Goal: Task Accomplishment & Management: Complete application form

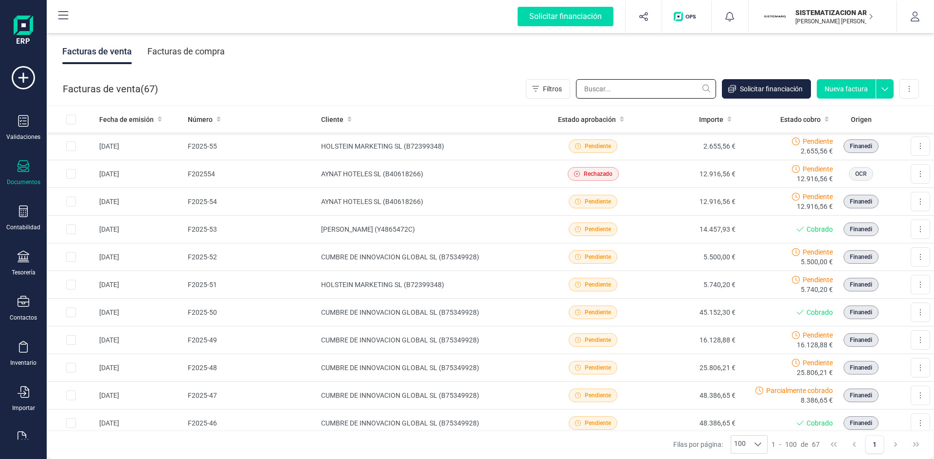
click at [620, 89] on input "text" at bounding box center [646, 88] width 140 height 19
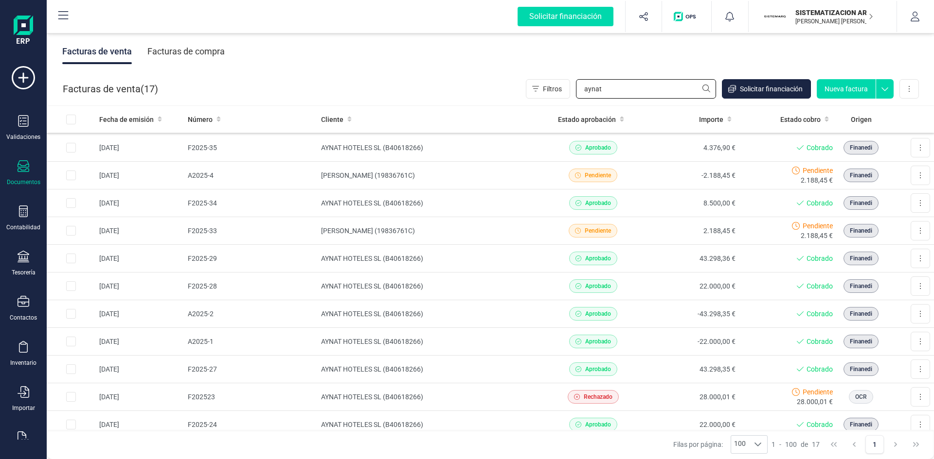
scroll to position [110, 0]
type input "aynat"
click at [476, 276] on td "AYNAT HOTELES SL (B40618266)" at bounding box center [430, 286] width 227 height 28
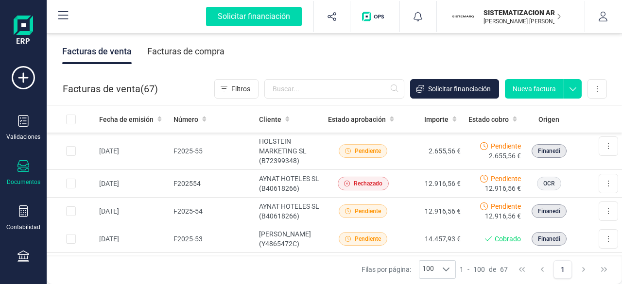
scroll to position [10, 0]
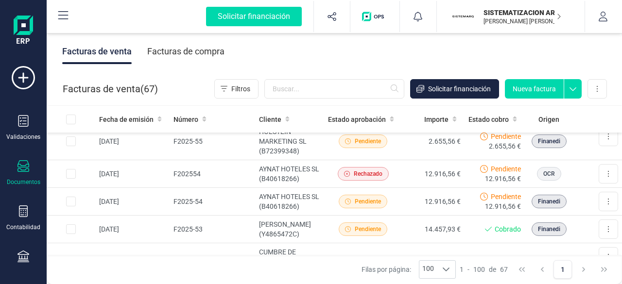
type input "a"
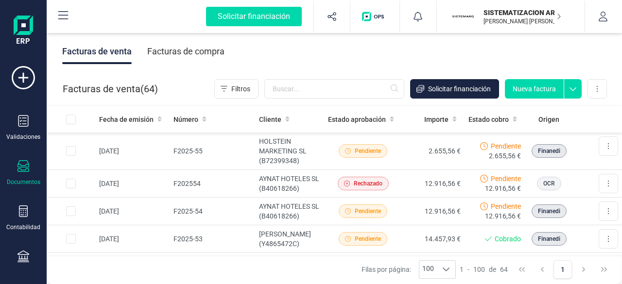
type input "a"
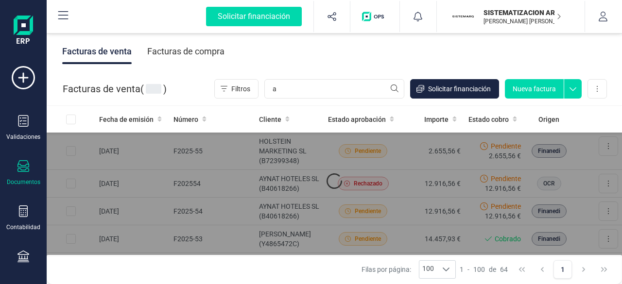
click at [346, 92] on input "a" at bounding box center [335, 88] width 140 height 19
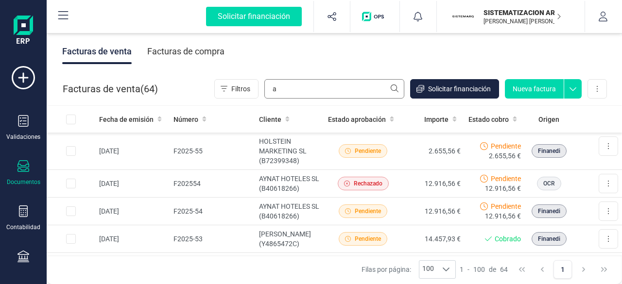
click at [312, 87] on input "a" at bounding box center [335, 88] width 140 height 19
type input "A"
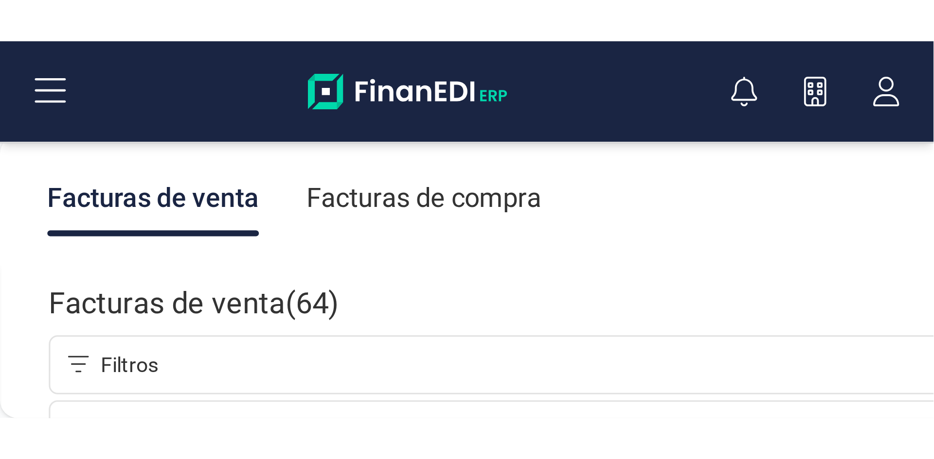
scroll to position [1307, 0]
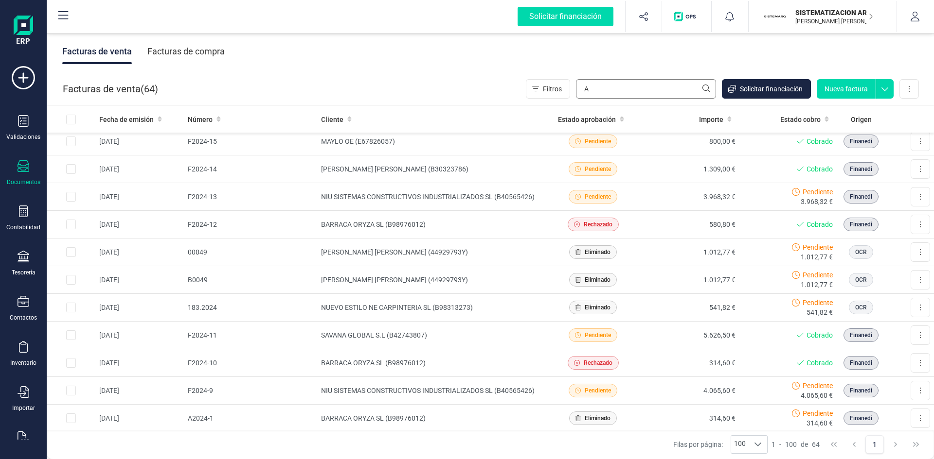
click at [622, 90] on input "A" at bounding box center [646, 88] width 140 height 19
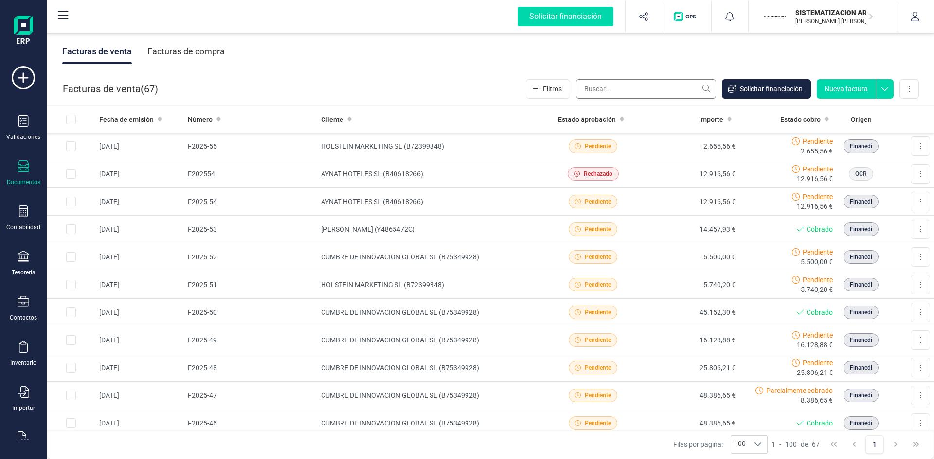
scroll to position [0, 0]
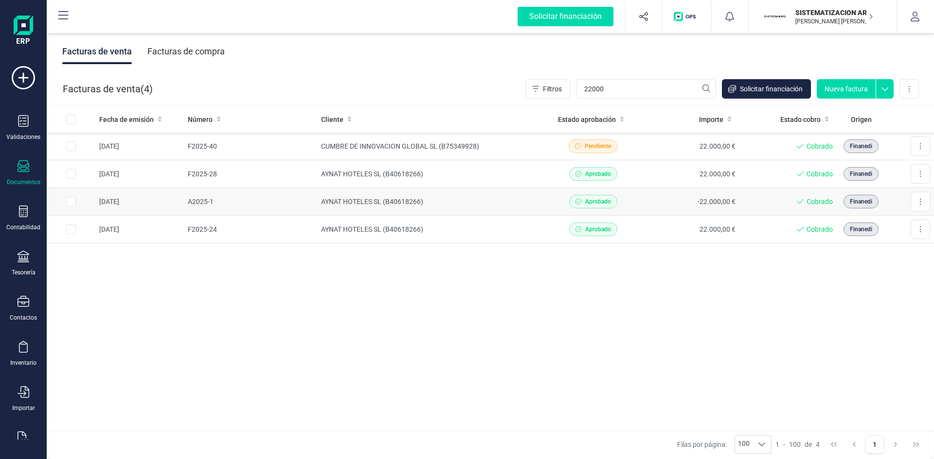
type input "22000"
click at [451, 203] on td "AYNAT HOTELES SL (B40618266)" at bounding box center [430, 202] width 227 height 28
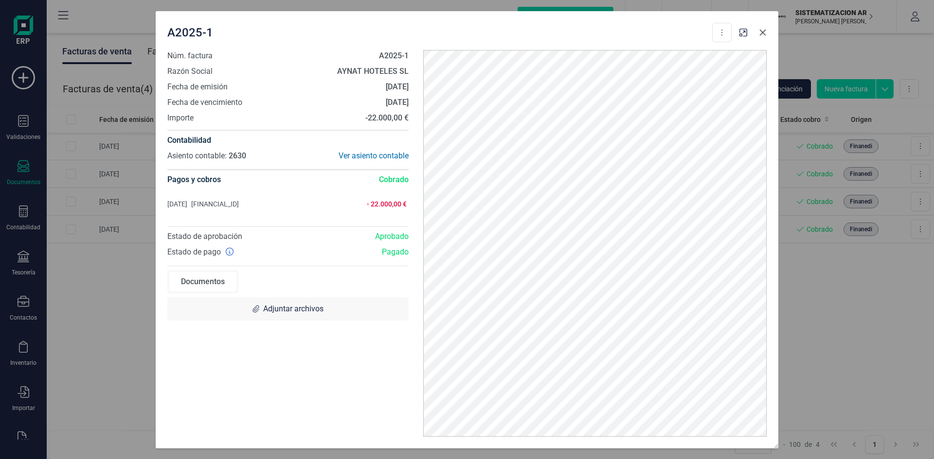
click at [622, 31] on icon "button" at bounding box center [763, 33] width 8 height 8
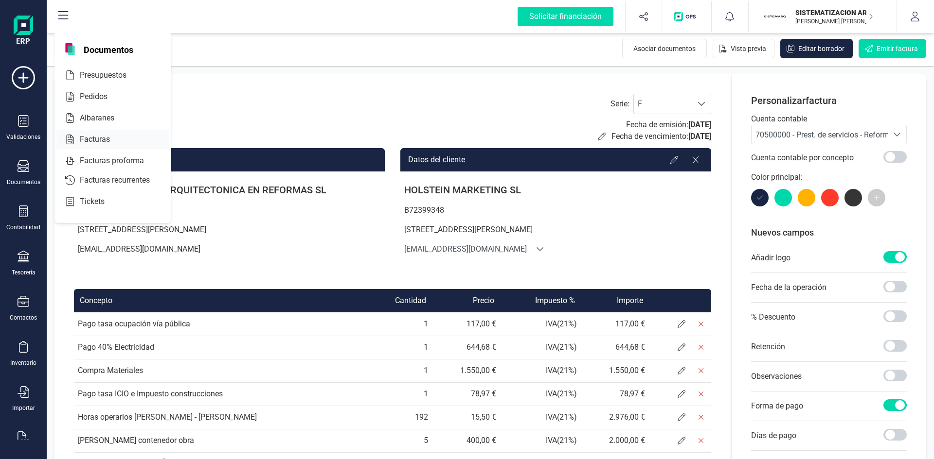
click at [107, 144] on span "Facturas" at bounding box center [102, 140] width 52 height 12
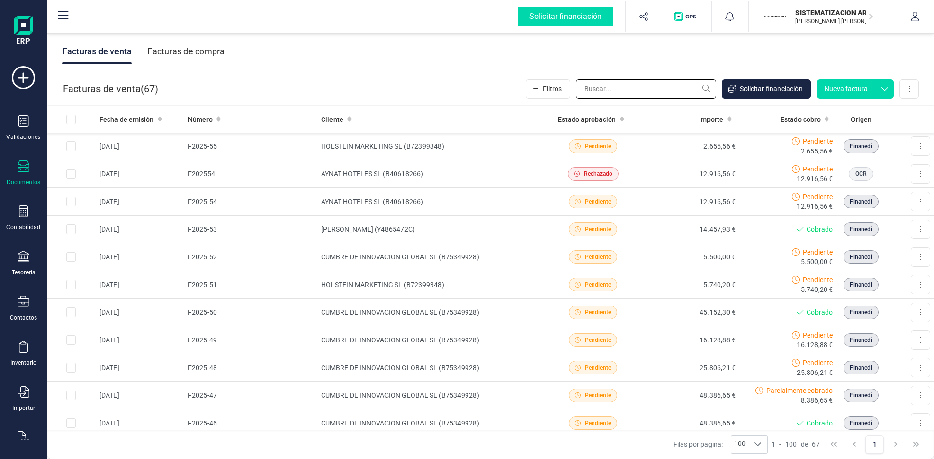
click at [597, 95] on input "text" at bounding box center [646, 88] width 140 height 19
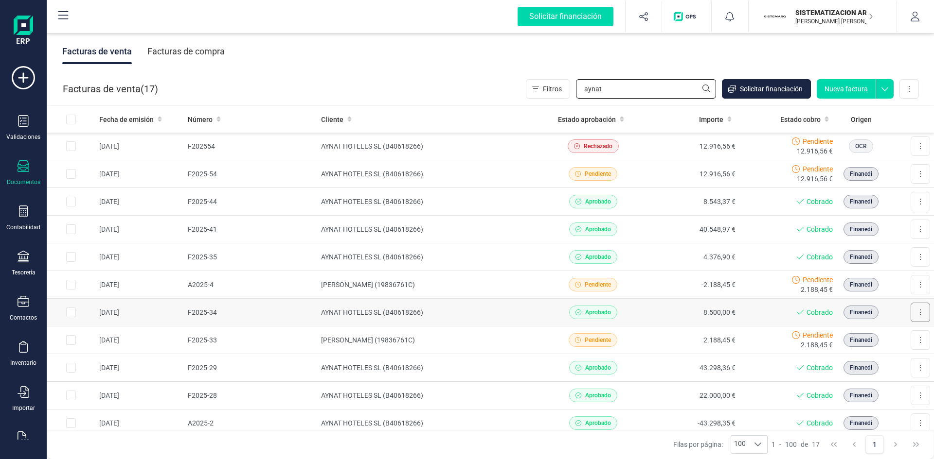
type input "aynat"
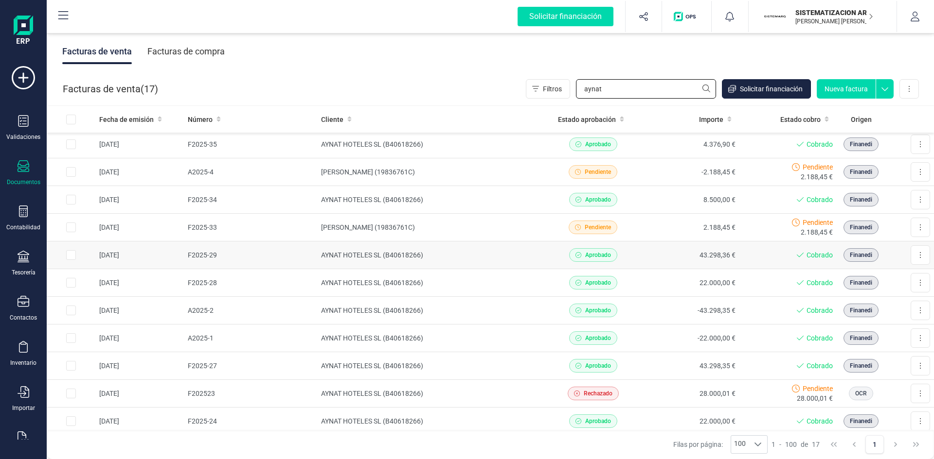
scroll to position [165, 0]
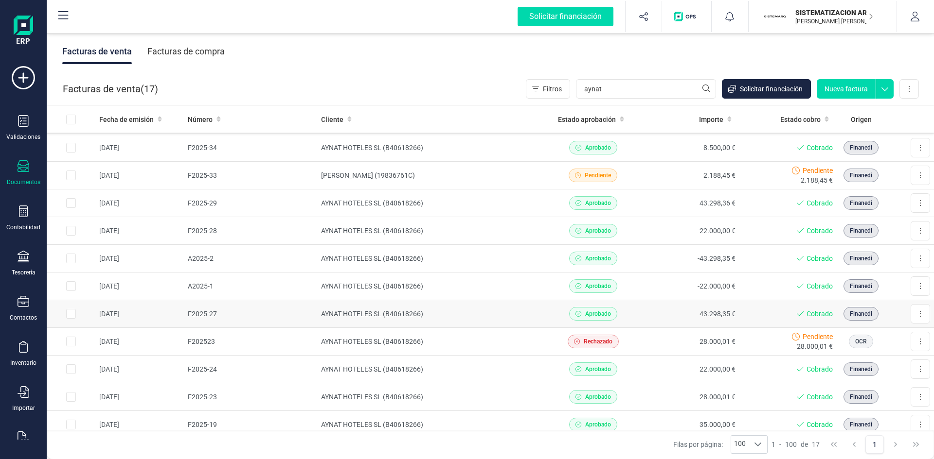
click at [656, 309] on td "43.298,35 €" at bounding box center [690, 314] width 98 height 28
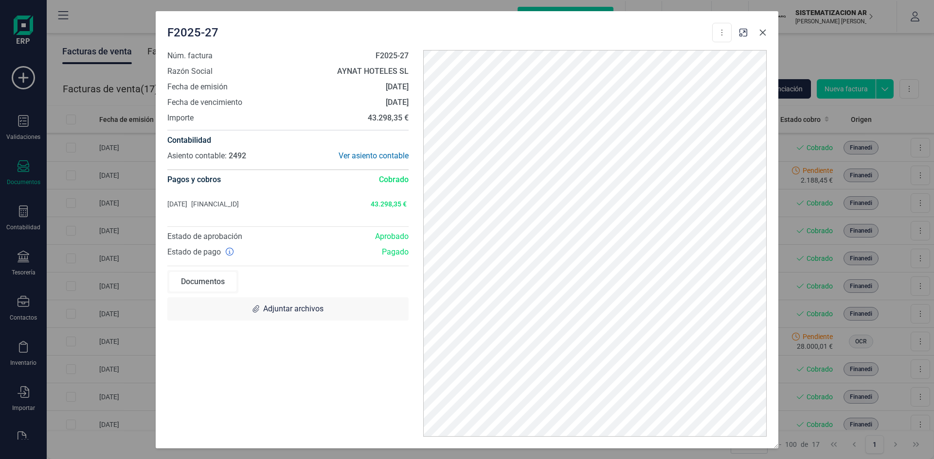
click at [756, 31] on button "button" at bounding box center [763, 33] width 16 height 16
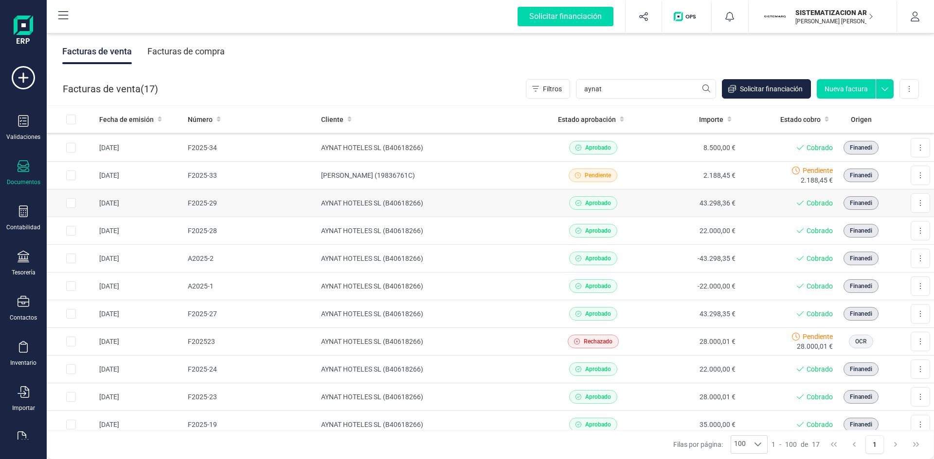
click at [645, 204] on td "43.298,36 €" at bounding box center [690, 204] width 98 height 28
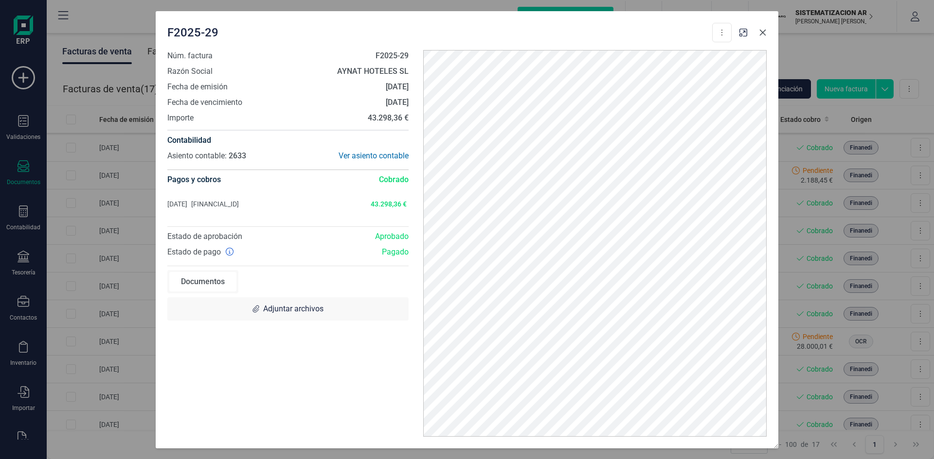
click at [767, 36] on button "button" at bounding box center [763, 33] width 16 height 16
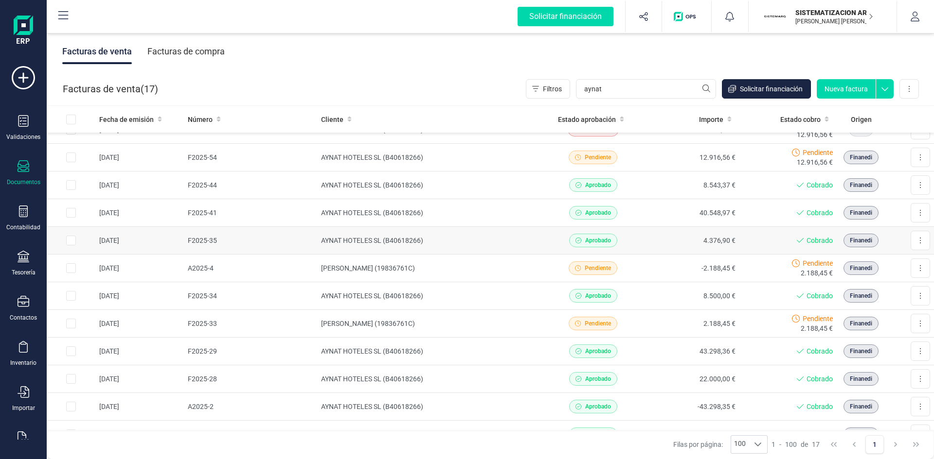
scroll to position [16, 0]
click at [685, 228] on td "4.376,90 €" at bounding box center [690, 242] width 98 height 28
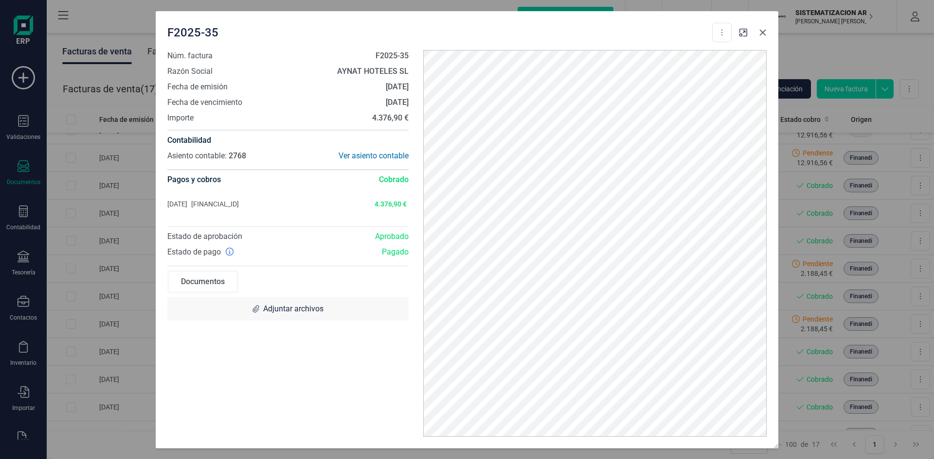
click at [760, 37] on button "button" at bounding box center [763, 33] width 16 height 16
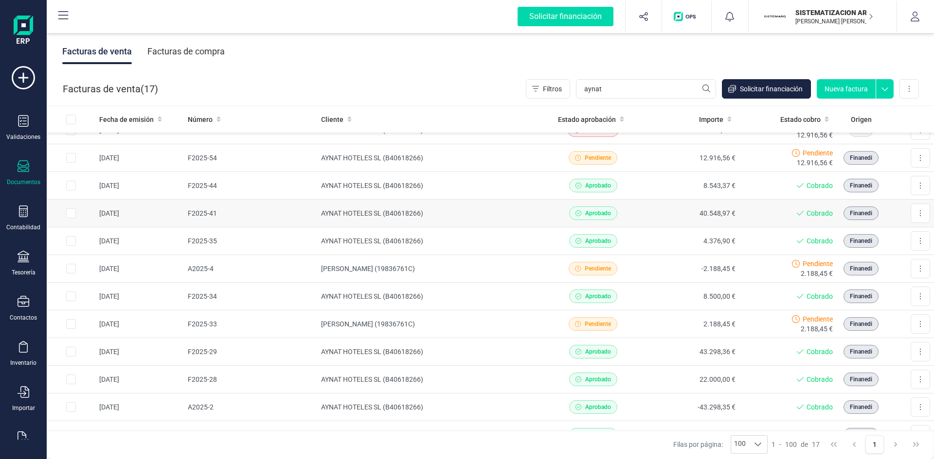
click at [659, 218] on td "40.548,97 €" at bounding box center [690, 214] width 98 height 28
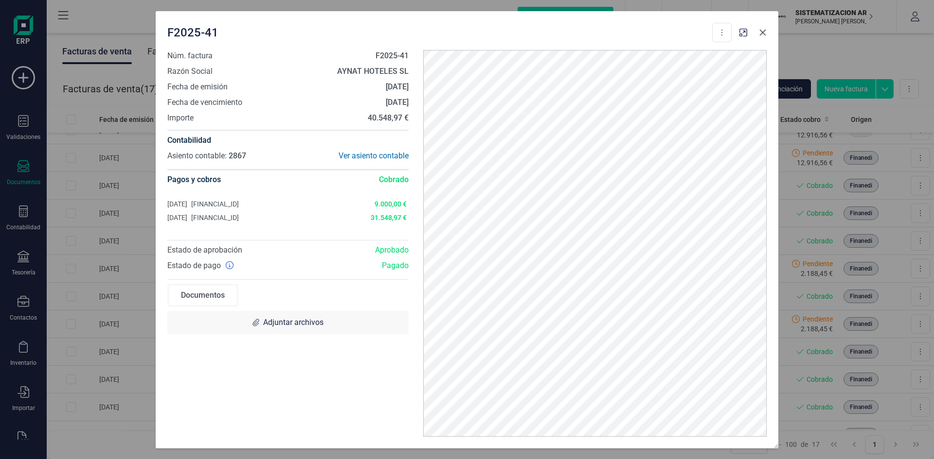
click at [764, 33] on icon "button" at bounding box center [763, 33] width 8 height 8
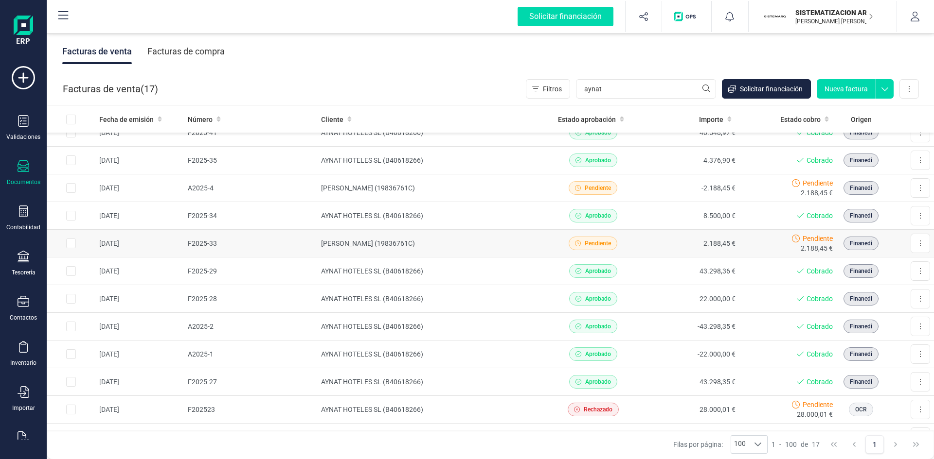
scroll to position [102, 0]
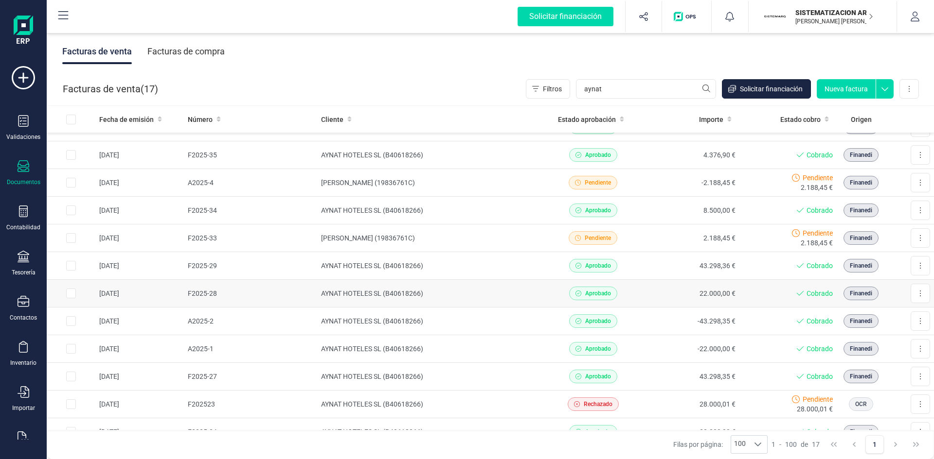
click at [512, 284] on td "AYNAT HOTELES SL (B40618266)" at bounding box center [430, 294] width 227 height 28
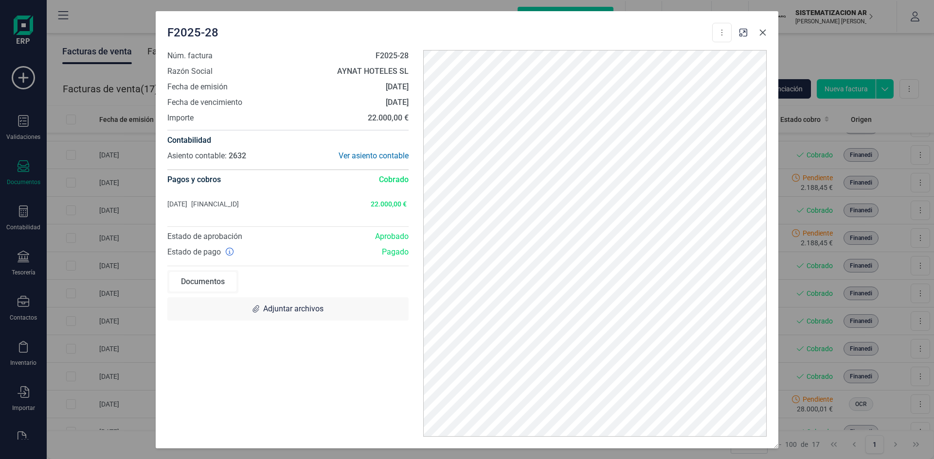
click at [763, 33] on icon "button" at bounding box center [762, 32] width 6 height 6
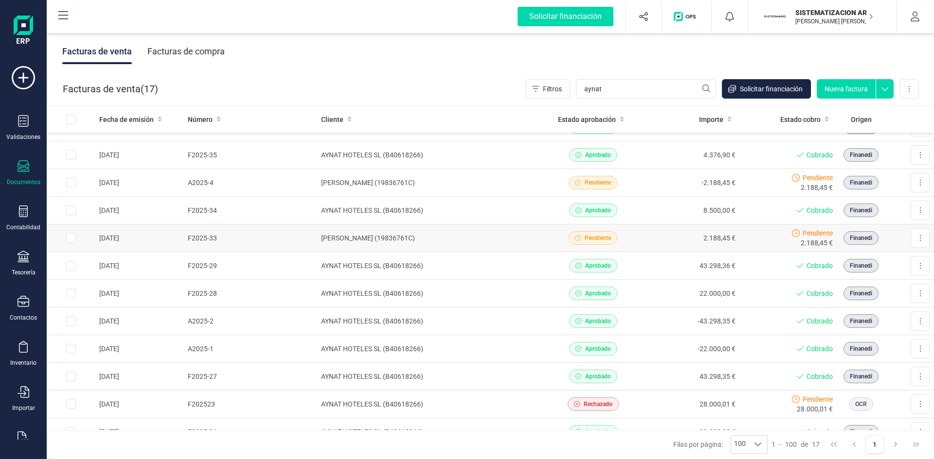
scroll to position [0, 0]
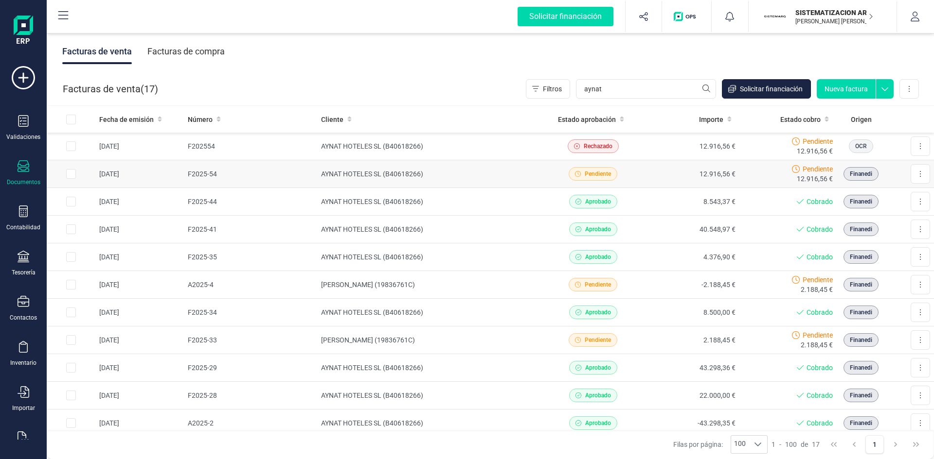
click at [652, 179] on td "12.916,56 €" at bounding box center [690, 174] width 98 height 28
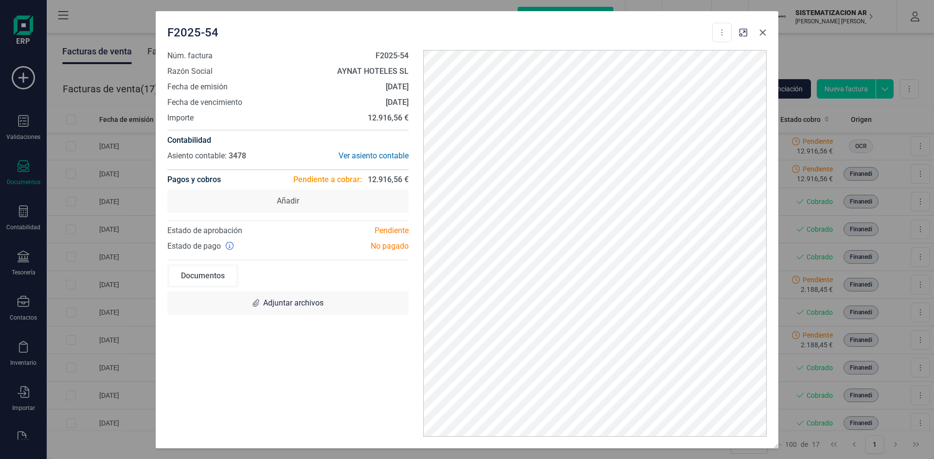
click at [763, 33] on icon "button" at bounding box center [763, 33] width 8 height 8
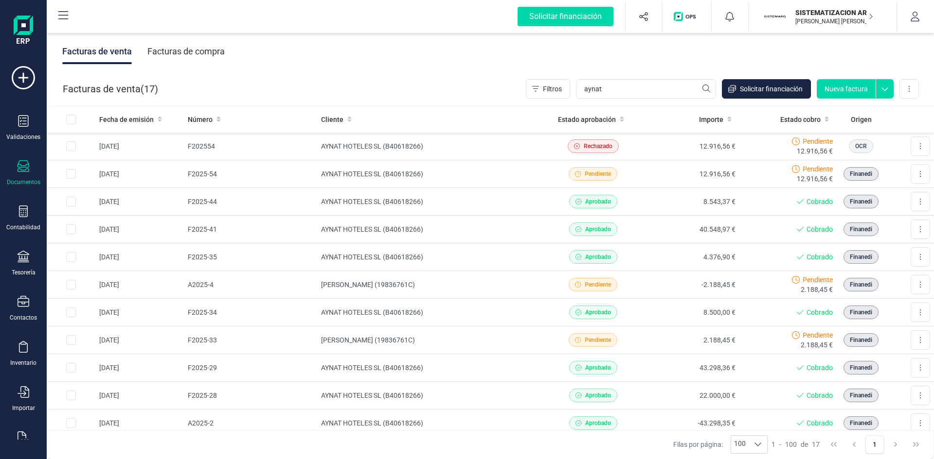
click at [214, 53] on div "Facturas de compra" at bounding box center [185, 51] width 77 height 25
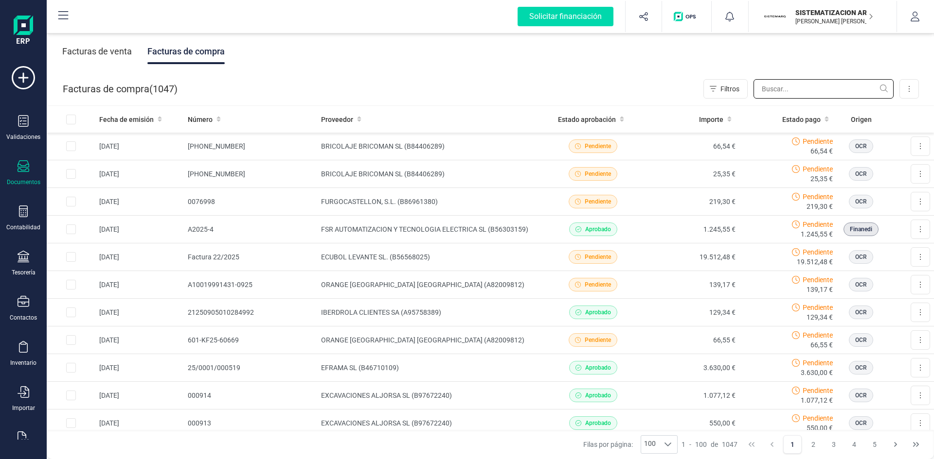
click at [845, 88] on input "text" at bounding box center [823, 88] width 140 height 19
type input "media"
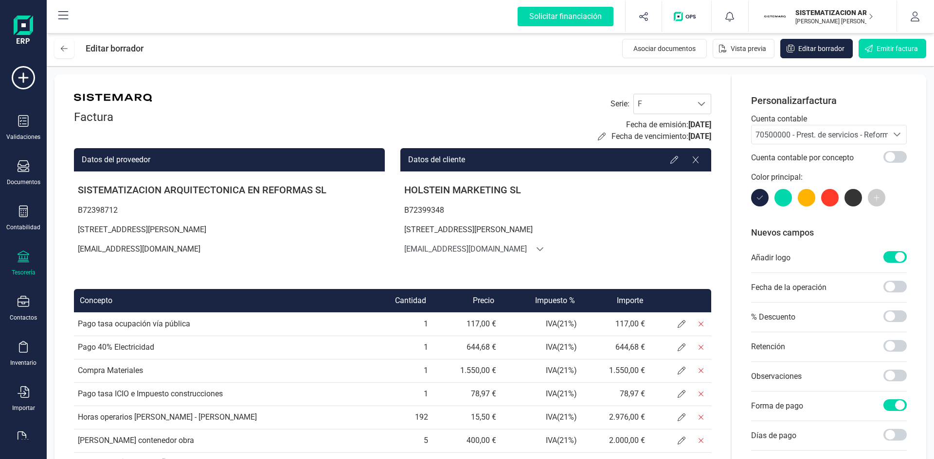
click at [32, 266] on div "Tesorería" at bounding box center [23, 264] width 39 height 26
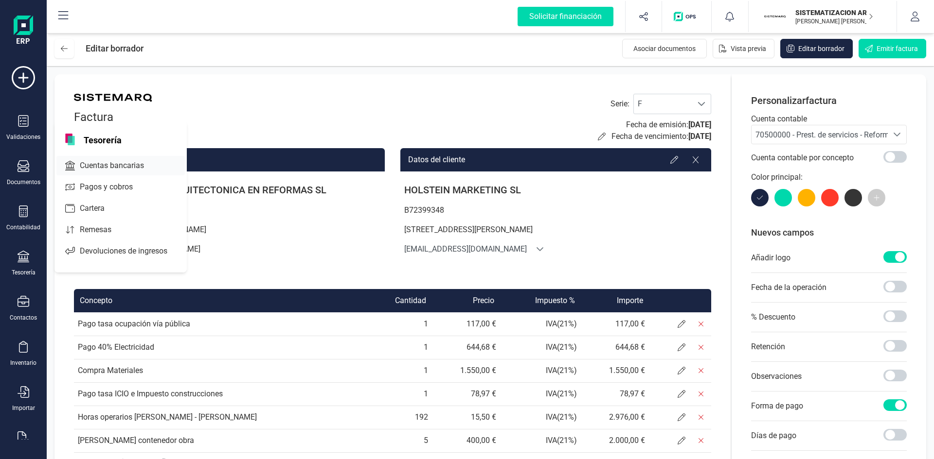
click at [86, 165] on span "Cuentas bancarias" at bounding box center [119, 166] width 86 height 12
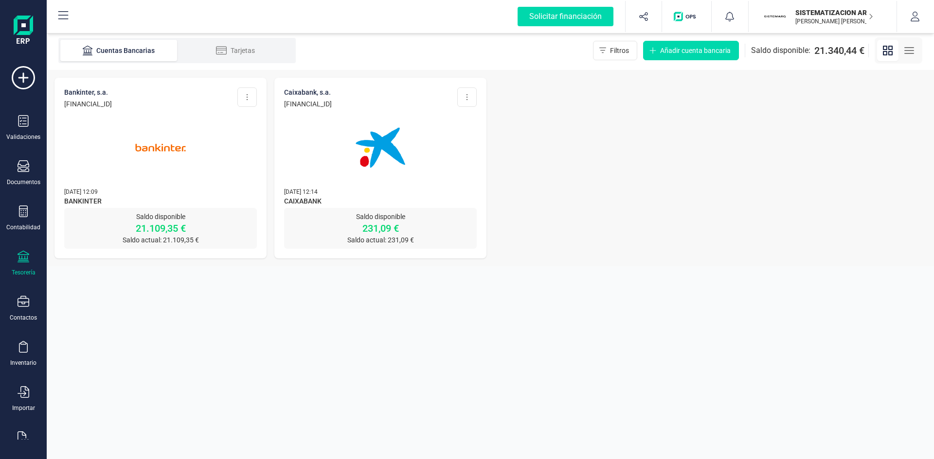
click at [25, 252] on icon at bounding box center [24, 257] width 12 height 12
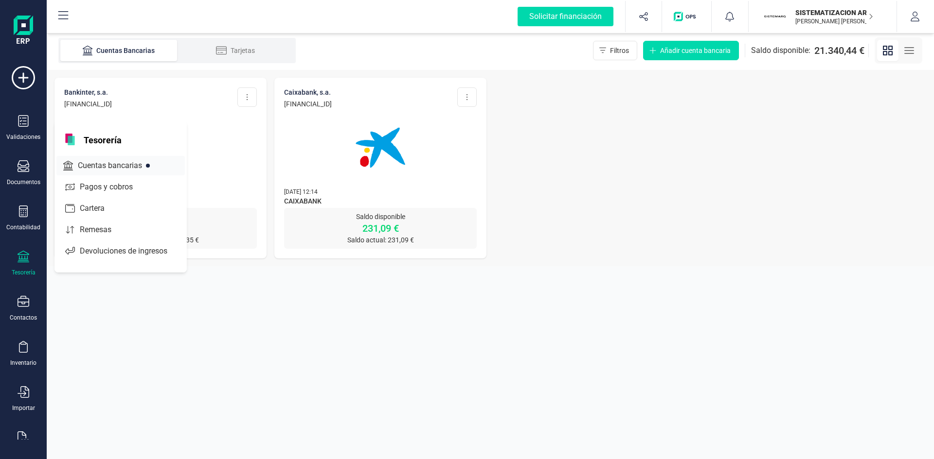
click at [110, 165] on span "Cuentas bancarias" at bounding box center [117, 166] width 86 height 12
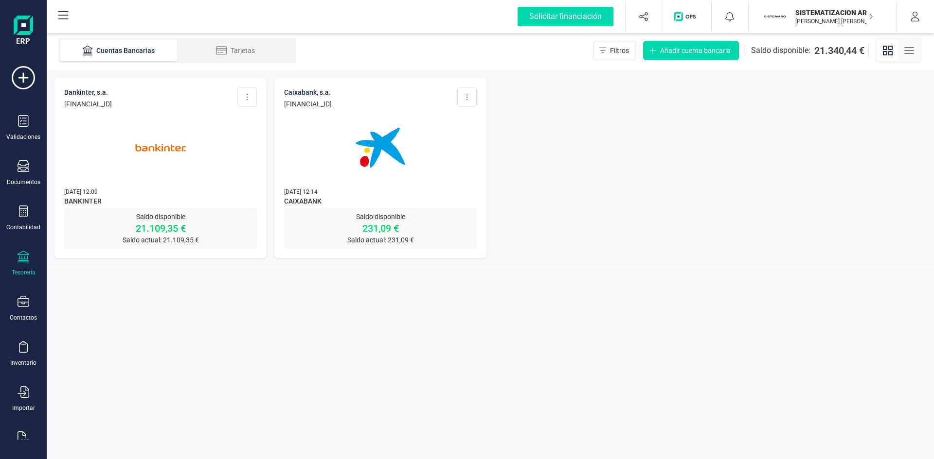
click at [189, 181] on img at bounding box center [161, 148] width 82 height 82
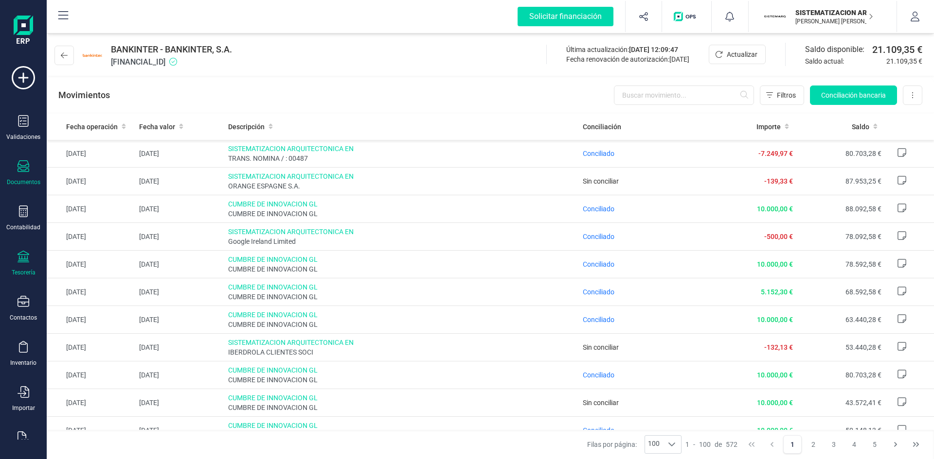
click at [19, 177] on div "Documentos" at bounding box center [23, 173] width 39 height 26
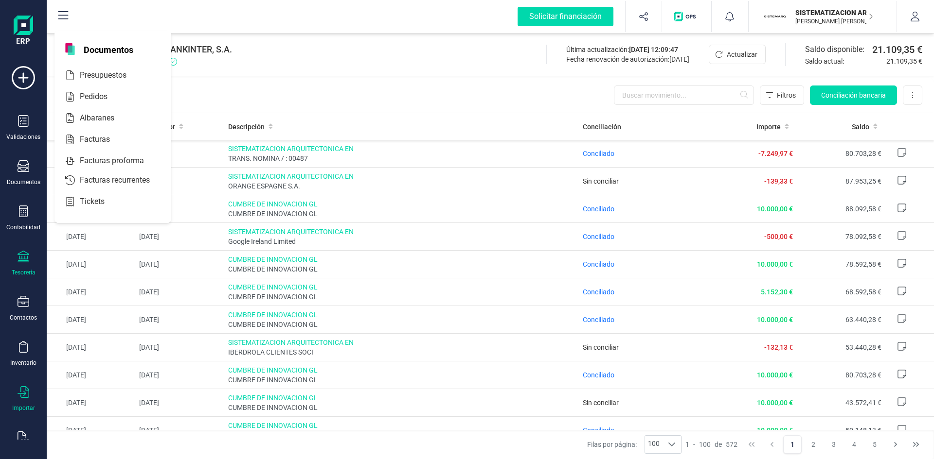
scroll to position [25, 0]
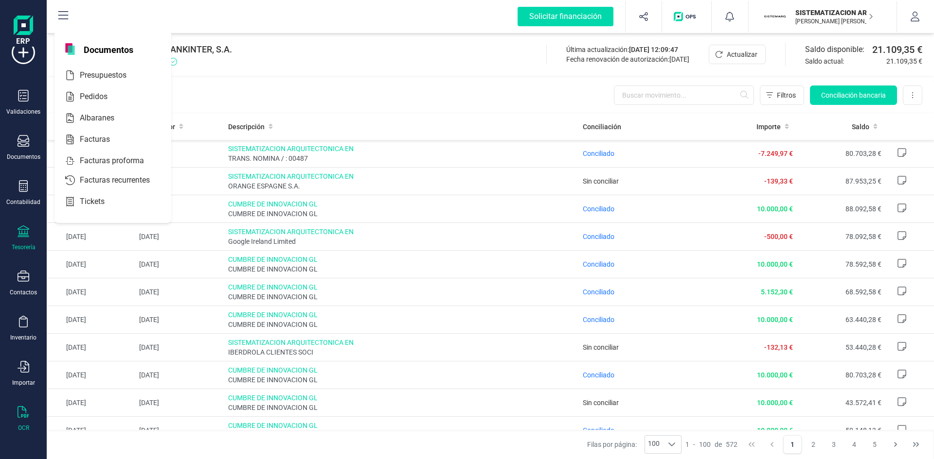
click at [16, 412] on div "OCR" at bounding box center [23, 419] width 39 height 26
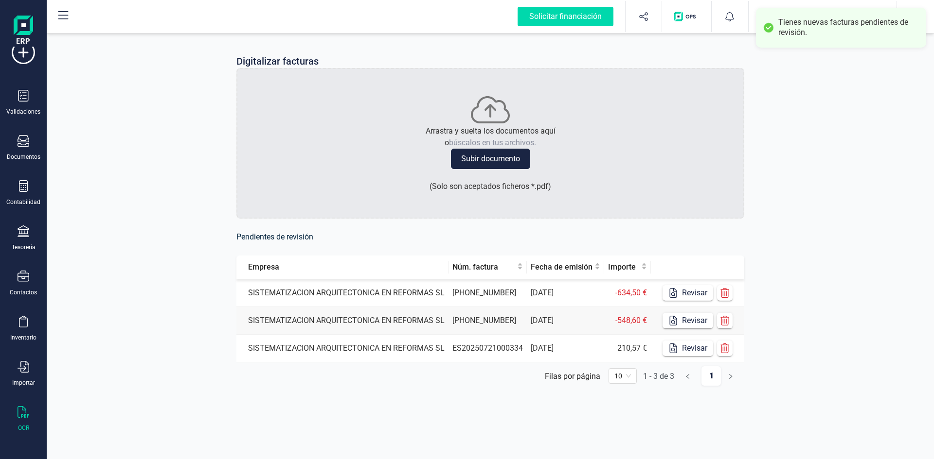
click at [297, 318] on td "SISTEMATIZACION ARQUITECTONICA EN REFORMAS SL" at bounding box center [342, 321] width 212 height 28
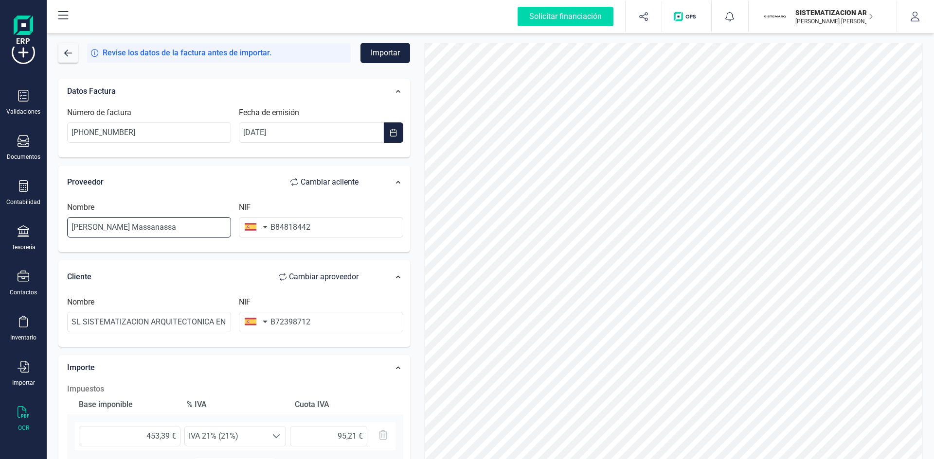
drag, startPoint x: 217, startPoint y: 223, endPoint x: 58, endPoint y: 222, distance: 159.0
click at [58, 222] on div "Proveedor Cambiar a cliente Nombre Leroy Merlin Massanassa NIF B84818442" at bounding box center [234, 209] width 352 height 87
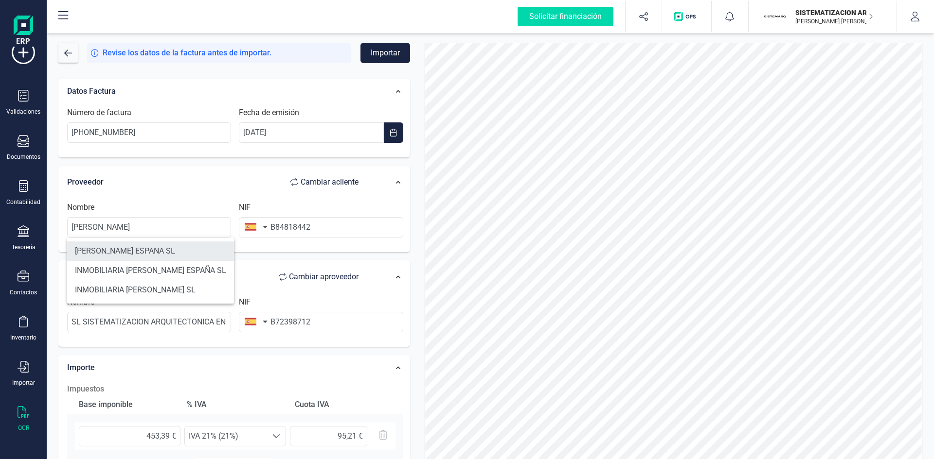
click at [115, 253] on li "LEROY MERLIN ESPANA SL" at bounding box center [150, 251] width 167 height 19
type input "LEROY MERLIN ESPANA SL"
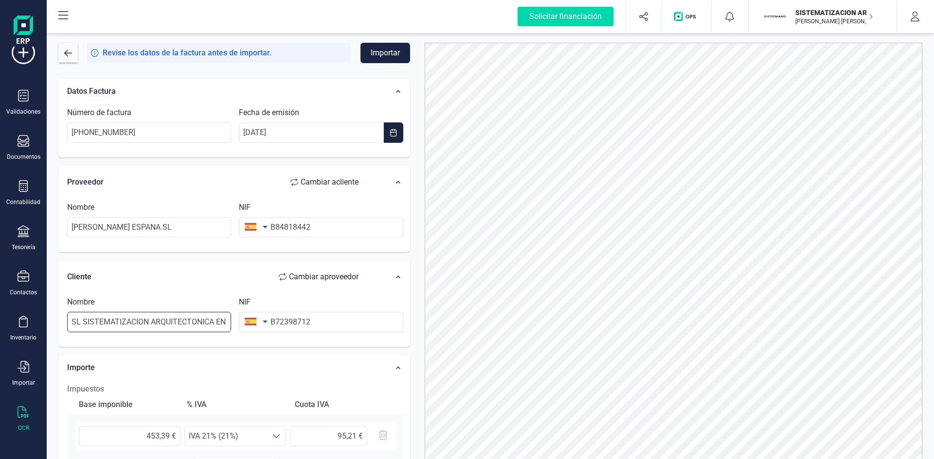
scroll to position [0, 42]
drag, startPoint x: 72, startPoint y: 319, endPoint x: 289, endPoint y: 320, distance: 217.3
click at [289, 320] on div "Nombre SL SISTEMATIZACION ARQUITECTONICA EN REFORMAS NIF B72398712" at bounding box center [235, 319] width 344 height 44
click at [160, 319] on input "Sistematiacion" at bounding box center [149, 322] width 164 height 20
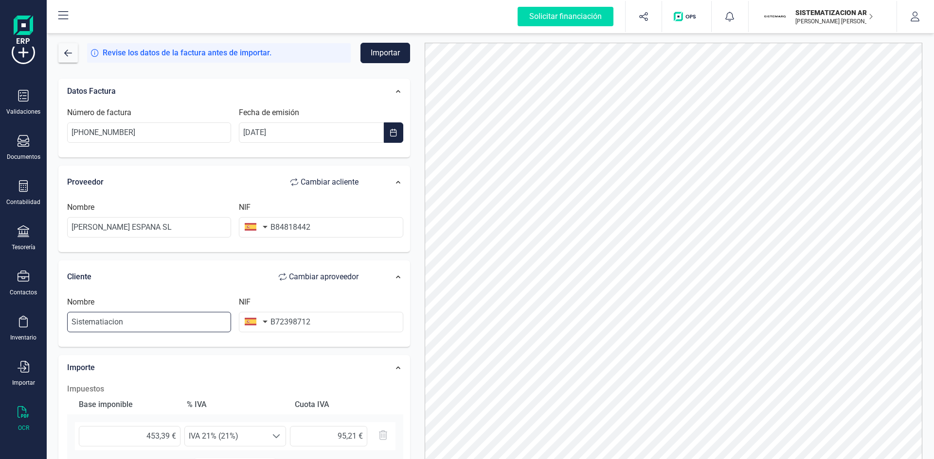
click at [124, 319] on input "Sistematiacion" at bounding box center [149, 322] width 164 height 20
click at [111, 324] on input "Sistematiacion" at bounding box center [149, 322] width 164 height 20
click at [137, 320] on input "Sistematiacion" at bounding box center [149, 322] width 164 height 20
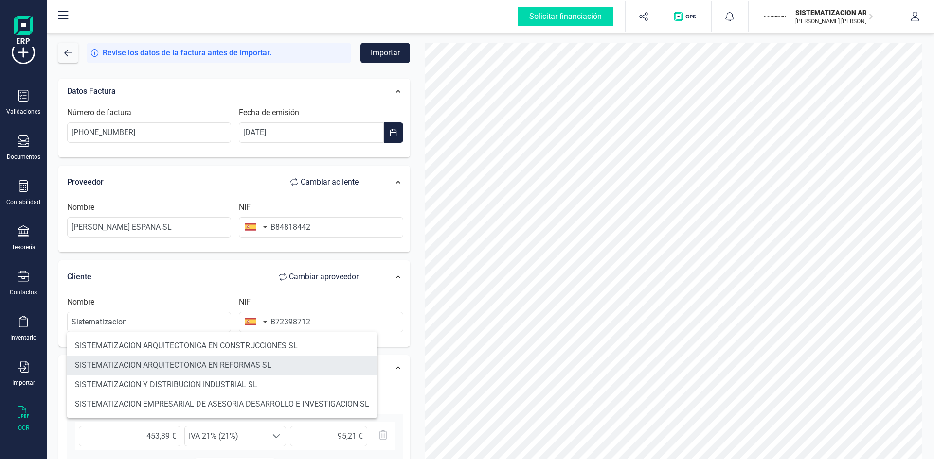
click at [219, 366] on li "SISTEMATIZACION ARQUITECTONICA EN REFORMAS SL" at bounding box center [222, 365] width 310 height 19
type input "SISTEMATIZACION ARQUITECTONICA EN REFORMAS SL"
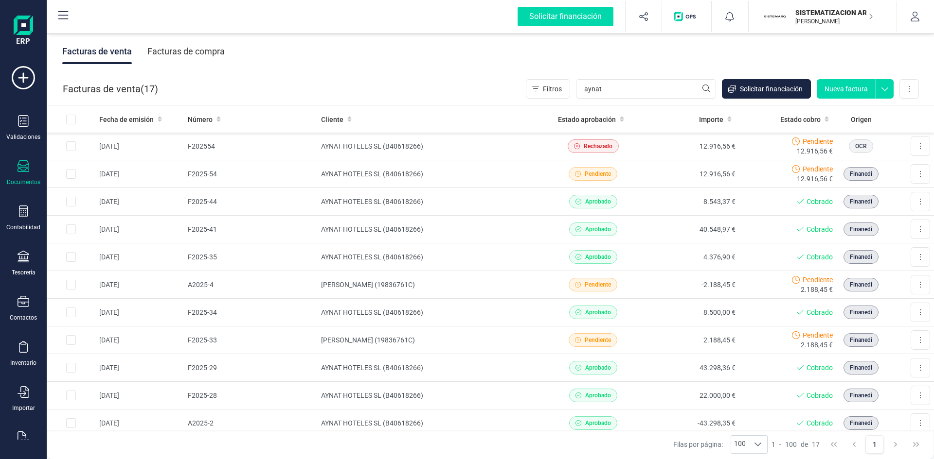
scroll to position [110, 0]
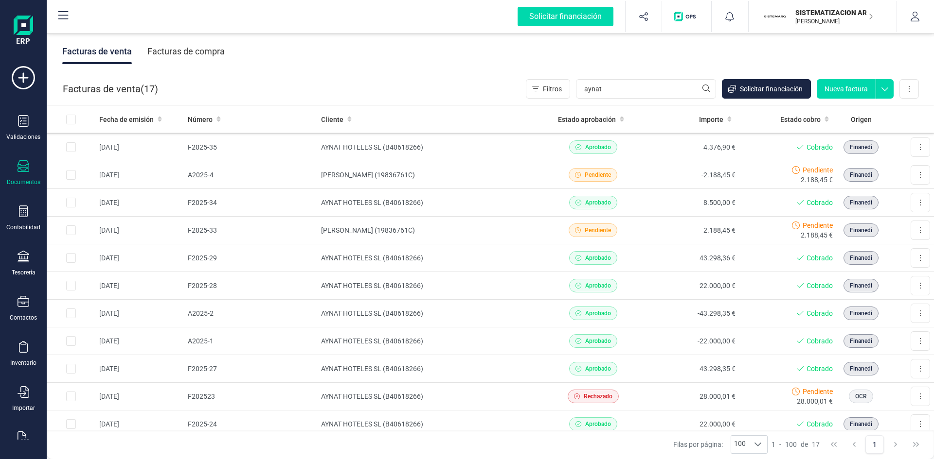
click at [203, 46] on div "Facturas de compra" at bounding box center [185, 51] width 77 height 25
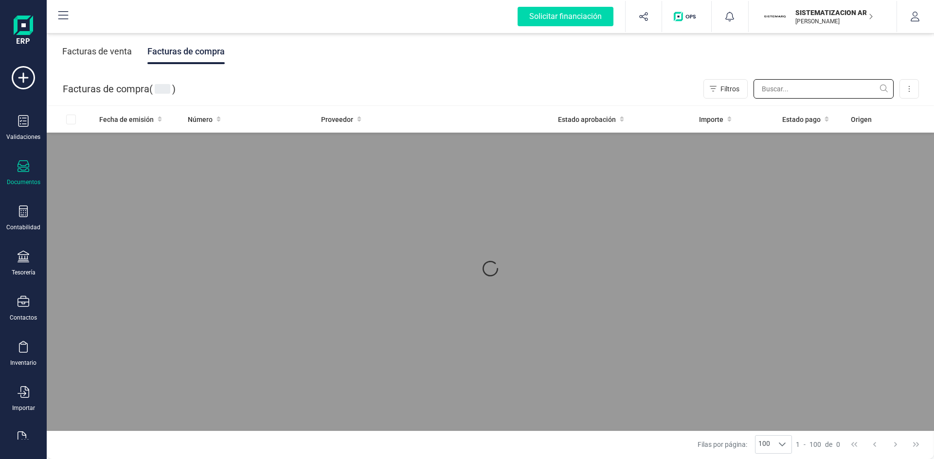
click at [805, 84] on input "text" at bounding box center [823, 88] width 140 height 19
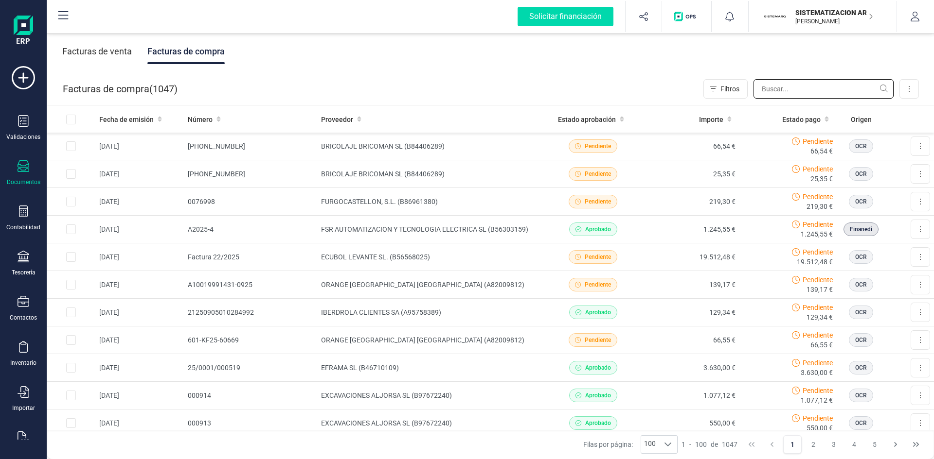
click at [796, 88] on input "text" at bounding box center [823, 88] width 140 height 19
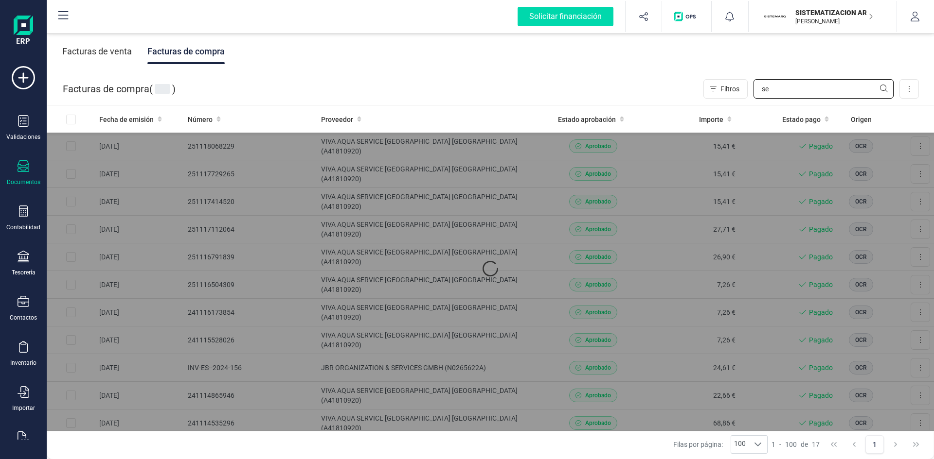
type input "s"
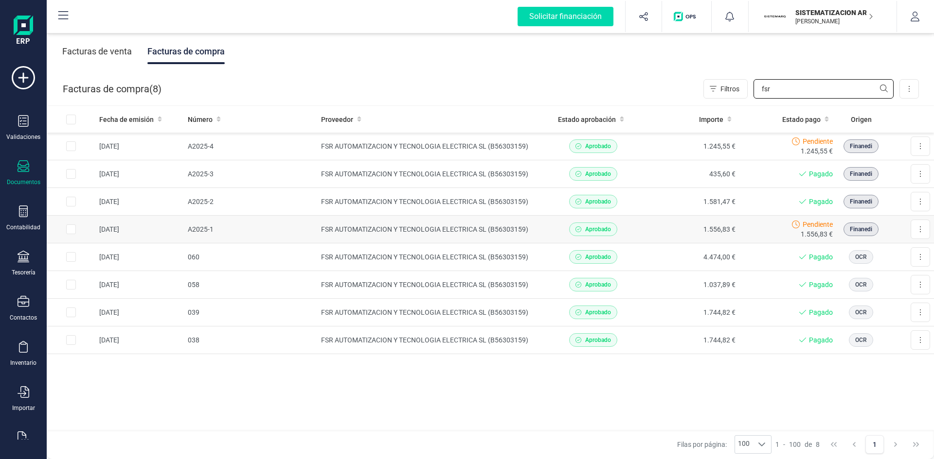
type input "fsr"
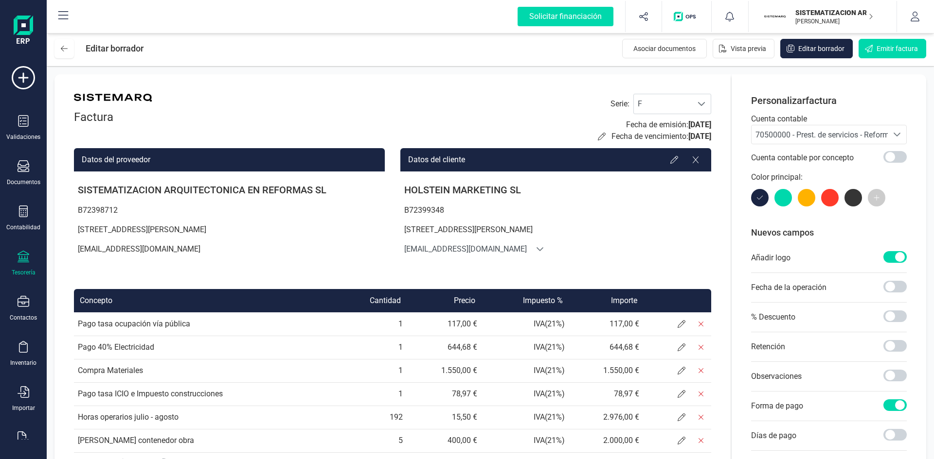
click at [16, 255] on div "Tesorería" at bounding box center [23, 264] width 39 height 26
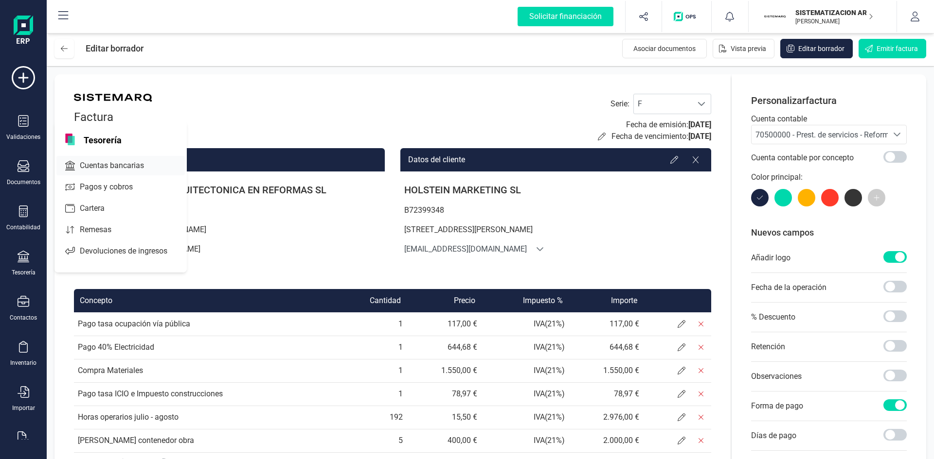
click at [95, 170] on span "Cuentas bancarias" at bounding box center [119, 166] width 86 height 12
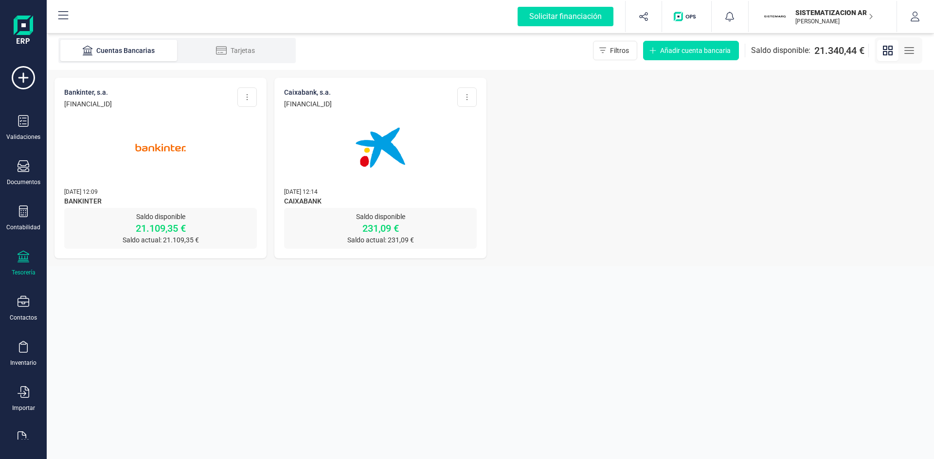
click at [204, 187] on p "[DATE] 12:09" at bounding box center [160, 192] width 193 height 10
click at [175, 158] on img at bounding box center [161, 148] width 82 height 82
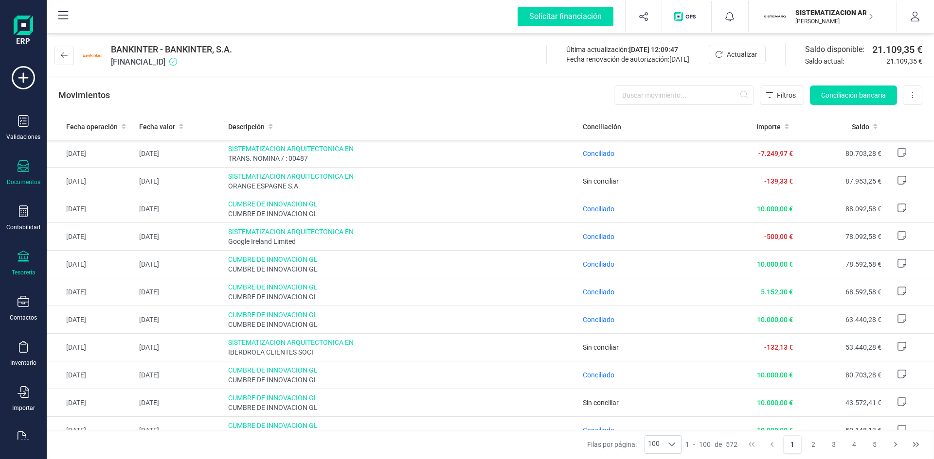
click at [14, 170] on div "Documentos" at bounding box center [23, 173] width 39 height 26
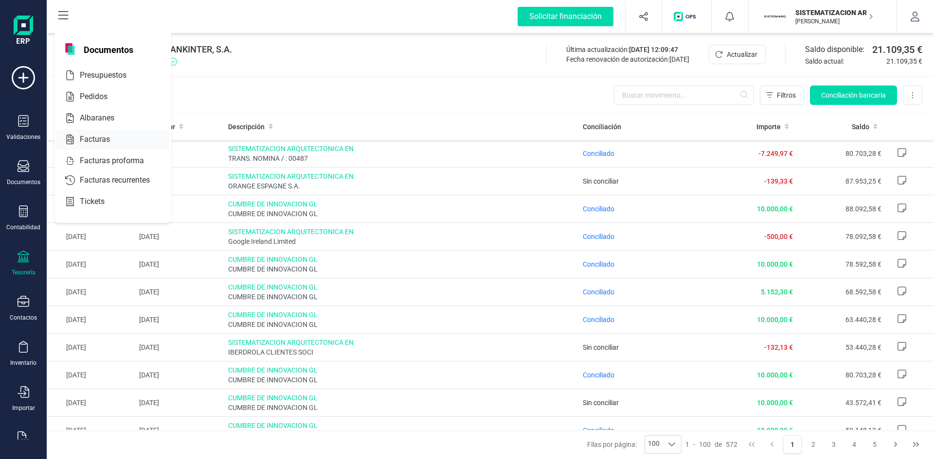
click at [107, 144] on span "Facturas" at bounding box center [102, 140] width 52 height 12
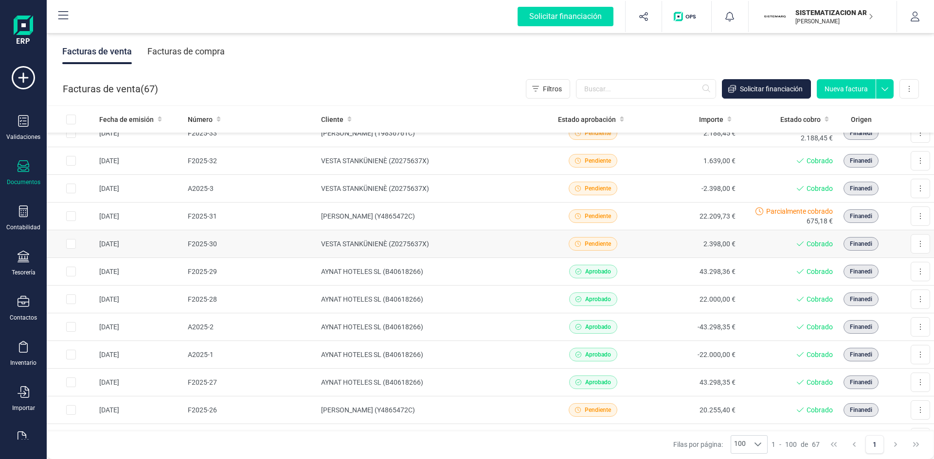
scroll to position [734, 0]
click at [544, 354] on td "Aprobado" at bounding box center [593, 355] width 98 height 28
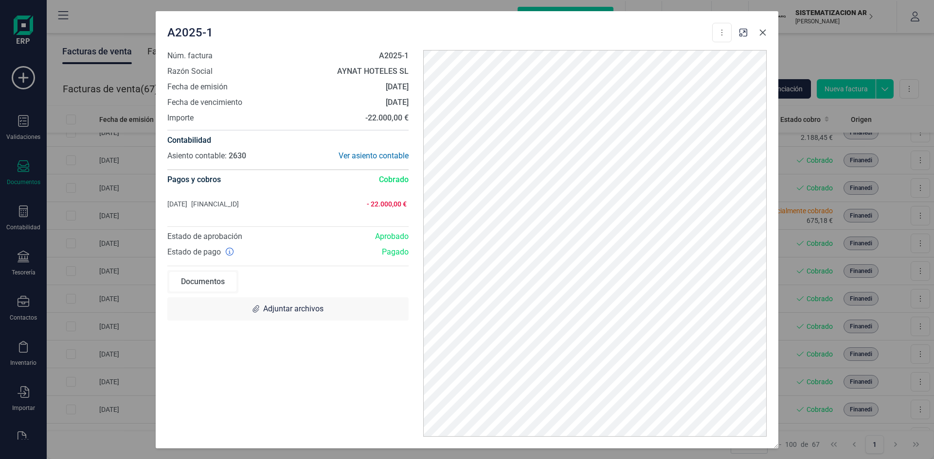
click at [762, 32] on icon "button" at bounding box center [762, 32] width 6 height 6
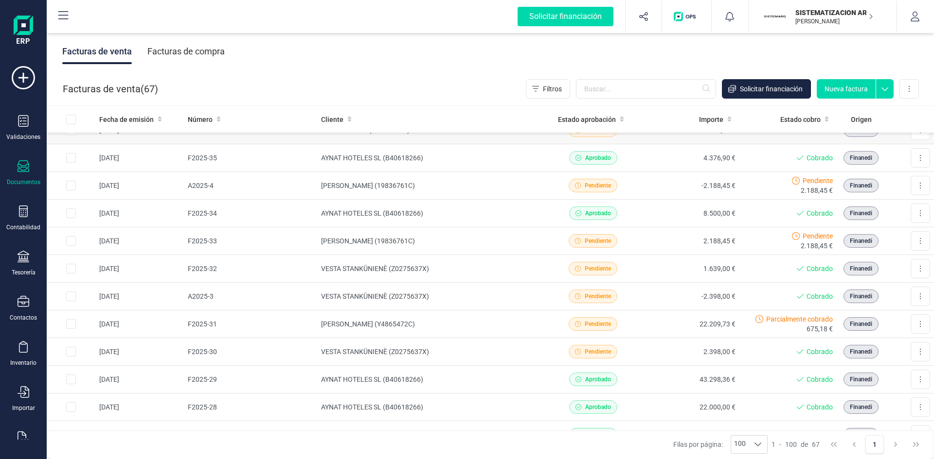
scroll to position [621, 0]
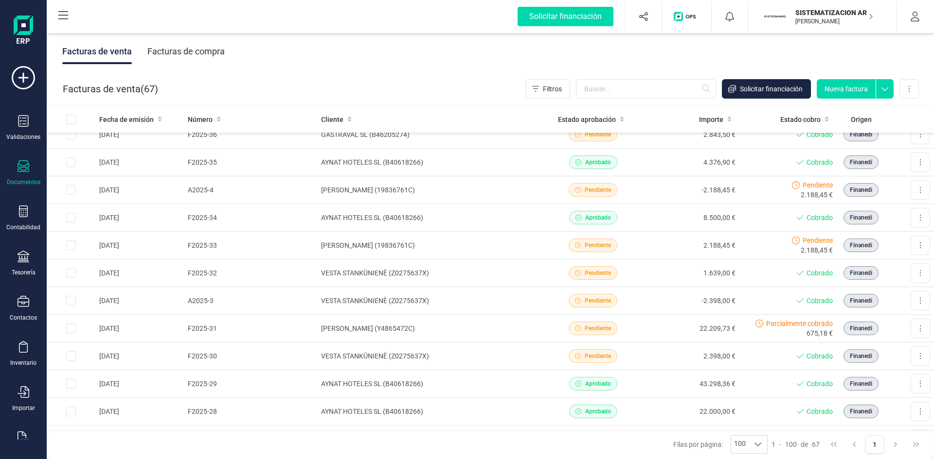
click at [846, 82] on button "Nueva factura" at bounding box center [845, 88] width 59 height 19
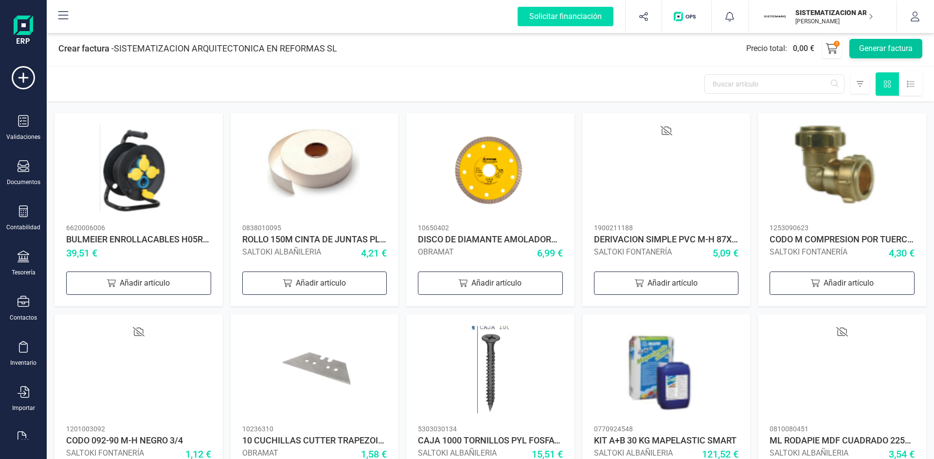
click at [883, 52] on button "Generar factura" at bounding box center [885, 48] width 73 height 19
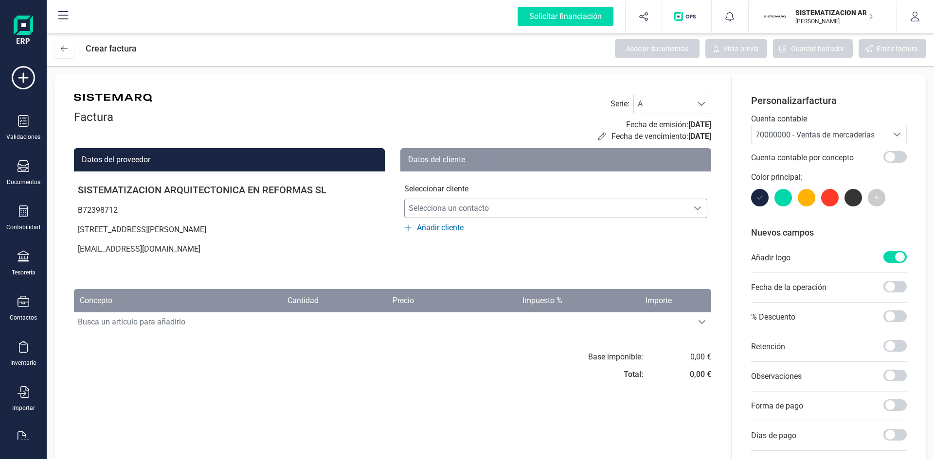
click at [566, 206] on span "Selecciona un contacto" at bounding box center [546, 208] width 283 height 19
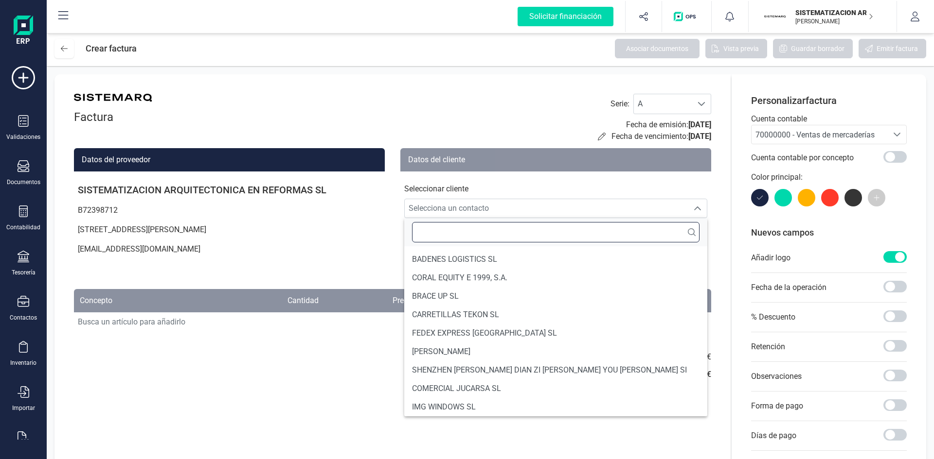
click at [498, 241] on input "text" at bounding box center [555, 232] width 287 height 20
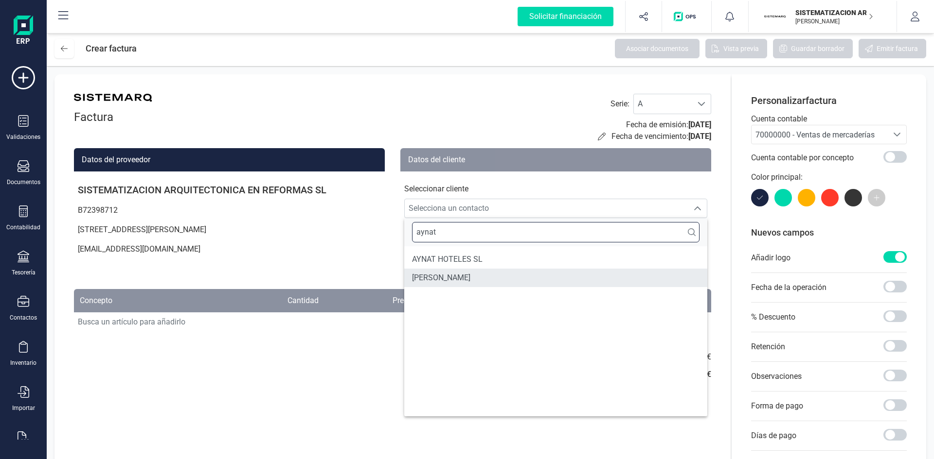
type input "aynat"
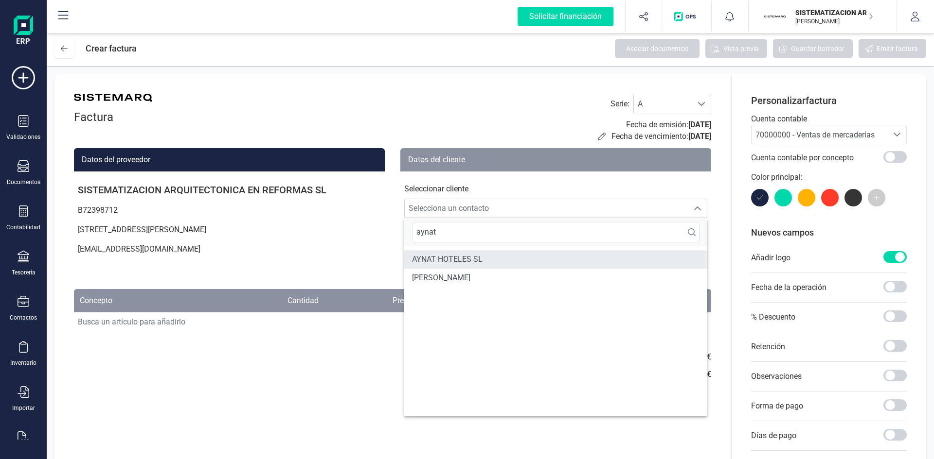
click at [492, 264] on li "AYNAT HOTELES SL" at bounding box center [555, 259] width 303 height 18
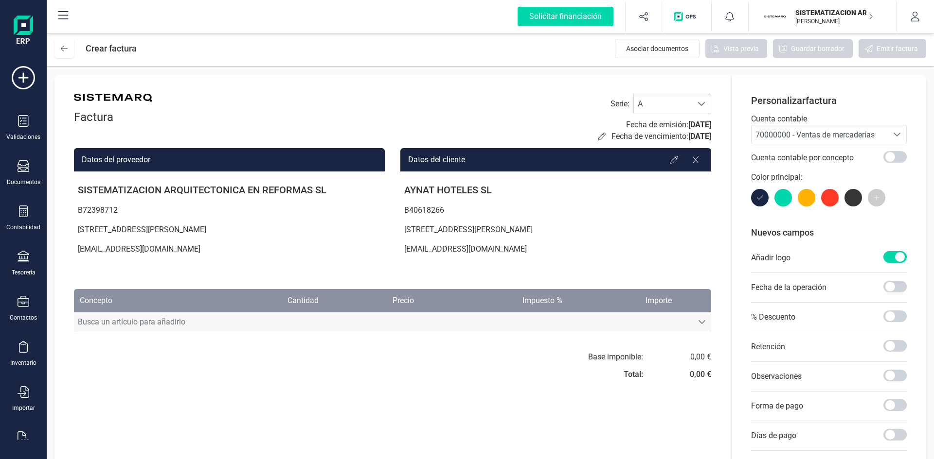
click at [243, 319] on span "Busca un artículo para añadirlo" at bounding box center [383, 322] width 618 height 19
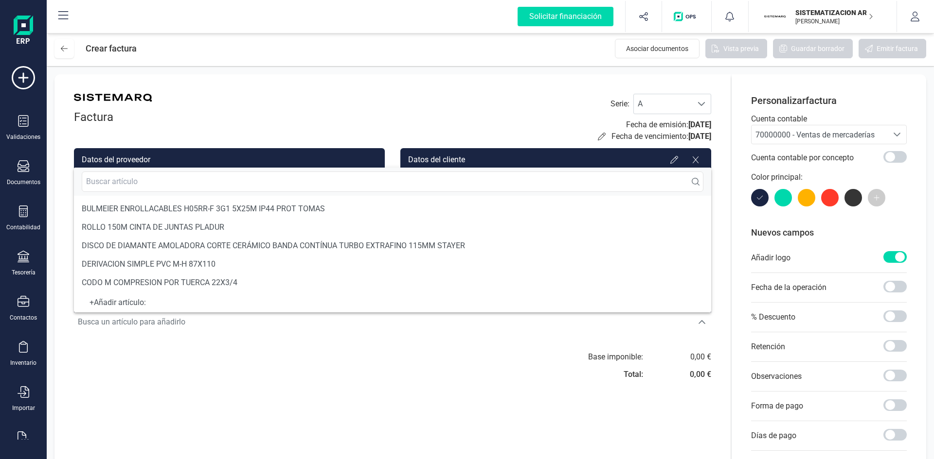
click at [359, 397] on div "Factura Serie : A A Fecha de emisión: 12/09/2025 Fecha de vencimiento: 12/09/20…" at bounding box center [392, 306] width 676 height 464
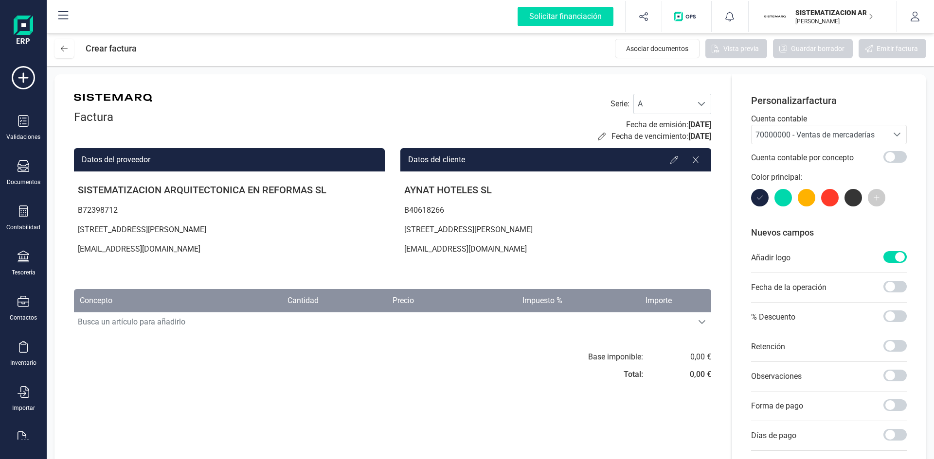
click at [815, 141] on span "70000000 - Ventas de mercaderías" at bounding box center [819, 134] width 136 height 18
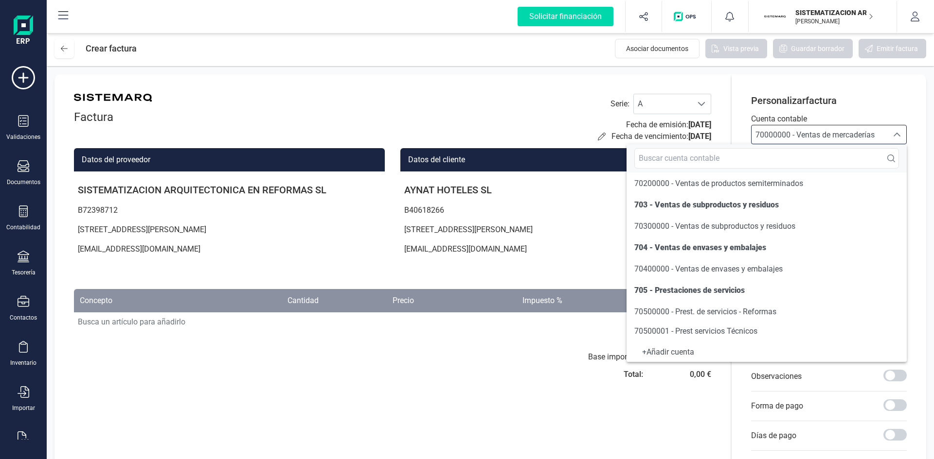
scroll to position [131, 0]
click at [696, 312] on span "70500000 - Prest. de servicios - Reformas" at bounding box center [705, 311] width 142 height 9
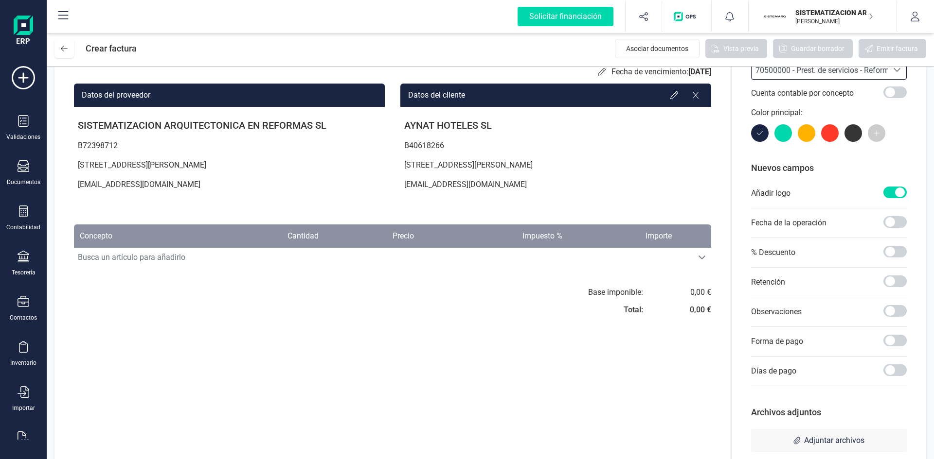
scroll to position [67, 0]
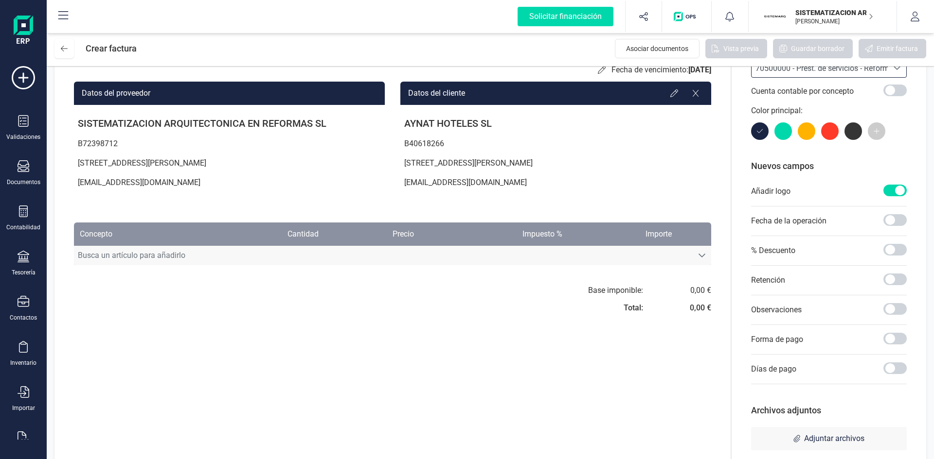
click at [273, 256] on span "Busca un artículo para añadirlo" at bounding box center [383, 255] width 618 height 19
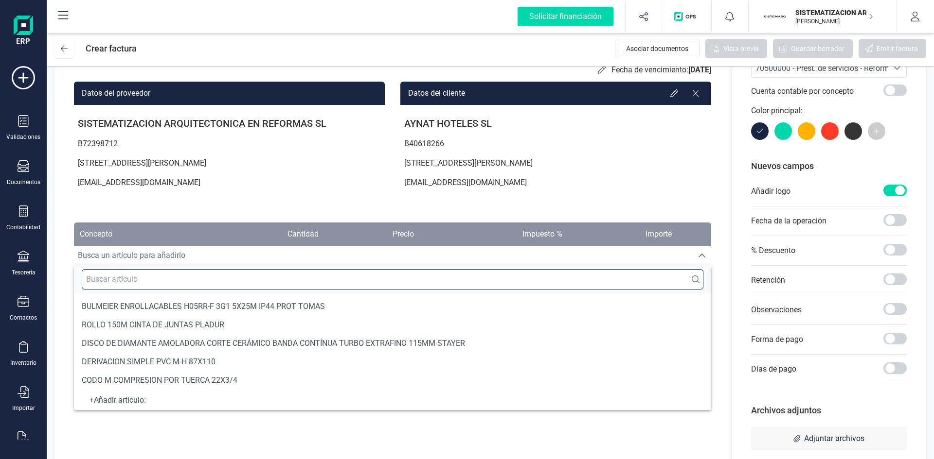
click at [193, 282] on input "text" at bounding box center [392, 279] width 621 height 20
click at [430, 278] on input "text" at bounding box center [392, 279] width 621 height 20
paste input "Instalación encimera Solid Surface ­ Royuela"
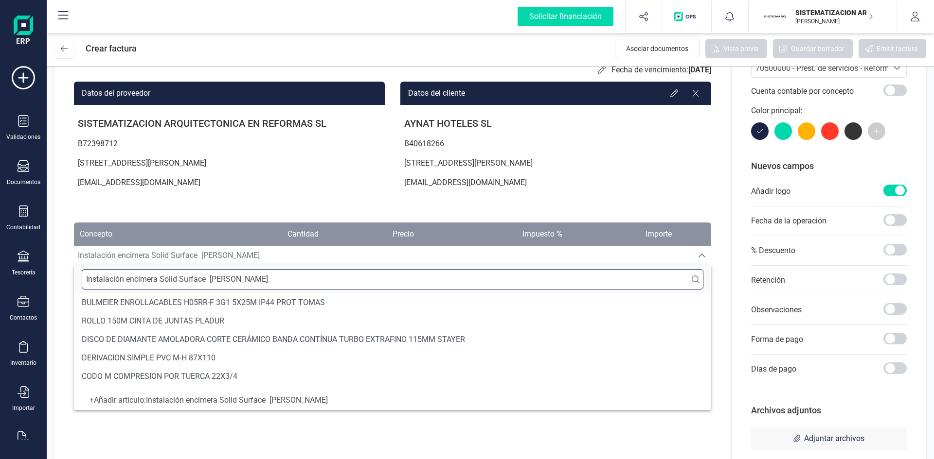
click at [210, 279] on input "Instalación encimera Solid Surface ­ Royuela" at bounding box center [392, 279] width 621 height 20
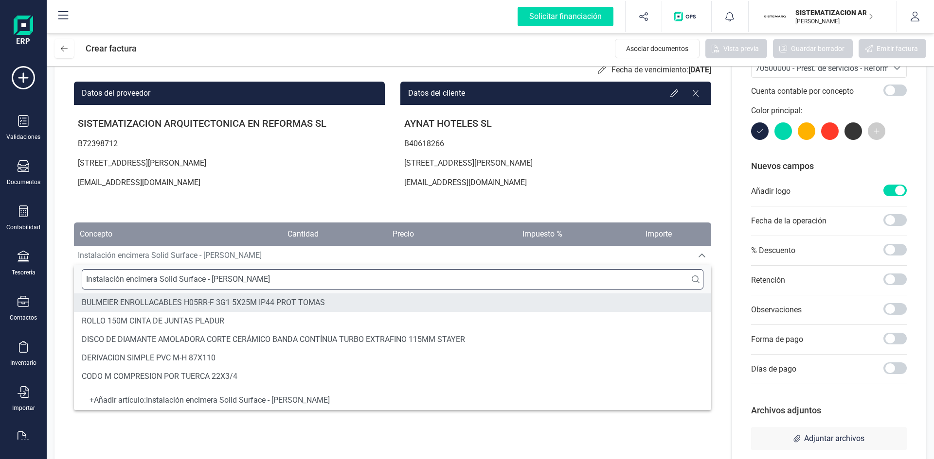
type input "Instalación encimera Solid Surface ­- Royuela"
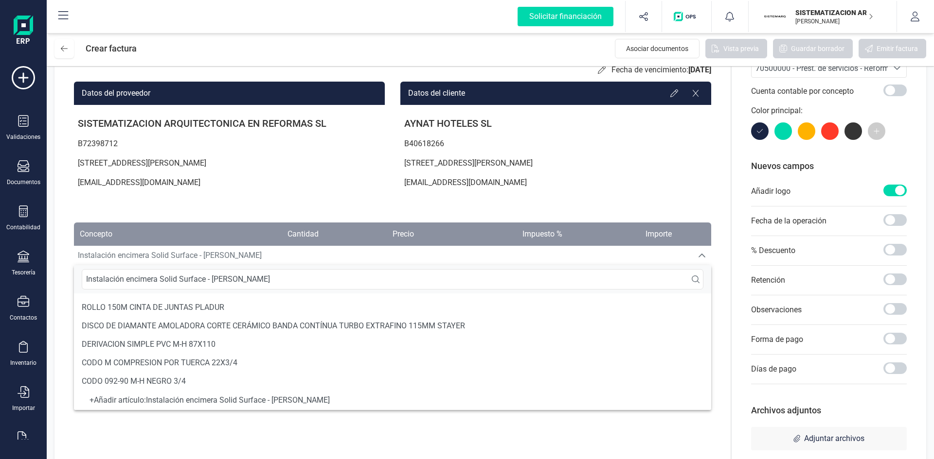
click at [253, 399] on div "+ Añadir artículo : Instalación encimera Solid Surface ­- Royuela" at bounding box center [392, 401] width 621 height 4
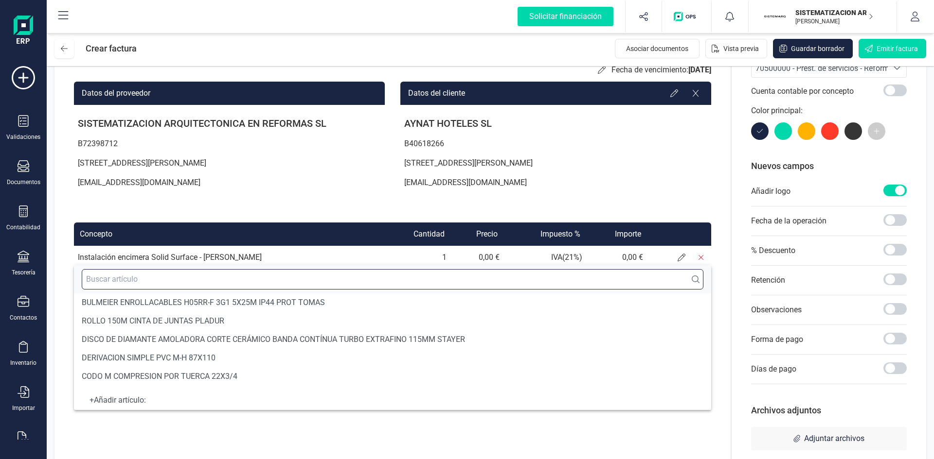
click at [521, 284] on input "text" at bounding box center [392, 279] width 621 height 20
paste input "Coste gestión 10%"
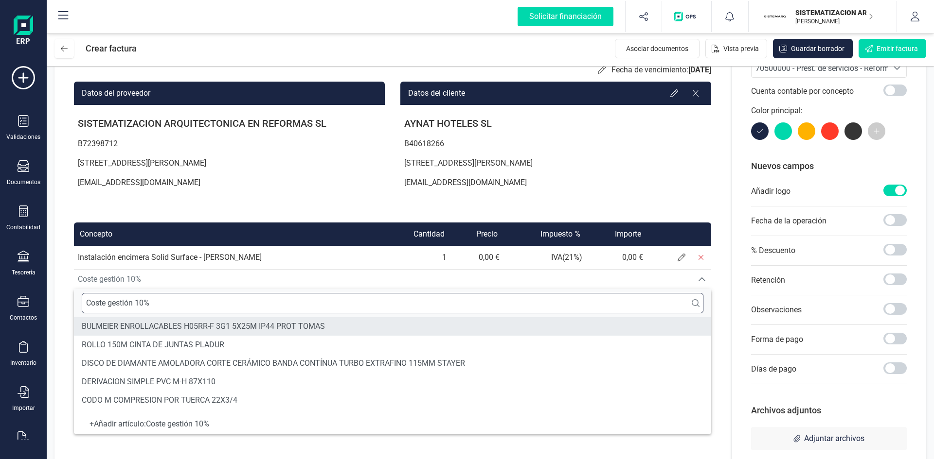
type input "Coste gestión 10%"
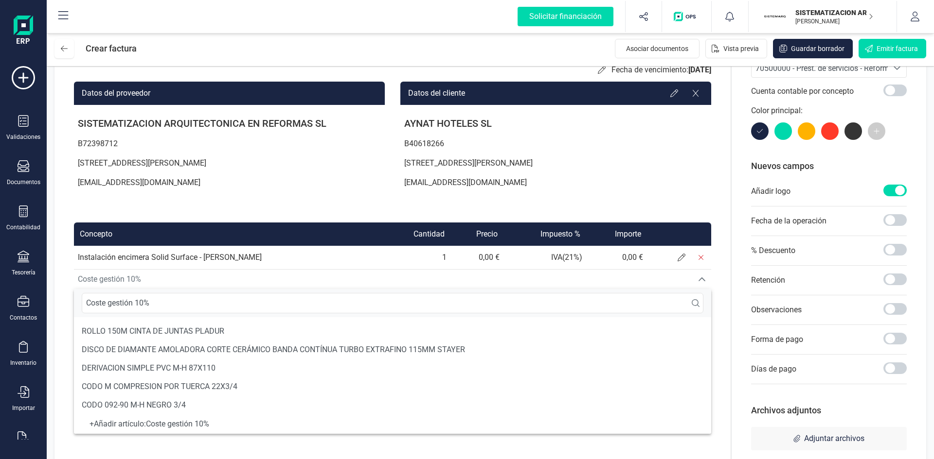
click at [294, 424] on div "+ Añadir artículo : Coste gestión 10%" at bounding box center [392, 425] width 621 height 4
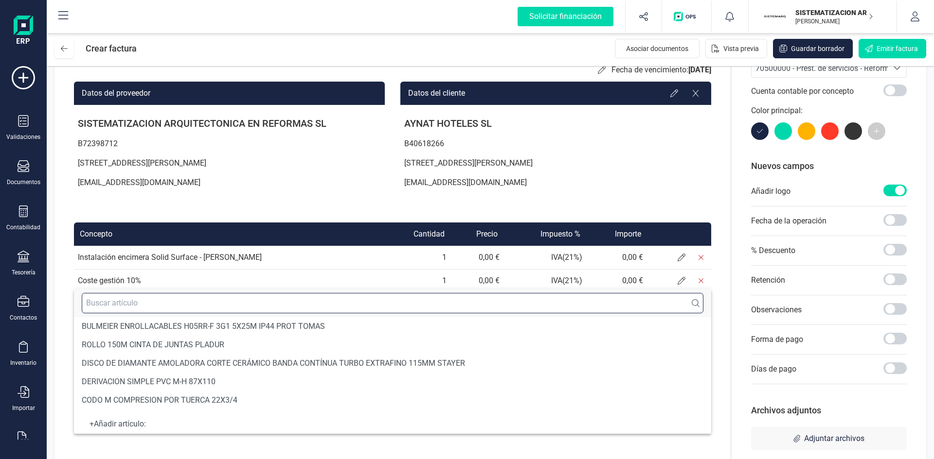
click at [448, 303] on input "text" at bounding box center [392, 303] width 621 height 20
paste input "Pago 50% Ventanas ­ Escuela de Hostelería"
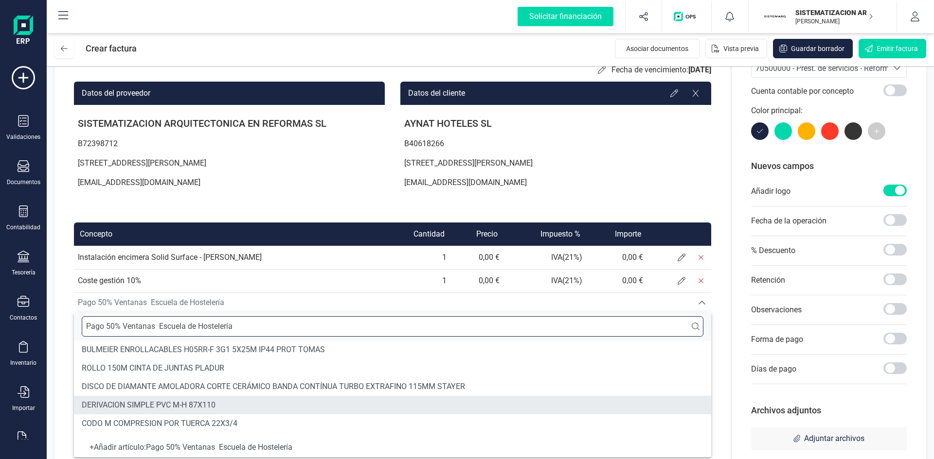
type input "Pago 50% Ventanas ­ Escuela de Hostelería"
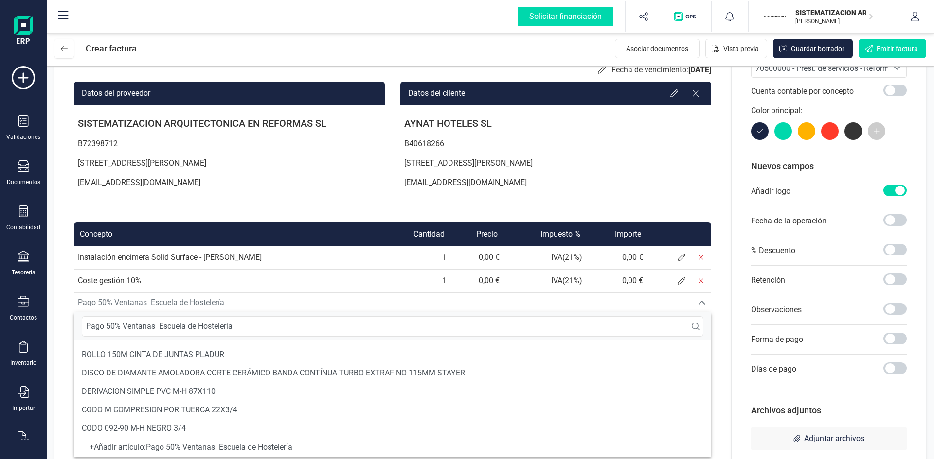
click at [289, 446] on div "+ Añadir artículo : Pago 50% Ventanas ­ Escuela de Hostelería" at bounding box center [392, 448] width 621 height 4
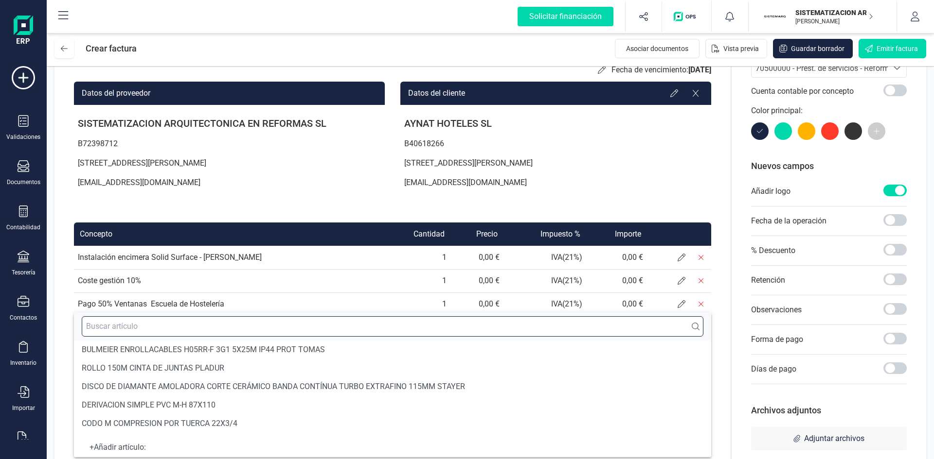
click at [425, 325] on input "text" at bounding box center [392, 327] width 621 height 20
paste input "Pago 50% Fontanería ­ Escuela de Hostelería"
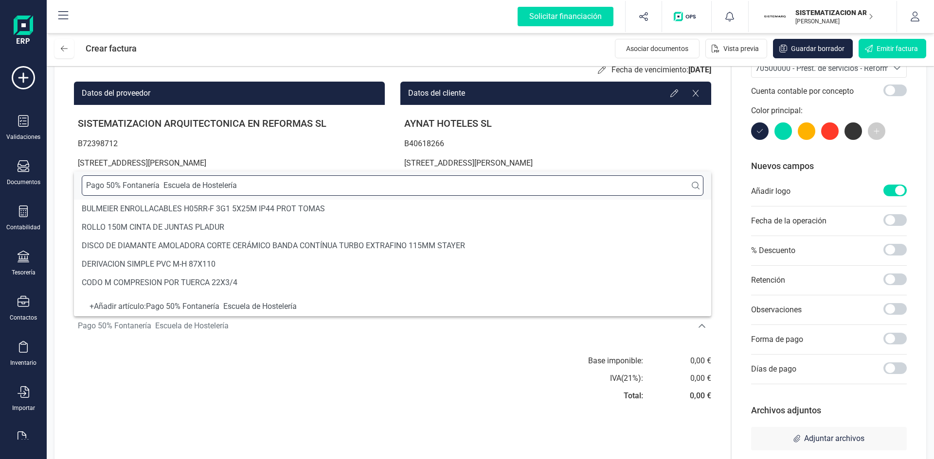
type input "Pago 50% Fontanería ­ Escuela de Hostelería"
click at [306, 307] on div "+ Añadir artículo : Pago 50% Fontanería ­ Escuela de Hostelería" at bounding box center [392, 307] width 621 height 4
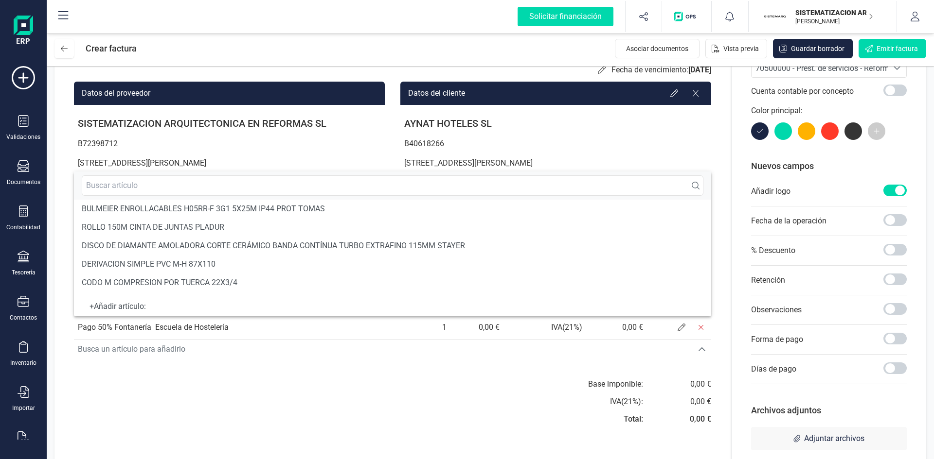
click at [262, 364] on div "Factura Serie : A A Fecha de emisión: 12/09/2025 Fecha de vencimiento: 12/09/20…" at bounding box center [392, 240] width 676 height 464
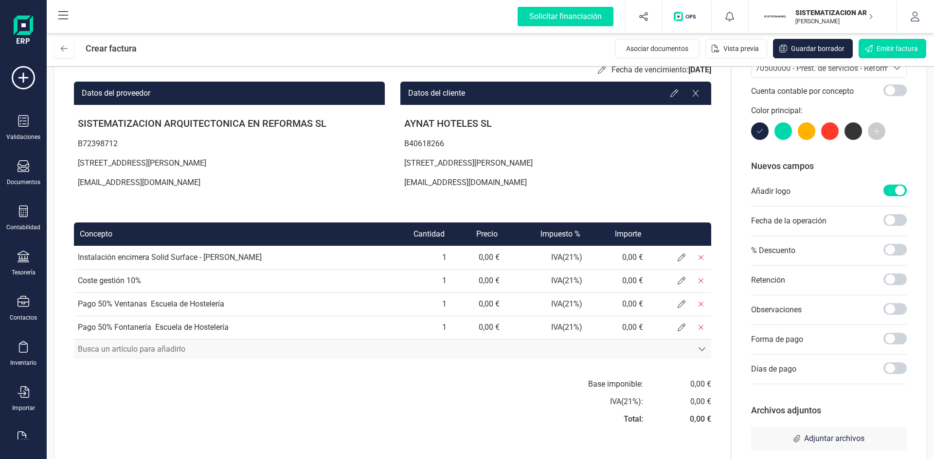
scroll to position [87, 0]
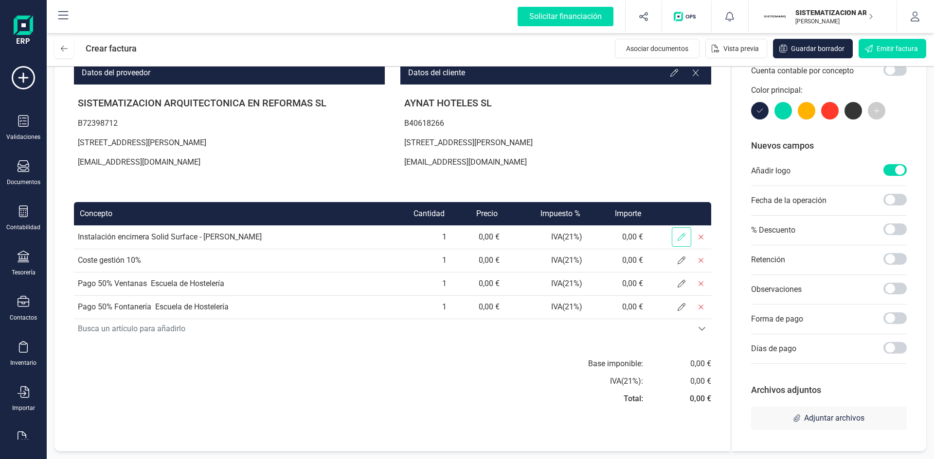
click at [680, 242] on span at bounding box center [680, 237] width 19 height 19
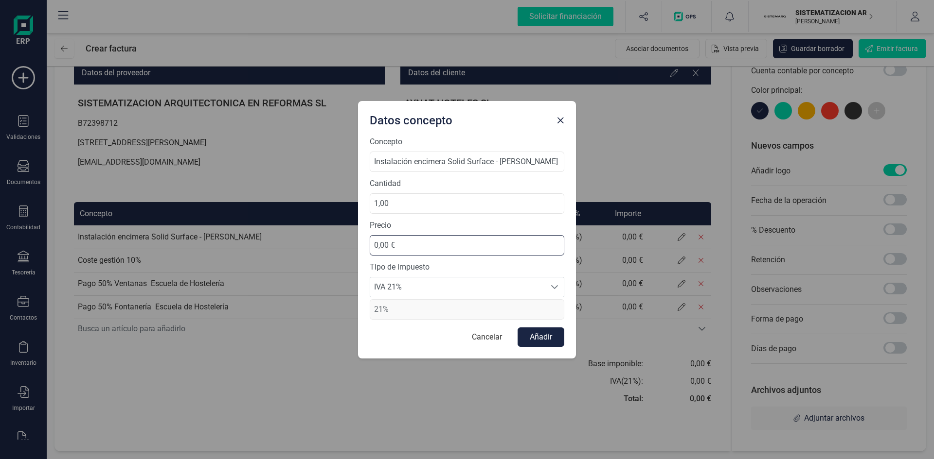
drag, startPoint x: 408, startPoint y: 247, endPoint x: 361, endPoint y: 243, distance: 46.8
click at [361, 243] on div "Concepto Instalación encimera Solid Surface ­- Royuela Cantidad 1,00 Precio 0,0…" at bounding box center [467, 247] width 218 height 223
type input "2.420,34 €"
click at [545, 288] on span "IVA 21%" at bounding box center [457, 287] width 175 height 19
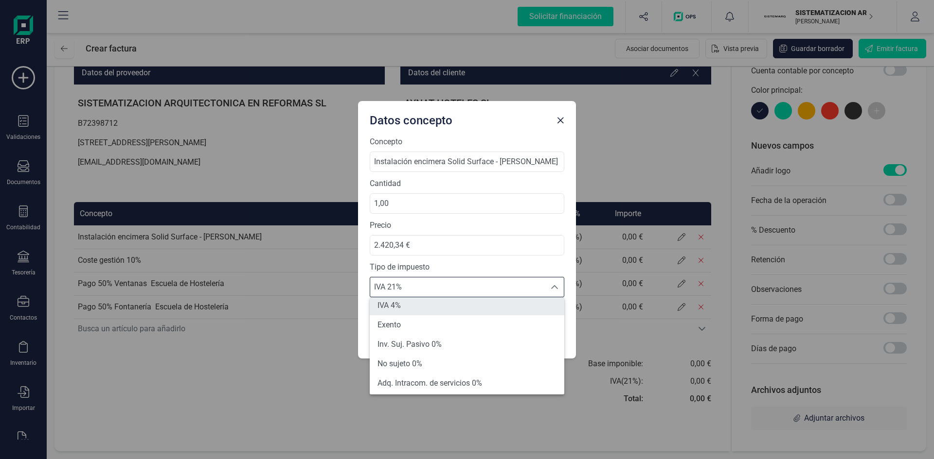
scroll to position [45, 0]
click at [463, 343] on li "Inv. Suj. Pasivo 0%" at bounding box center [467, 344] width 194 height 19
type input "0%"
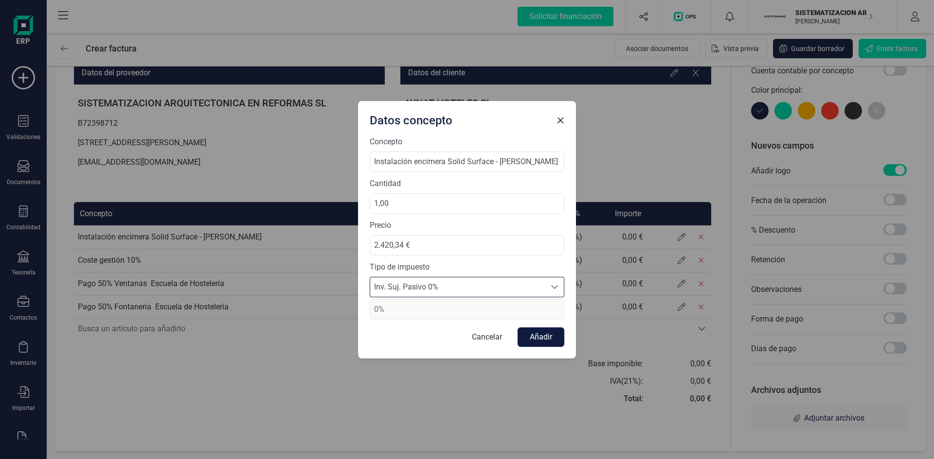
click at [530, 334] on button "Añadir" at bounding box center [540, 337] width 47 height 19
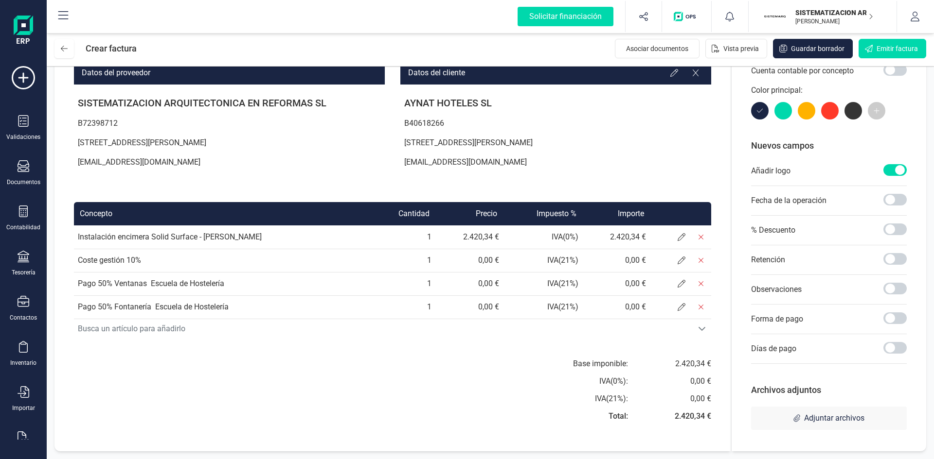
click at [667, 243] on div at bounding box center [680, 237] width 60 height 19
click at [674, 240] on span at bounding box center [680, 237] width 19 height 19
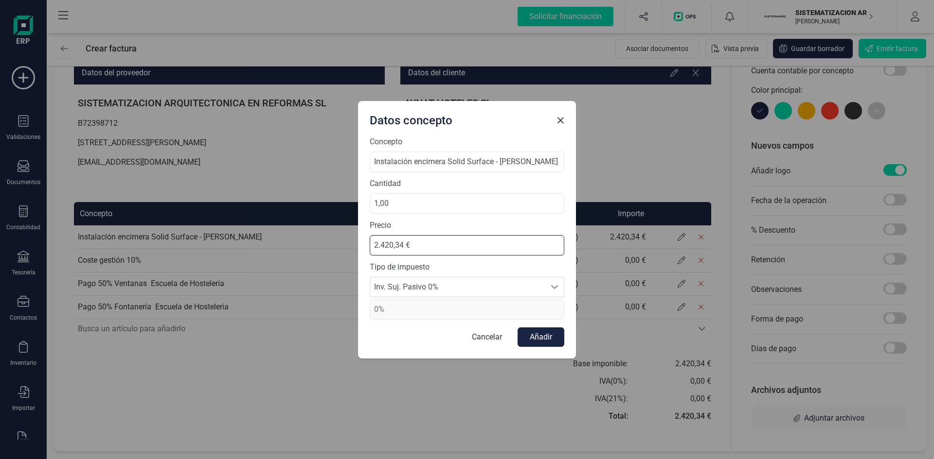
click at [373, 241] on input "2.420,34 €" at bounding box center [467, 245] width 194 height 20
type input "-2.420,34 €"
click at [547, 339] on button "Añadir" at bounding box center [540, 337] width 47 height 19
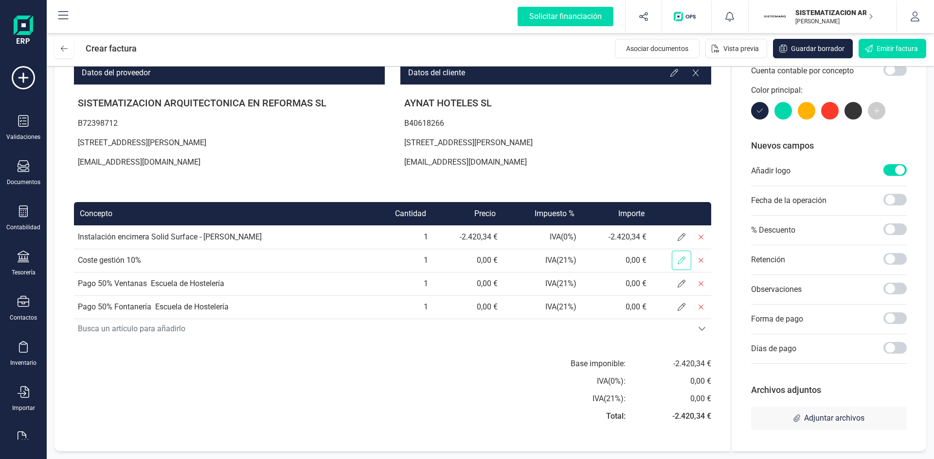
click at [688, 260] on span at bounding box center [680, 260] width 19 height 19
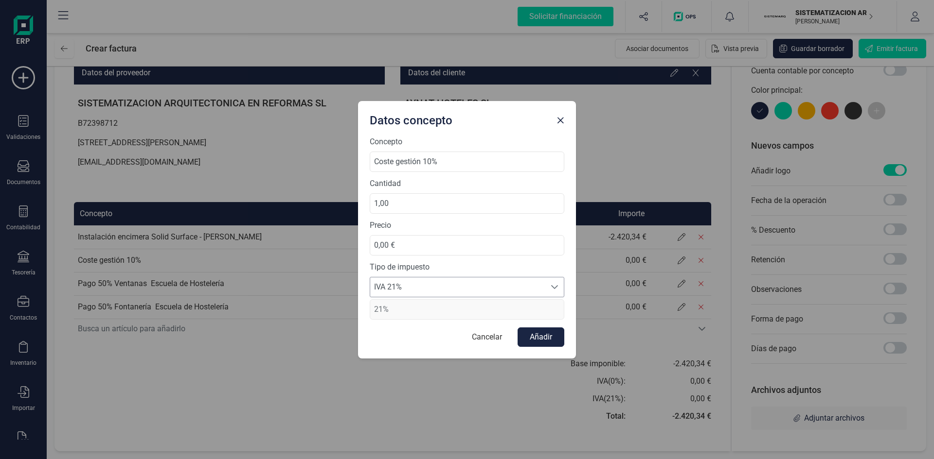
click at [426, 282] on span "IVA 21%" at bounding box center [457, 287] width 175 height 19
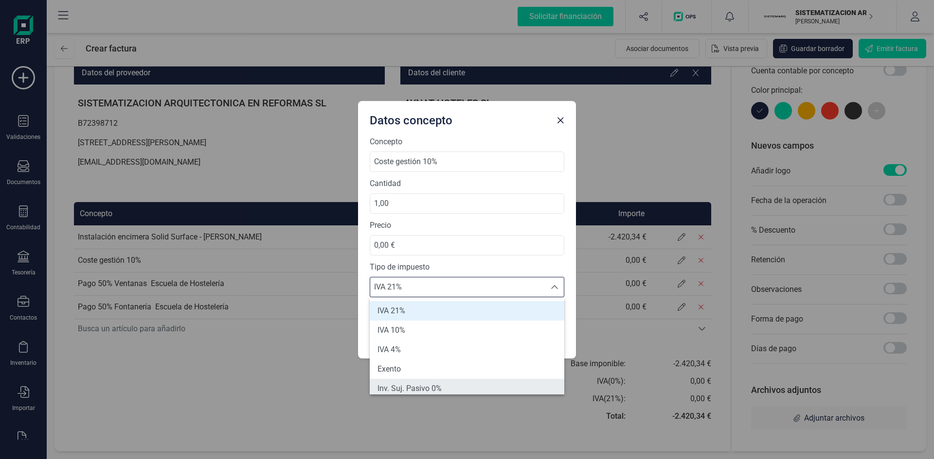
scroll to position [4, 0]
click at [422, 388] on span "Inv. Suj. Pasivo 0%" at bounding box center [409, 385] width 64 height 12
type input "0%"
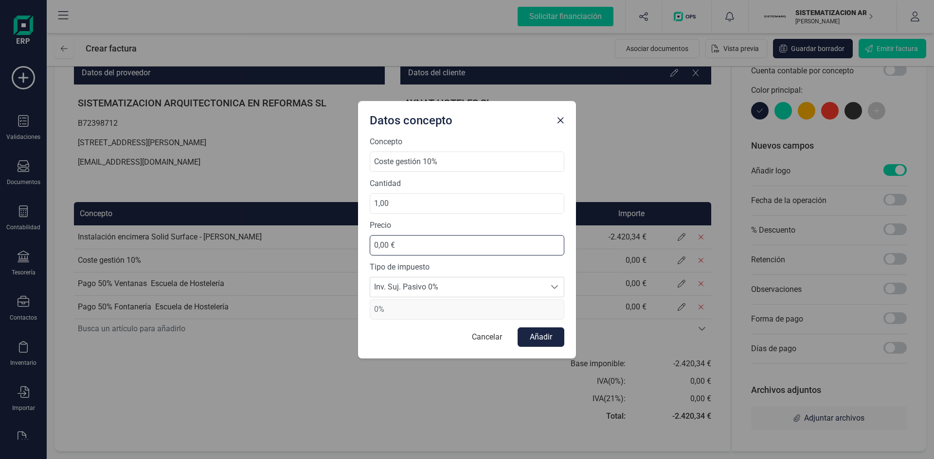
drag, startPoint x: 401, startPoint y: 240, endPoint x: 337, endPoint y: 240, distance: 63.7
click at [337, 240] on div "Datos concepto Concepto Coste gestión 10% Cantidad 1,00 Precio 0,00 € Tipo de i…" at bounding box center [467, 229] width 934 height 459
type input "-1.174,23 €"
click at [537, 336] on button "Añadir" at bounding box center [540, 337] width 47 height 19
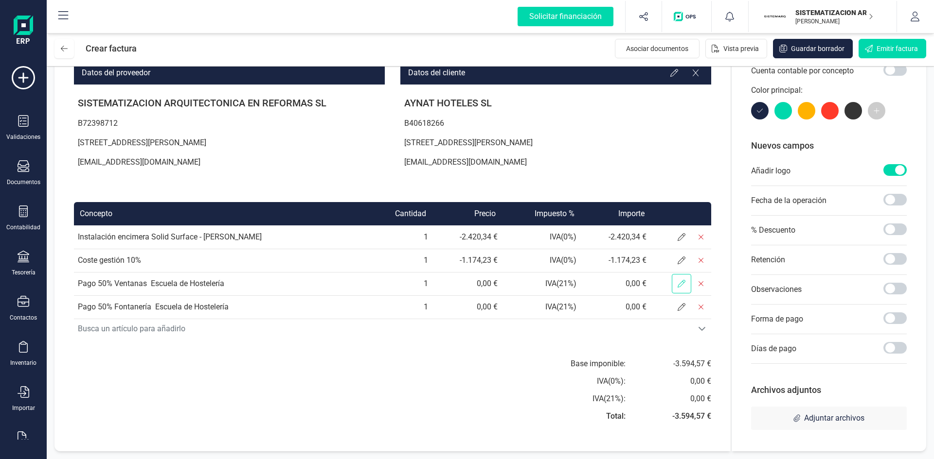
click at [678, 289] on span at bounding box center [680, 283] width 19 height 19
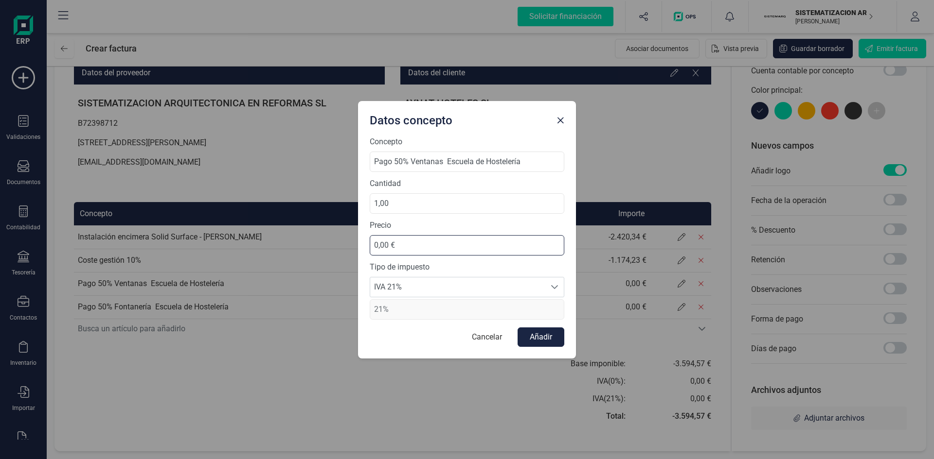
drag, startPoint x: 420, startPoint y: 242, endPoint x: 327, endPoint y: 255, distance: 94.3
click at [327, 255] on div "Datos concepto Concepto Pago 50% Ventanas ­ Escuela de Hostelería Cantidad 1,00…" at bounding box center [467, 229] width 934 height 459
type input "-5.790,06 €"
click at [536, 285] on span "IVA 21%" at bounding box center [457, 287] width 175 height 19
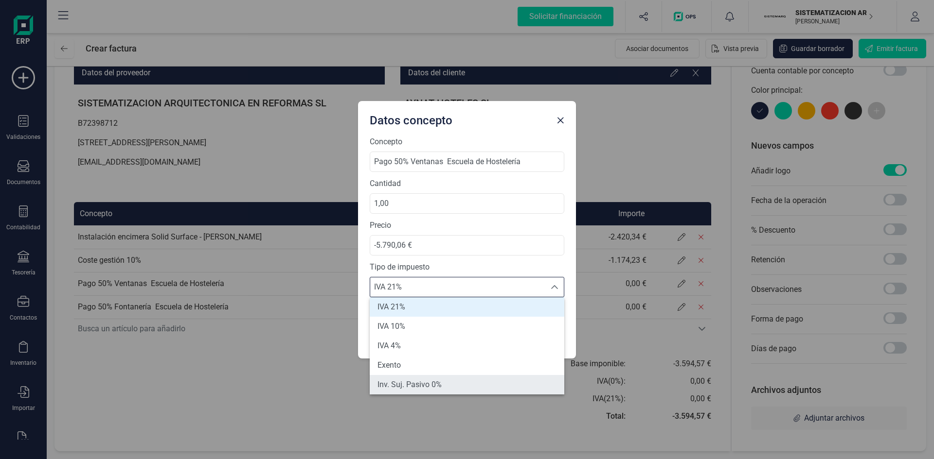
click at [445, 384] on li "Inv. Suj. Pasivo 0%" at bounding box center [467, 384] width 194 height 19
type input "0%"
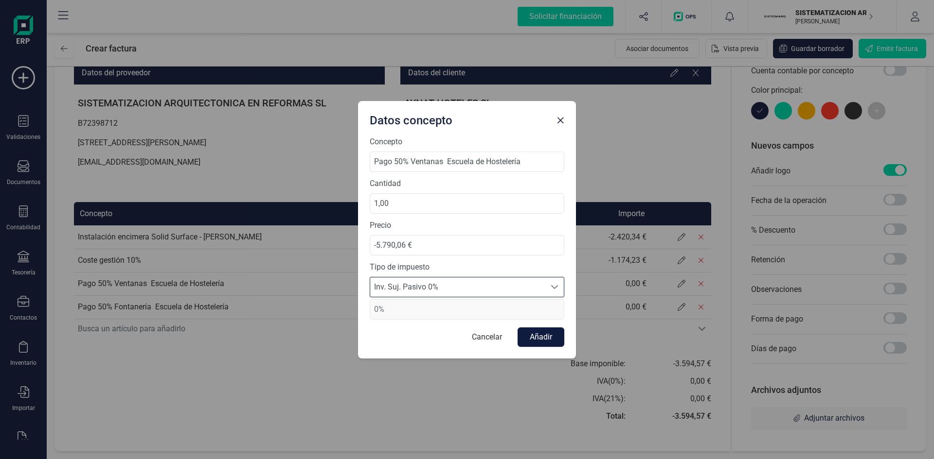
click at [537, 341] on button "Añadir" at bounding box center [540, 337] width 47 height 19
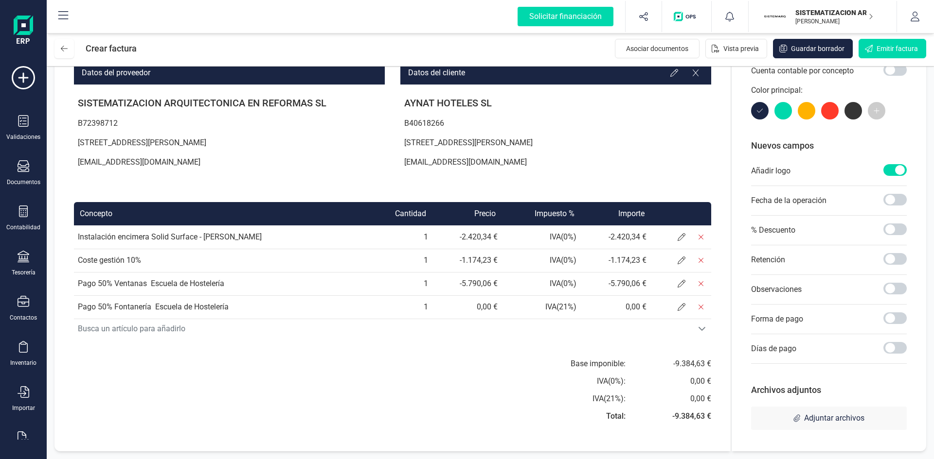
click at [586, 308] on td "0,00 €" at bounding box center [615, 307] width 70 height 23
click at [677, 307] on icon at bounding box center [681, 307] width 8 height 8
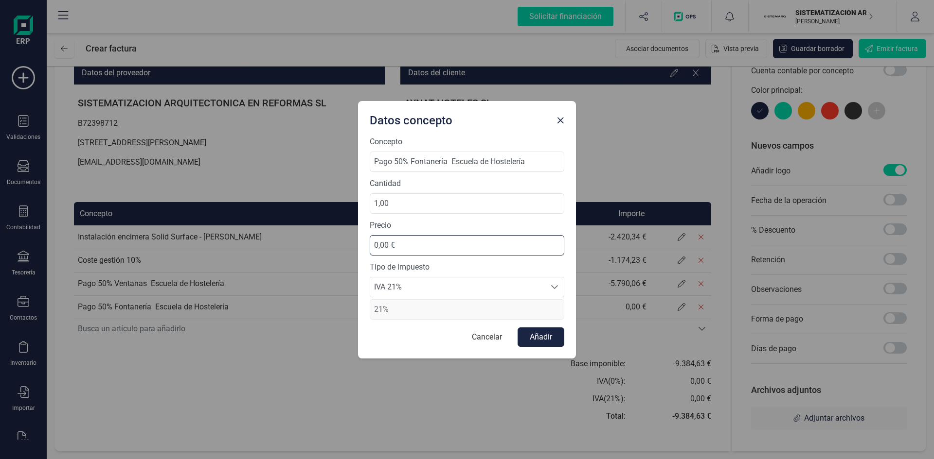
drag, startPoint x: 433, startPoint y: 241, endPoint x: 364, endPoint y: 240, distance: 68.6
click at [364, 240] on div "Concepto Pago 50% Fontanería ­ Escuela de Hostelería Cantidad 1,00 Precio 0,00 …" at bounding box center [467, 247] width 218 height 223
type input "-3.531,93 €"
click at [474, 279] on span "IVA 21%" at bounding box center [457, 287] width 175 height 19
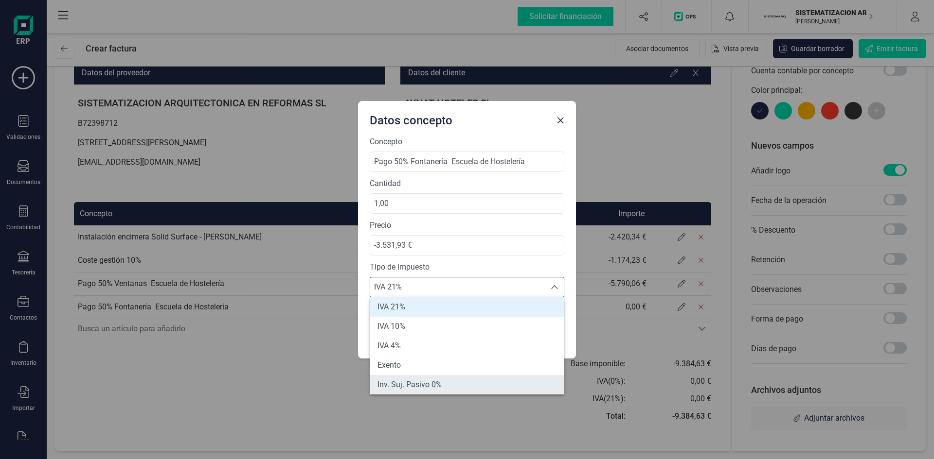
click at [449, 386] on li "Inv. Suj. Pasivo 0%" at bounding box center [467, 384] width 194 height 19
type input "0%"
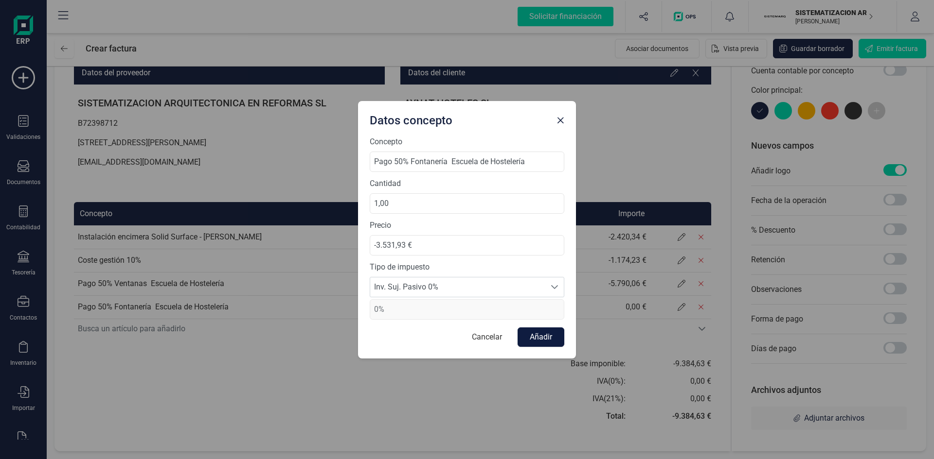
click at [542, 338] on button "Añadir" at bounding box center [540, 337] width 47 height 19
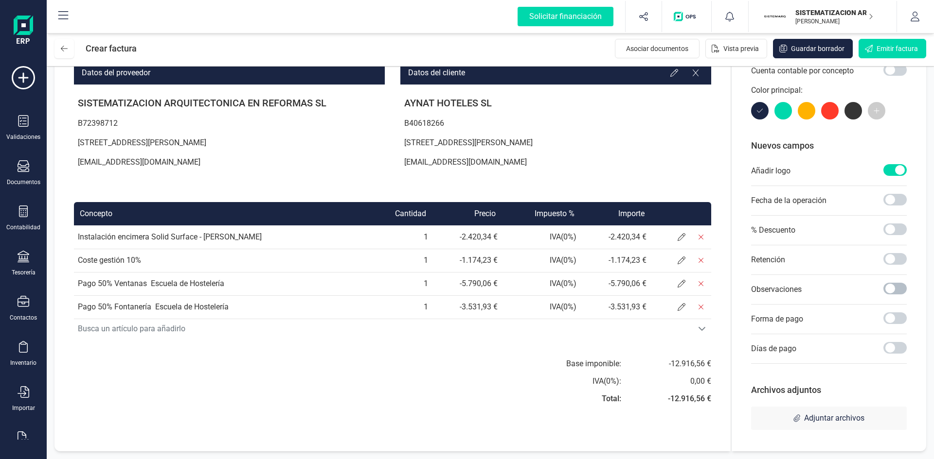
click at [884, 290] on span at bounding box center [894, 289] width 23 height 12
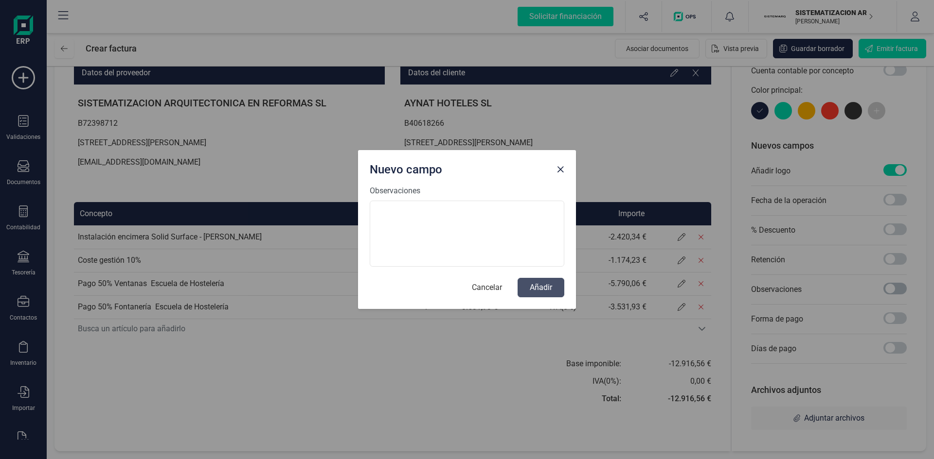
scroll to position [5, 3]
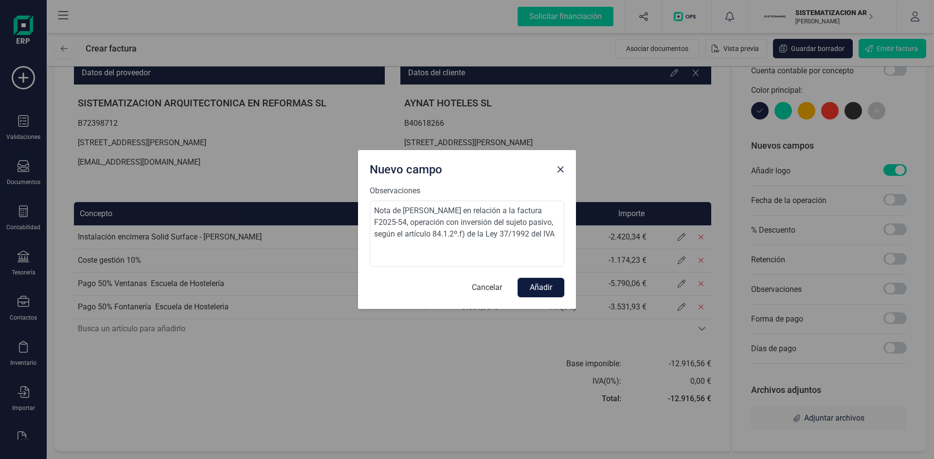
type textarea "Nota de Abono en relación a la factura F2025-54, operación con inversión del su…"
click at [540, 285] on button "Añadir" at bounding box center [540, 287] width 47 height 19
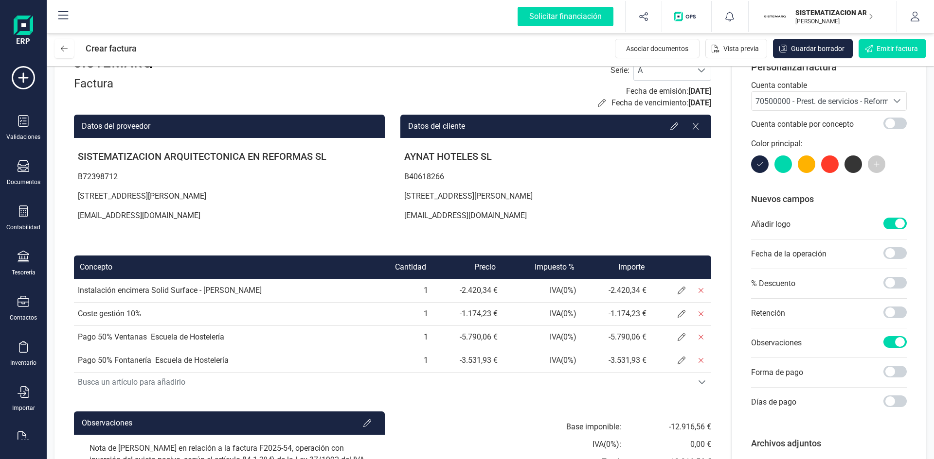
scroll to position [87, 0]
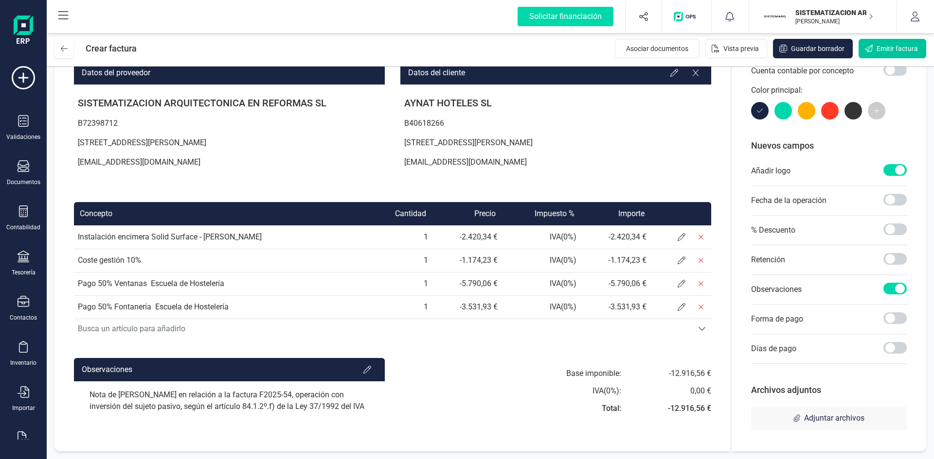
click at [893, 53] on button "Emitir factura" at bounding box center [892, 48] width 68 height 19
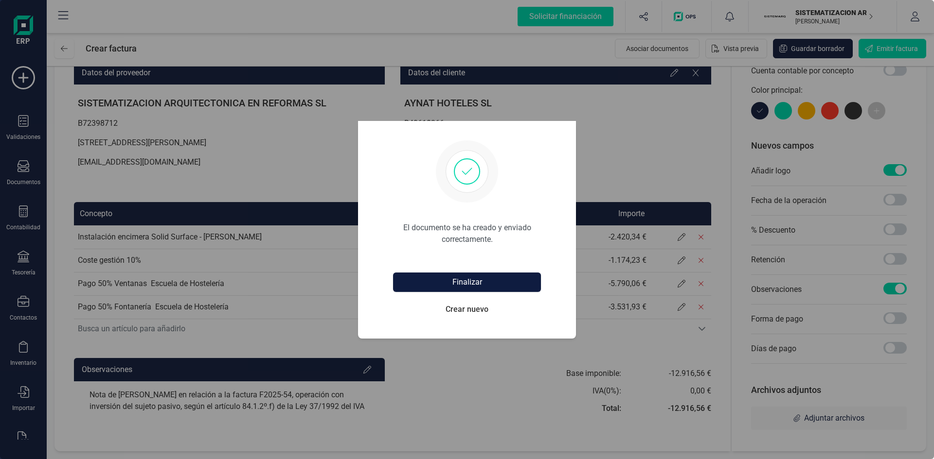
click at [485, 281] on button "Finalizar" at bounding box center [467, 282] width 148 height 19
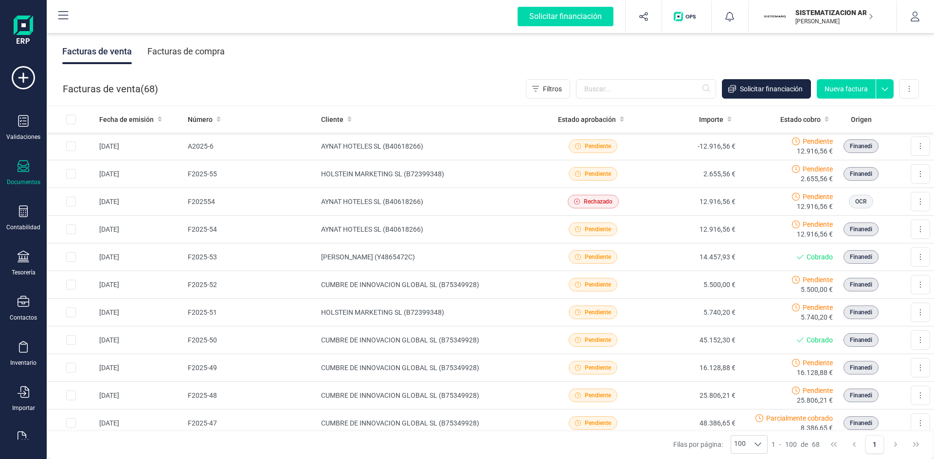
click at [845, 87] on button "Nueva factura" at bounding box center [845, 88] width 59 height 19
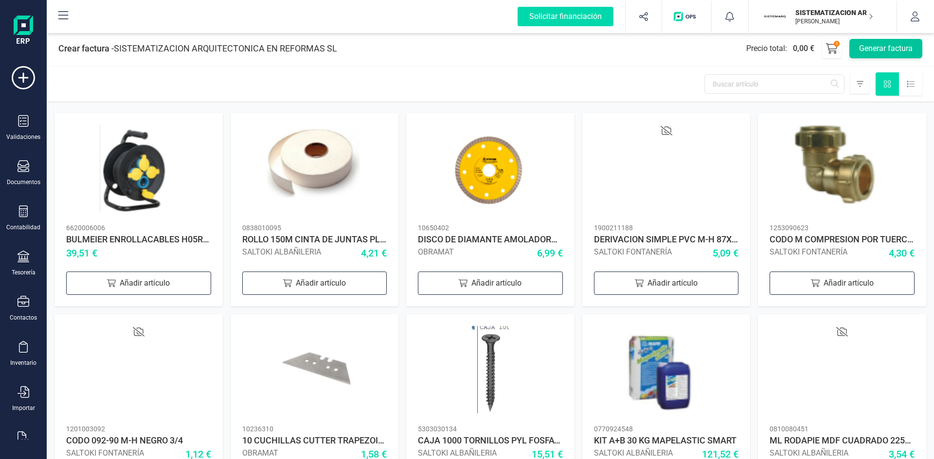
click at [874, 52] on button "Generar factura" at bounding box center [885, 48] width 73 height 19
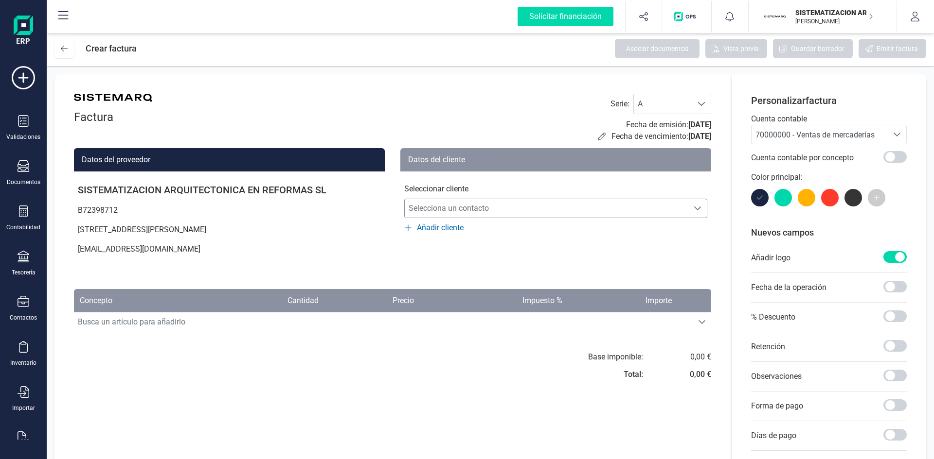
click at [447, 212] on span "Selecciona un contacto" at bounding box center [546, 208] width 283 height 19
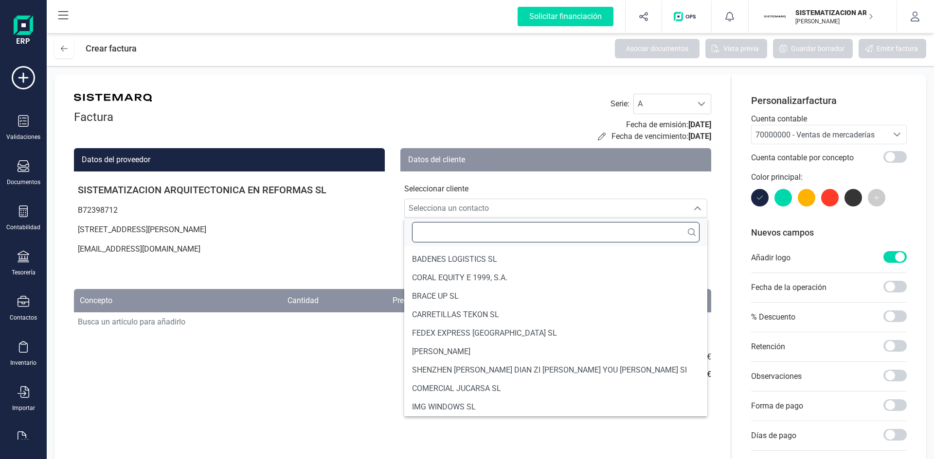
click at [433, 241] on input "text" at bounding box center [555, 232] width 287 height 20
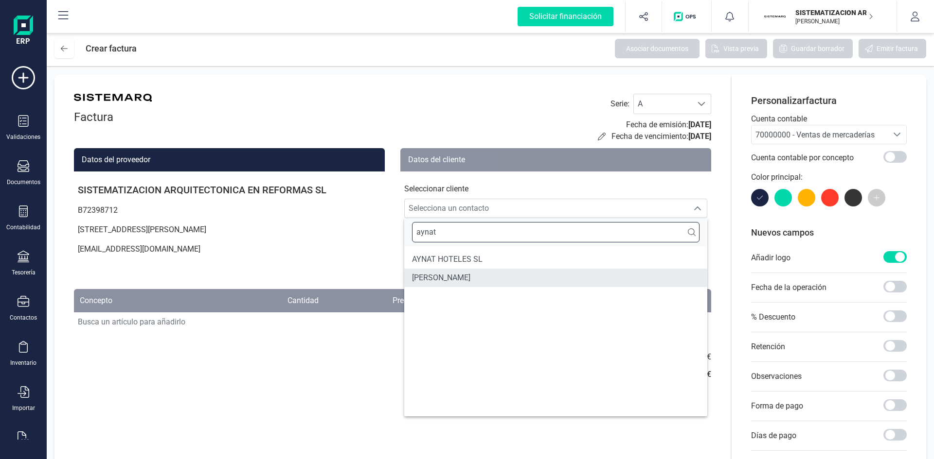
type input "aynat"
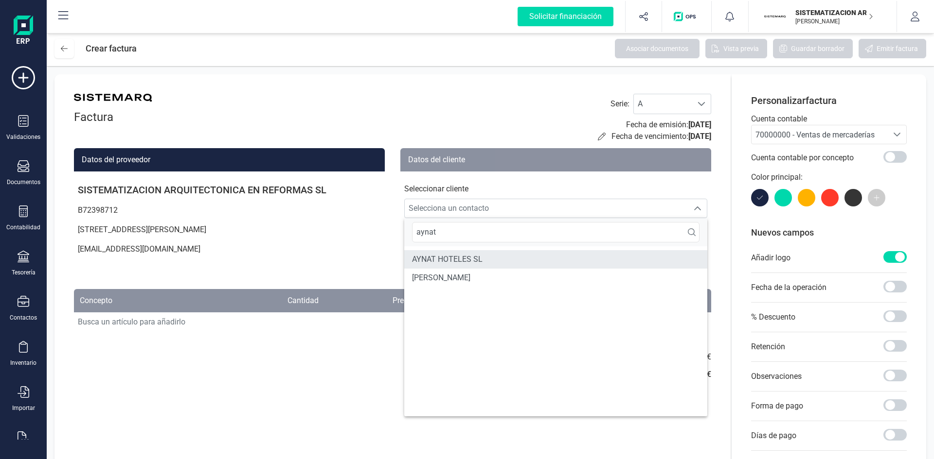
click at [467, 255] on span "AYNAT HOTELES SL" at bounding box center [447, 260] width 71 height 12
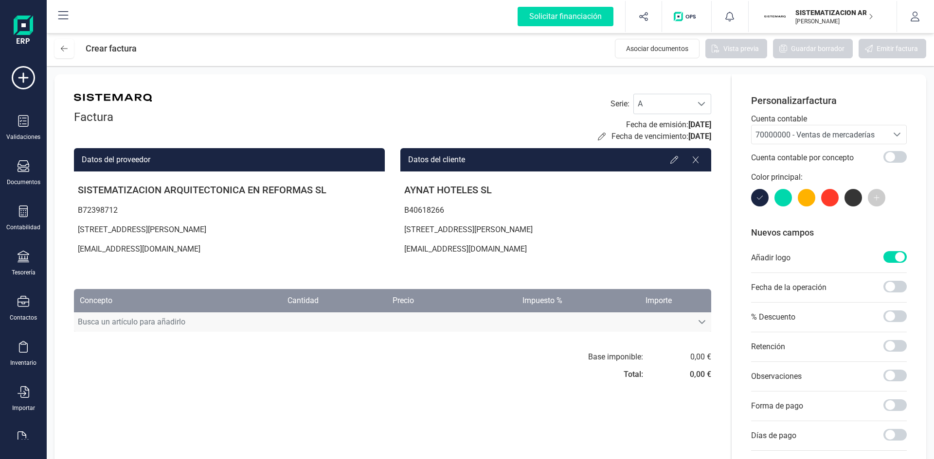
click at [239, 325] on span "Busca un artículo para añadirlo" at bounding box center [383, 322] width 618 height 19
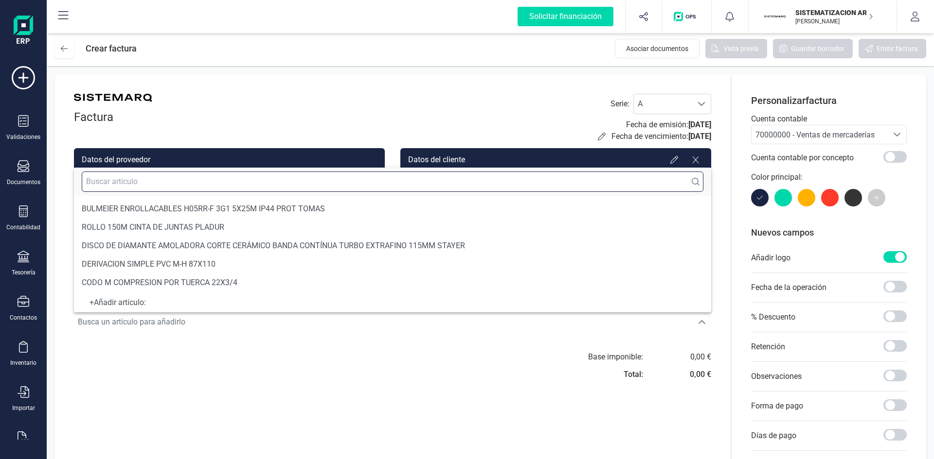
click at [411, 184] on input "text" at bounding box center [392, 182] width 621 height 20
paste input "Instalación encimera Solid Surface ­ Royuela"
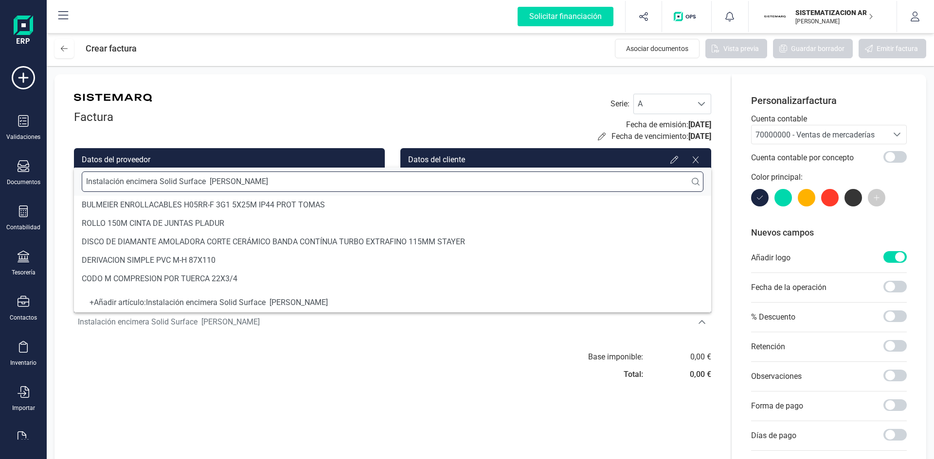
click at [210, 180] on input "Instalación encimera Solid Surface ­ Royuela" at bounding box center [392, 182] width 621 height 20
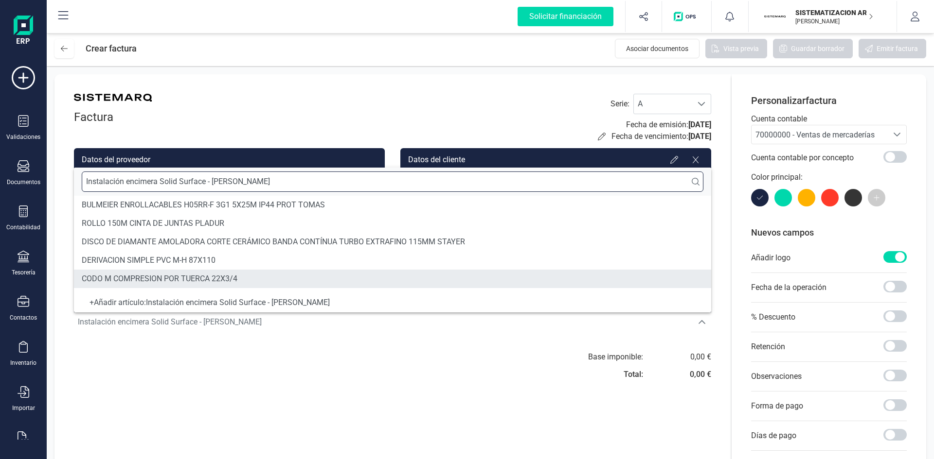
type input "Instalación encimera Solid Surface ­- Royuela"
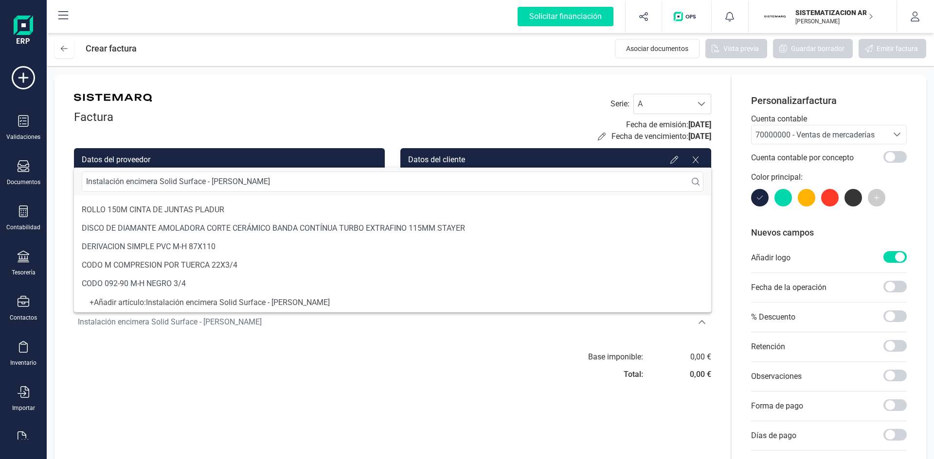
click at [282, 305] on div "+ Añadir artículo : Instalación encimera Solid Surface ­- Royuela" at bounding box center [392, 303] width 621 height 4
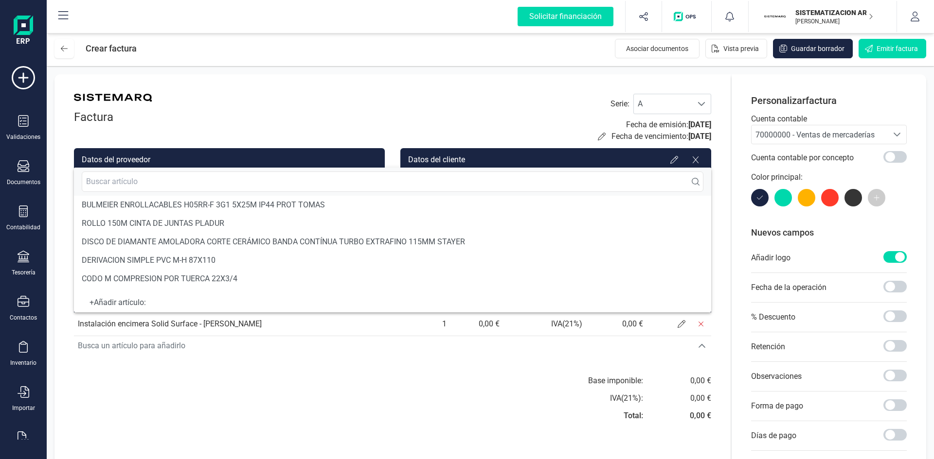
click at [217, 301] on div "+ Añadir artículo :" at bounding box center [392, 303] width 621 height 4
click at [155, 300] on div "+ Añadir artículo :" at bounding box center [392, 302] width 637 height 19
click at [105, 301] on div "+ Añadir artículo :" at bounding box center [392, 303] width 621 height 4
click at [107, 182] on input "text" at bounding box center [392, 182] width 621 height 20
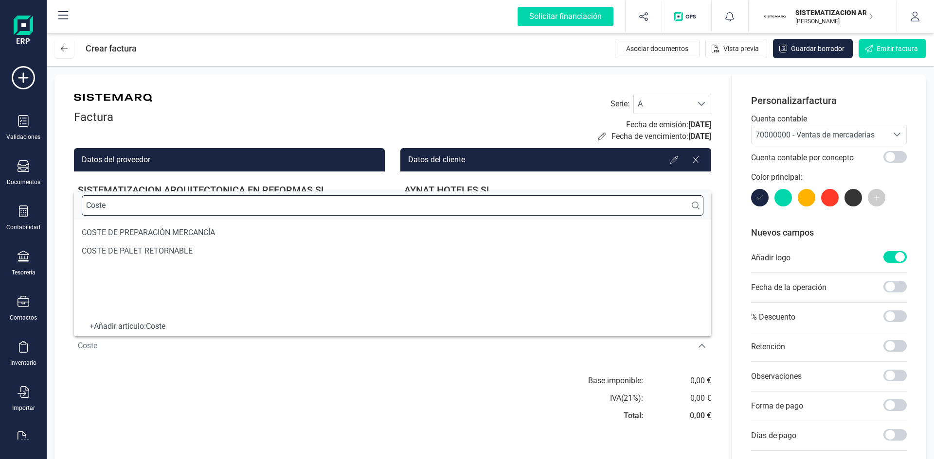
scroll to position [0, 0]
type input "Coste gestión 10%"
click at [203, 328] on div "+ Añadir artículo : Coste gestión 10%" at bounding box center [392, 327] width 621 height 4
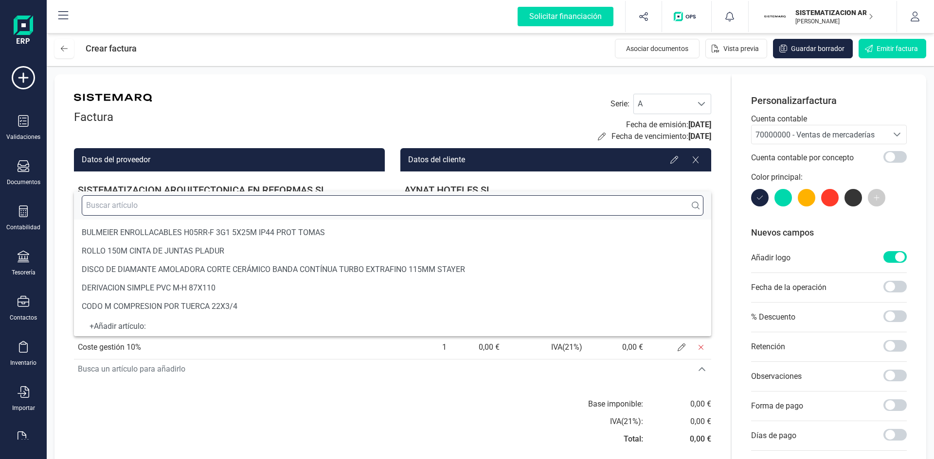
click at [182, 207] on input "text" at bounding box center [392, 205] width 621 height 20
click at [205, 360] on span "Busca un artículo para añadirlo" at bounding box center [383, 369] width 618 height 19
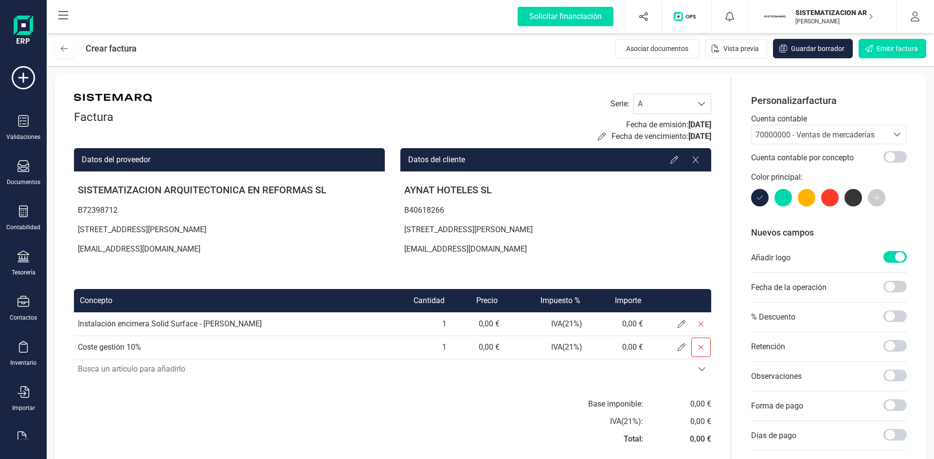
click at [703, 350] on icon at bounding box center [701, 348] width 8 height 8
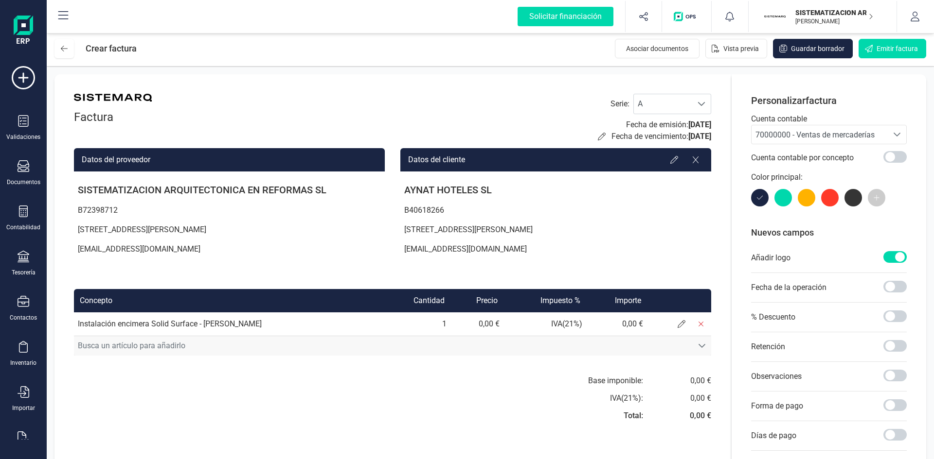
click at [585, 342] on span "Busca un artículo para añadirlo" at bounding box center [383, 345] width 618 height 19
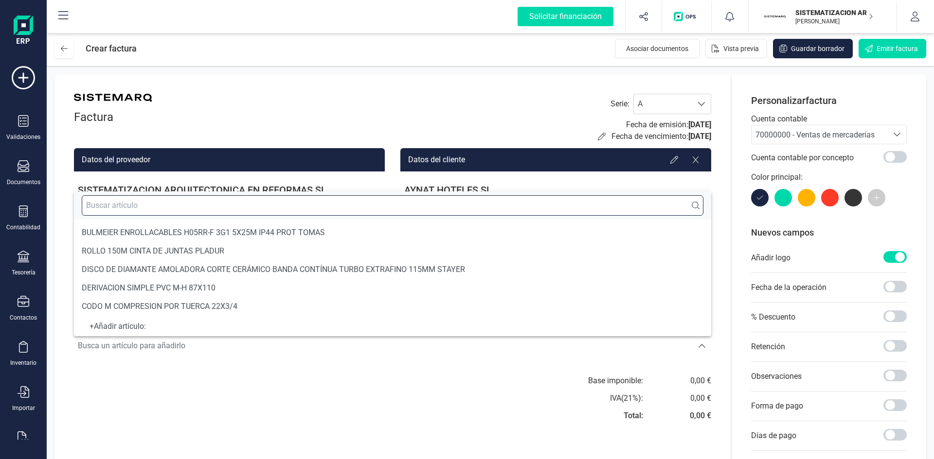
click at [358, 208] on input "text" at bounding box center [392, 205] width 621 height 20
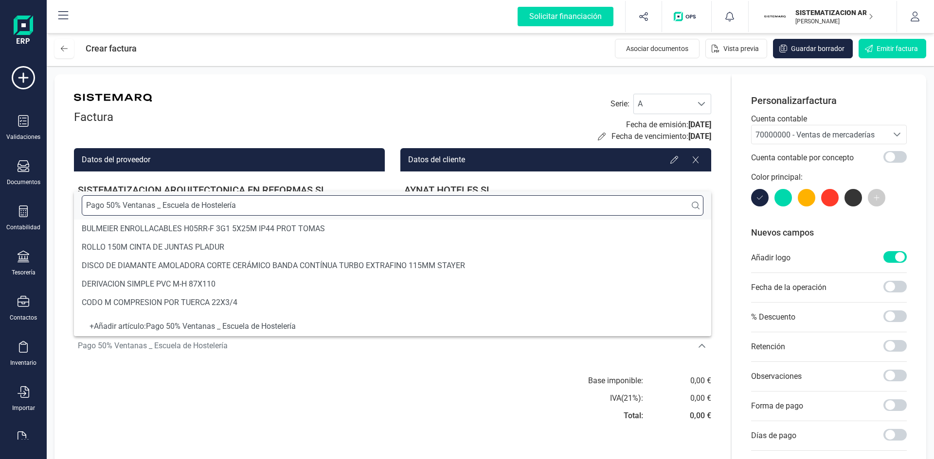
click at [162, 204] on input "Pago 50% Ventanas _ Escuela de Hostelería" at bounding box center [392, 205] width 621 height 20
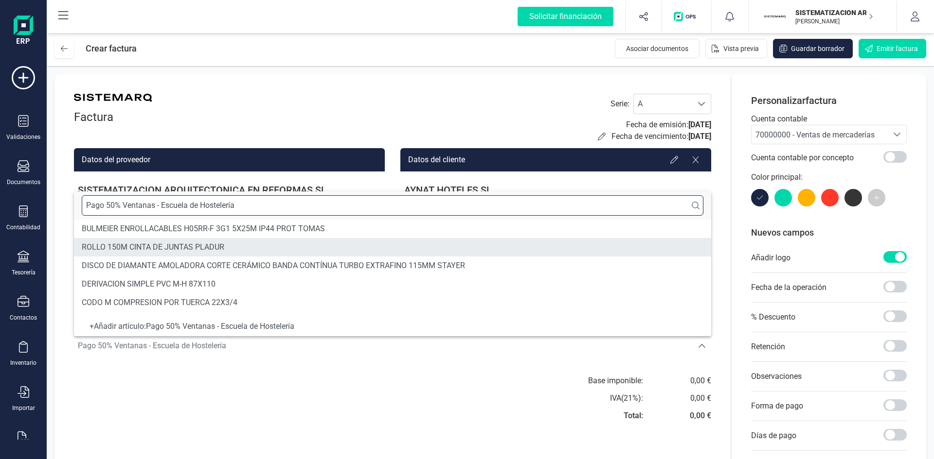
type input "Pago 50% Ventanas - Escuela de Hostelería"
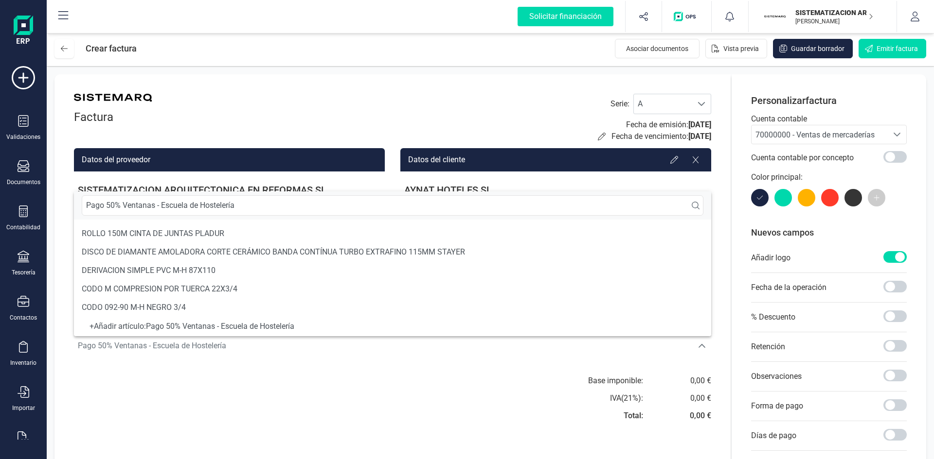
click at [167, 327] on div "+ Añadir artículo : Pago 50% Ventanas - Escuela de Hostelería" at bounding box center [392, 327] width 621 height 4
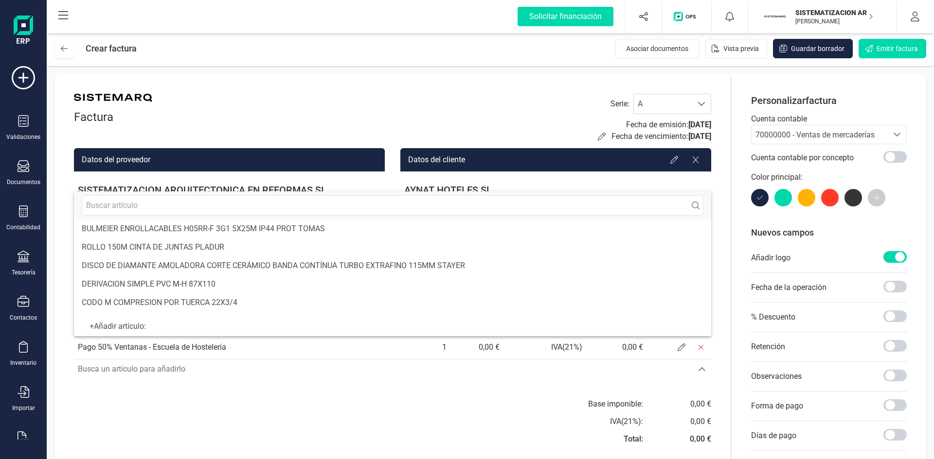
scroll to position [18, 0]
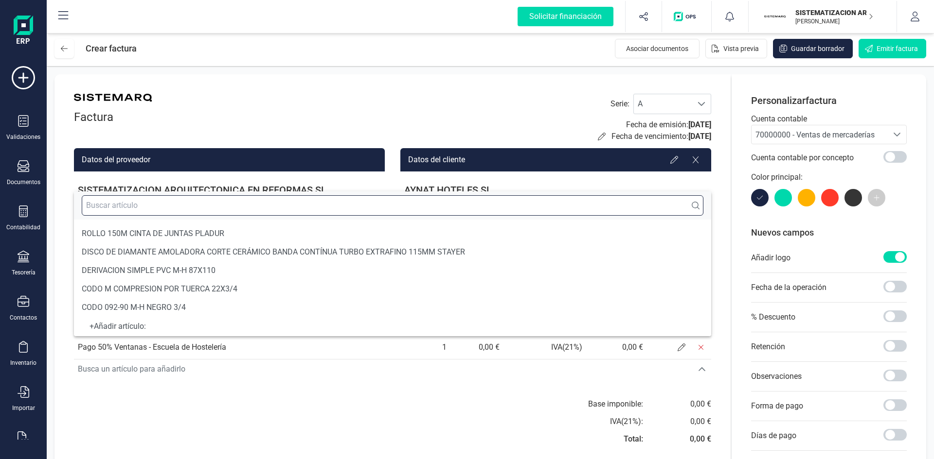
click at [147, 202] on input "text" at bounding box center [392, 205] width 621 height 20
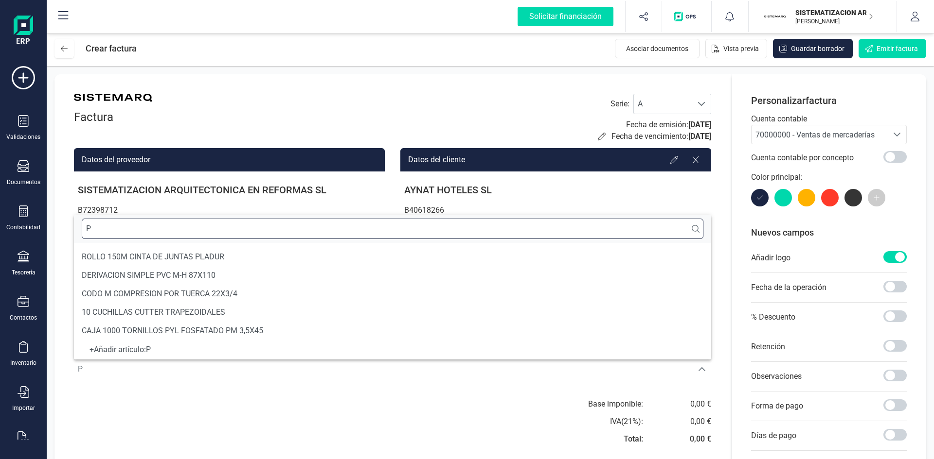
scroll to position [4, 0]
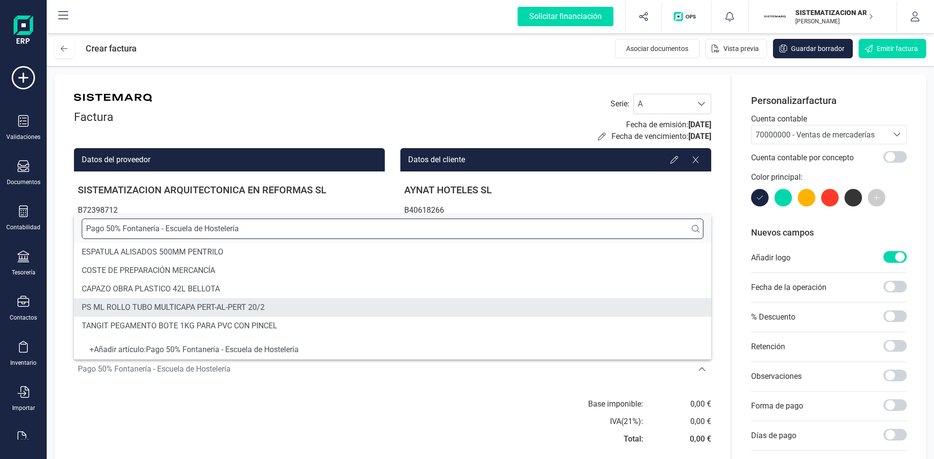
type input "Pago 50% Fontanería - Escuela de Hostelería"
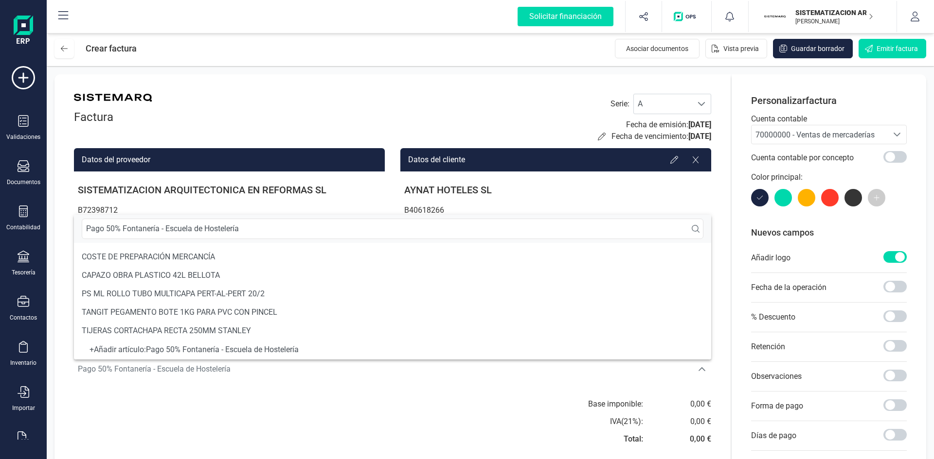
click at [240, 348] on div "+ Añadir artículo : Pago 50% Fontanería - Escuela de Hostelería" at bounding box center [392, 350] width 621 height 4
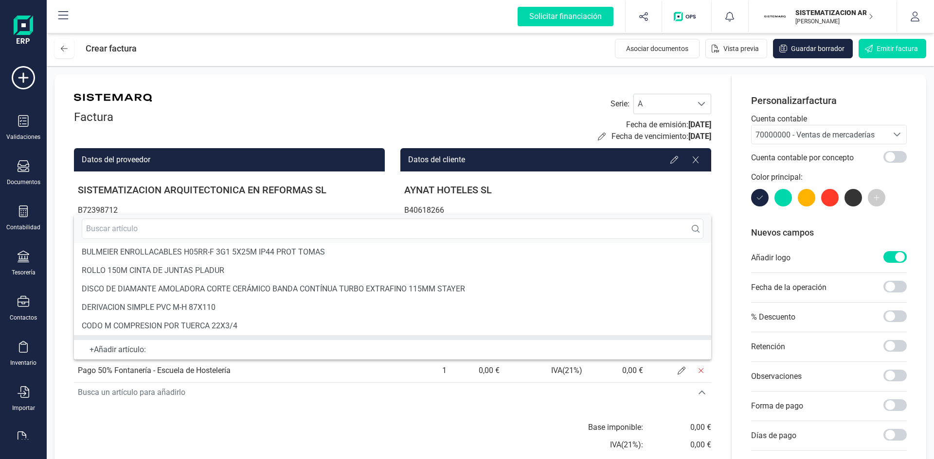
scroll to position [18, 0]
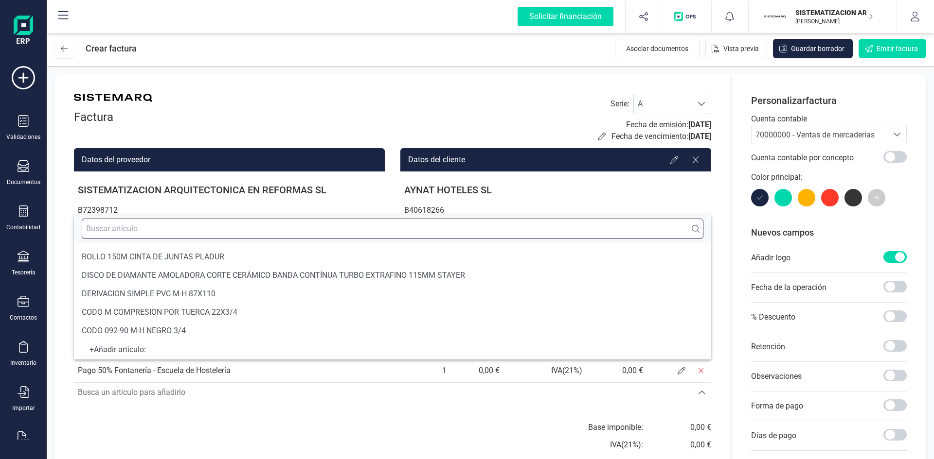
click at [190, 229] on input "text" at bounding box center [392, 229] width 621 height 20
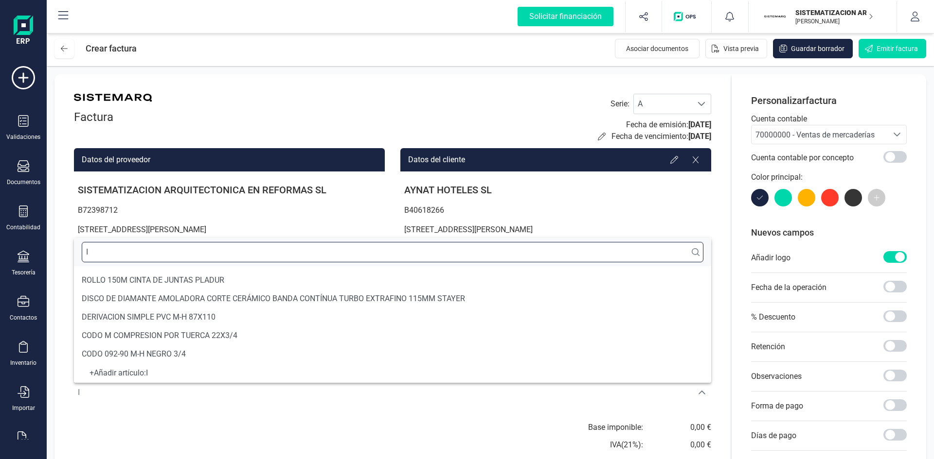
scroll to position [4, 0]
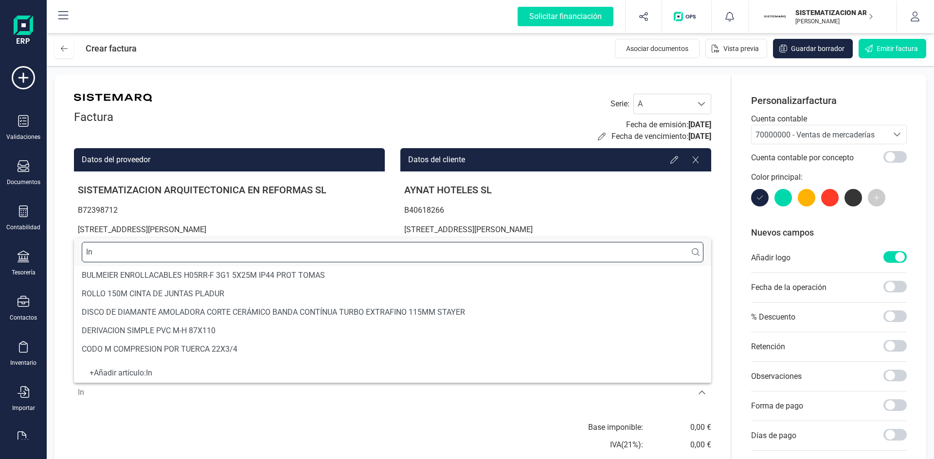
type input "I"
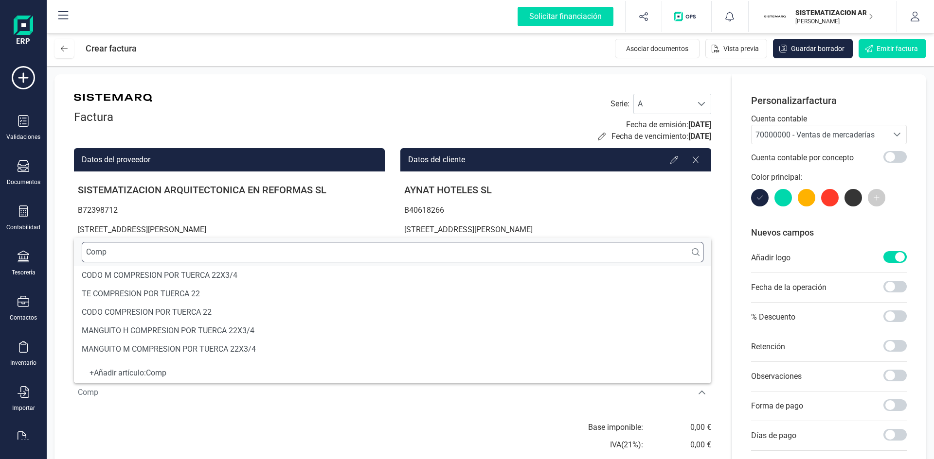
scroll to position [3, 0]
type input "C"
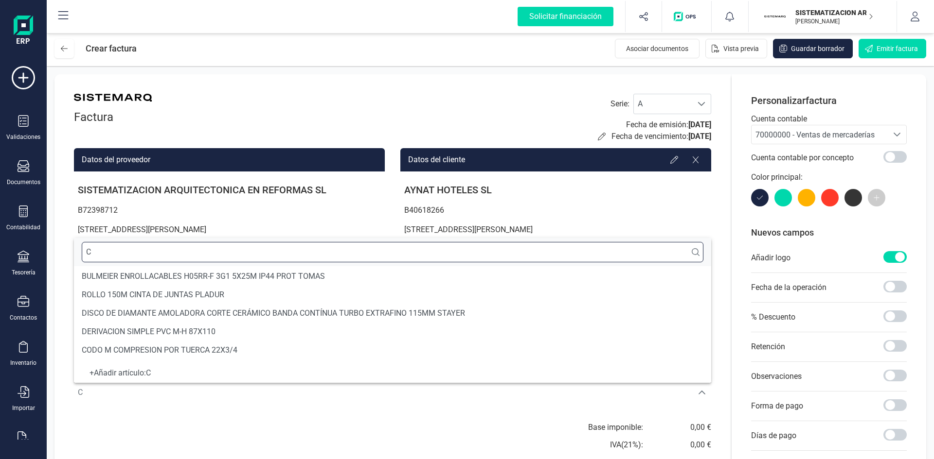
scroll to position [4, 0]
click at [196, 250] on input "Suministro e instalación microhondas" at bounding box center [392, 252] width 621 height 20
click at [238, 252] on input "Suministro e instalación microondas" at bounding box center [392, 252] width 621 height 20
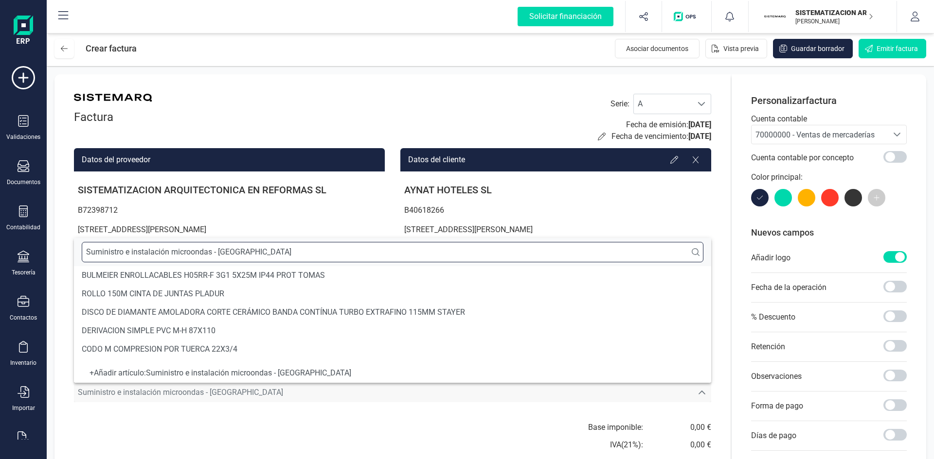
type input "Suministro e instalación microondas - Aragón"
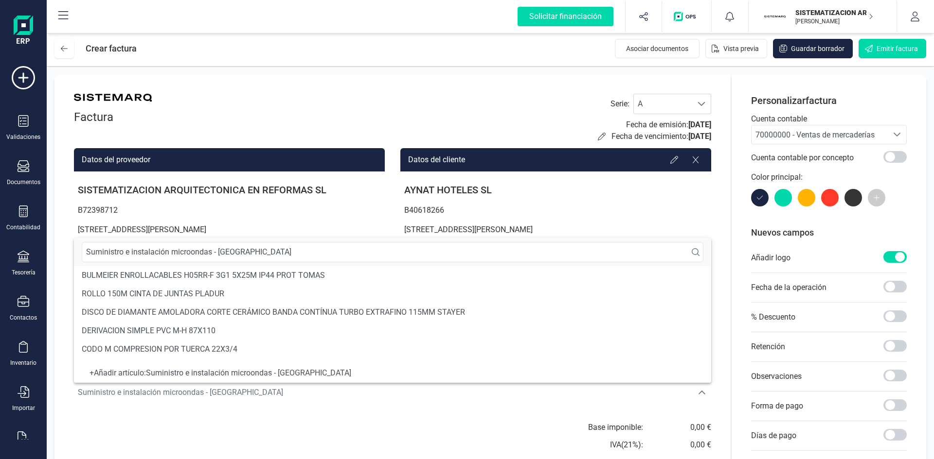
click at [280, 372] on div "+ Añadir artículo : Suministro e instalación microondas - Aragón" at bounding box center [392, 373] width 621 height 4
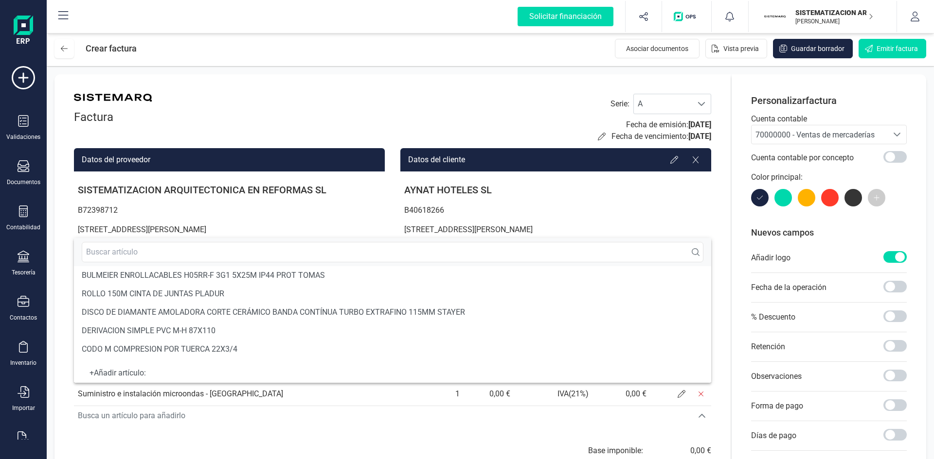
scroll to position [18, 0]
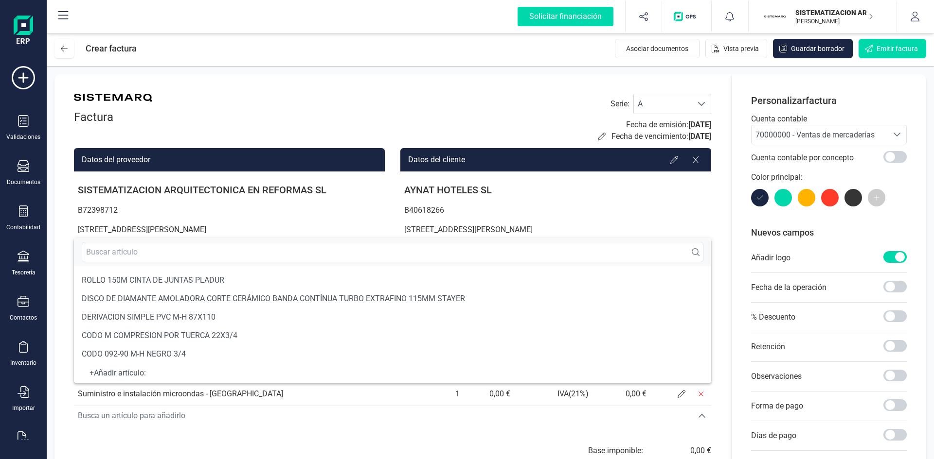
click at [311, 429] on div "Factura Serie : A A Fecha de emisión: 12/09/2025 Fecha de vencimiento: 12/09/20…" at bounding box center [392, 306] width 676 height 464
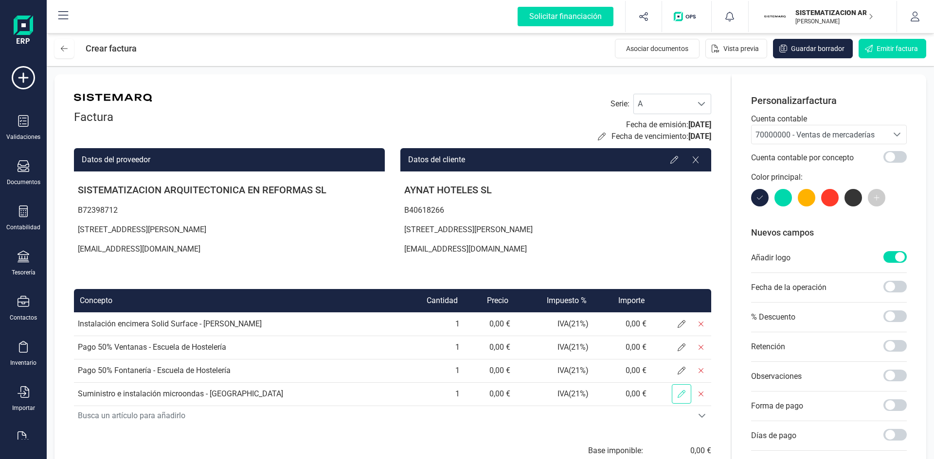
click at [686, 392] on span at bounding box center [680, 394] width 19 height 19
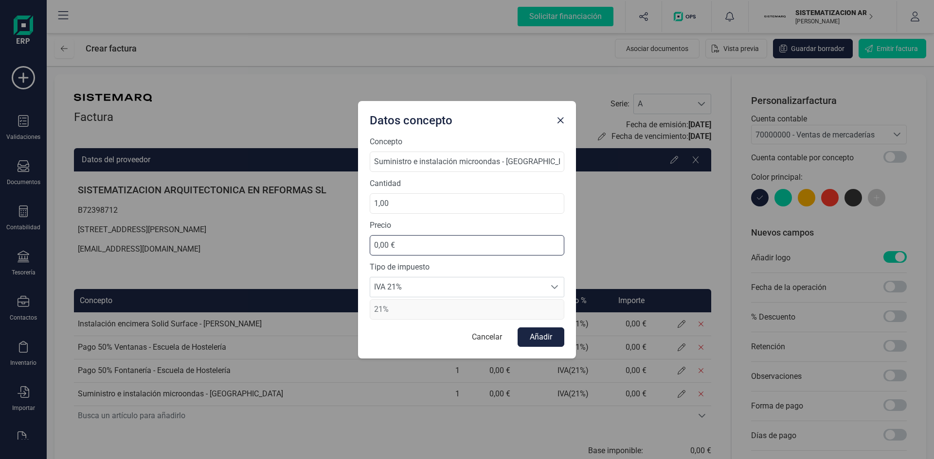
drag, startPoint x: 426, startPoint y: 248, endPoint x: 371, endPoint y: 242, distance: 56.2
click at [371, 242] on input "0,00 €" at bounding box center [467, 245] width 194 height 20
type input "200,00 €"
click at [536, 331] on button "Añadir" at bounding box center [540, 337] width 47 height 19
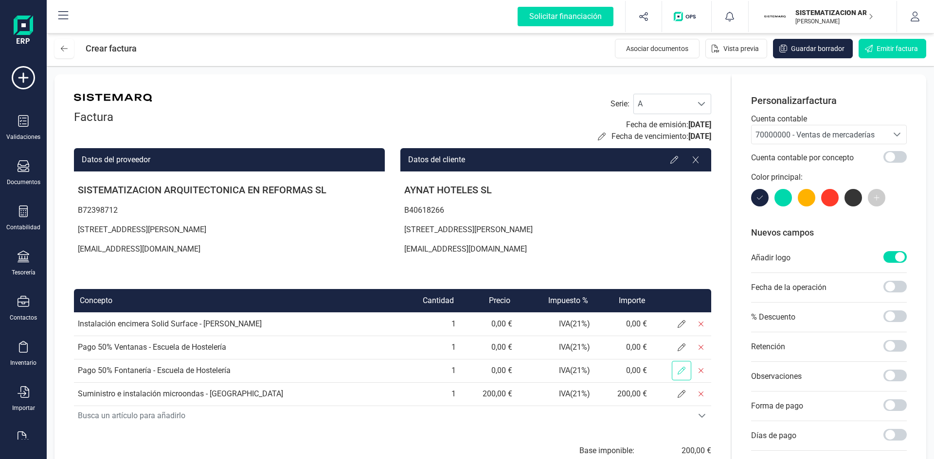
click at [676, 371] on span at bounding box center [680, 370] width 19 height 19
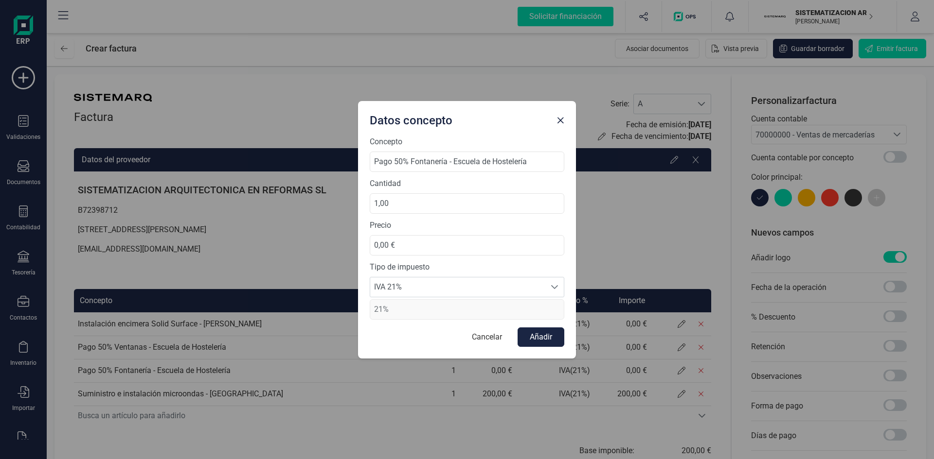
click at [411, 414] on div "Datos concepto Concepto Pago 50% Fontanería - Escuela de Hostelería Cantidad 1,…" at bounding box center [467, 229] width 934 height 459
click at [565, 120] on button "Close" at bounding box center [560, 121] width 16 height 16
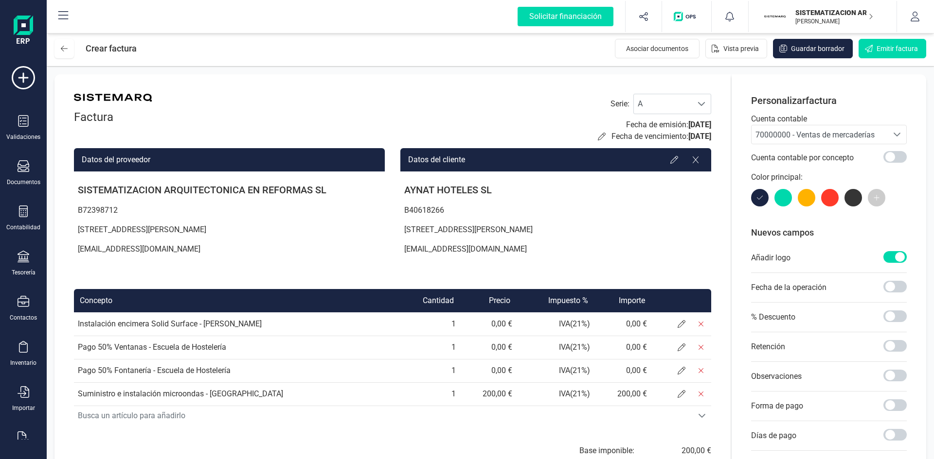
scroll to position [87, 0]
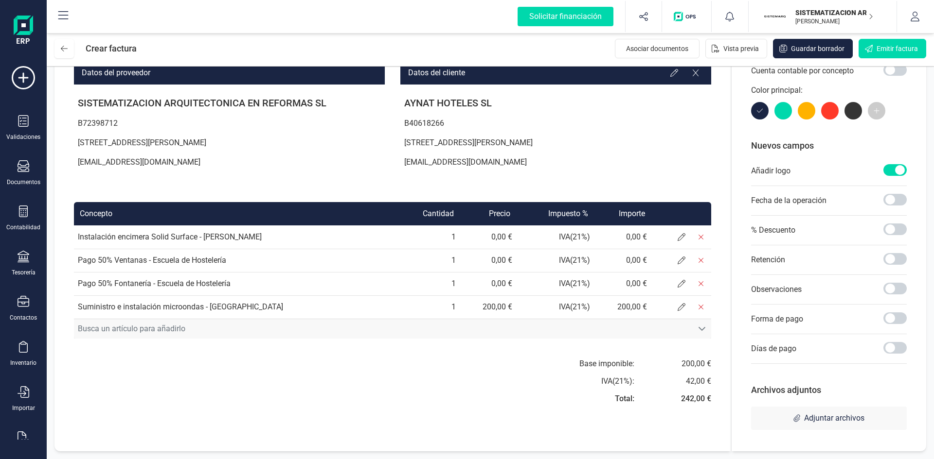
click at [673, 325] on span "Busca un artículo para añadirlo" at bounding box center [383, 328] width 618 height 19
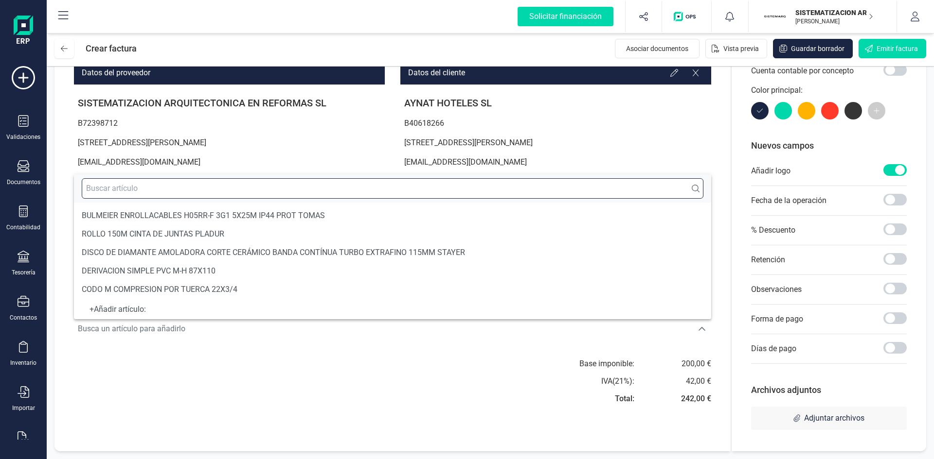
click at [328, 190] on input "text" at bounding box center [392, 188] width 621 height 20
click at [101, 182] on input "Gastis de gestión 10%" at bounding box center [392, 188] width 621 height 20
click at [100, 187] on input "Gastis de gestión 10%" at bounding box center [392, 188] width 621 height 20
click at [107, 189] on input "Gastis de gestión 10%" at bounding box center [392, 188] width 621 height 20
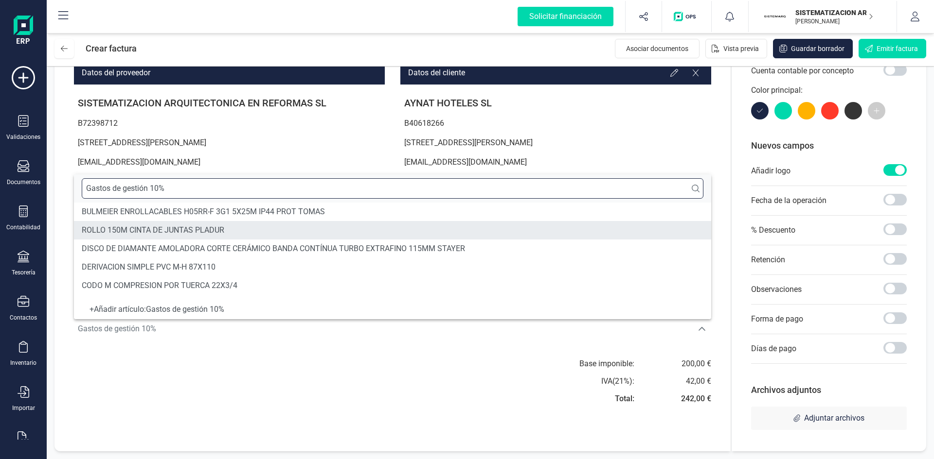
type input "Gastos de gestión 10%"
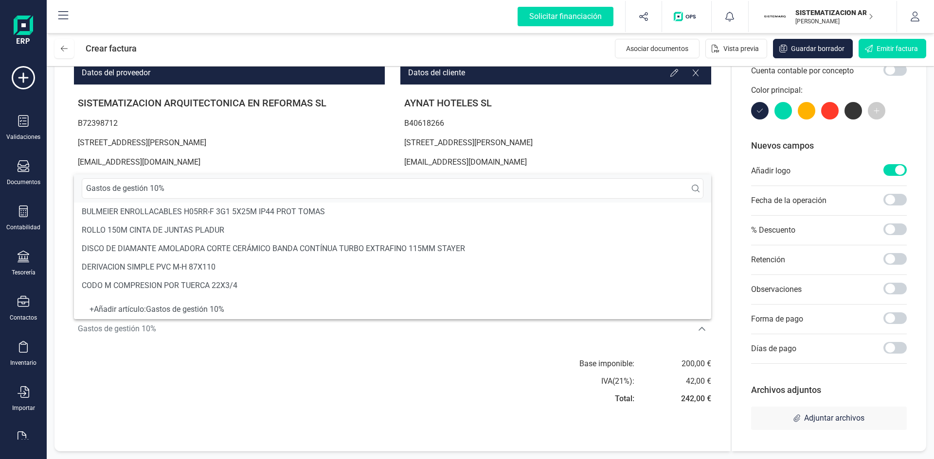
click at [217, 308] on div "+ Añadir artículo : Gastos de gestión 10%" at bounding box center [392, 310] width 621 height 4
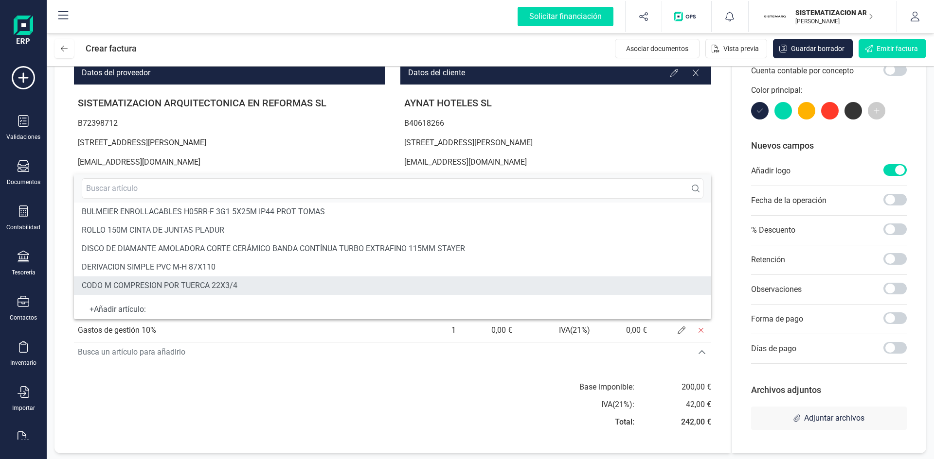
scroll to position [18, 0]
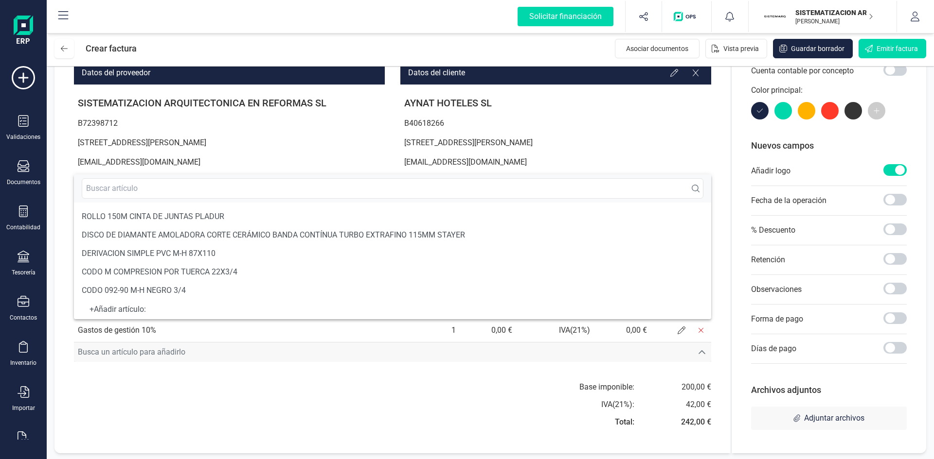
click at [338, 355] on span "Busca un artículo para añadirlo" at bounding box center [383, 352] width 618 height 19
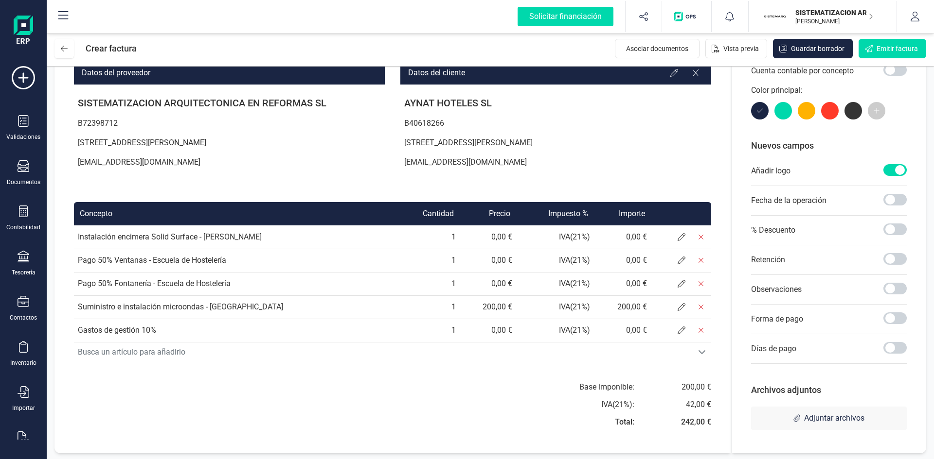
click at [671, 328] on div at bounding box center [680, 330] width 59 height 19
click at [674, 328] on span at bounding box center [680, 330] width 19 height 19
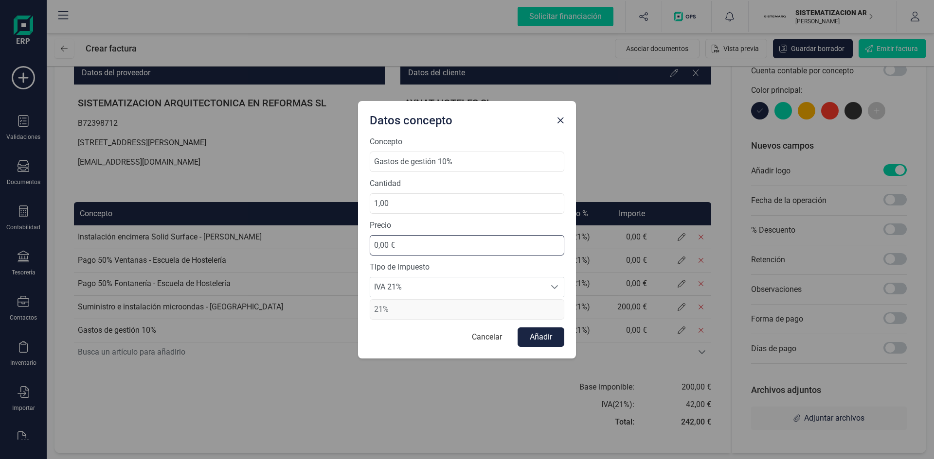
drag, startPoint x: 411, startPoint y: 244, endPoint x: 349, endPoint y: 247, distance: 62.3
click at [349, 247] on div "Datos concepto Concepto Gastos de gestión 10% Cantidad 1,00 Precio 0,00 € Tipo …" at bounding box center [467, 229] width 934 height 459
type input "1.174,23 €"
click at [532, 336] on button "Añadir" at bounding box center [540, 337] width 47 height 19
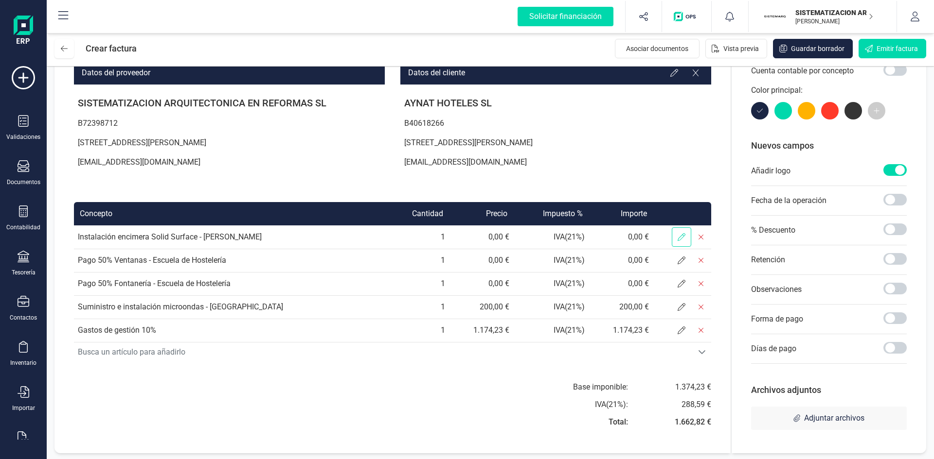
click at [681, 234] on icon at bounding box center [681, 237] width 8 height 8
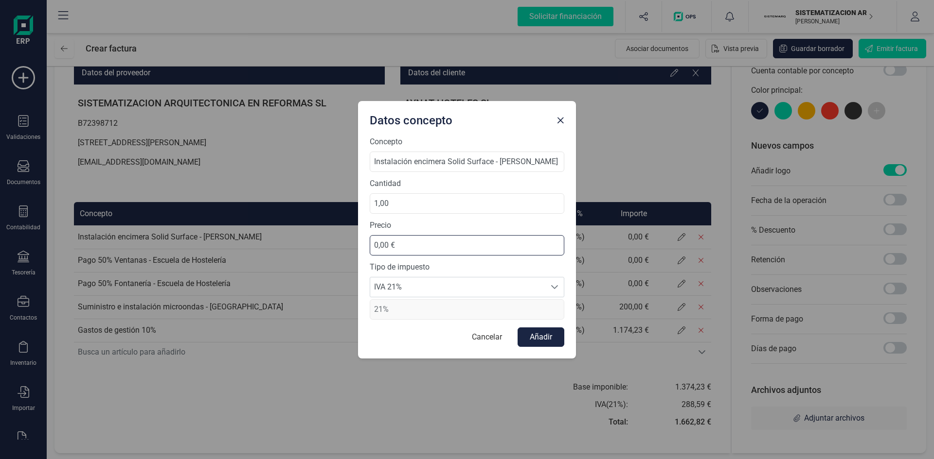
click at [398, 239] on input "0,00 €" at bounding box center [467, 245] width 194 height 20
drag, startPoint x: 398, startPoint y: 239, endPoint x: 350, endPoint y: 238, distance: 48.6
click at [350, 238] on div "Datos concepto Concepto Instalación encimera Solid Surface ­- Royuela Cantidad …" at bounding box center [467, 229] width 934 height 459
type input "2.420,34 €"
click at [535, 341] on button "Añadir" at bounding box center [540, 337] width 47 height 19
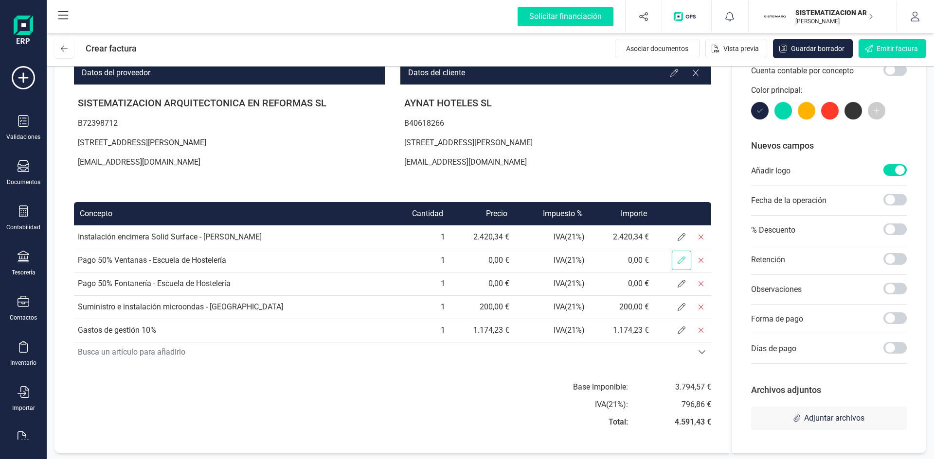
click at [675, 264] on span at bounding box center [680, 260] width 19 height 19
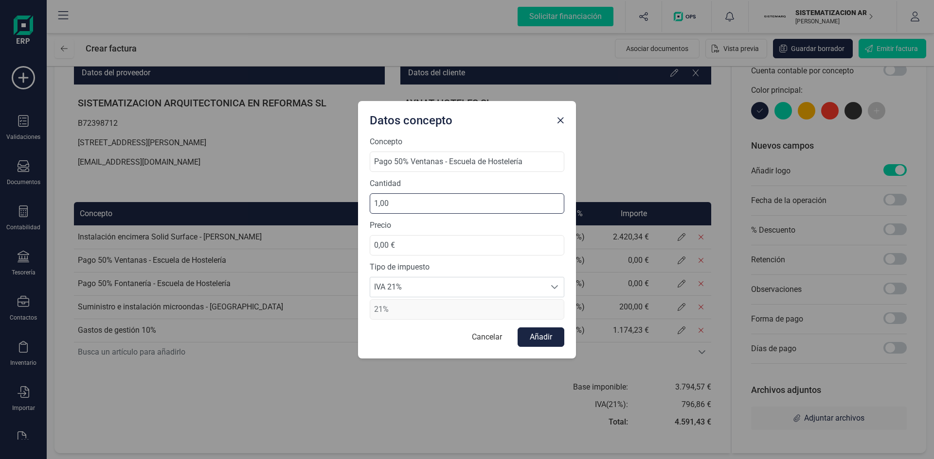
drag, startPoint x: 420, startPoint y: 209, endPoint x: 362, endPoint y: 213, distance: 57.5
click at [362, 213] on div "Concepto Pago 50% Ventanas - Escuela de Hostelería Cantidad 1,00 Precio 0,00 € …" at bounding box center [467, 247] width 218 height 223
drag, startPoint x: 437, startPoint y: 239, endPoint x: 354, endPoint y: 257, distance: 84.5
click at [354, 257] on div "Datos concepto Concepto Pago 50% Ventanas - Escuela de Hostelería Cantidad 1,00…" at bounding box center [467, 229] width 934 height 459
type input "5.790,06 €"
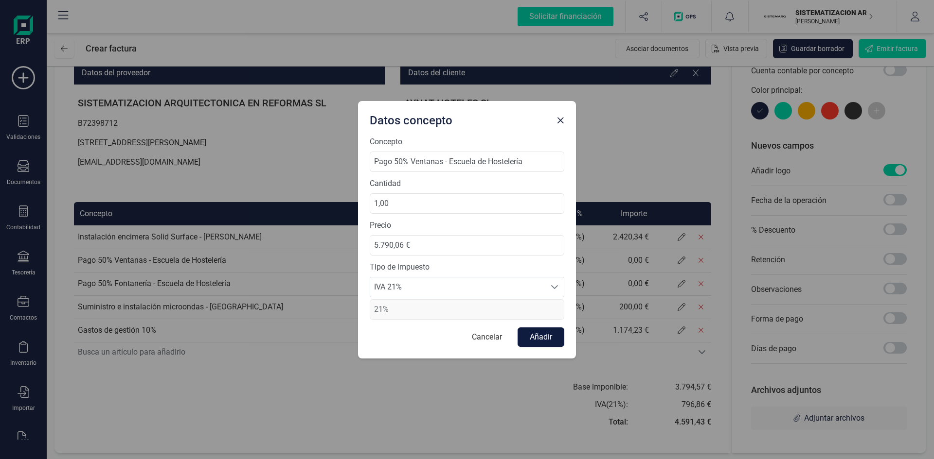
click at [540, 343] on button "Añadir" at bounding box center [540, 337] width 47 height 19
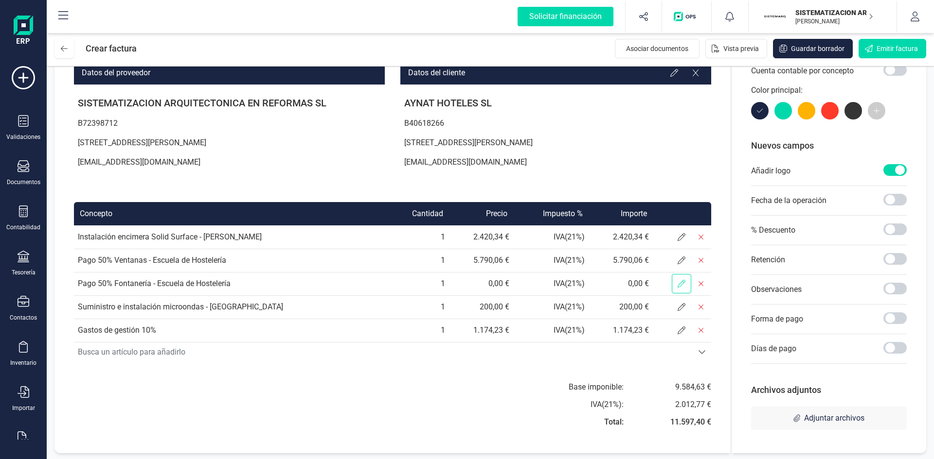
click at [683, 284] on icon at bounding box center [681, 284] width 8 height 8
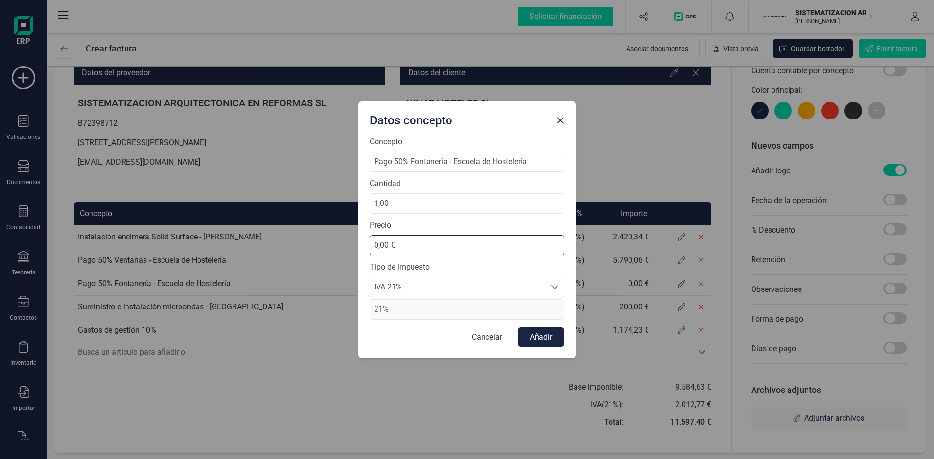
click at [448, 242] on input "0,00 €" at bounding box center [467, 245] width 194 height 20
drag, startPoint x: 448, startPoint y: 242, endPoint x: 365, endPoint y: 250, distance: 83.1
click at [365, 250] on div "Concepto Pago 50% Fontanería - Escuela de Hostelería Cantidad 1,00 Precio 0,00 …" at bounding box center [467, 247] width 218 height 223
type input "3.531,93 €"
click at [547, 344] on button "Añadir" at bounding box center [540, 337] width 47 height 19
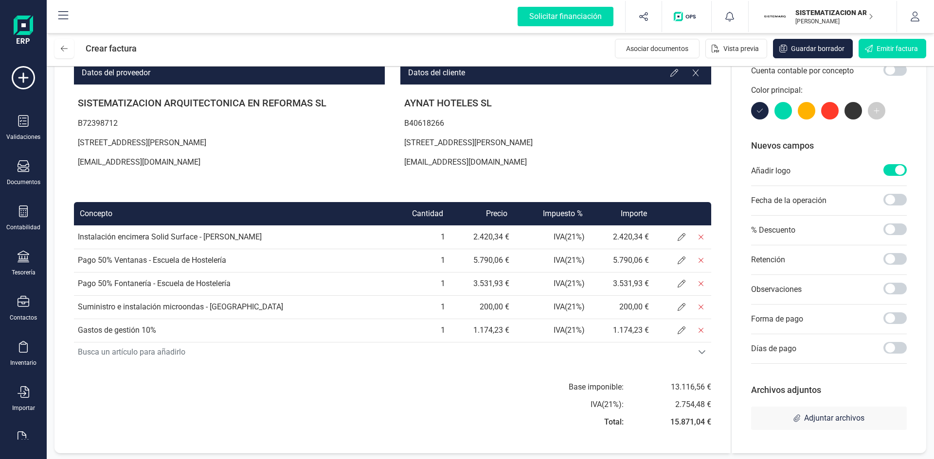
scroll to position [0, 0]
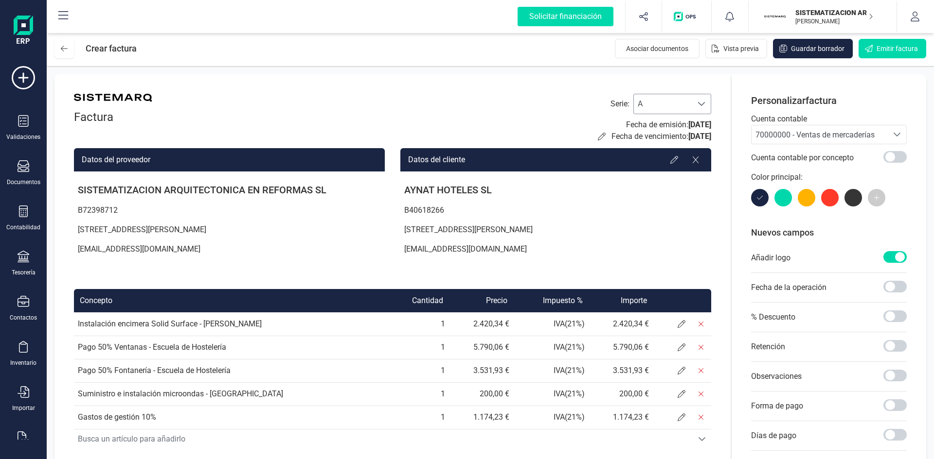
click at [692, 96] on div at bounding box center [701, 103] width 18 height 19
click at [654, 151] on li "F" at bounding box center [672, 156] width 78 height 19
click at [828, 143] on span "70000000 - Ventas de mercaderías" at bounding box center [819, 134] width 136 height 18
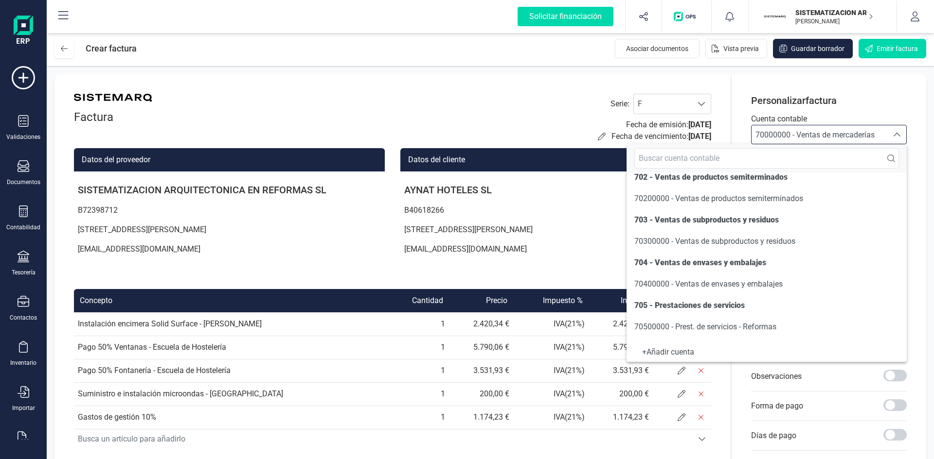
scroll to position [117, 0]
click at [682, 328] on span "70500000 - Prest. de servicios - Reformas" at bounding box center [705, 325] width 142 height 9
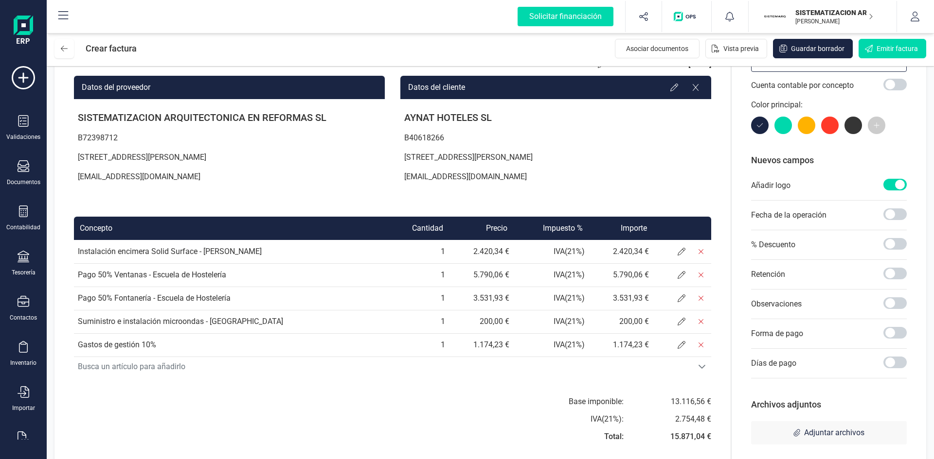
scroll to position [87, 0]
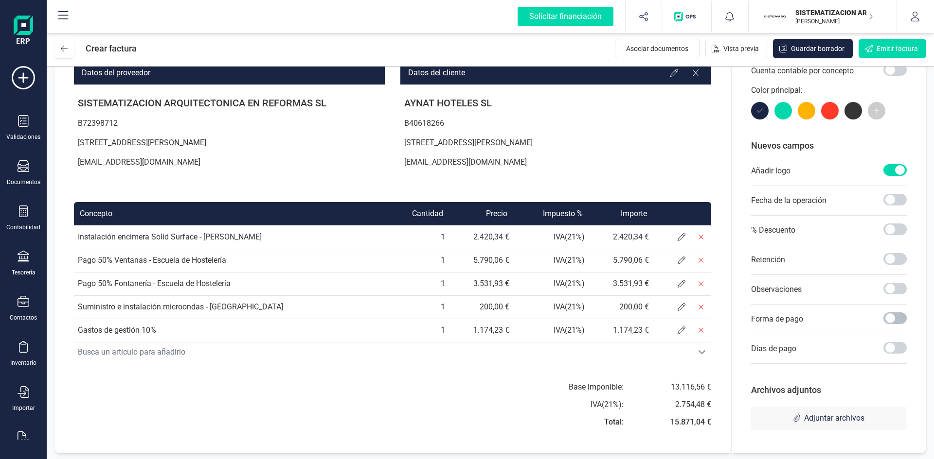
click at [888, 314] on span at bounding box center [894, 319] width 23 height 12
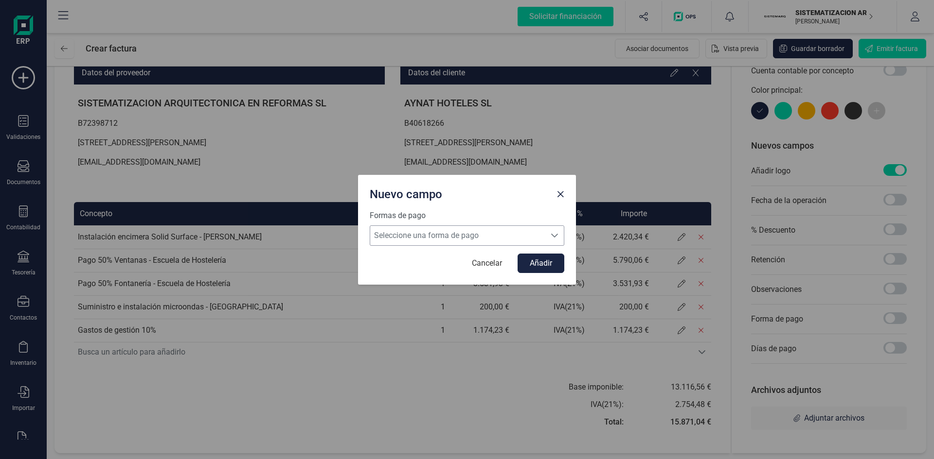
click at [557, 234] on icon "Seleccione una forma de pago" at bounding box center [554, 236] width 7 height 4
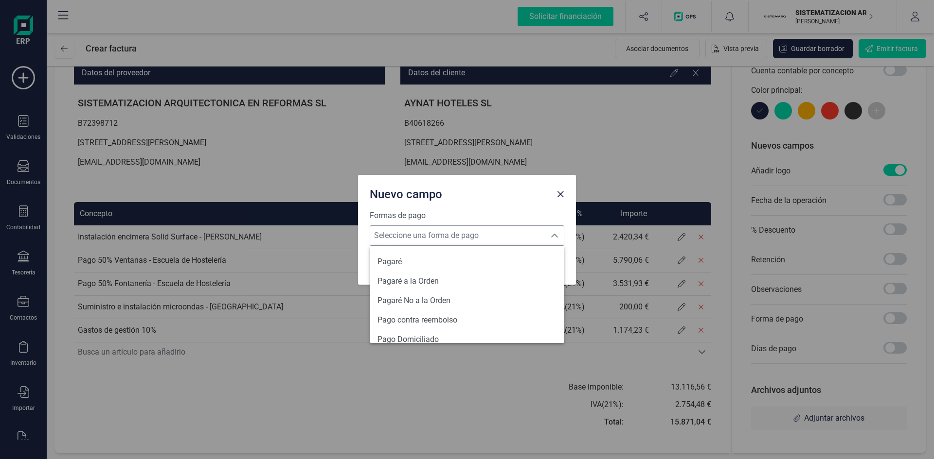
scroll to position [358, 0]
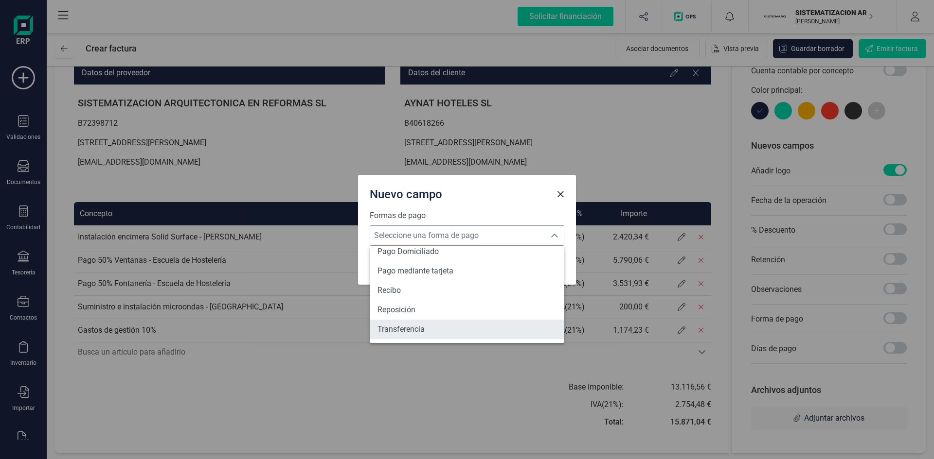
click at [434, 324] on li "Transferencia" at bounding box center [467, 329] width 194 height 19
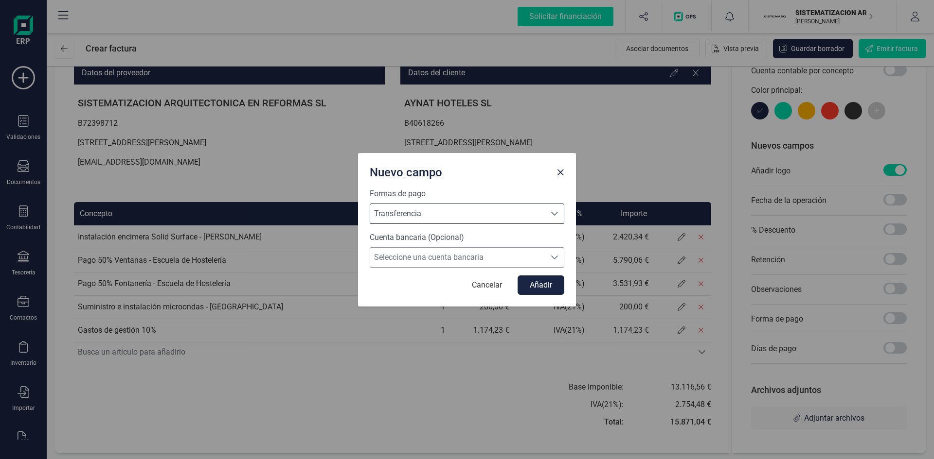
click at [467, 260] on span "Seleccione una cuenta bancaria" at bounding box center [457, 257] width 175 height 19
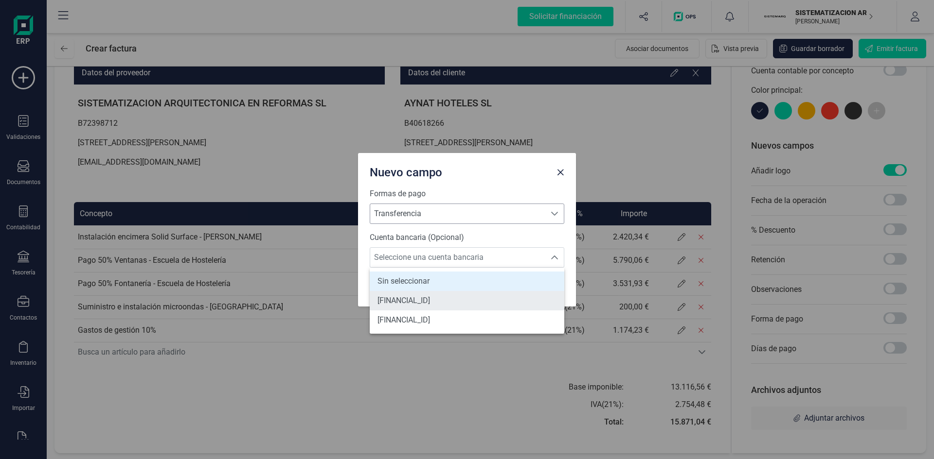
click at [430, 301] on span "ES7301280605600100043345" at bounding box center [403, 301] width 53 height 12
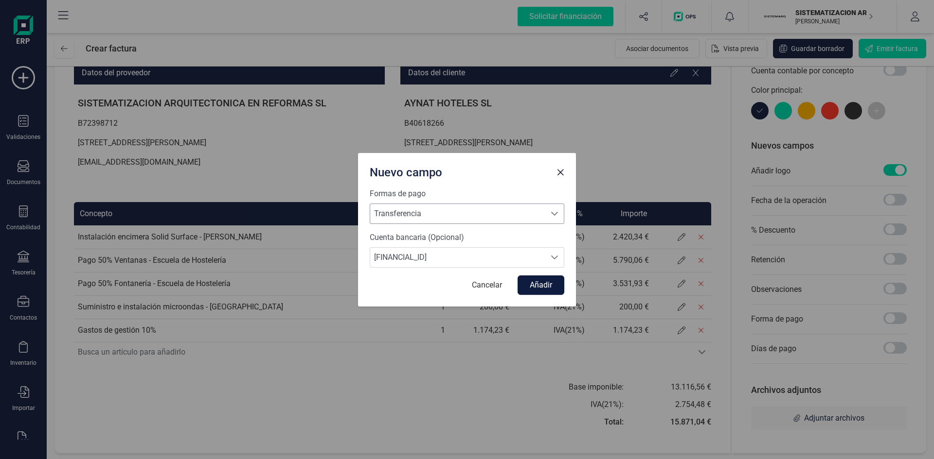
click at [547, 287] on button "Añadir" at bounding box center [540, 285] width 47 height 19
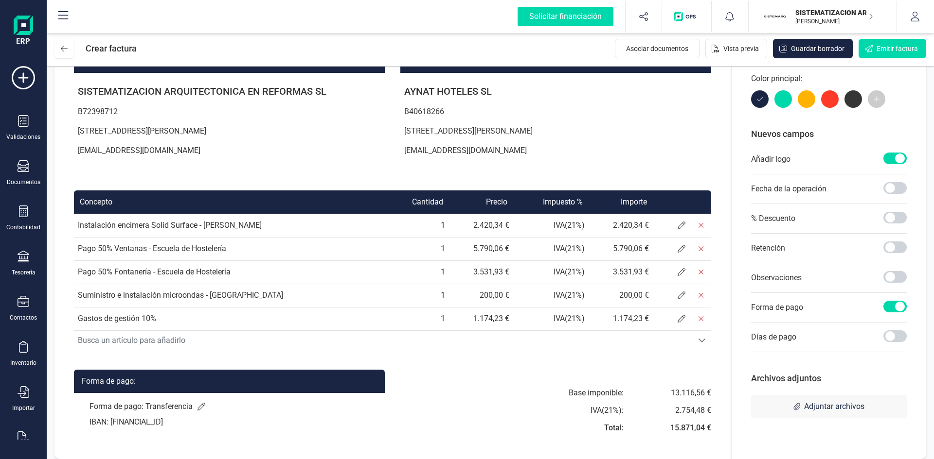
scroll to position [106, 0]
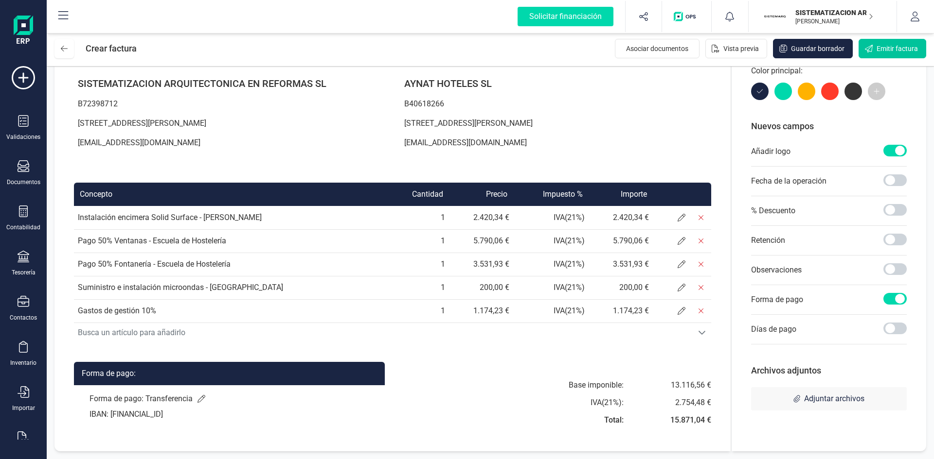
click at [884, 45] on span "Emitir factura" at bounding box center [896, 49] width 41 height 10
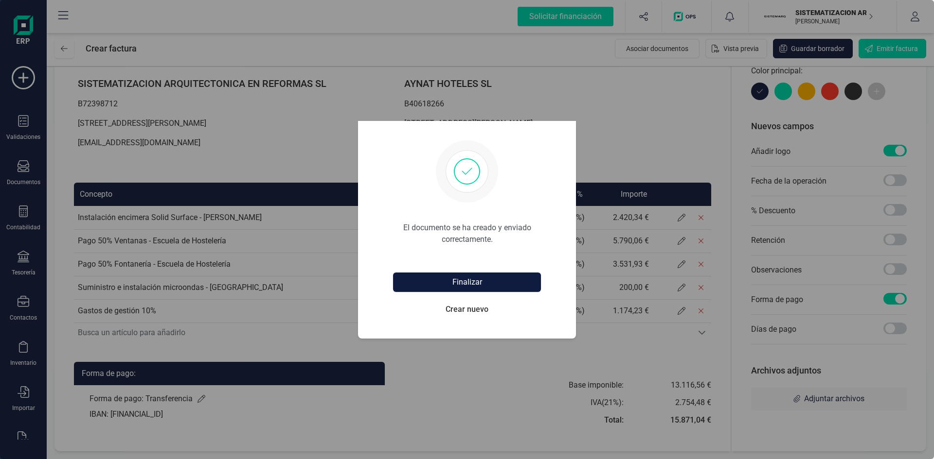
click at [487, 279] on button "Finalizar" at bounding box center [467, 282] width 148 height 19
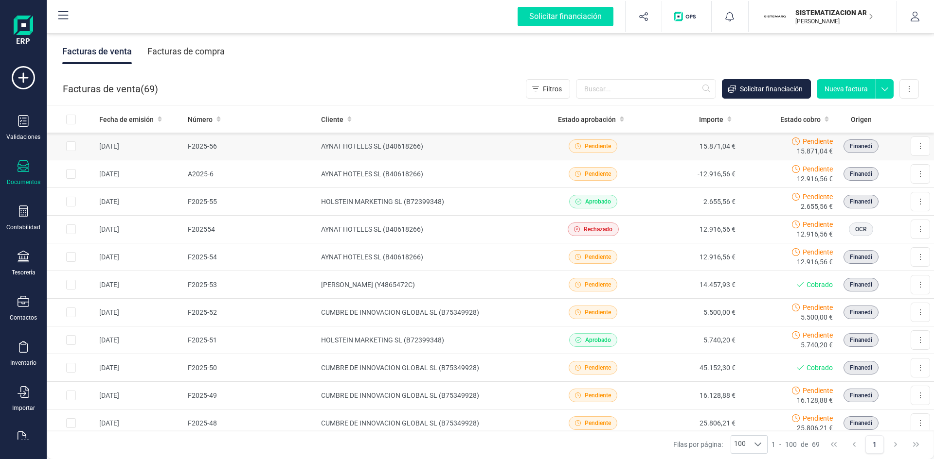
drag, startPoint x: 911, startPoint y: 143, endPoint x: 675, endPoint y: 135, distance: 236.5
click at [675, 135] on td "15.871,04 €" at bounding box center [690, 147] width 98 height 28
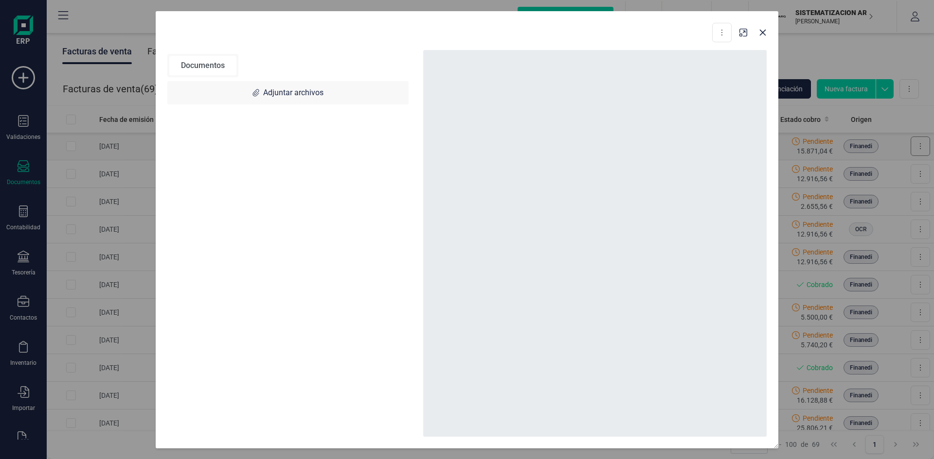
click at [916, 145] on div "Descargar documento Convertir a Factura Documentos Adjuntar archivos" at bounding box center [467, 229] width 934 height 459
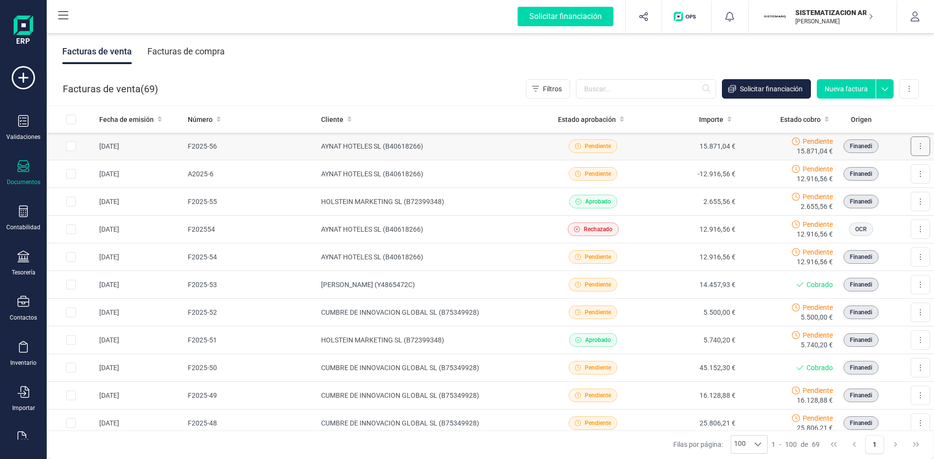
click at [911, 150] on button at bounding box center [919, 146] width 19 height 19
click at [856, 169] on span "Descargar documento" at bounding box center [877, 170] width 67 height 10
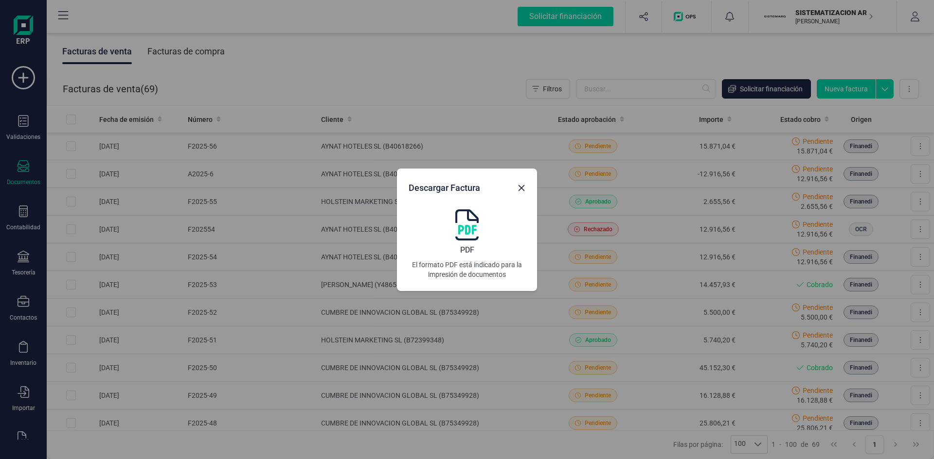
click at [465, 223] on img at bounding box center [466, 225] width 23 height 31
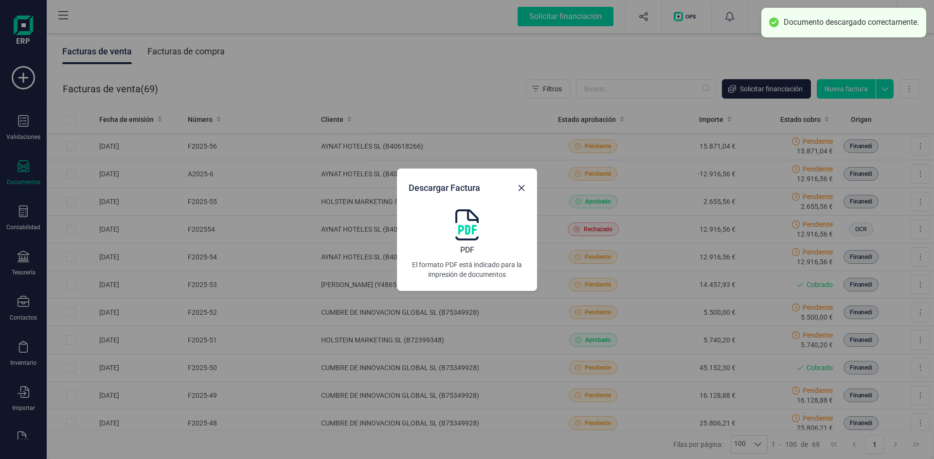
click at [778, 39] on div "Descargar Factura PDF El formato PDF está indicado para la impresión de documen…" at bounding box center [467, 229] width 934 height 459
click at [665, 92] on div "Descargar Factura PDF El formato PDF está indicado para la impresión de documen…" at bounding box center [467, 229] width 934 height 459
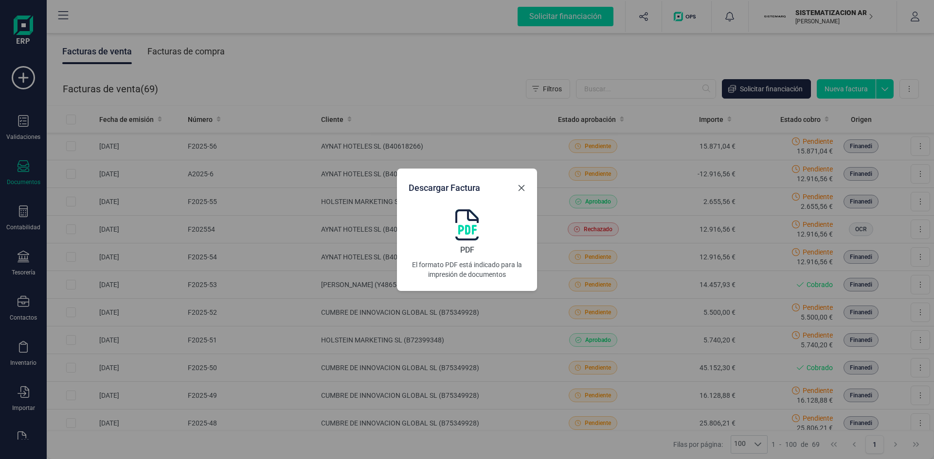
click at [522, 188] on icon "button" at bounding box center [521, 188] width 6 height 6
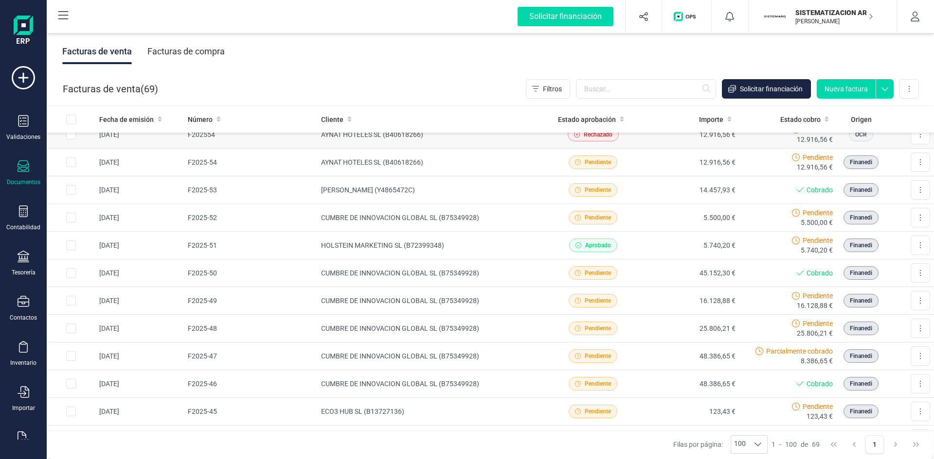
scroll to position [95, 0]
drag, startPoint x: 850, startPoint y: 96, endPoint x: 778, endPoint y: 49, distance: 86.0
click at [778, 49] on div "Facturas de venta Facturas de compra" at bounding box center [490, 51] width 887 height 41
click at [839, 86] on button "Nueva factura" at bounding box center [845, 88] width 59 height 19
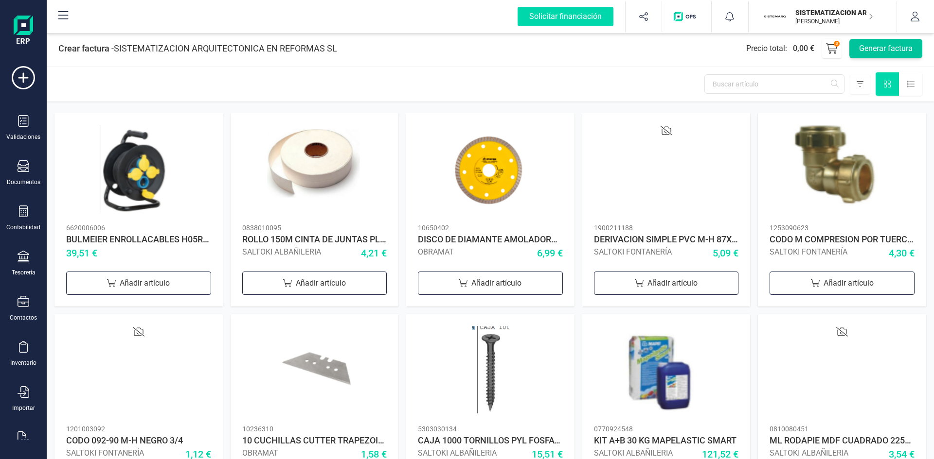
click at [907, 47] on button "Generar factura" at bounding box center [885, 48] width 73 height 19
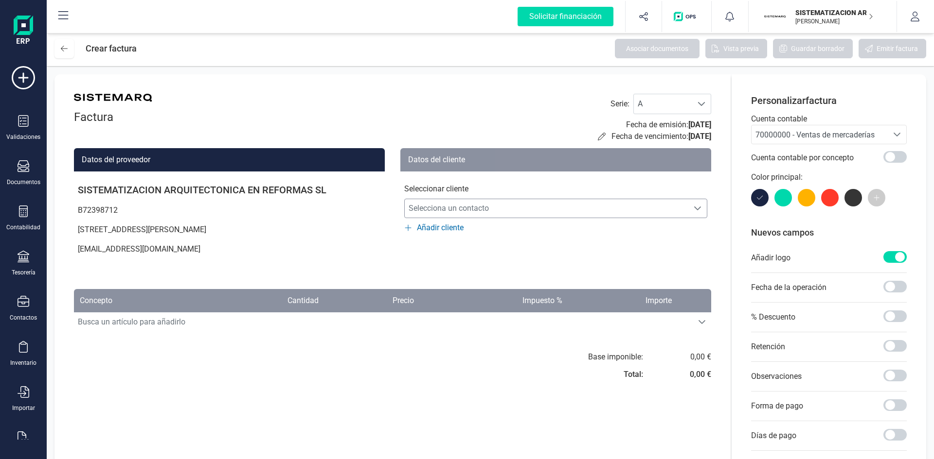
click at [534, 212] on span "Selecciona un contacto" at bounding box center [546, 208] width 283 height 19
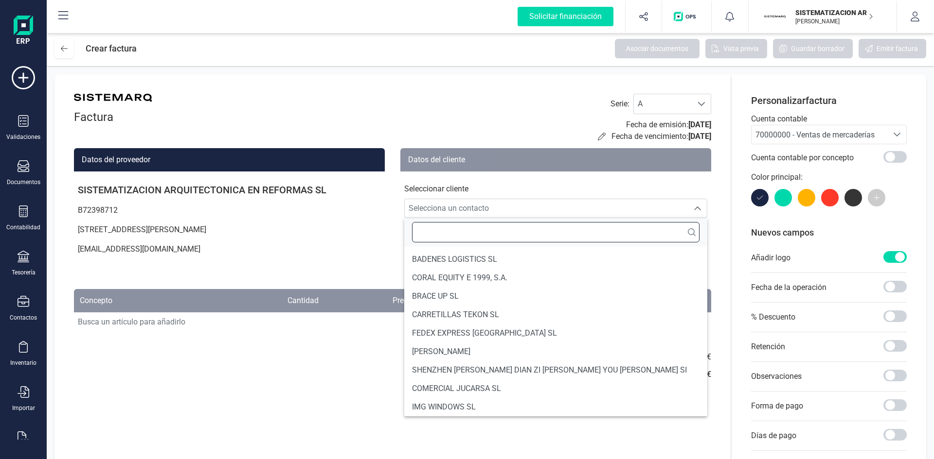
click at [474, 229] on input "text" at bounding box center [555, 232] width 287 height 20
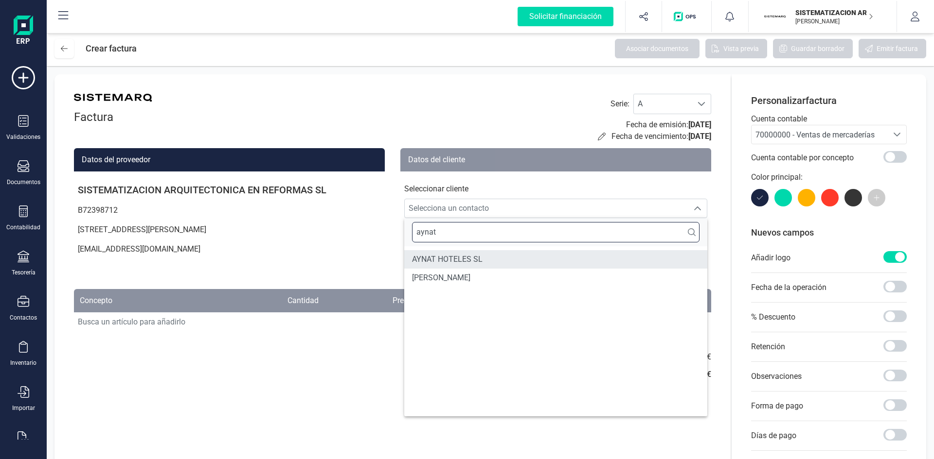
type input "aynat"
click at [462, 264] on span "AYNAT HOTELES SL" at bounding box center [447, 260] width 71 height 12
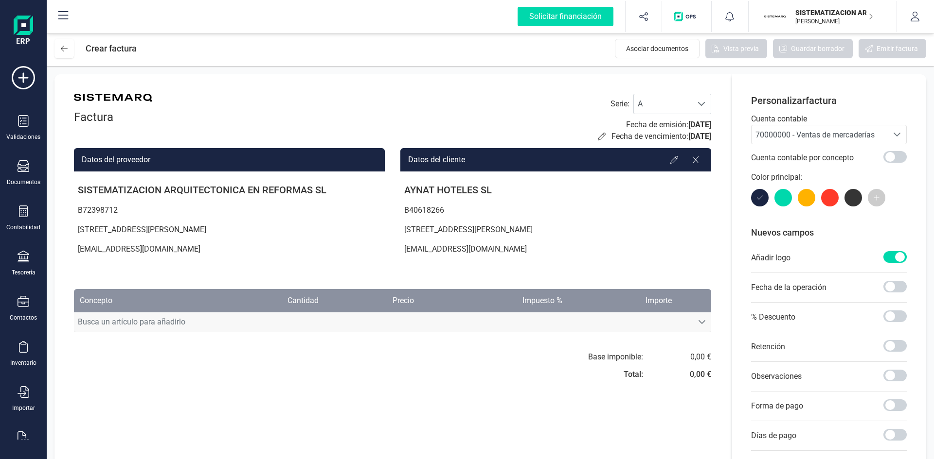
click at [358, 327] on span "Busca un artículo para añadirlo" at bounding box center [383, 322] width 618 height 19
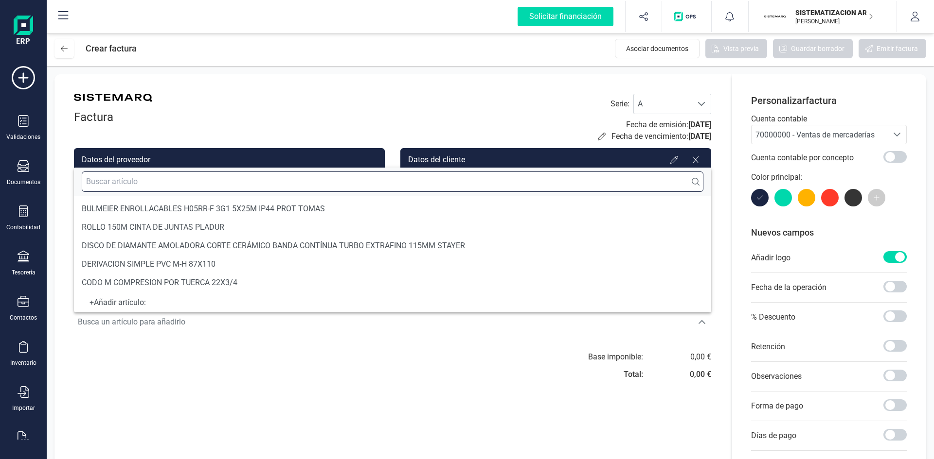
click at [365, 185] on input "text" at bounding box center [392, 182] width 621 height 20
paste input "3º Pago ­ Escuela de Hostelería"
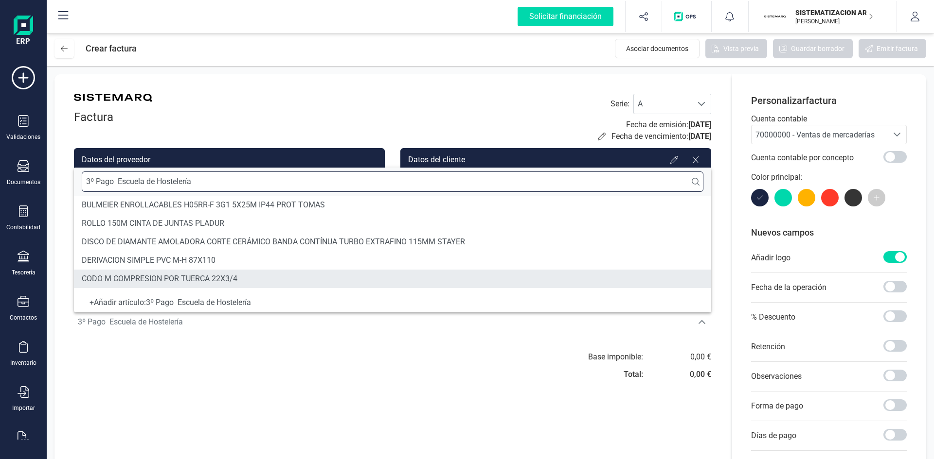
type input "3º Pago ­ Escuela de Hostelería"
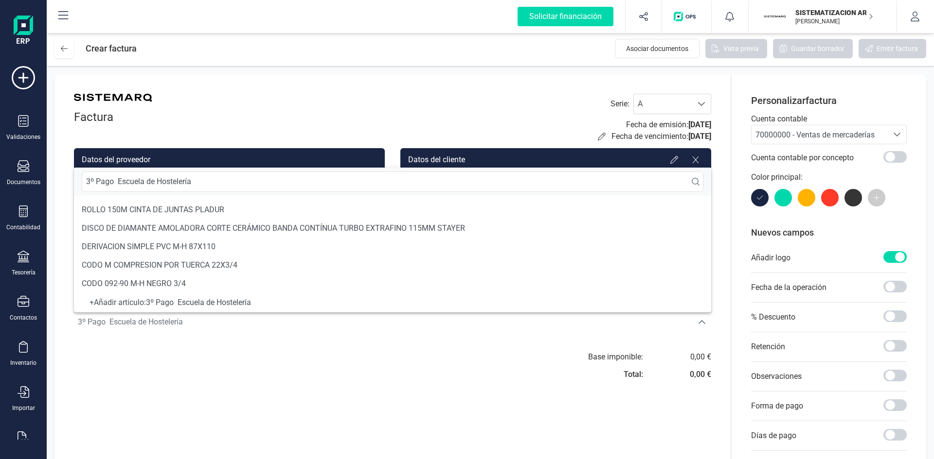
click at [221, 301] on div "+ Añadir artículo : 3º Pago ­ Escuela de Hostelería" at bounding box center [392, 303] width 621 height 4
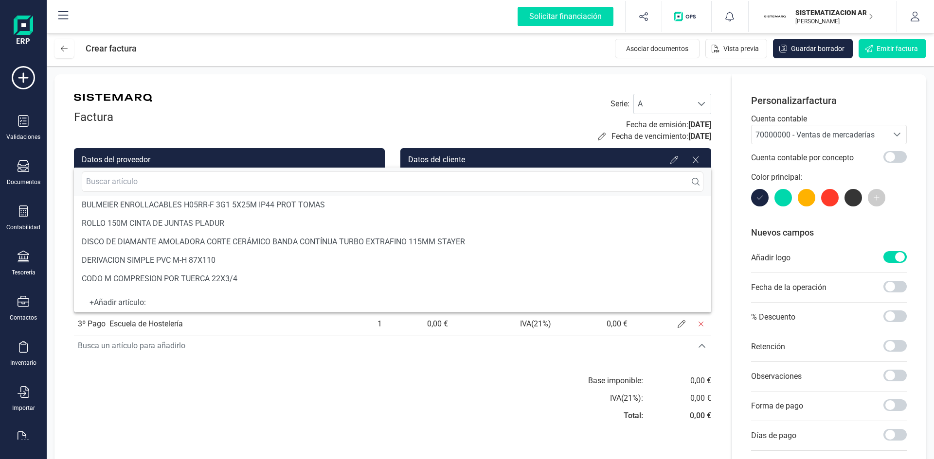
scroll to position [18, 0]
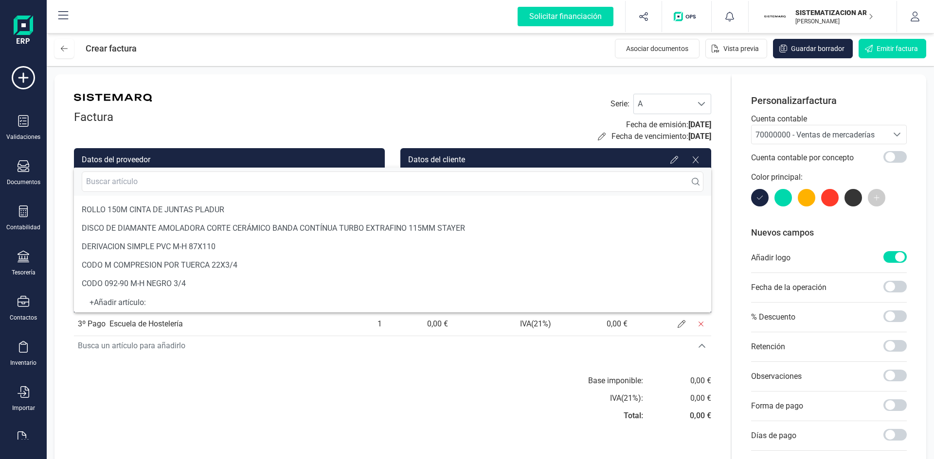
click at [326, 388] on div "Base imponible: IVA ( 21 %): Total: 0,00 € 0,00 € 0,00 €" at bounding box center [392, 401] width 637 height 53
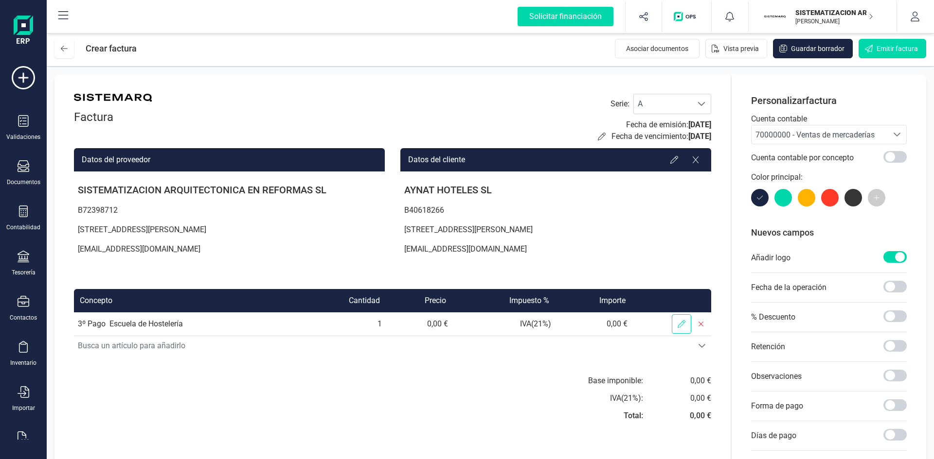
click at [678, 322] on icon at bounding box center [681, 324] width 8 height 8
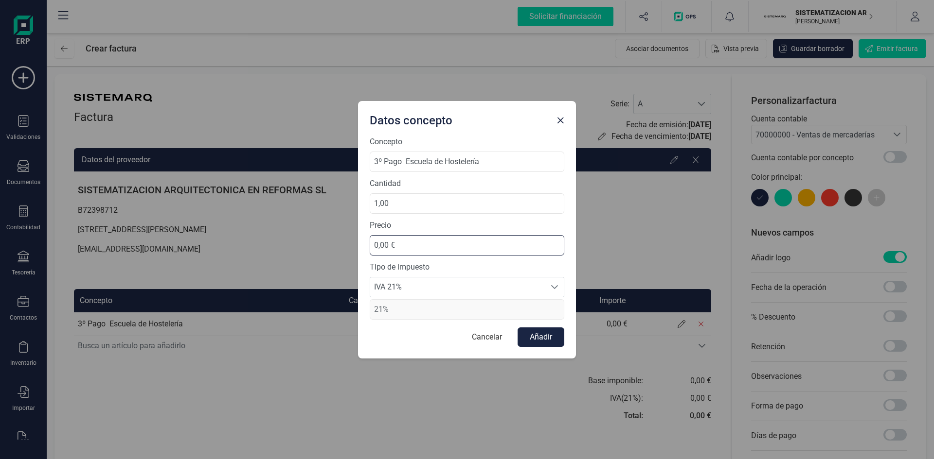
drag, startPoint x: 408, startPoint y: 242, endPoint x: 324, endPoint y: 247, distance: 84.7
click at [324, 247] on div "Datos concepto Concepto 3º Pago ­ Escuela de Hostelería Cantidad 1,00 Precio 0,…" at bounding box center [467, 229] width 934 height 459
type input "40.548,97 €"
click at [536, 335] on button "Añadir" at bounding box center [540, 337] width 47 height 19
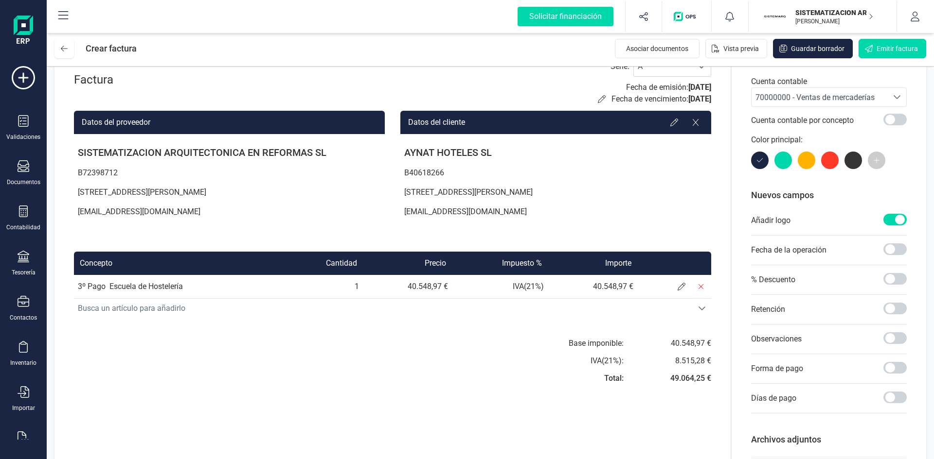
scroll to position [34, 0]
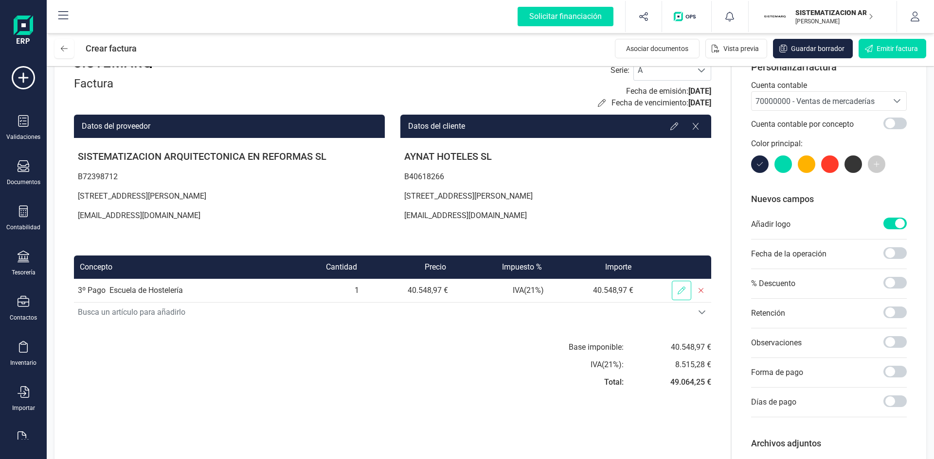
click at [675, 298] on span at bounding box center [680, 290] width 19 height 19
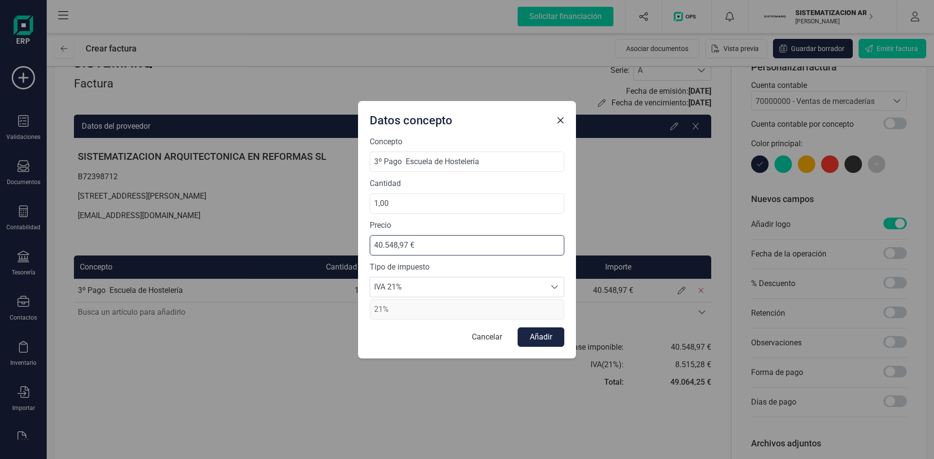
click at [376, 243] on input "40.548,97 €" at bounding box center [467, 245] width 194 height 20
type input "-40.548,97 €"
click at [421, 278] on span "IVA 21%" at bounding box center [457, 287] width 175 height 19
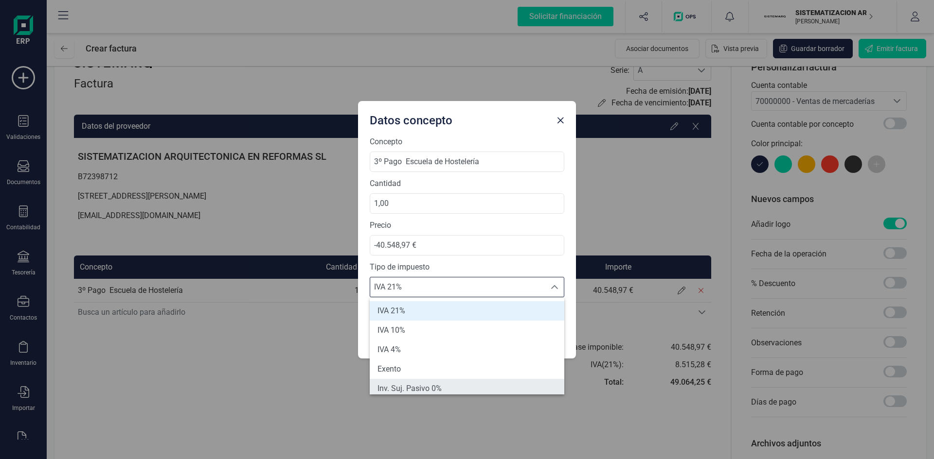
scroll to position [4, 0]
click at [424, 382] on span "Inv. Suj. Pasivo 0%" at bounding box center [409, 385] width 64 height 12
type input "0%"
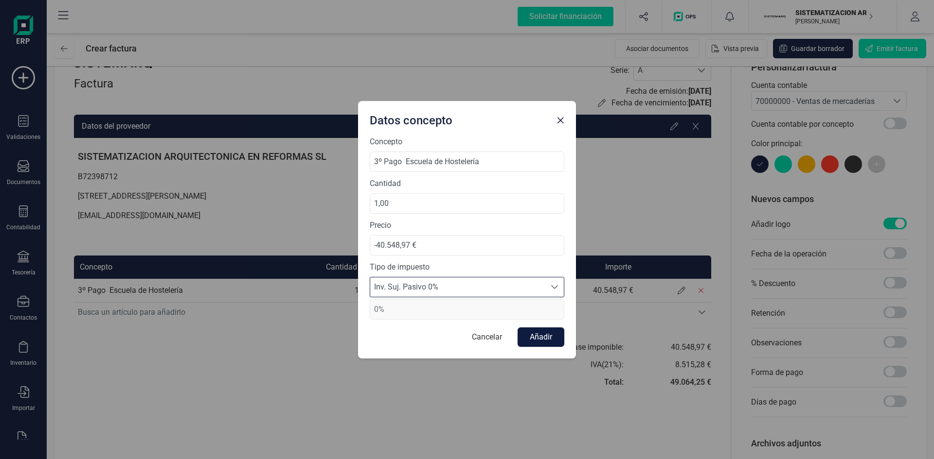
click at [538, 333] on button "Añadir" at bounding box center [540, 337] width 47 height 19
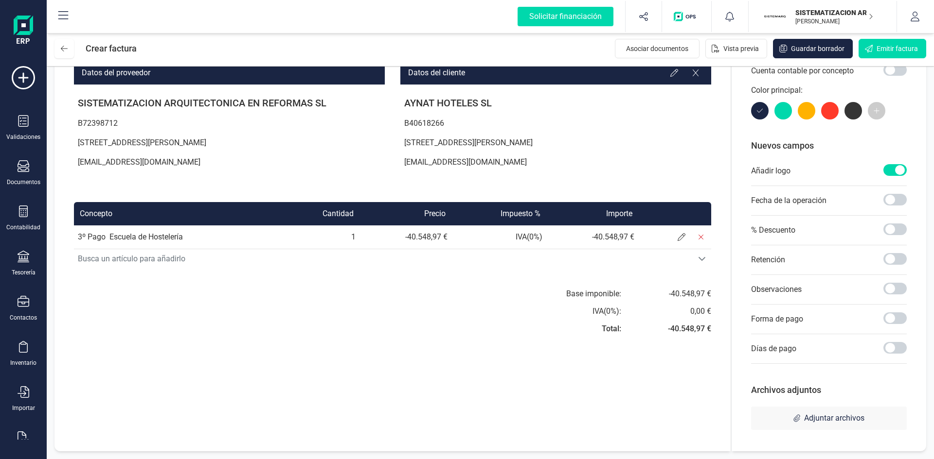
scroll to position [0, 0]
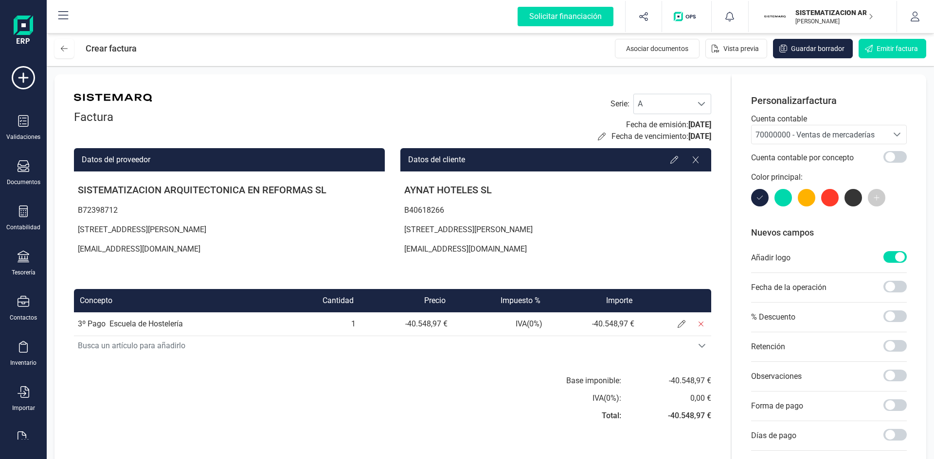
click at [812, 145] on div "Cuenta contable por concepto" at bounding box center [829, 157] width 156 height 27
click at [814, 139] on span "70000000 - Ventas de mercaderías" at bounding box center [814, 134] width 119 height 9
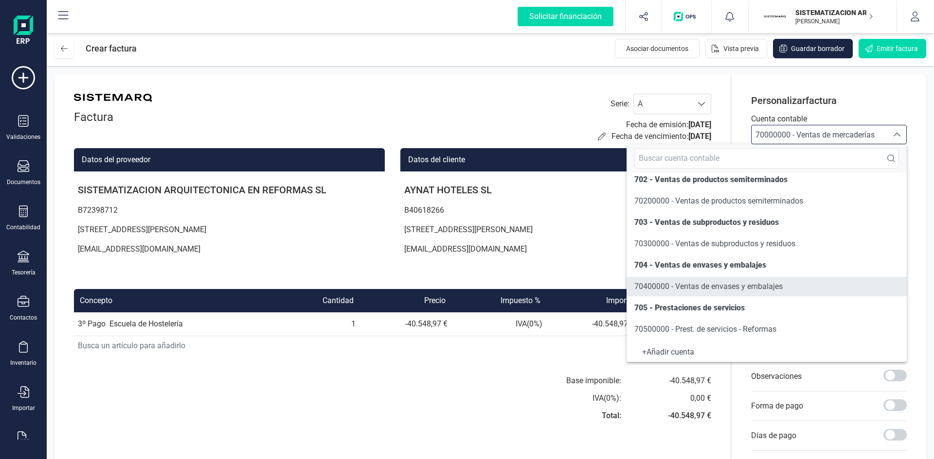
scroll to position [114, 0]
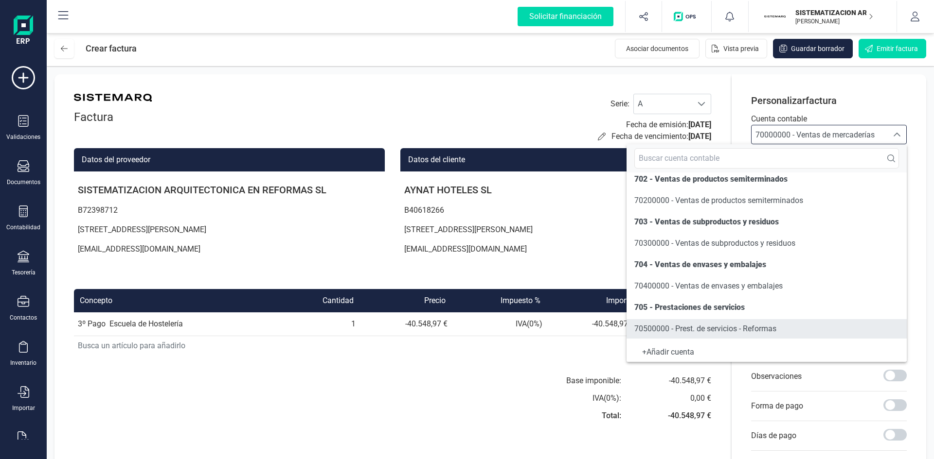
click at [698, 329] on span "70500000 - Prest. de servicios - Reformas" at bounding box center [705, 328] width 142 height 9
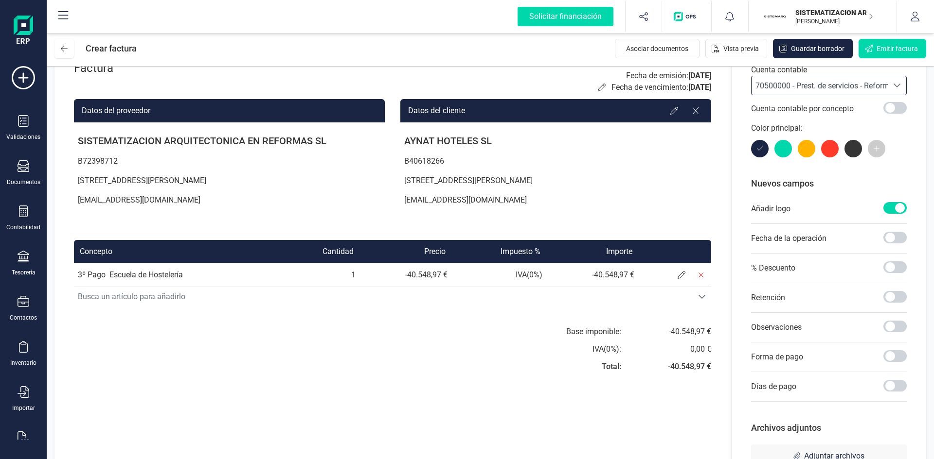
scroll to position [87, 0]
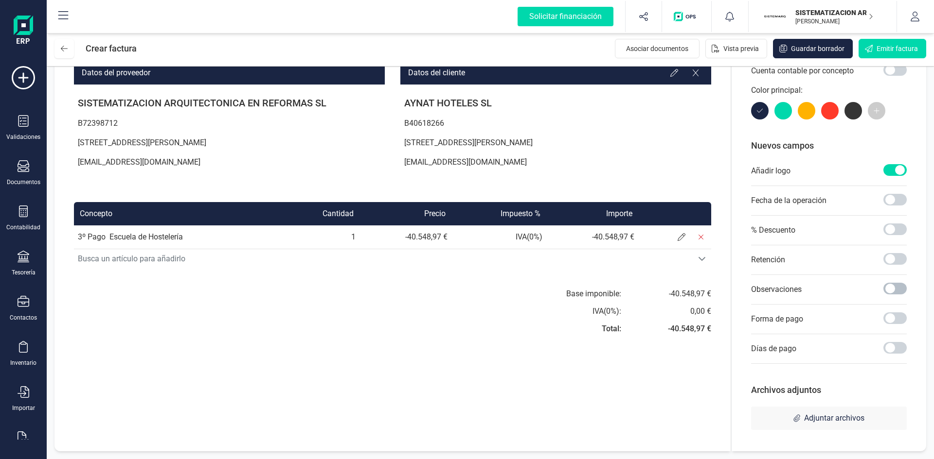
click at [891, 292] on span at bounding box center [894, 289] width 23 height 12
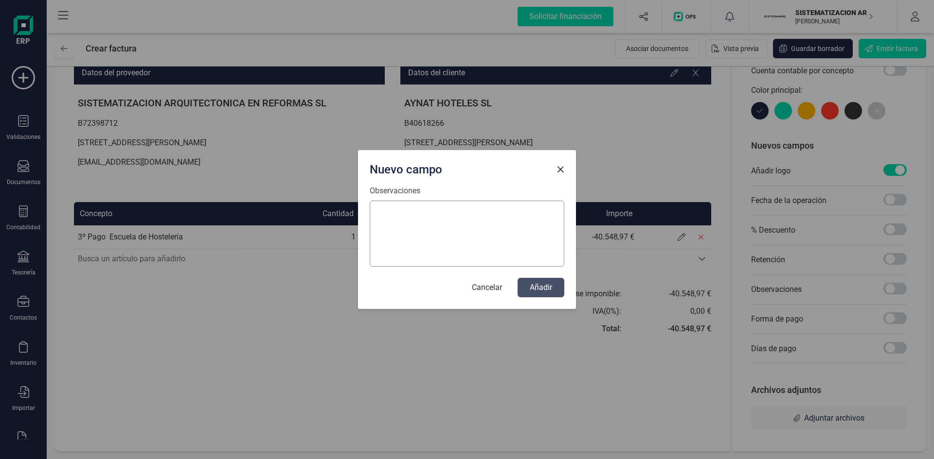
click at [465, 215] on textarea "Observaciones" at bounding box center [467, 234] width 194 height 66
click at [457, 212] on textarea "Nota de Abono en ralación a la factura F" at bounding box center [467, 234] width 194 height 66
click at [443, 213] on textarea "Nota de Abono en ralación a la factura F" at bounding box center [467, 234] width 194 height 66
click at [445, 210] on textarea "Nota de Abono en ralación a la factura F" at bounding box center [467, 234] width 194 height 66
click at [529, 212] on textarea "Nota de Abono en relación a la factura F" at bounding box center [467, 234] width 194 height 66
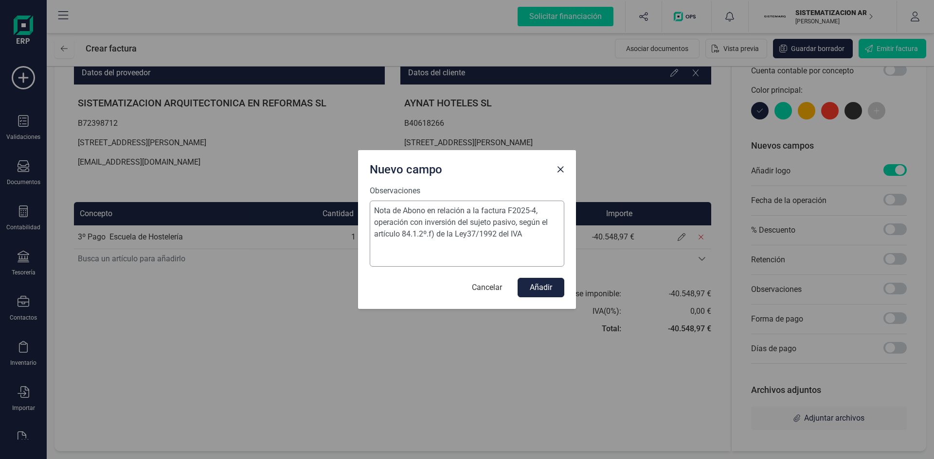
click at [467, 233] on textarea "Nota de Abono en relación a la factura F2025-4, operación con inversión del suj…" at bounding box center [467, 234] width 194 height 66
type textarea "Nota de Abono en relación a la factura F2025-4, operación con inversión del suj…"
click at [539, 285] on button "Añadir" at bounding box center [540, 287] width 47 height 19
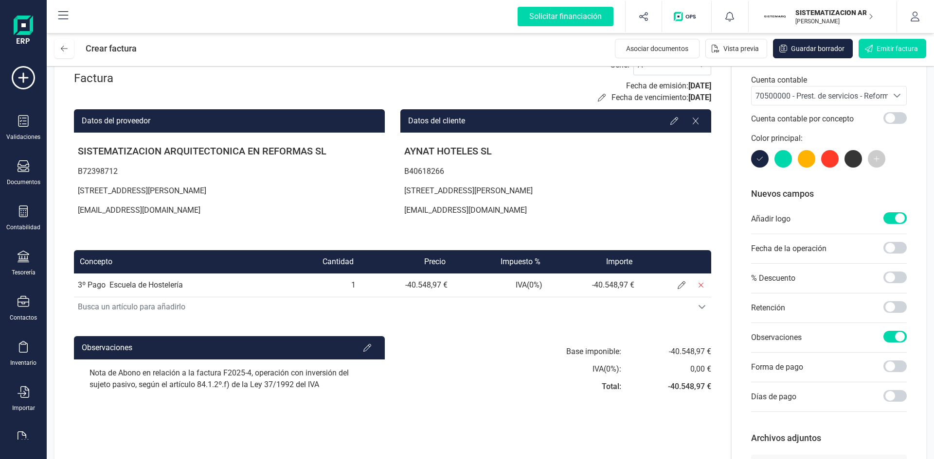
scroll to position [0, 0]
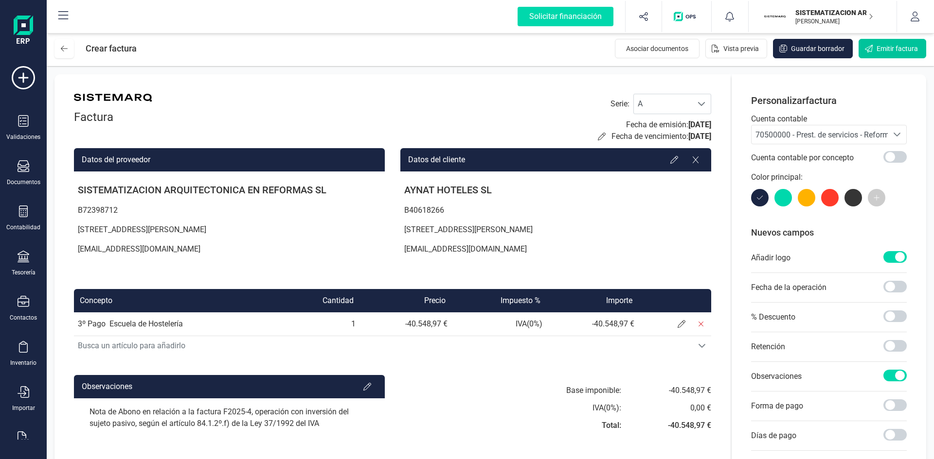
click at [887, 49] on span "Emitir factura" at bounding box center [896, 49] width 41 height 10
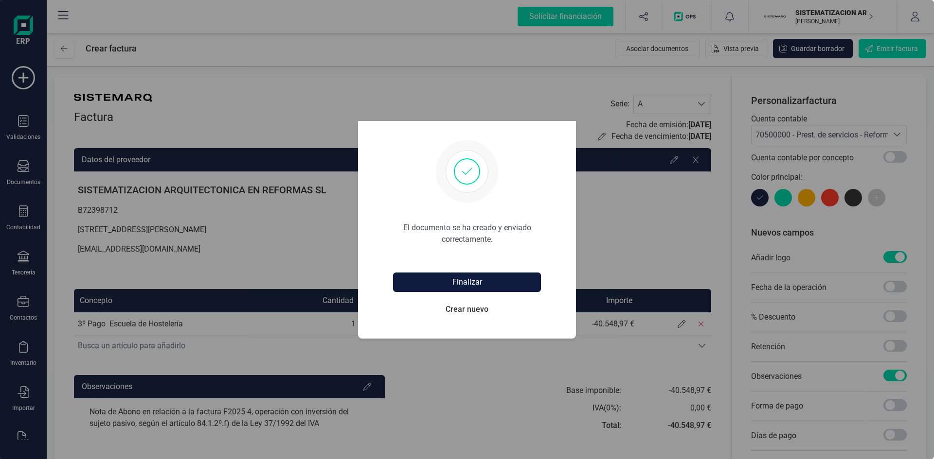
click at [495, 281] on button "Finalizar" at bounding box center [467, 282] width 148 height 19
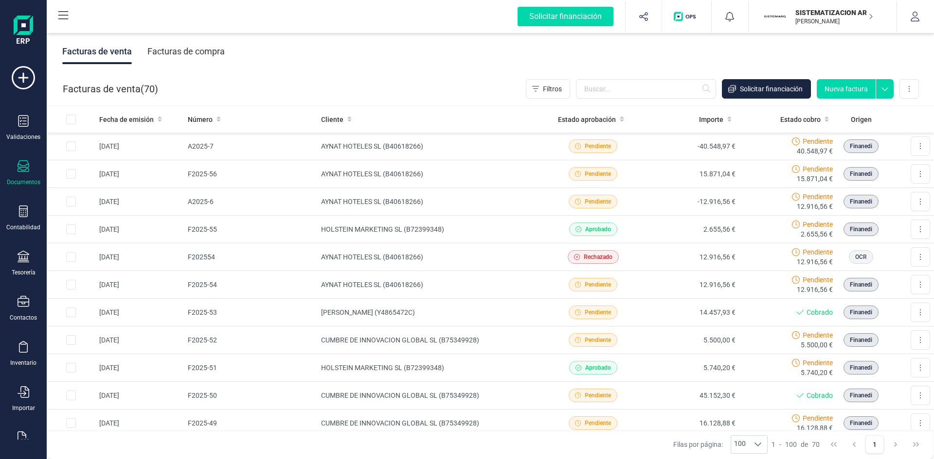
click at [840, 90] on button "Nueva factura" at bounding box center [845, 88] width 59 height 19
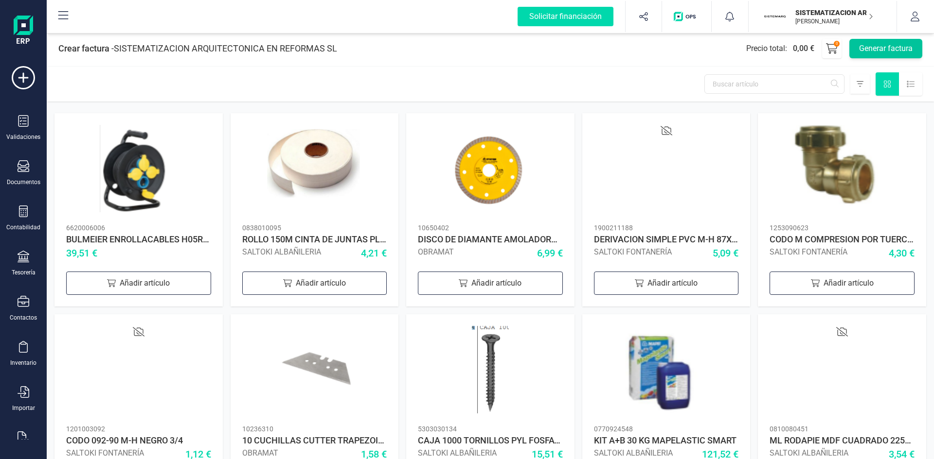
click at [871, 54] on button "Generar factura" at bounding box center [885, 48] width 73 height 19
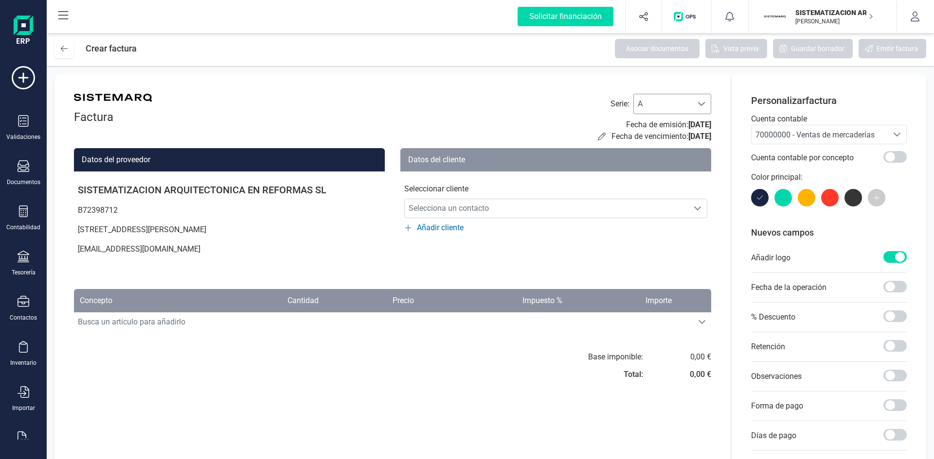
click at [705, 99] on div at bounding box center [701, 103] width 18 height 19
click at [656, 168] on li "F" at bounding box center [672, 169] width 78 height 19
click at [798, 138] on span "70000000 - Ventas de mercaderías" at bounding box center [814, 134] width 119 height 9
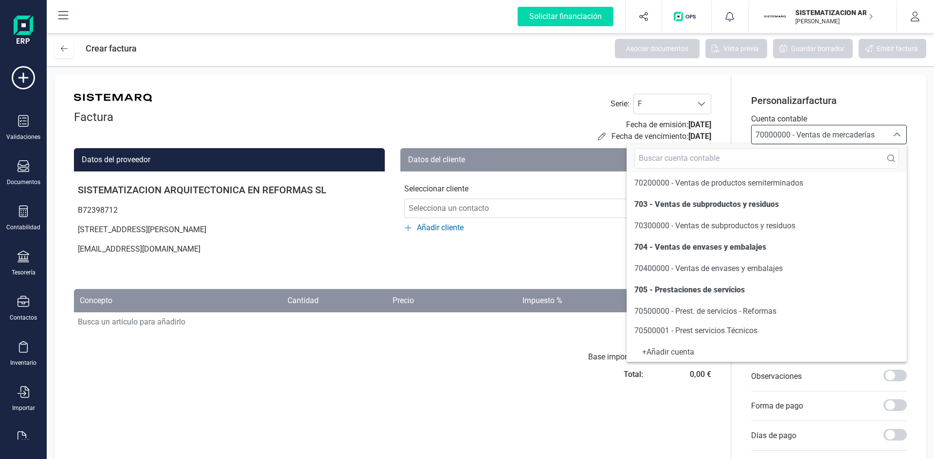
scroll to position [132, 0]
click at [723, 309] on span "70500000 - Prest. de servicios - Reformas" at bounding box center [705, 310] width 142 height 9
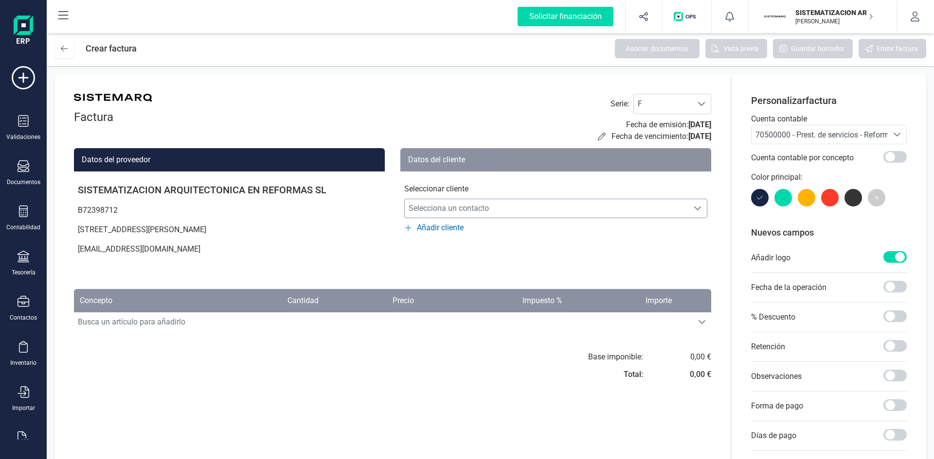
click at [553, 209] on span "Selecciona un contacto" at bounding box center [546, 208] width 283 height 19
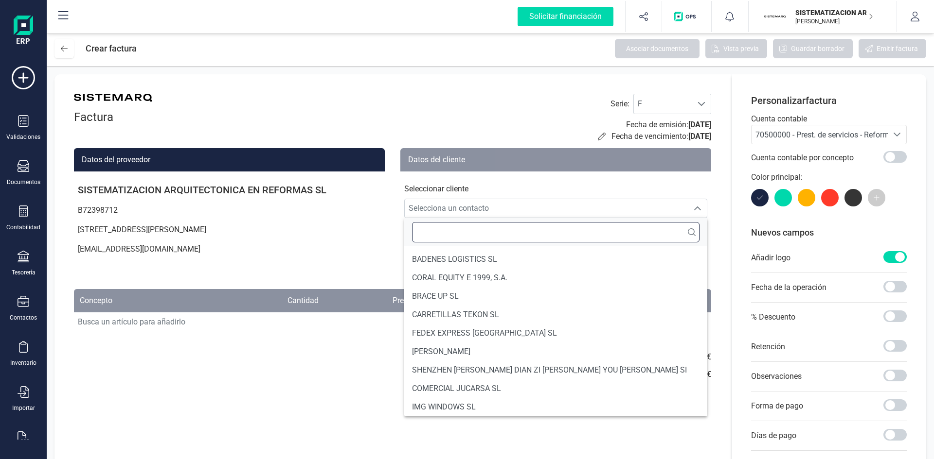
click at [519, 226] on input "text" at bounding box center [555, 232] width 287 height 20
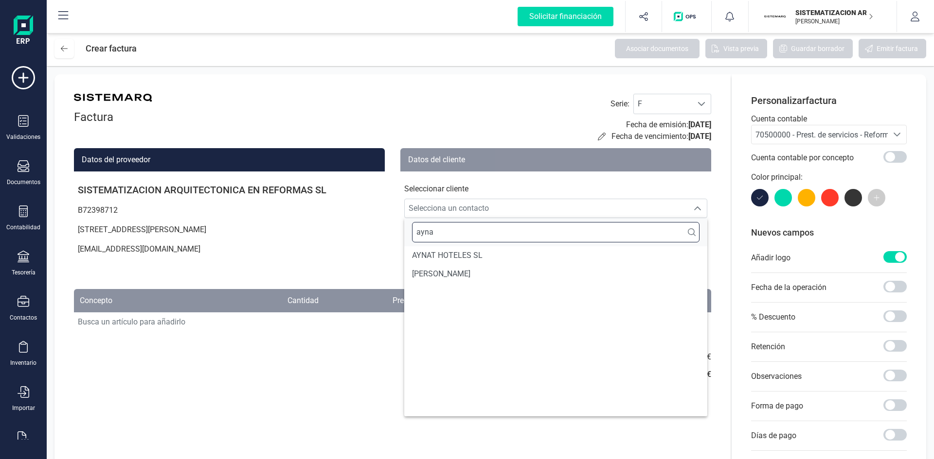
scroll to position [0, 0]
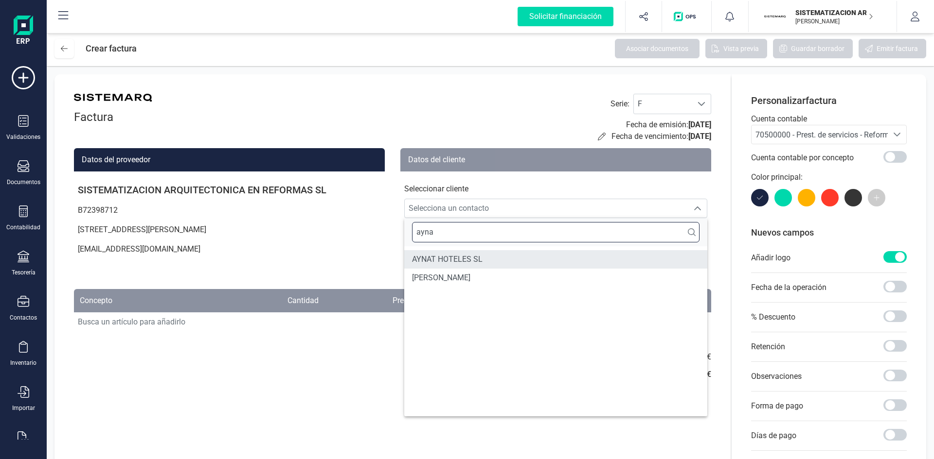
type input "ayna"
click at [501, 256] on li "AYNAT HOTELES SL" at bounding box center [555, 259] width 303 height 18
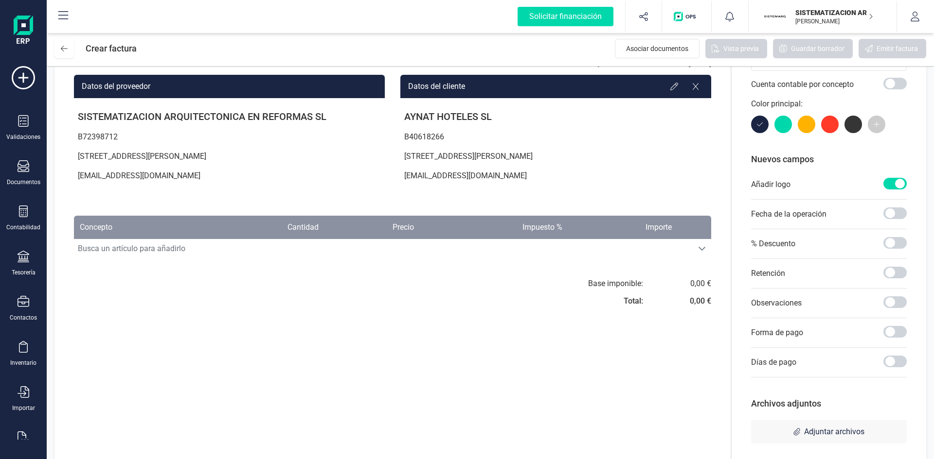
scroll to position [76, 0]
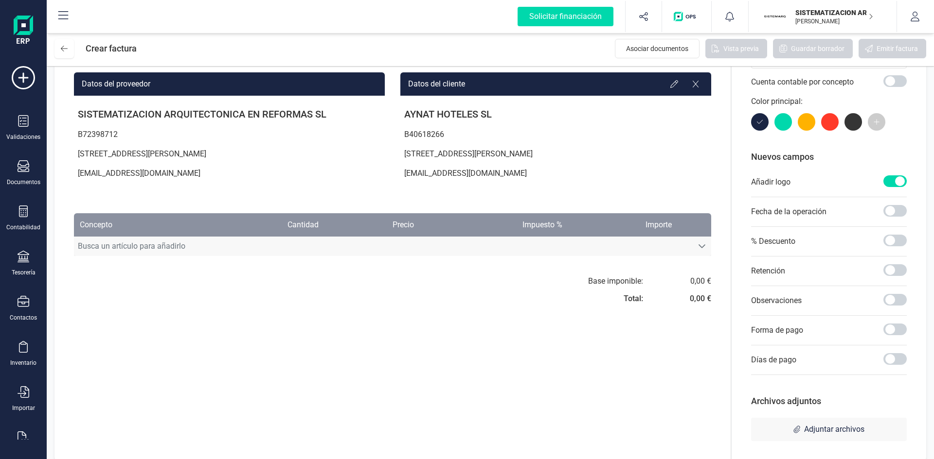
click at [663, 249] on span "Busca un artículo para añadirlo" at bounding box center [383, 246] width 618 height 19
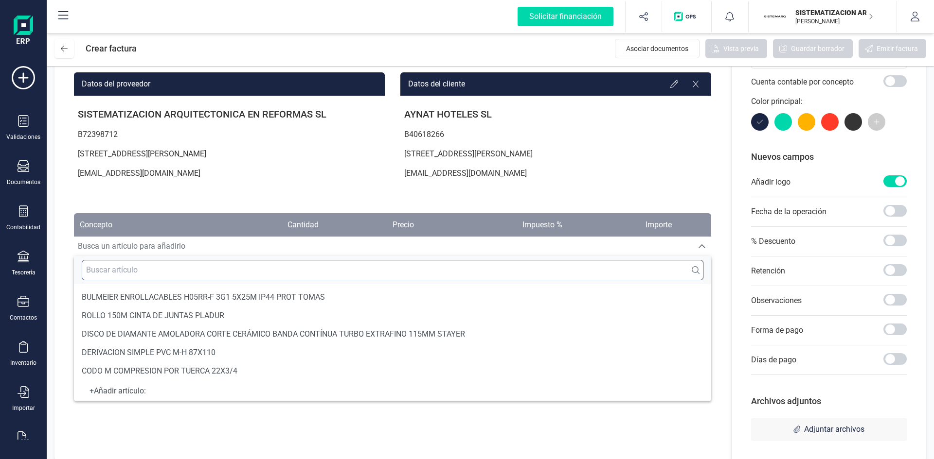
click at [629, 272] on input "text" at bounding box center [392, 270] width 621 height 20
paste input "3º Pago ­ Escuela de Hostelería"
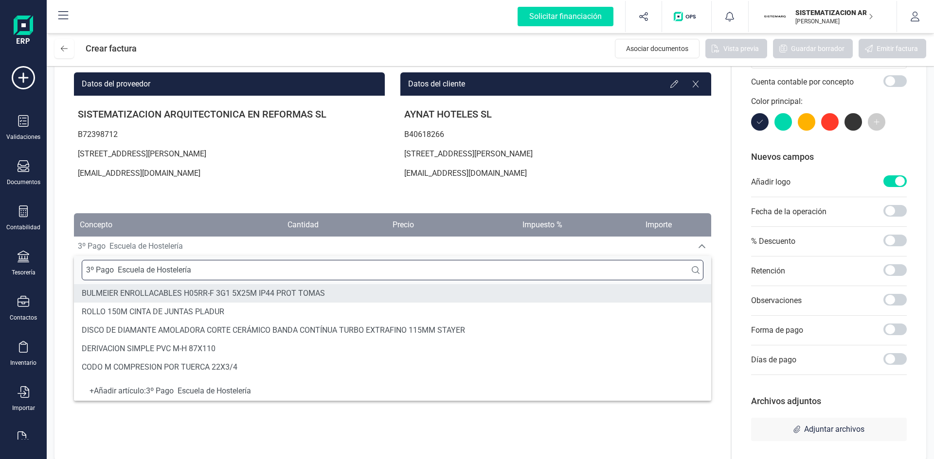
type input "3º Pago ­ Escuela de Hostelería"
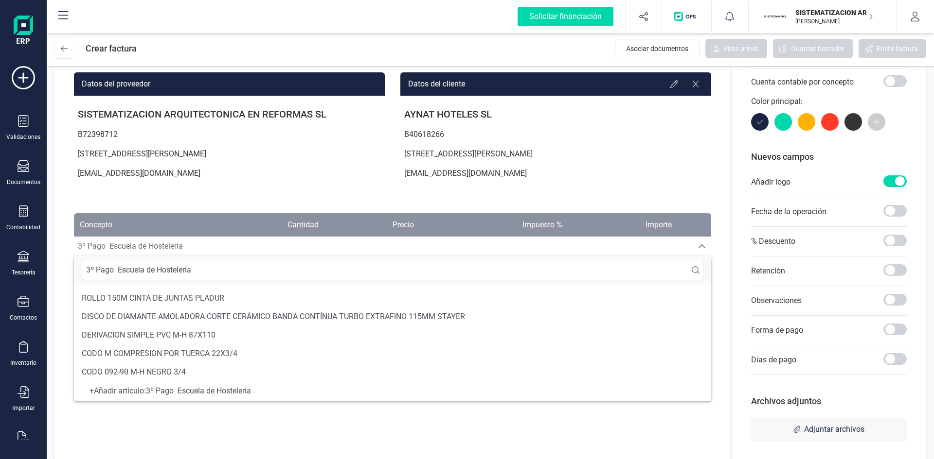
click at [237, 391] on div "+ Añadir artículo : 3º Pago ­ Escuela de Hostelería" at bounding box center [392, 391] width 621 height 4
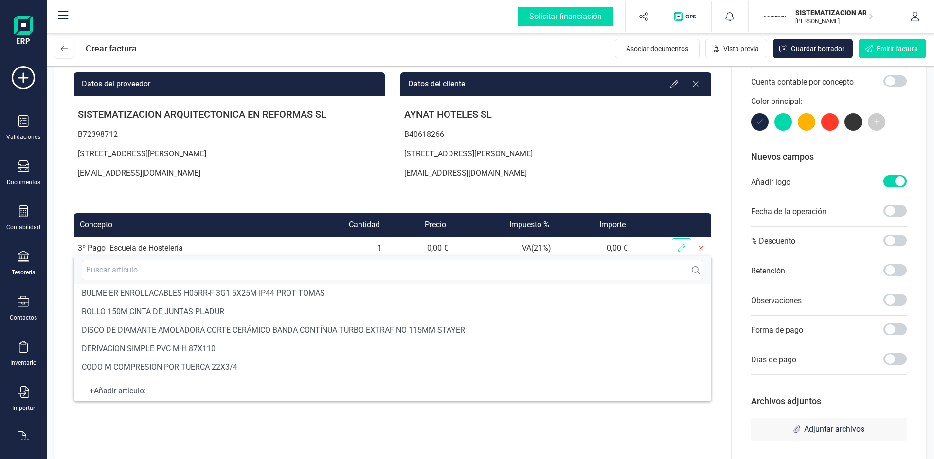
click at [672, 248] on span at bounding box center [680, 248] width 19 height 19
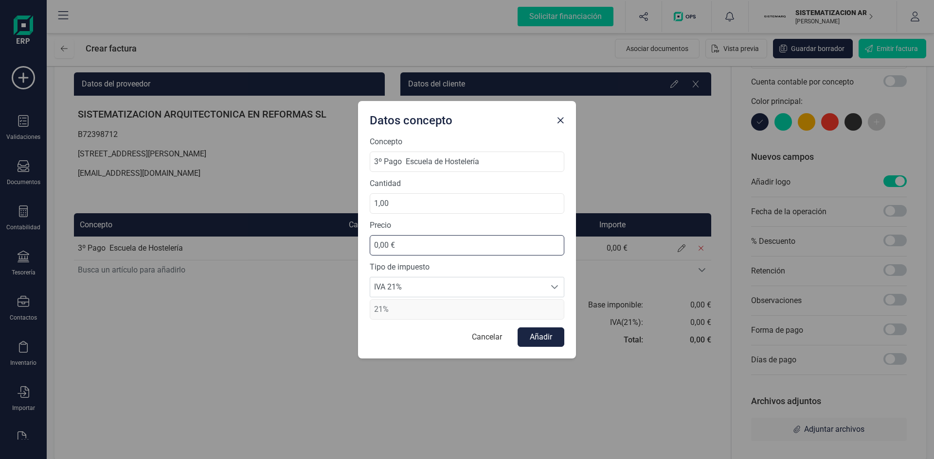
drag, startPoint x: 428, startPoint y: 239, endPoint x: 357, endPoint y: 257, distance: 73.2
click at [357, 257] on div "Datos concepto Concepto 3º Pago ­ Escuela de Hostelería Cantidad 1,00 Precio 0,…" at bounding box center [467, 229] width 934 height 459
type input "40.548,97 €"
click at [546, 346] on button "Añadir" at bounding box center [540, 337] width 47 height 19
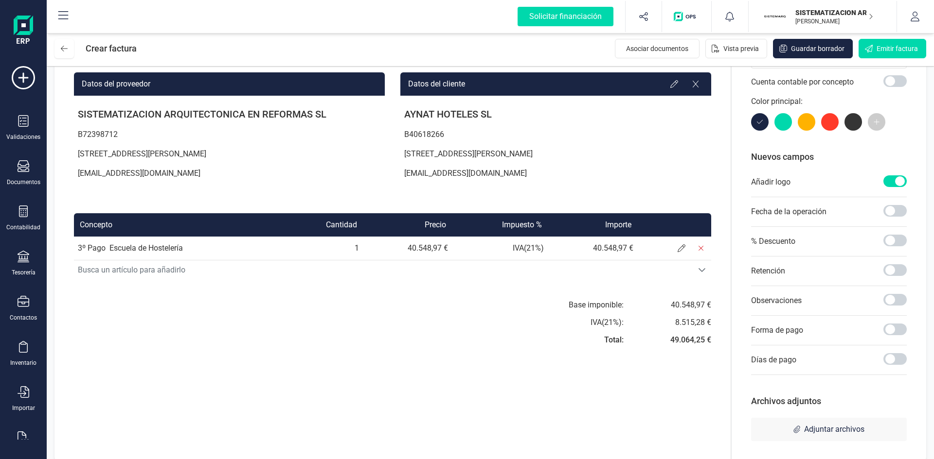
scroll to position [87, 0]
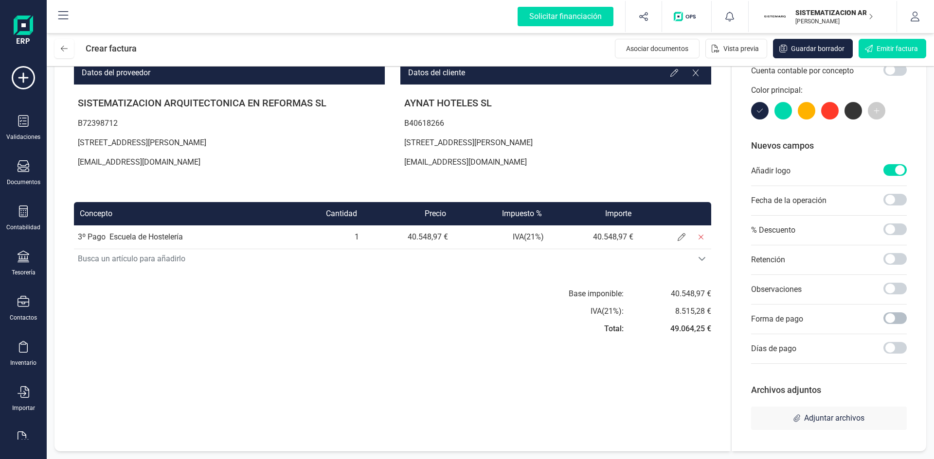
click at [884, 316] on span at bounding box center [894, 319] width 23 height 12
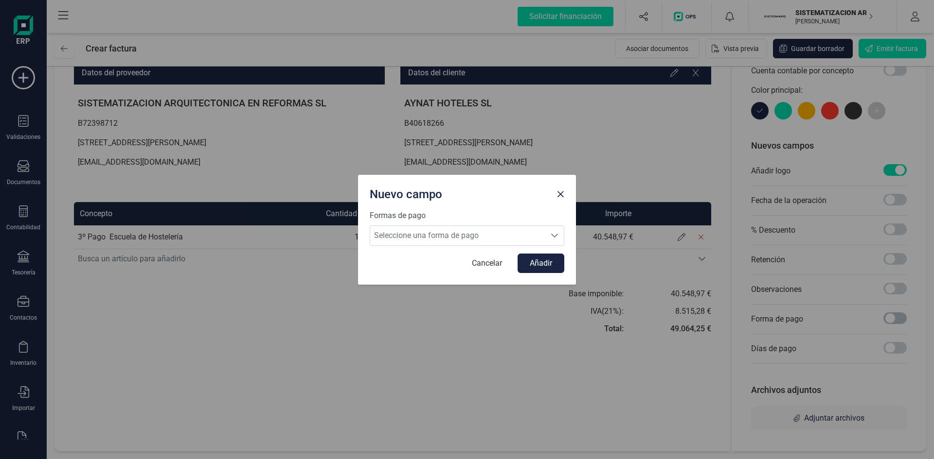
scroll to position [5, 3]
click at [508, 221] on label "Formas de pago" at bounding box center [467, 216] width 194 height 12
click at [505, 228] on span "Seleccione una forma de pago" at bounding box center [457, 235] width 175 height 19
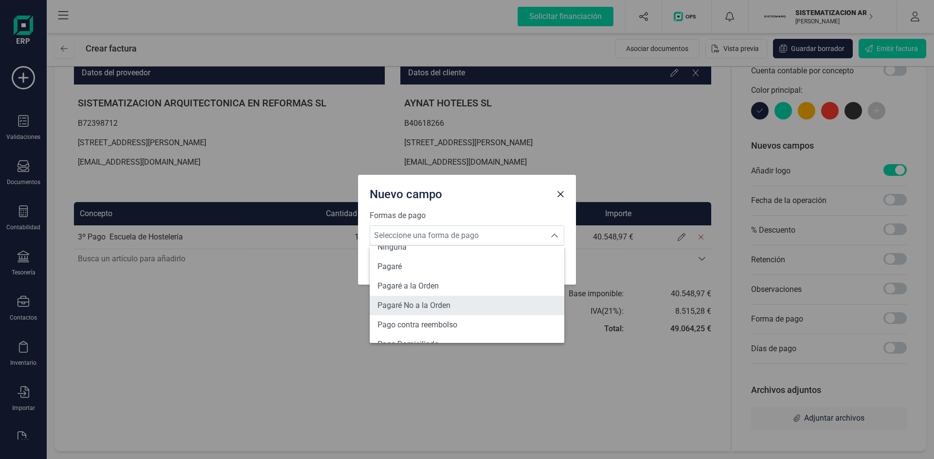
scroll to position [358, 0]
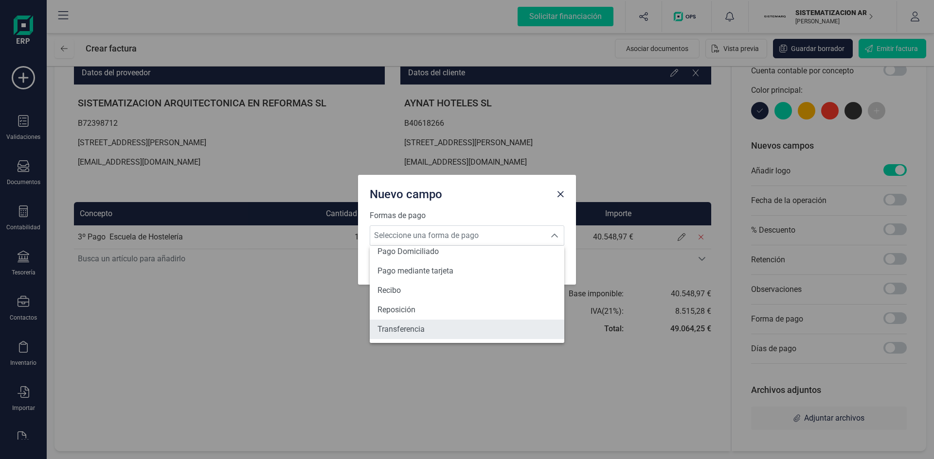
click at [405, 328] on span "Transferencia" at bounding box center [400, 330] width 47 height 12
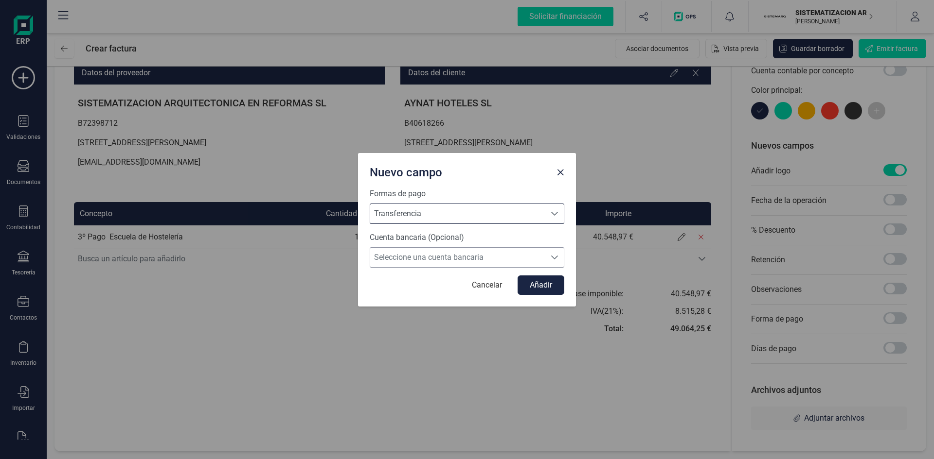
click at [476, 264] on span "Seleccione una cuenta bancaria" at bounding box center [457, 257] width 175 height 19
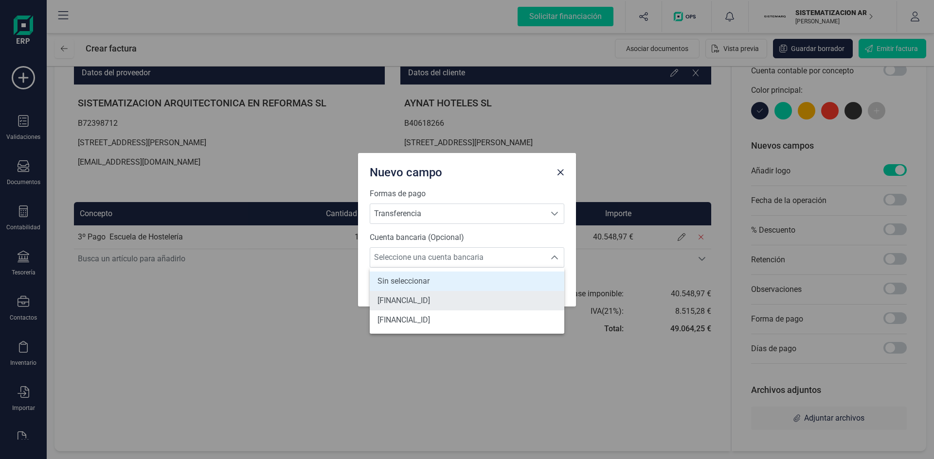
click at [430, 304] on span "ES7301280605600100043345" at bounding box center [403, 301] width 53 height 12
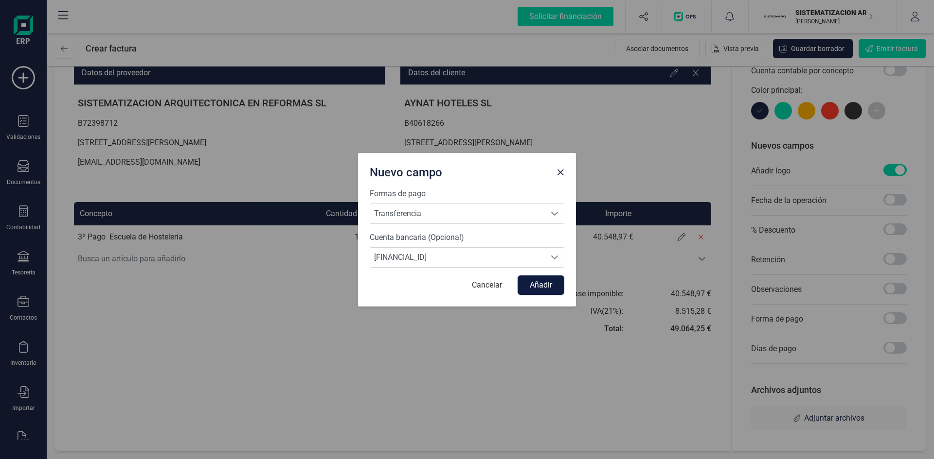
click at [534, 284] on button "Añadir" at bounding box center [540, 285] width 47 height 19
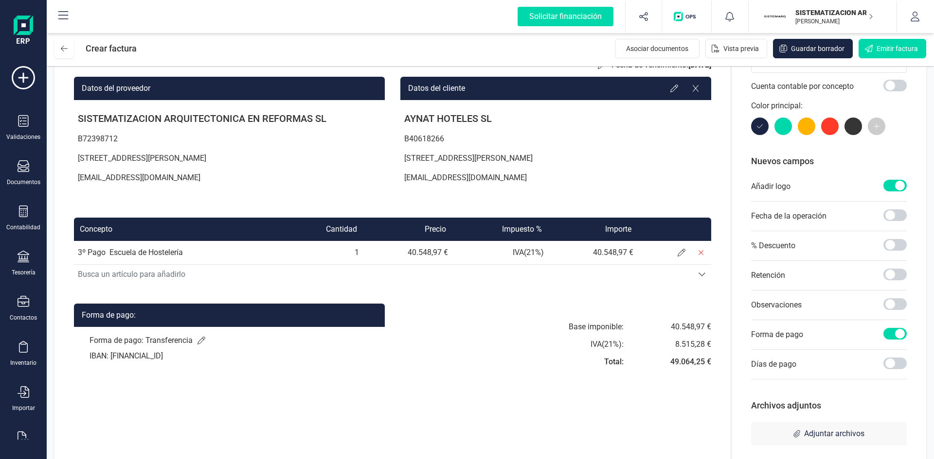
scroll to position [0, 0]
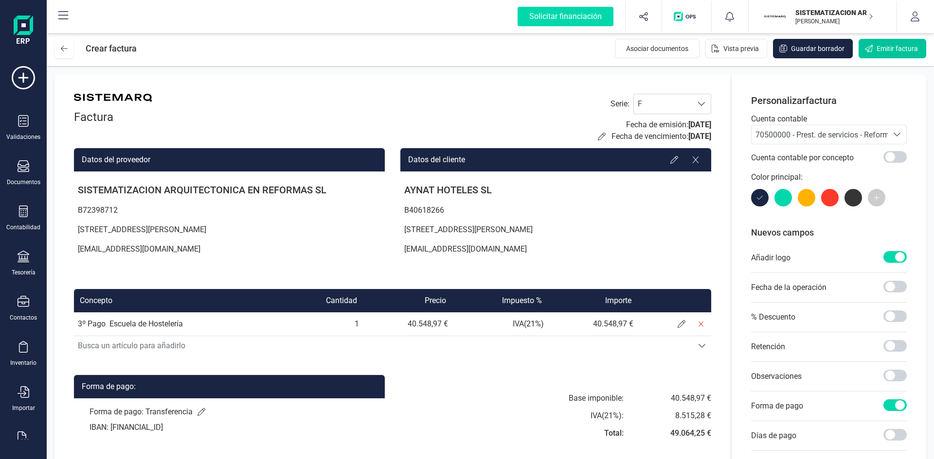
click at [882, 56] on button "Emitir factura" at bounding box center [892, 48] width 68 height 19
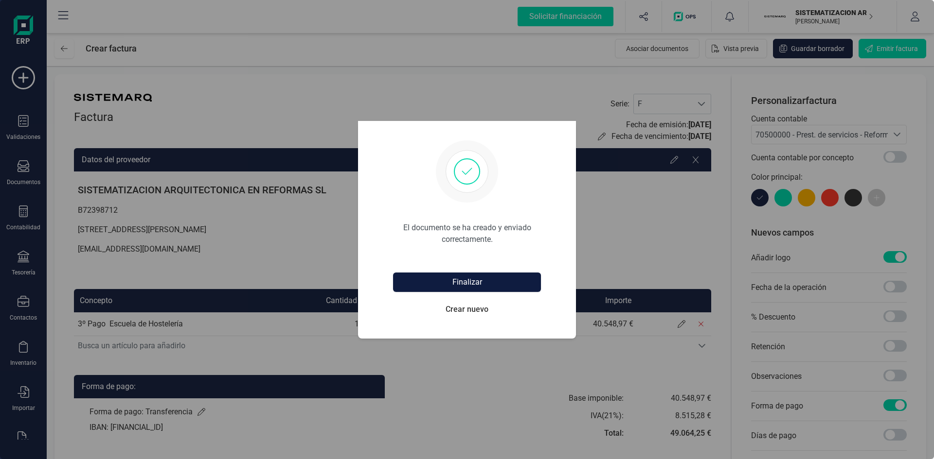
click at [472, 284] on button "Finalizar" at bounding box center [467, 282] width 148 height 19
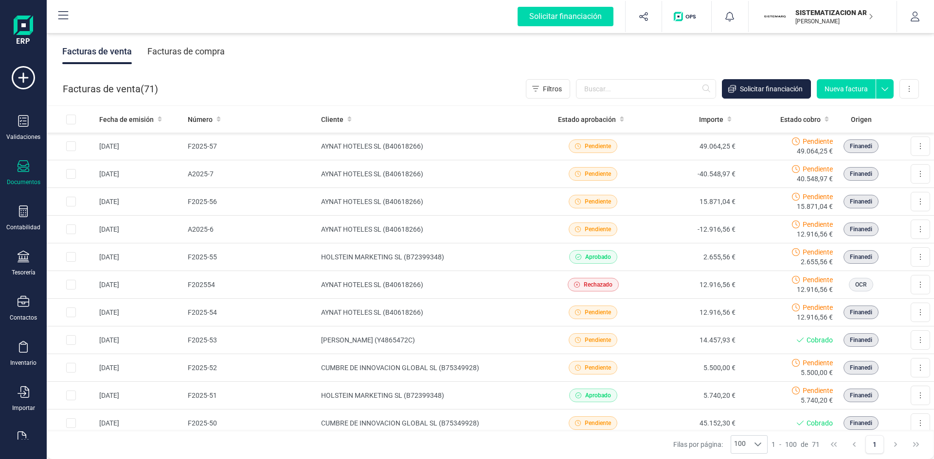
click at [832, 91] on button "Nueva factura" at bounding box center [845, 88] width 59 height 19
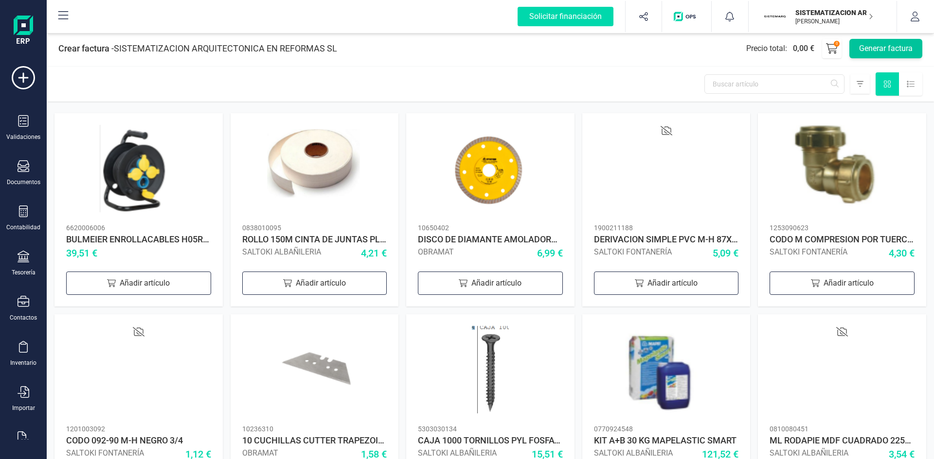
click at [875, 53] on button "Generar factura" at bounding box center [885, 48] width 73 height 19
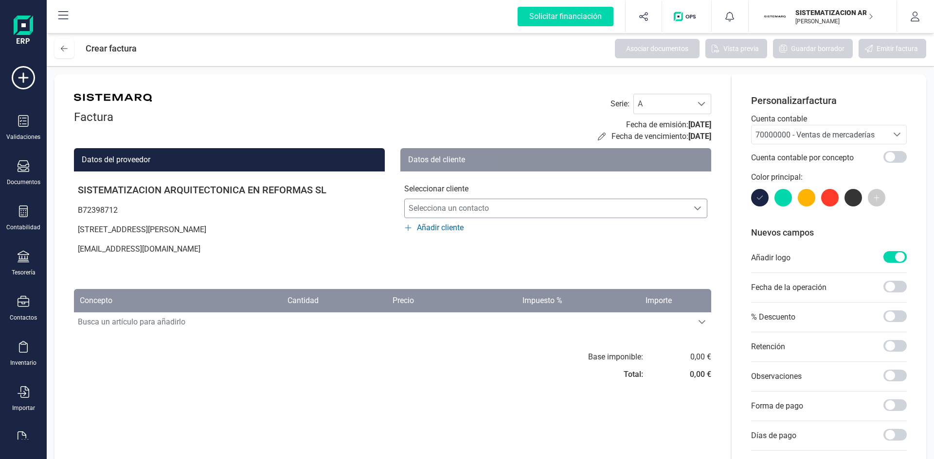
click at [479, 208] on span "Selecciona un contacto" at bounding box center [546, 208] width 283 height 19
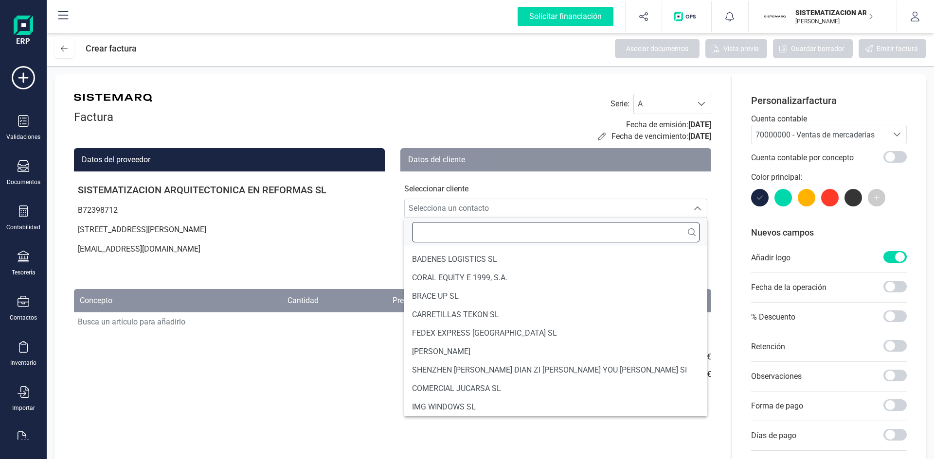
click at [458, 227] on input "text" at bounding box center [555, 232] width 287 height 20
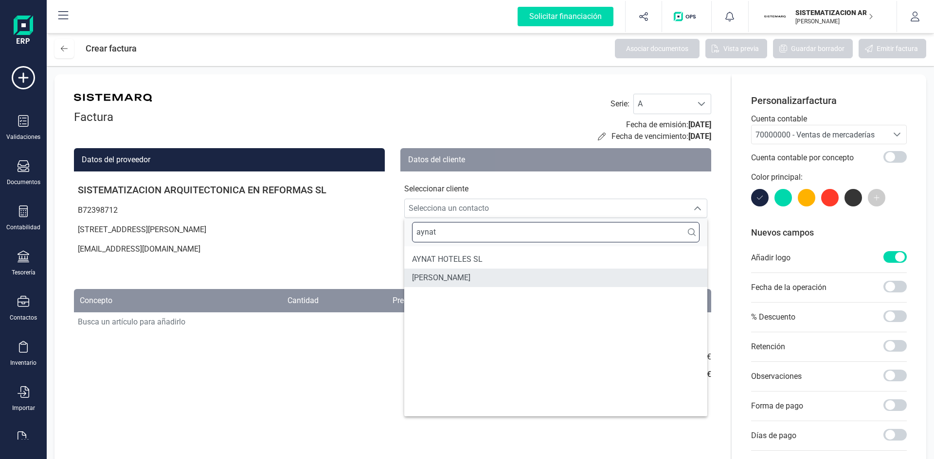
type input "aynat"
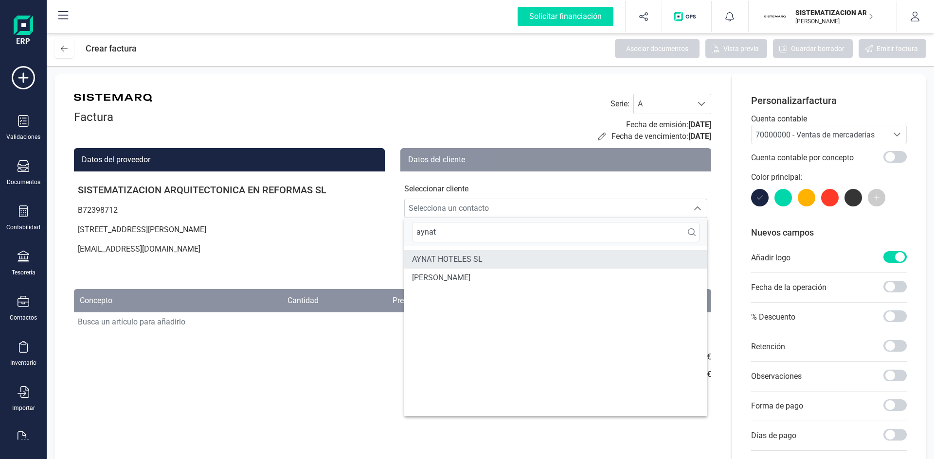
click at [485, 256] on li "AYNAT HOTELES SL" at bounding box center [555, 259] width 303 height 18
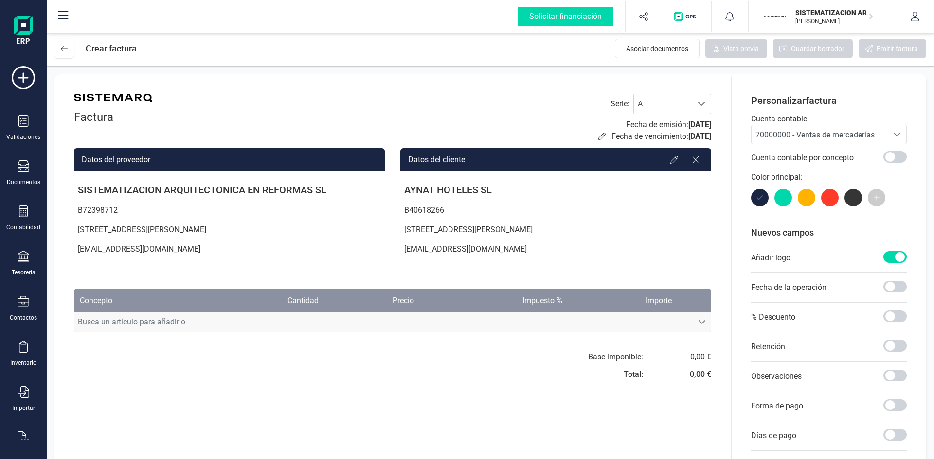
click at [201, 323] on span "Busca un artículo para añadirlo" at bounding box center [383, 322] width 618 height 19
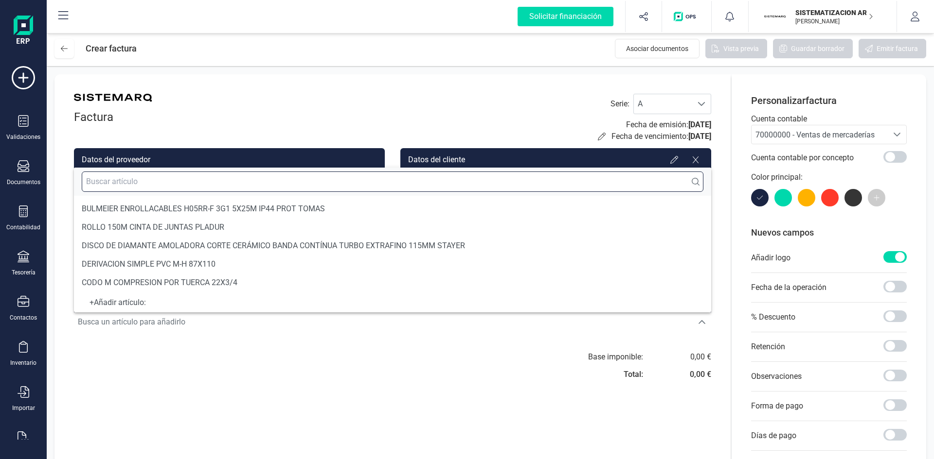
click at [170, 184] on input "text" at bounding box center [392, 182] width 621 height 20
paste input "3º Pago ­ Escuela de Hostelería"
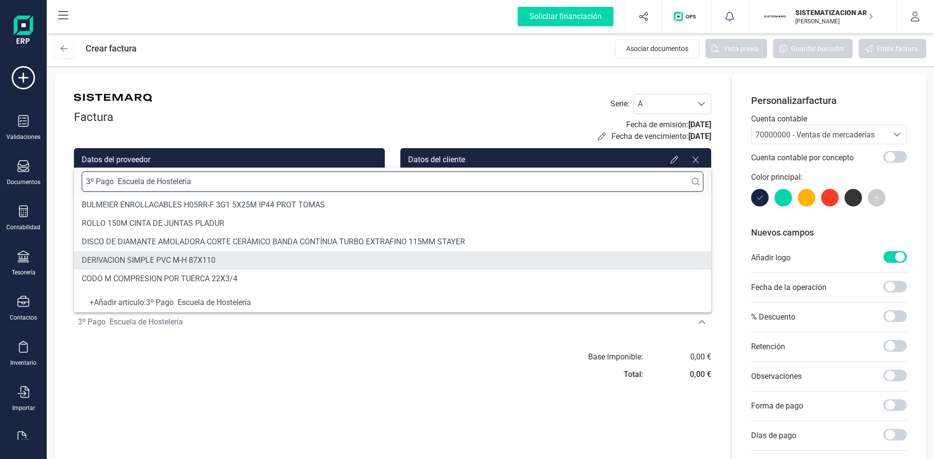
type input "3º Pago ­ Escuela de Hostelería"
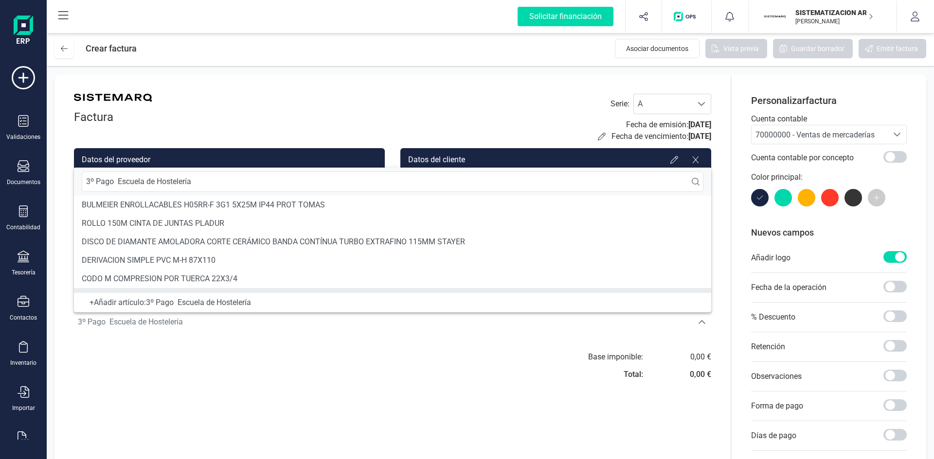
scroll to position [18, 0]
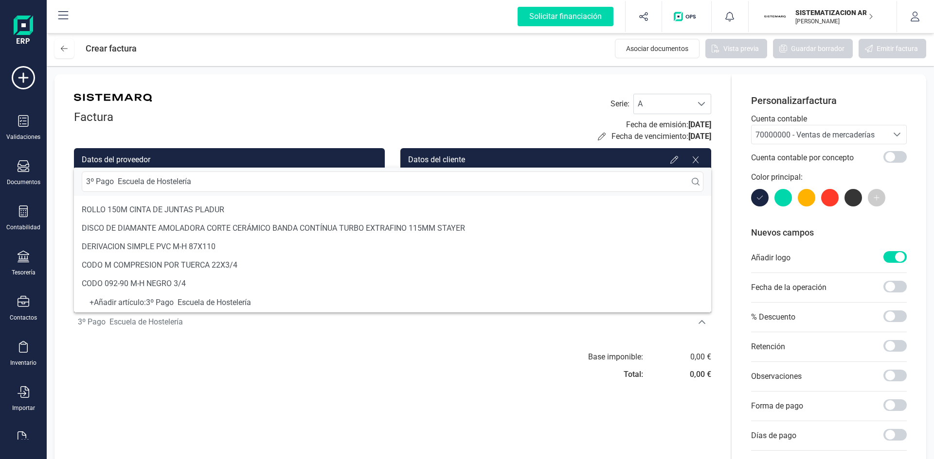
click at [199, 301] on div "+ Añadir artículo : 3º Pago ­ Escuela de Hostelería" at bounding box center [392, 303] width 621 height 4
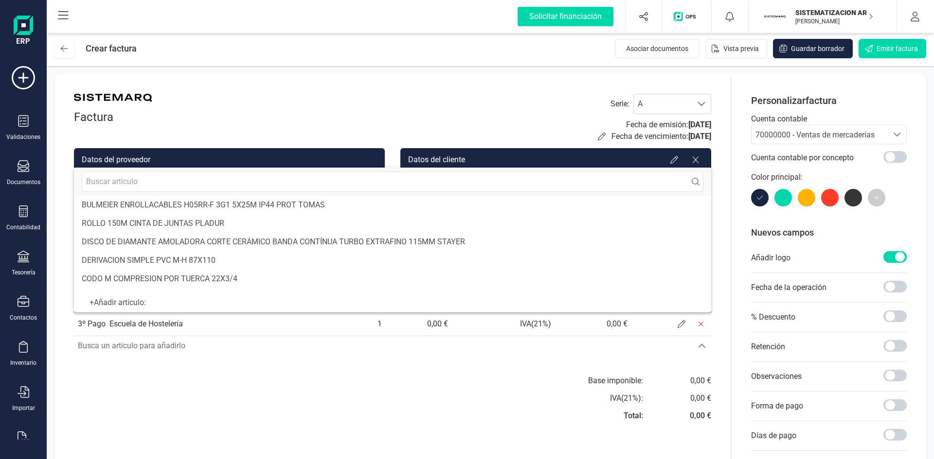
click at [267, 359] on div "Factura Serie : A A Fecha de emisión: 12/09/2025 Fecha de vencimiento: 12/09/20…" at bounding box center [392, 306] width 676 height 464
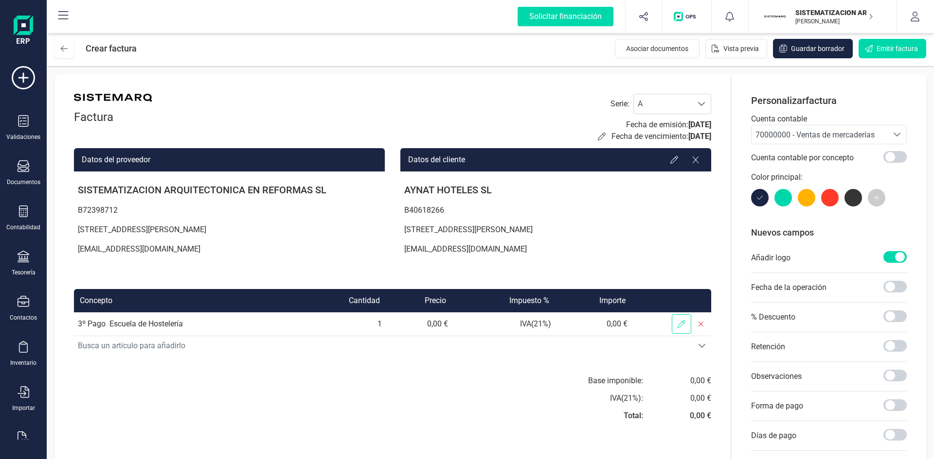
click at [675, 330] on span at bounding box center [680, 324] width 19 height 19
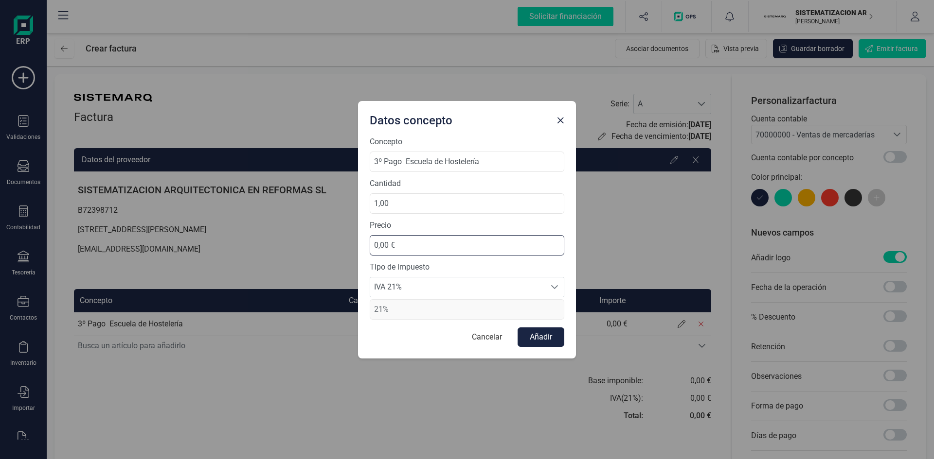
drag, startPoint x: 411, startPoint y: 249, endPoint x: 312, endPoint y: 246, distance: 98.8
click at [312, 246] on div "Datos concepto Concepto 3º Pago ­ Escuela de Hostelería Cantidad 1,00 Precio 0,…" at bounding box center [467, 229] width 934 height 459
type input "-43.298,36 €"
click at [492, 292] on span "IVA 21%" at bounding box center [457, 287] width 175 height 19
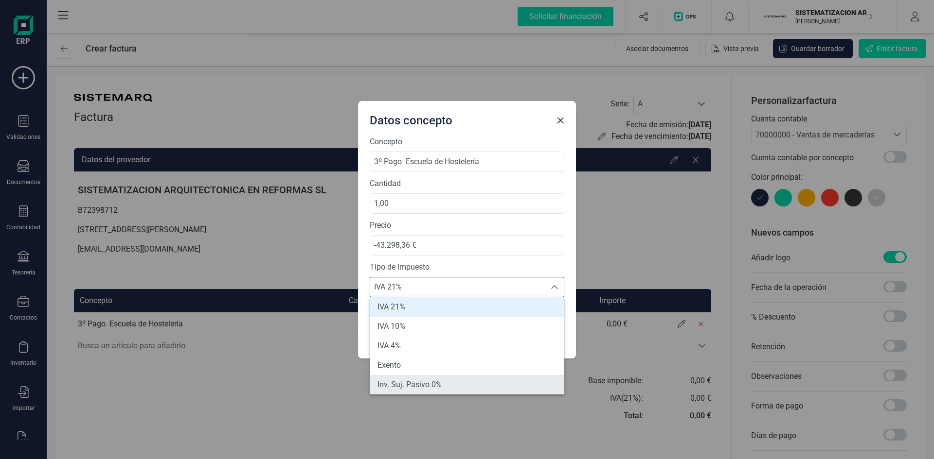
click at [428, 387] on span "Inv. Suj. Pasivo 0%" at bounding box center [409, 385] width 64 height 12
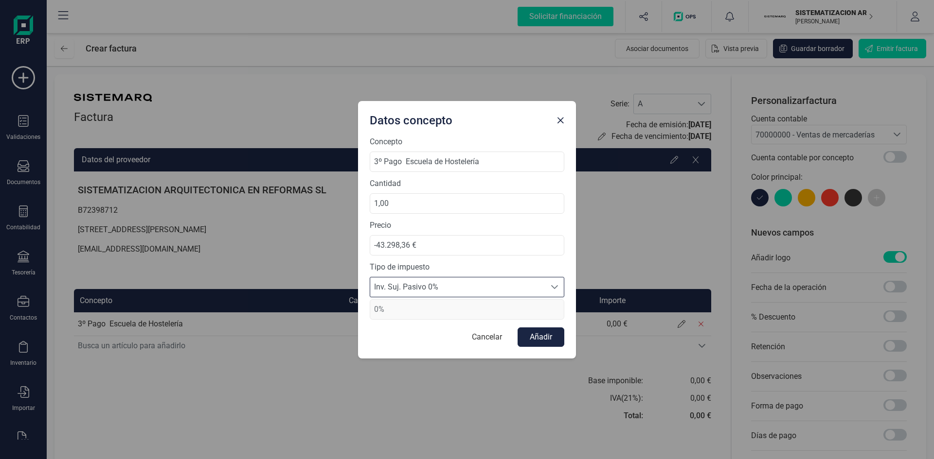
type input "0%"
click at [551, 337] on button "Añadir" at bounding box center [540, 337] width 47 height 19
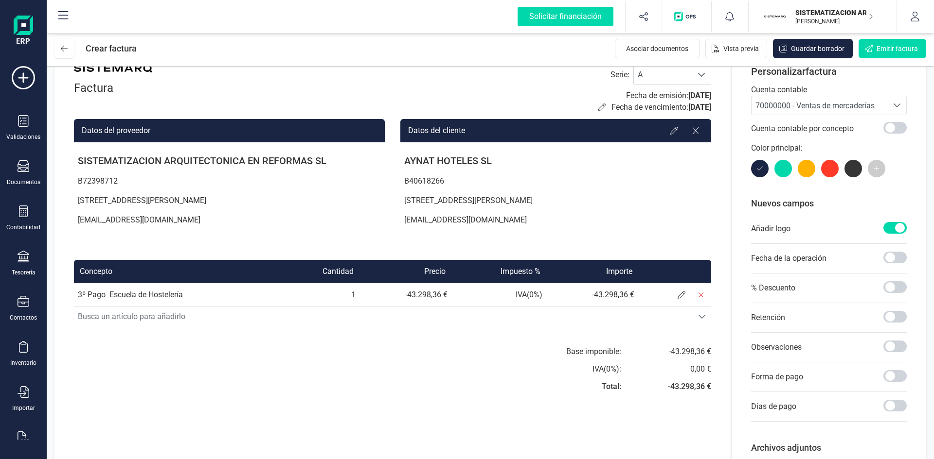
scroll to position [0, 0]
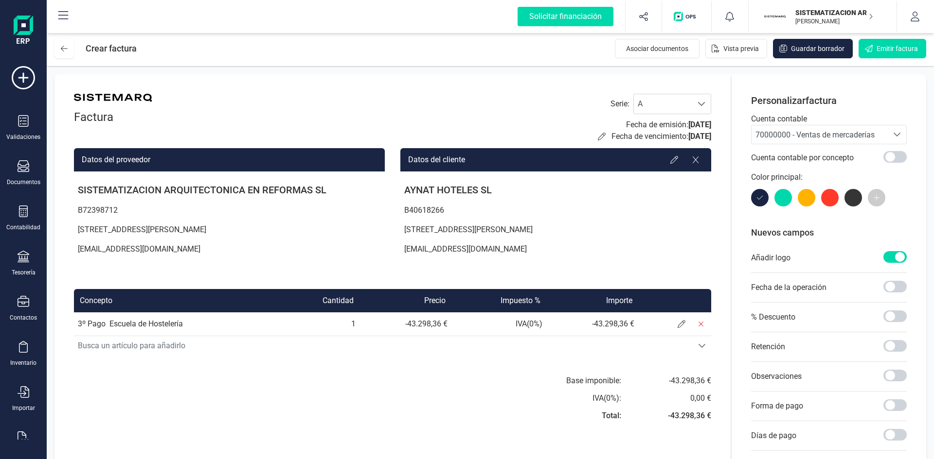
click at [821, 146] on div "Cuenta contable por concepto" at bounding box center [829, 157] width 156 height 27
click at [823, 135] on span "70000000 - Ventas de mercaderías" at bounding box center [814, 134] width 119 height 9
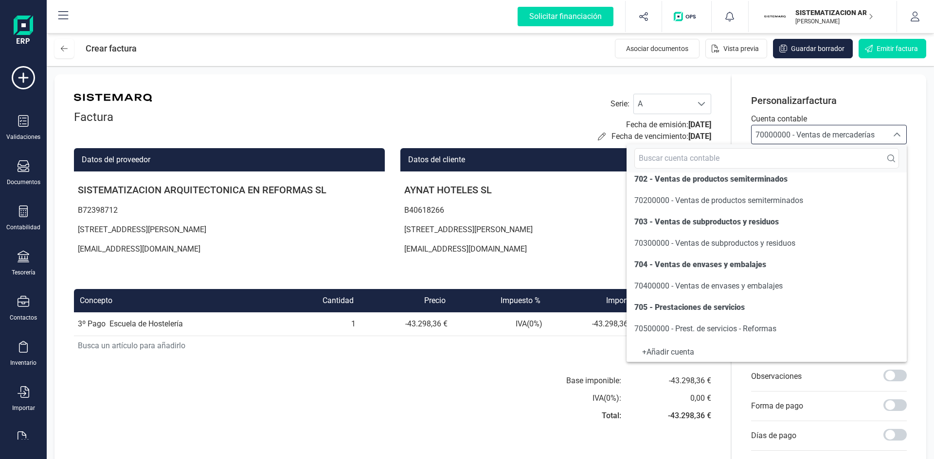
scroll to position [118, 0]
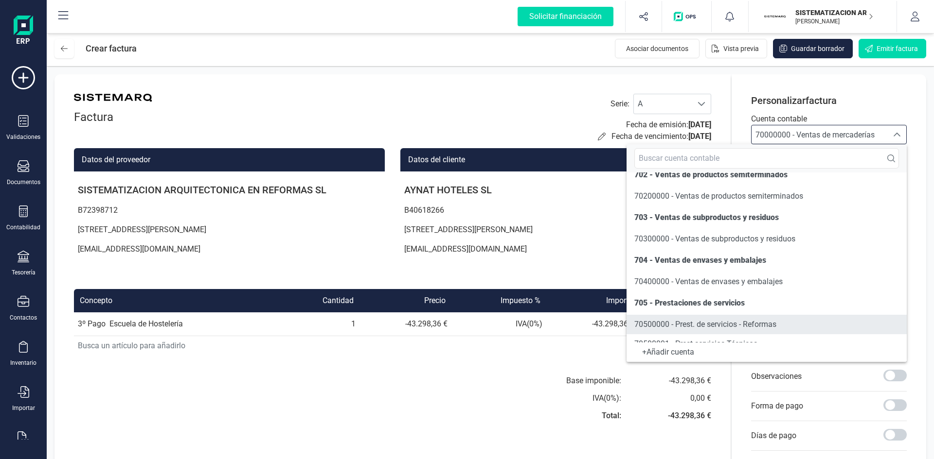
click at [717, 322] on span "70500000 - Prest. de servicios - Reformas" at bounding box center [705, 324] width 142 height 9
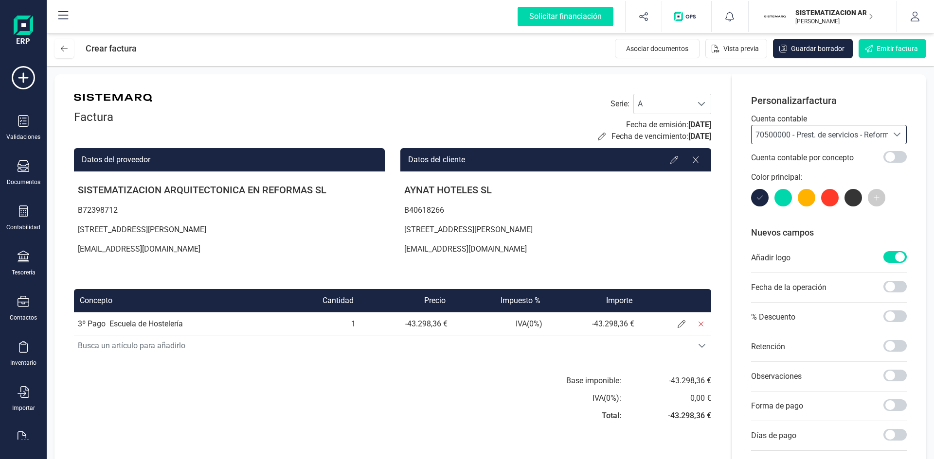
scroll to position [87, 0]
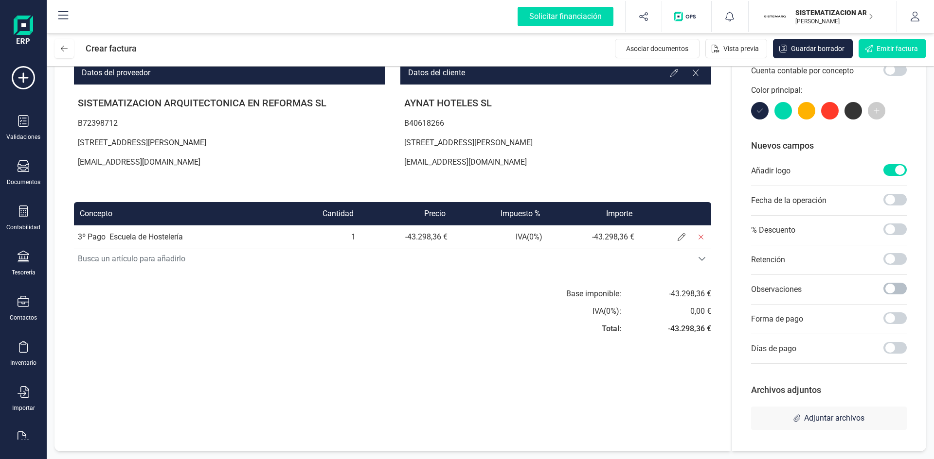
click at [888, 285] on span at bounding box center [894, 289] width 23 height 12
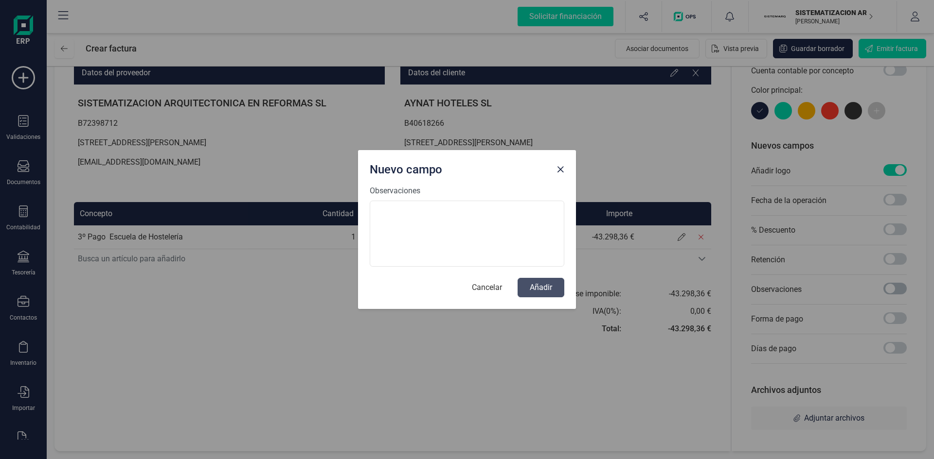
scroll to position [5, 3]
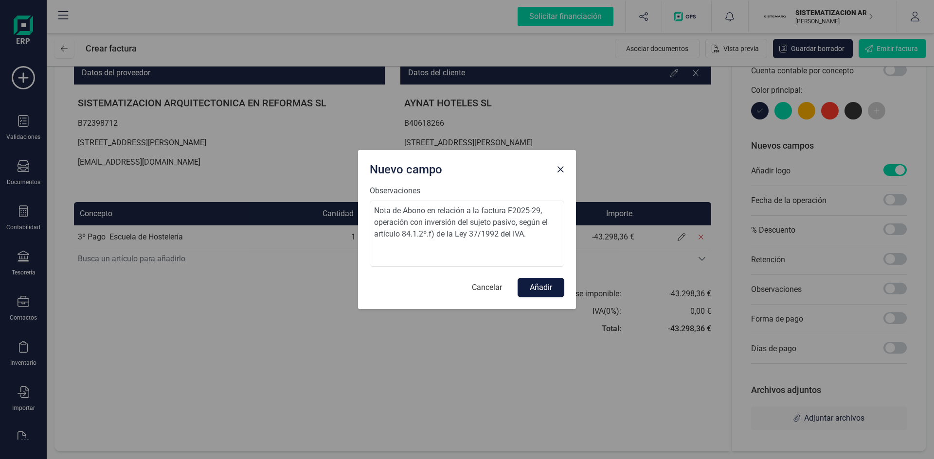
type textarea "Nota de Abono en relación a la factura F2025-29, operación con inversión del su…"
click at [536, 281] on button "Añadir" at bounding box center [540, 287] width 47 height 19
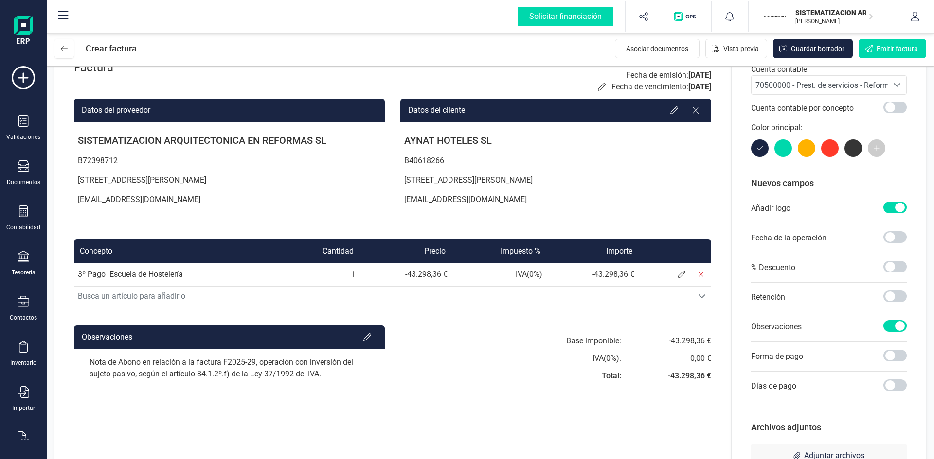
scroll to position [0, 0]
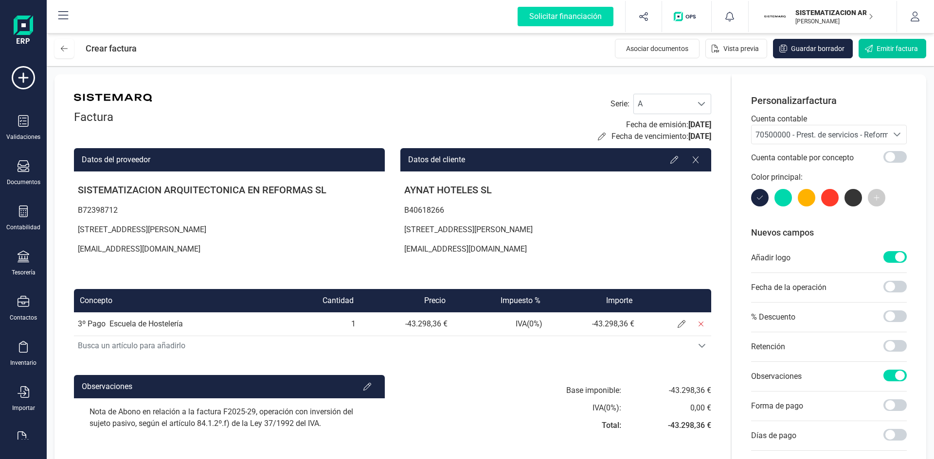
click at [875, 50] on button "Emitir factura" at bounding box center [892, 48] width 68 height 19
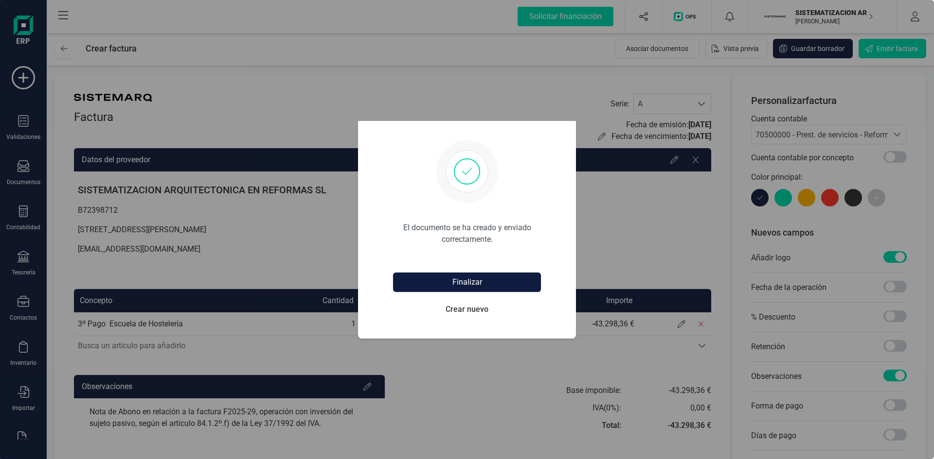
click at [479, 275] on button "Finalizar" at bounding box center [467, 282] width 148 height 19
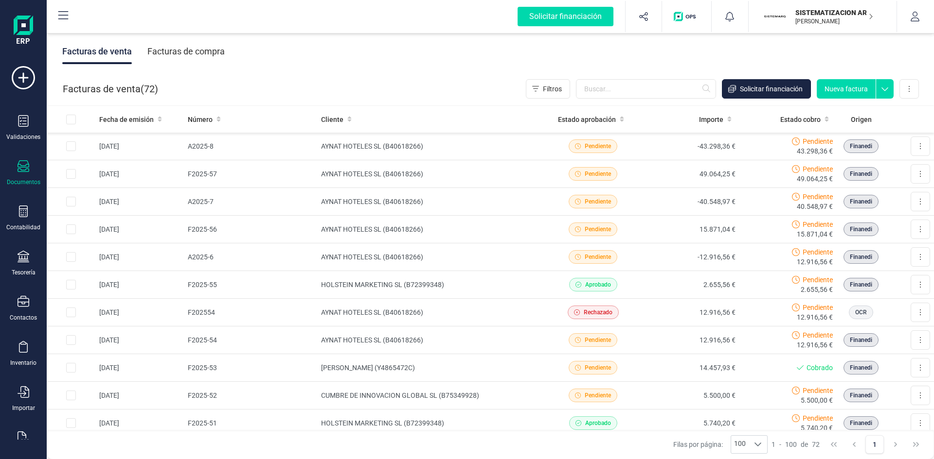
click at [828, 85] on button "Nueva factura" at bounding box center [845, 88] width 59 height 19
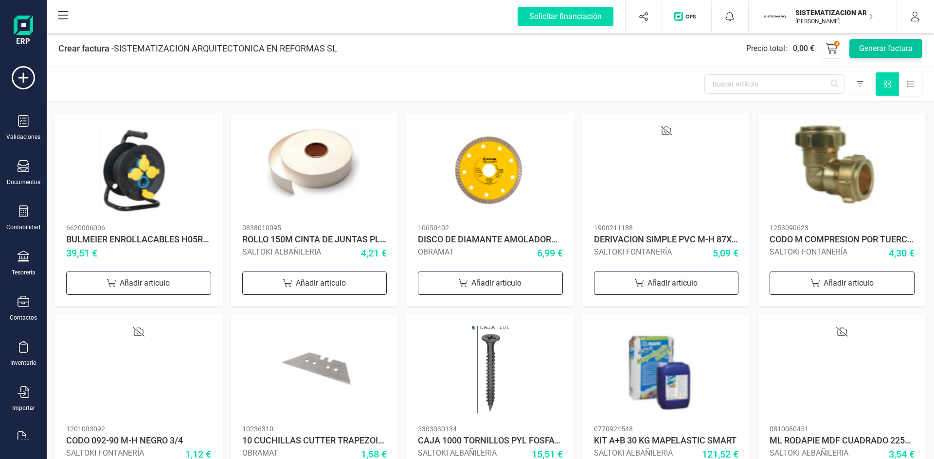
click at [900, 48] on button "Generar factura" at bounding box center [885, 48] width 73 height 19
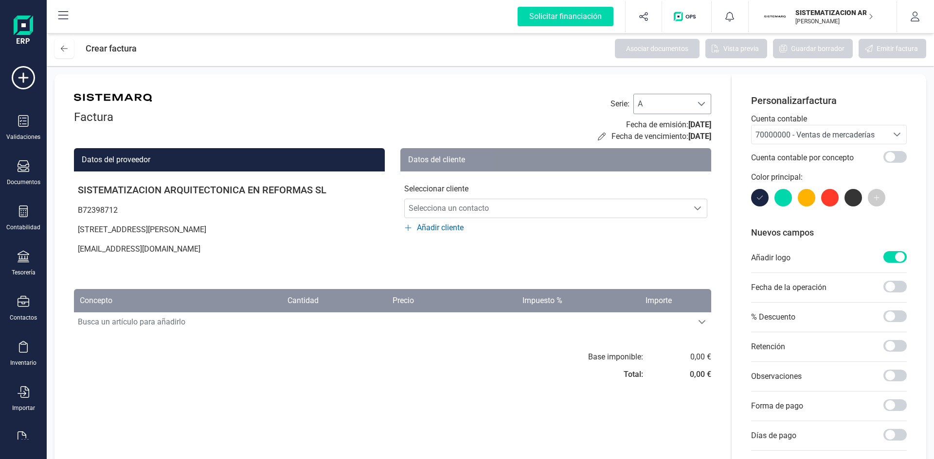
click at [700, 100] on span at bounding box center [701, 104] width 8 height 8
click at [657, 153] on li "F" at bounding box center [672, 148] width 78 height 19
click at [481, 208] on span "Selecciona un contacto" at bounding box center [546, 208] width 283 height 19
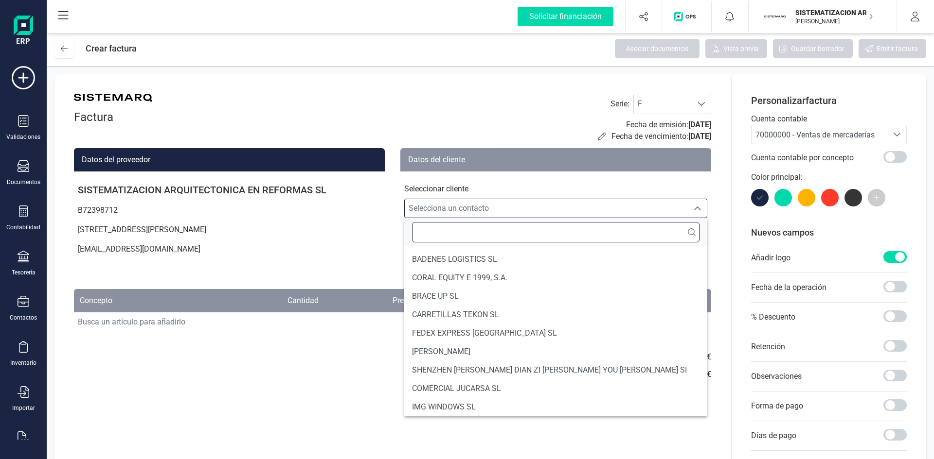
click at [461, 233] on input "text" at bounding box center [555, 232] width 287 height 20
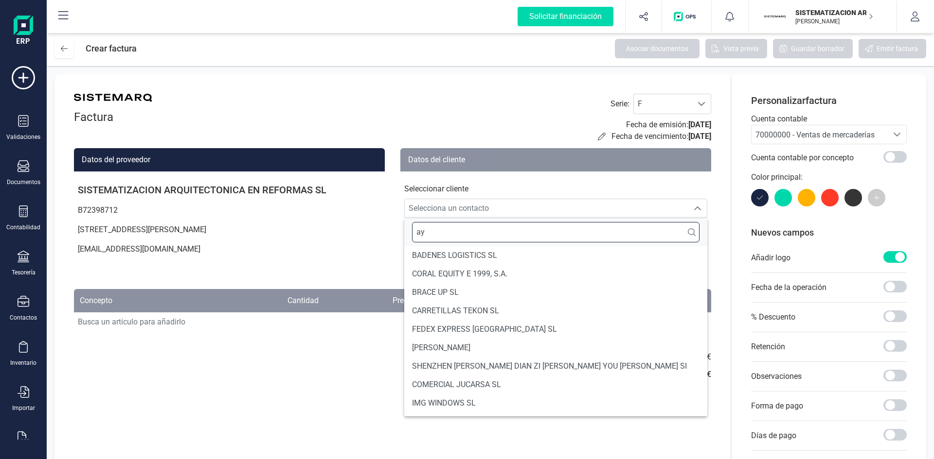
click at [451, 233] on input "ay" at bounding box center [555, 232] width 287 height 20
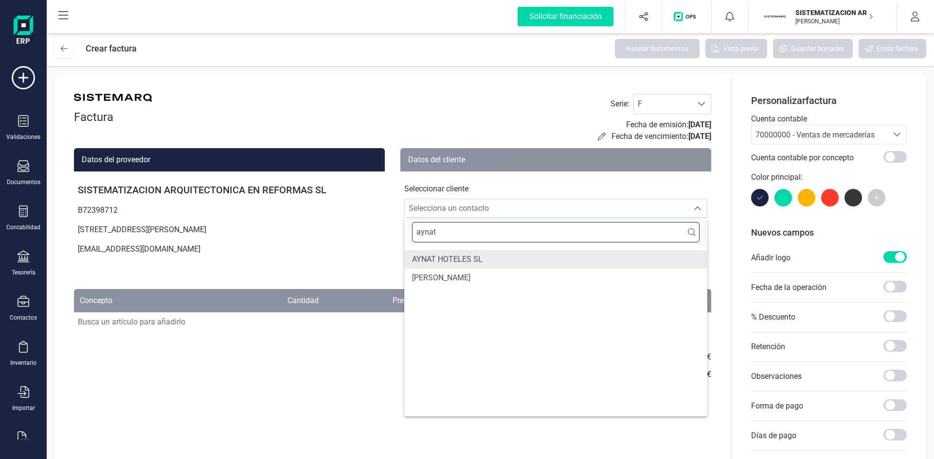
type input "aynat"
click at [455, 255] on span "AYNAT HOTELES SL" at bounding box center [447, 260] width 71 height 12
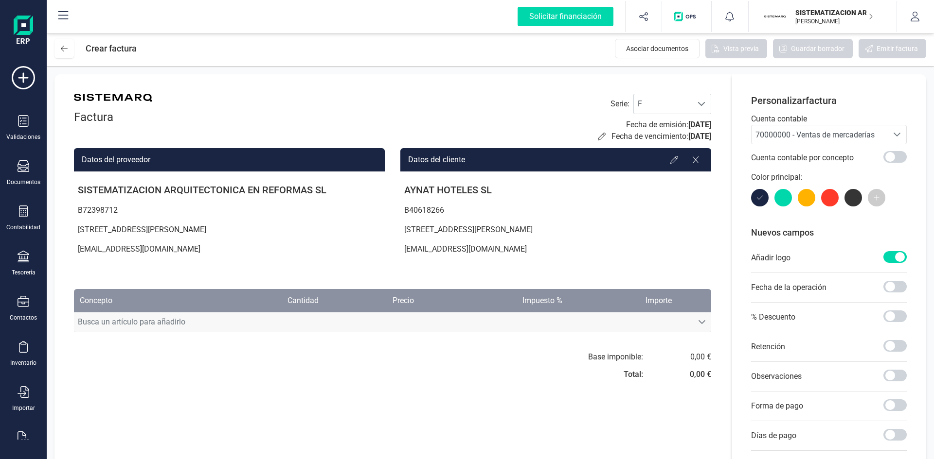
click at [423, 330] on span "Busca un artículo para añadirlo" at bounding box center [383, 322] width 618 height 19
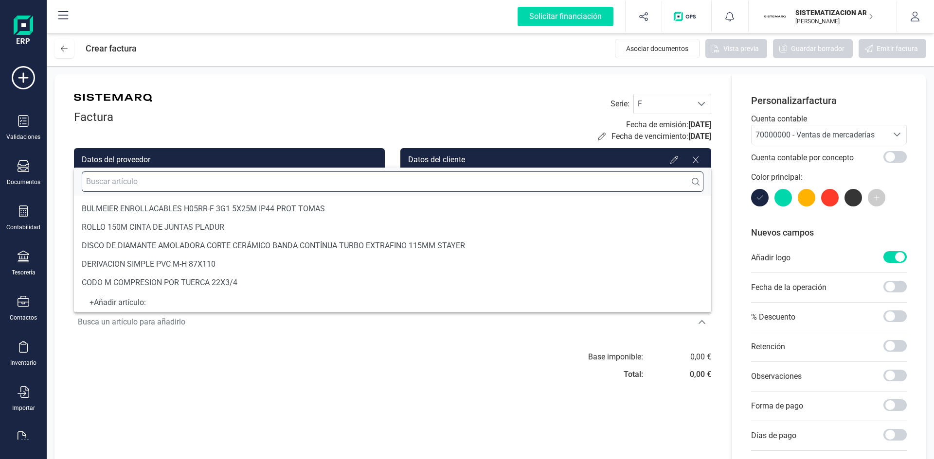
click at [277, 184] on input "text" at bounding box center [392, 182] width 621 height 20
paste input "3º Pago ­ Escuela de Hostelería"
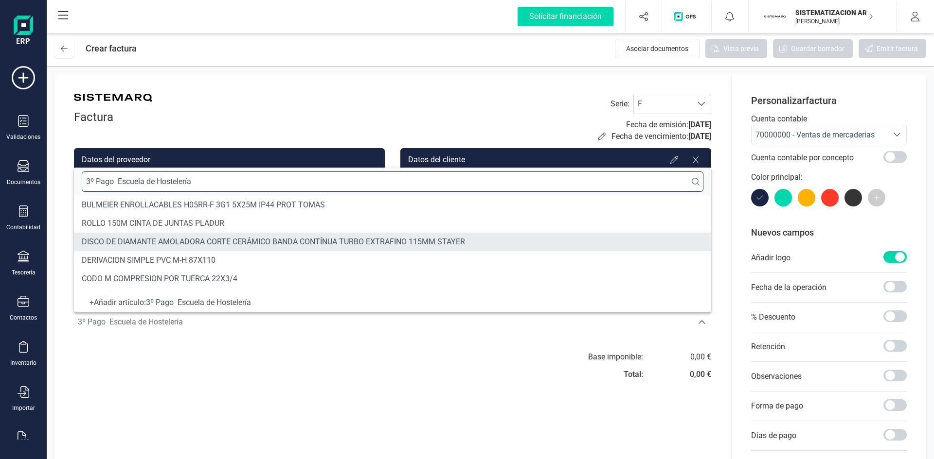
type input "3º Pago ­ Escuela de Hostelería"
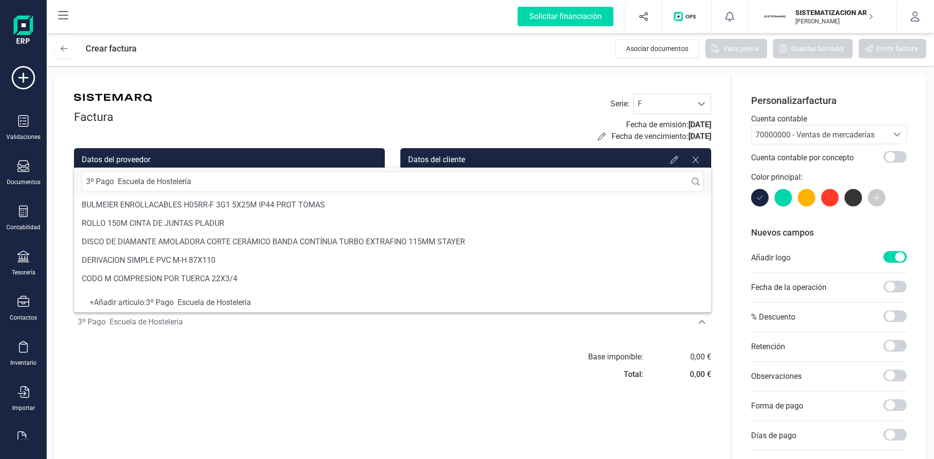
scroll to position [18, 0]
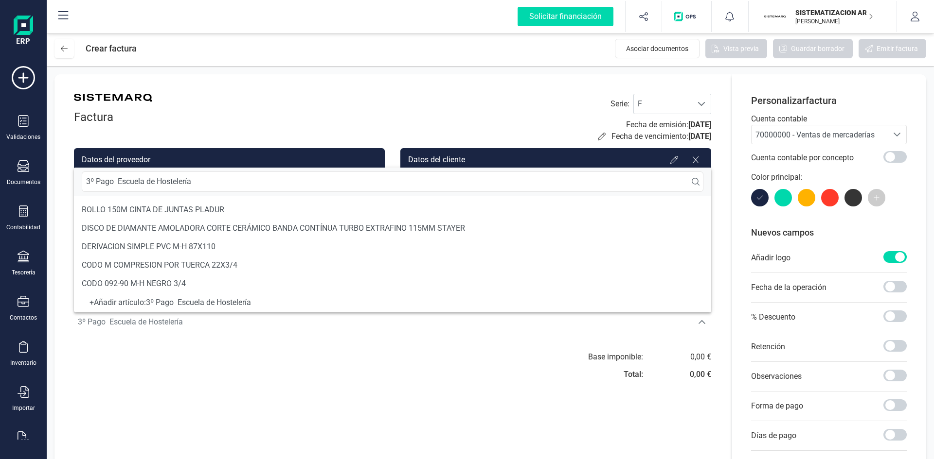
click at [216, 301] on div "+ Añadir artículo : 3º Pago ­ Escuela de Hostelería" at bounding box center [392, 303] width 621 height 4
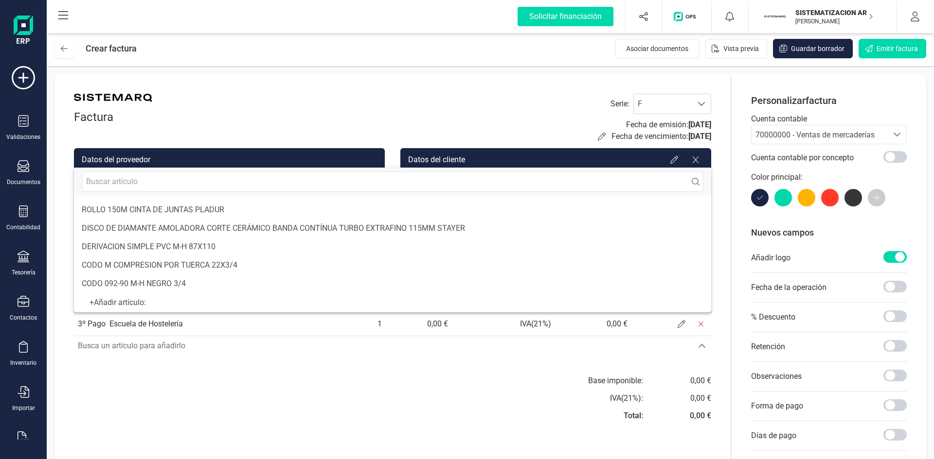
scroll to position [4, 0]
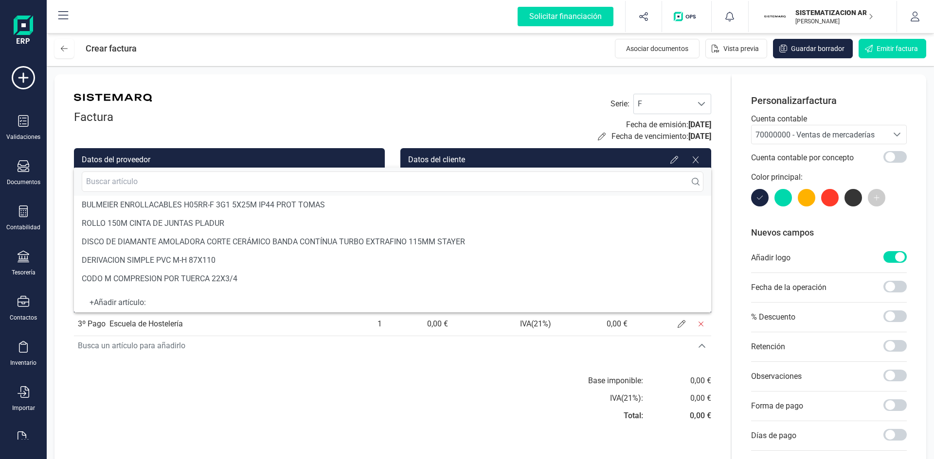
click at [196, 357] on div "Factura Serie : F F Fecha de emisión: 12/09/2025 Fecha de vencimiento: 12/09/20…" at bounding box center [392, 306] width 676 height 464
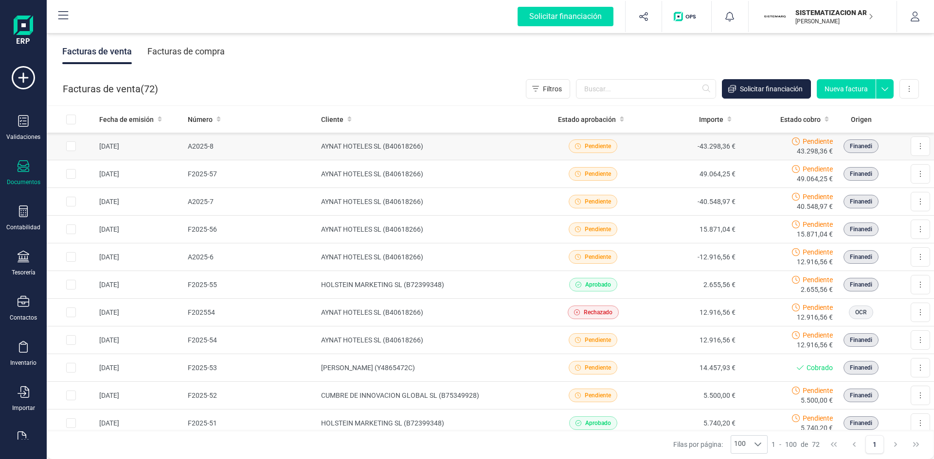
click at [477, 145] on td "AYNAT HOTELES SL (B40618266)" at bounding box center [430, 147] width 227 height 28
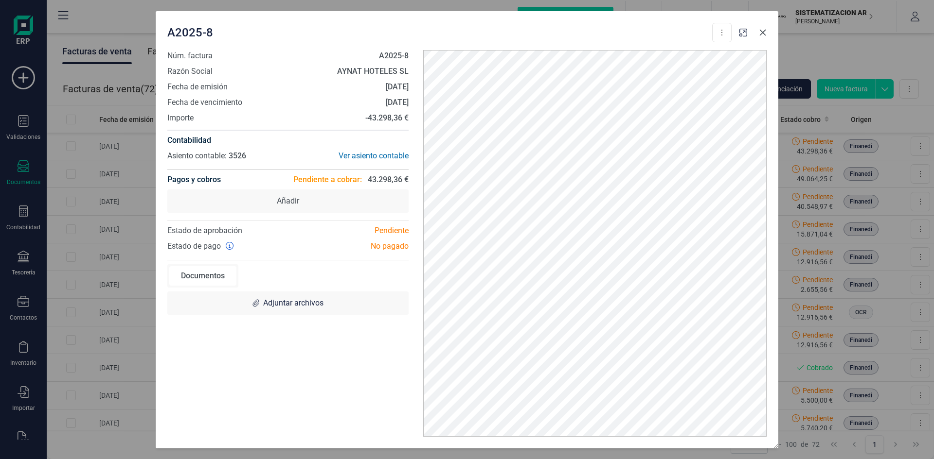
click at [760, 37] on button "button" at bounding box center [763, 33] width 16 height 16
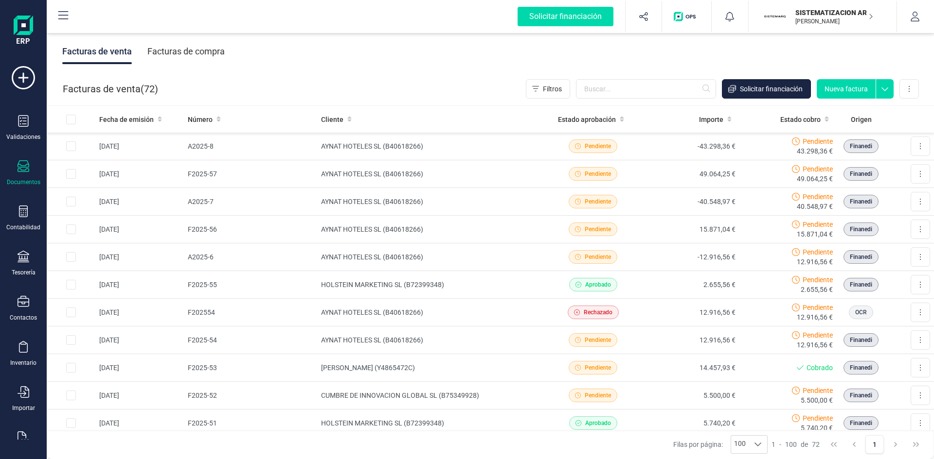
click at [860, 87] on button "Nueva factura" at bounding box center [845, 88] width 59 height 19
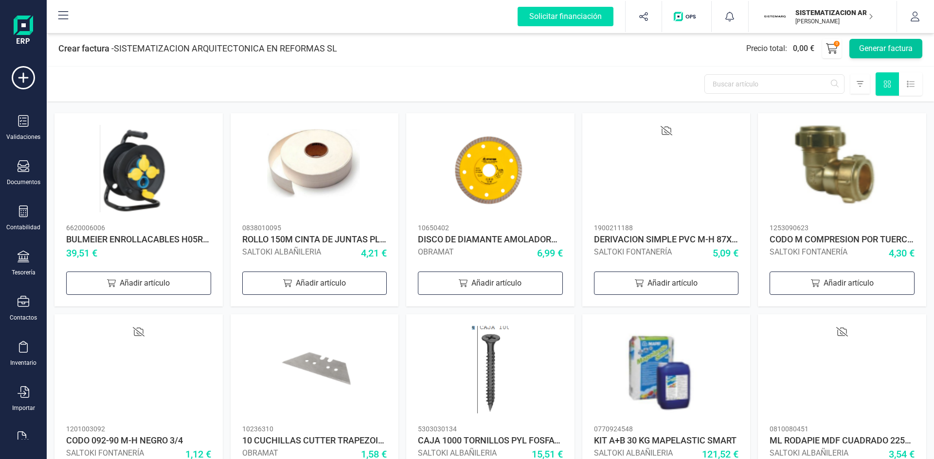
click at [893, 48] on button "Generar factura" at bounding box center [885, 48] width 73 height 19
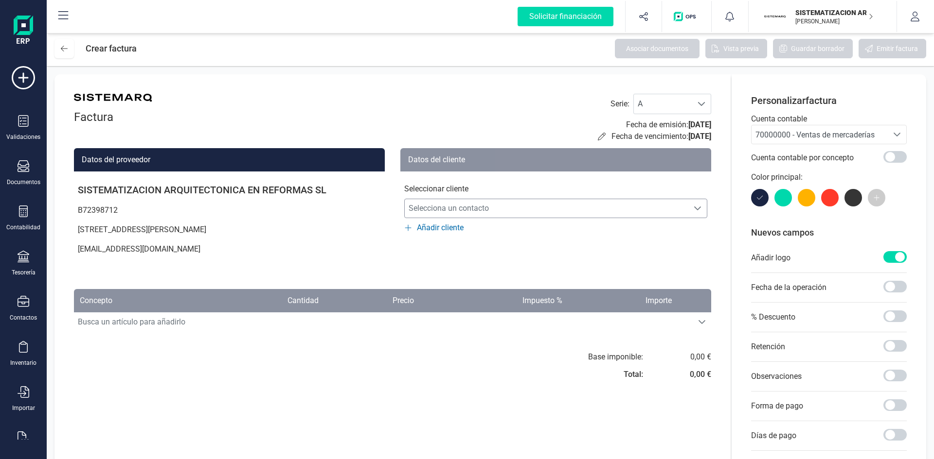
click at [509, 205] on span "Selecciona un contacto" at bounding box center [546, 208] width 283 height 19
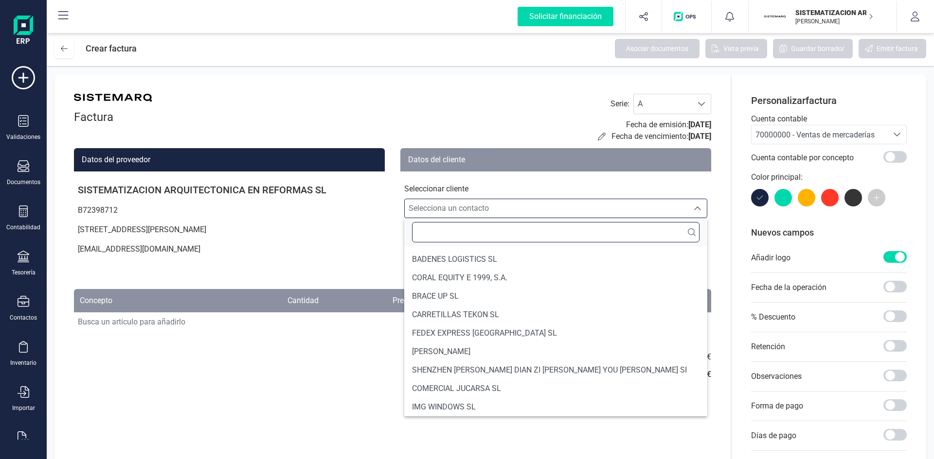
click at [478, 240] on input "text" at bounding box center [555, 232] width 287 height 20
type input "h"
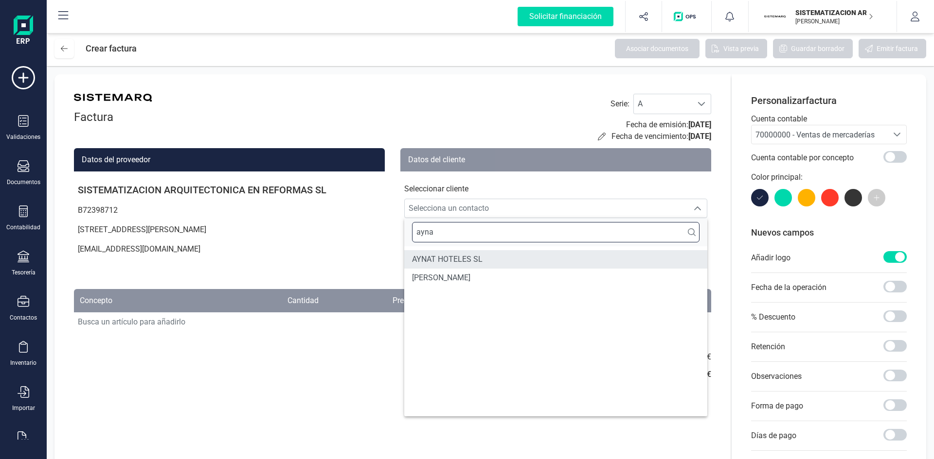
type input "ayna"
click at [476, 259] on span "AYNAT HOTELES SL" at bounding box center [447, 260] width 71 height 12
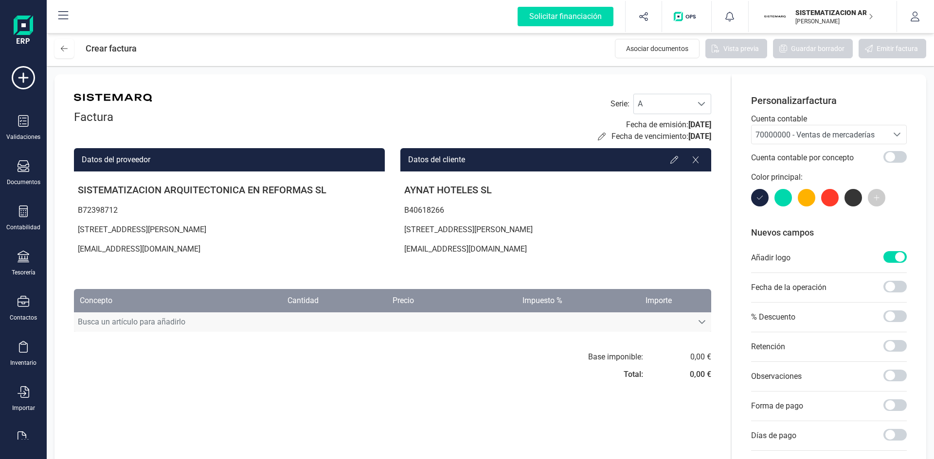
click at [339, 327] on span "Busca un artículo para añadirlo" at bounding box center [383, 322] width 618 height 19
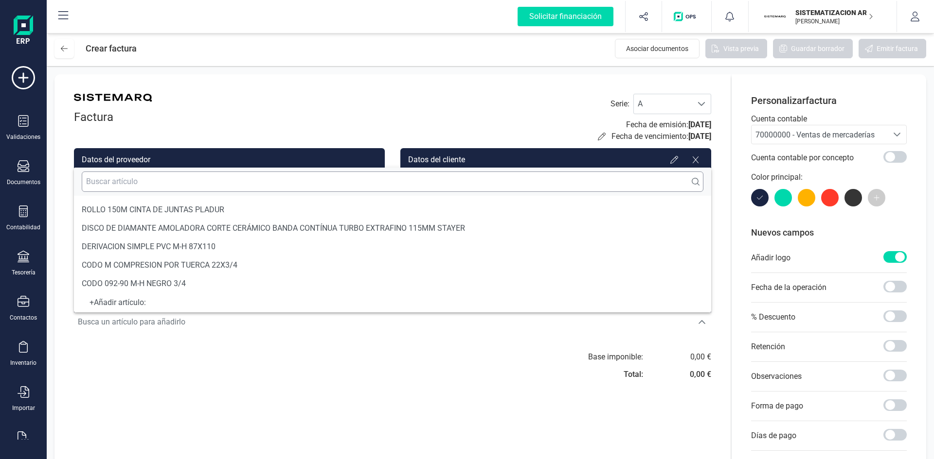
scroll to position [4, 0]
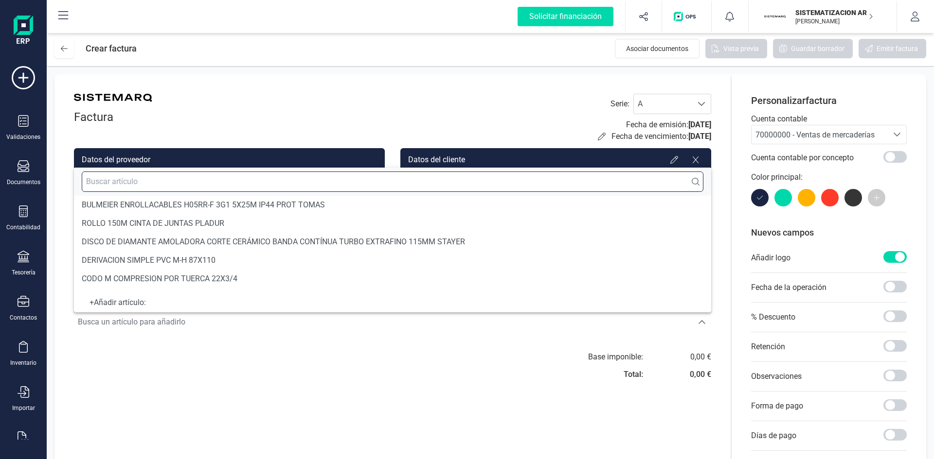
click at [205, 187] on input "text" at bounding box center [392, 182] width 621 height 20
paste input "2º Pago­ 40%­ Escuela de Hostelería"
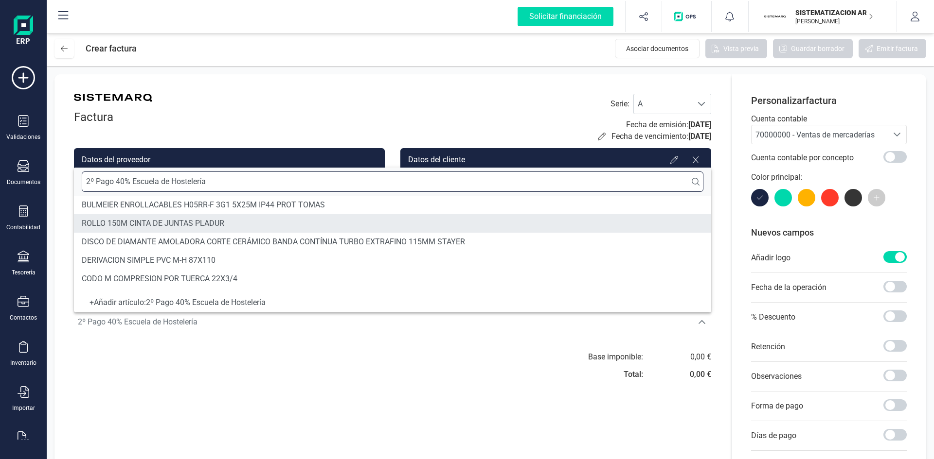
type input "2º Pago­ 40%­ Escuela de Hostelería"
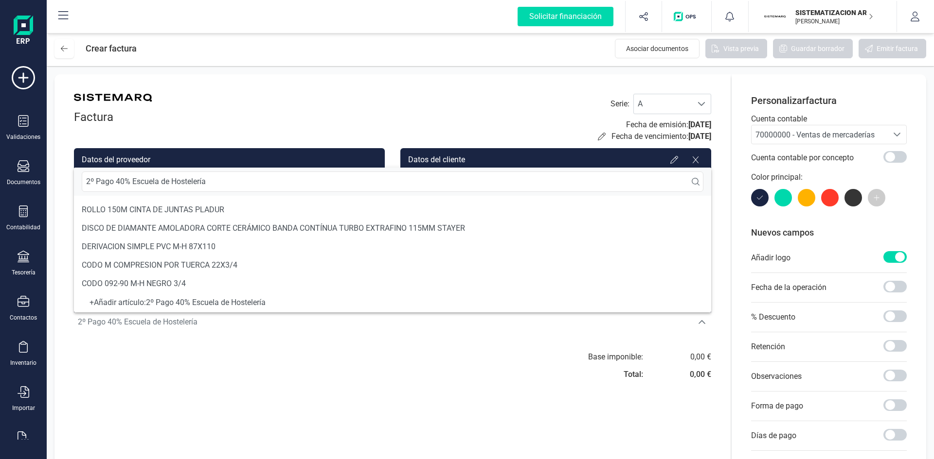
click at [186, 301] on div "+ Añadir artículo : 2º Pago­ 40%­ Escuela de Hostelería" at bounding box center [392, 303] width 621 height 4
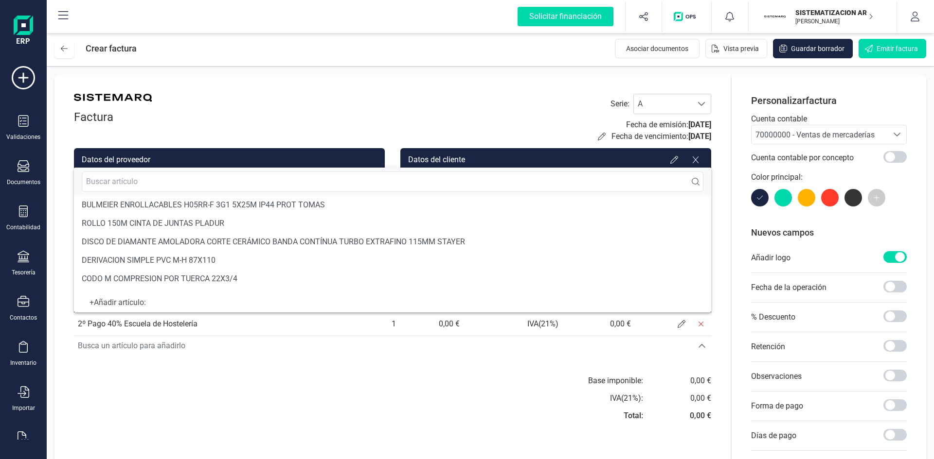
click at [372, 369] on div "Factura Serie : A A Fecha de emisión: 12/09/2025 Fecha de vencimiento: 12/09/20…" at bounding box center [392, 306] width 676 height 464
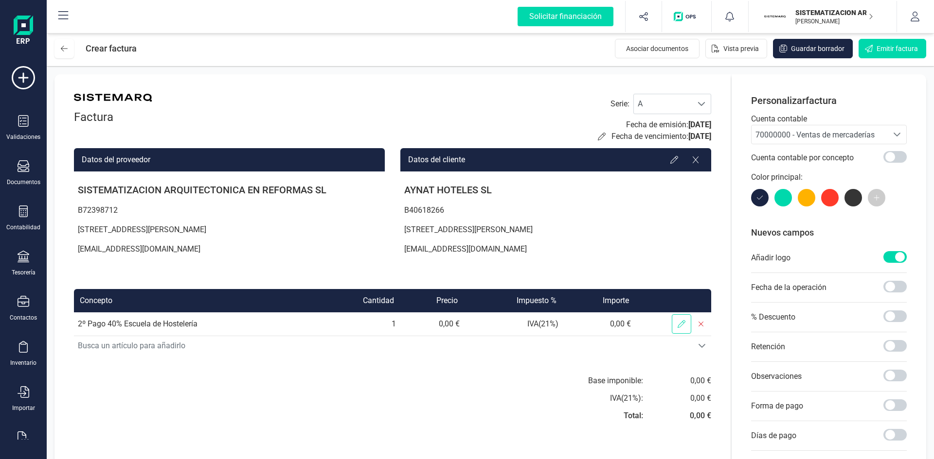
click at [676, 330] on span at bounding box center [680, 324] width 19 height 19
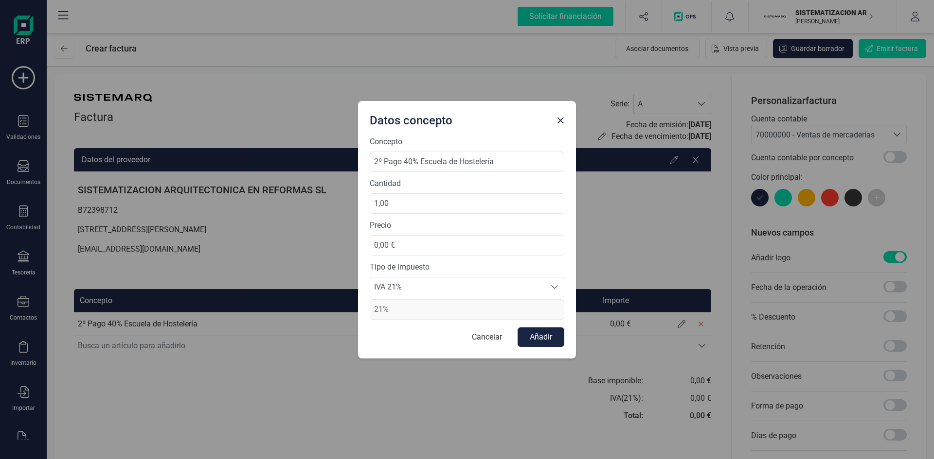
click at [446, 233] on div "Precio 0,00 €" at bounding box center [467, 238] width 194 height 36
drag, startPoint x: 435, startPoint y: 241, endPoint x: 317, endPoint y: 244, distance: 118.2
click at [317, 244] on div "Datos concepto Concepto 2º Pago­ 40%­ Escuela de Hostelería Cantidad 1,00 Preci…" at bounding box center [467, 229] width 934 height 459
type input "43.298,36 €"
click at [538, 336] on button "Añadir" at bounding box center [540, 337] width 47 height 19
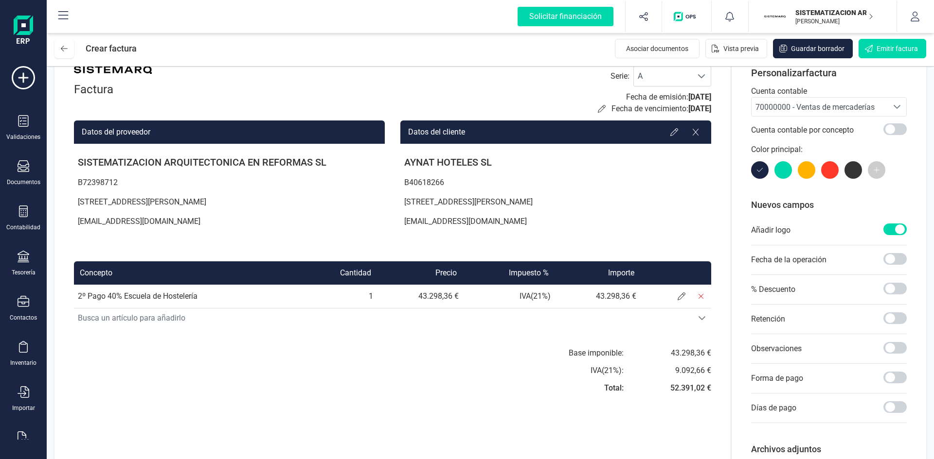
scroll to position [0, 0]
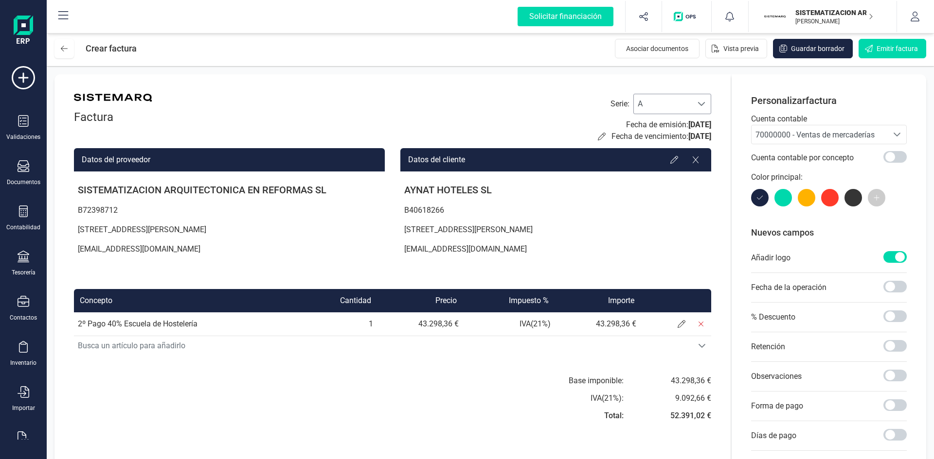
click at [700, 104] on span at bounding box center [701, 104] width 8 height 8
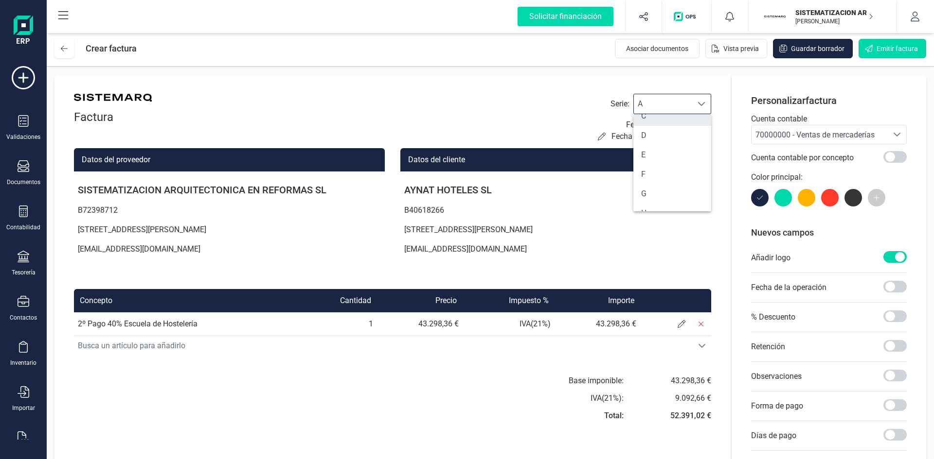
scroll to position [60, 0]
click at [667, 168] on li "F" at bounding box center [672, 164] width 78 height 19
click at [796, 134] on span "70000000 - Ventas de mercaderías" at bounding box center [814, 134] width 119 height 9
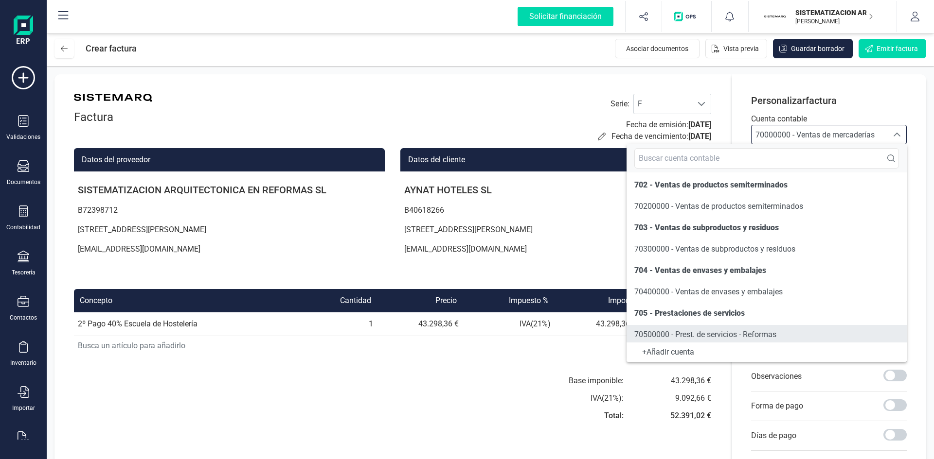
scroll to position [110, 0]
click at [682, 332] on span "70500000 - Prest. de servicios - Reformas" at bounding box center [705, 332] width 142 height 9
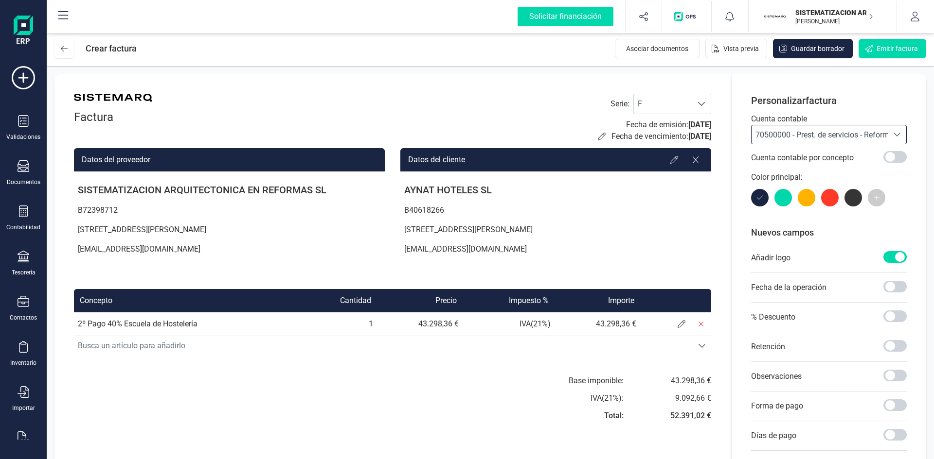
scroll to position [87, 0]
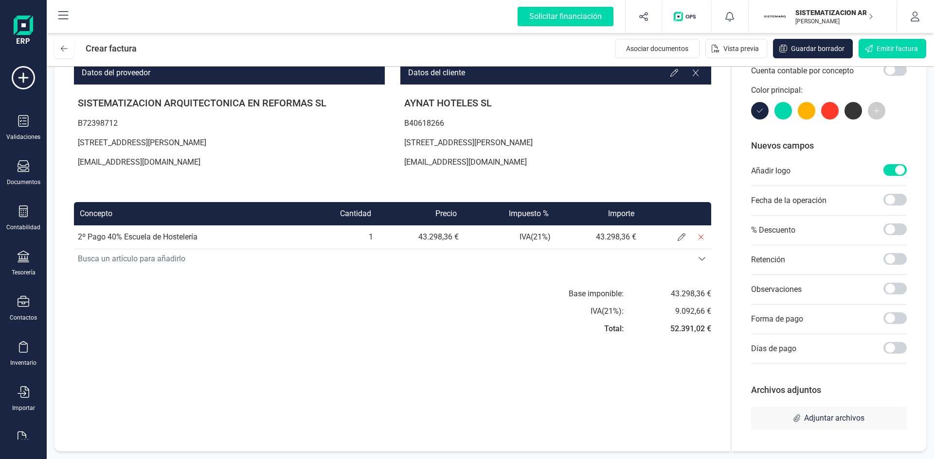
click at [898, 282] on div "Observaciones" at bounding box center [829, 290] width 156 height 30
click at [894, 286] on span at bounding box center [894, 289] width 23 height 12
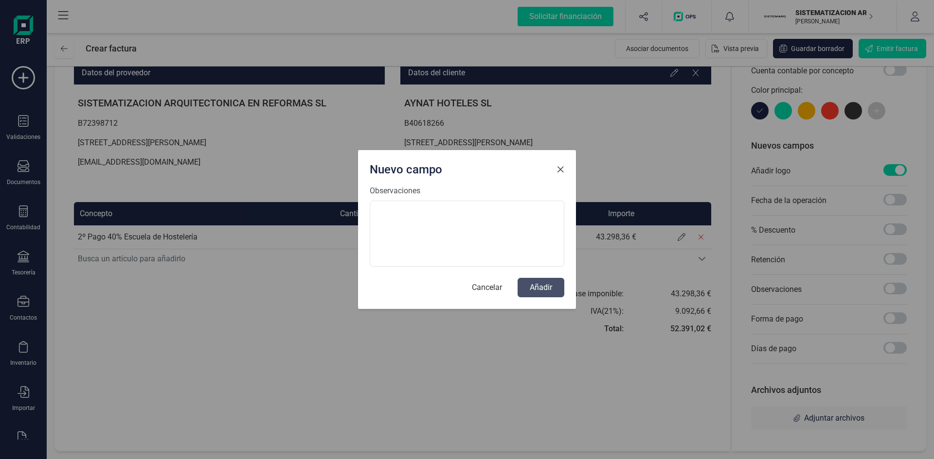
click at [558, 172] on span "Close" at bounding box center [560, 170] width 8 height 8
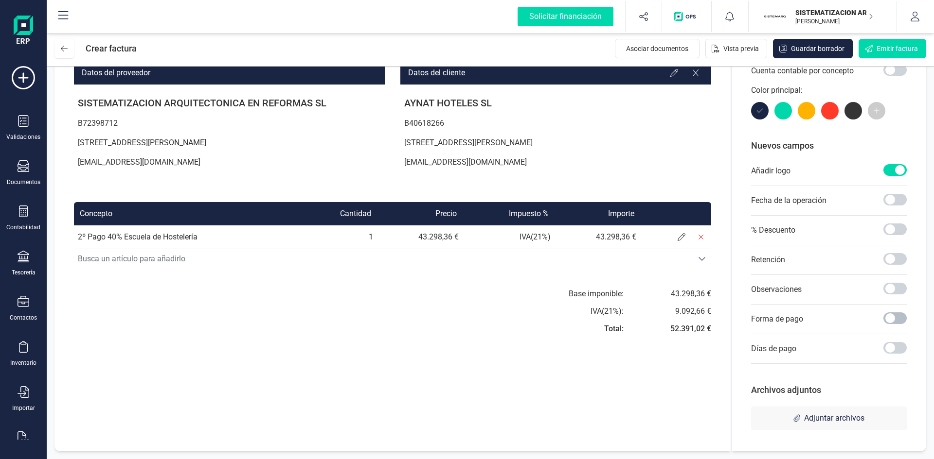
click at [886, 325] on div at bounding box center [894, 320] width 23 height 14
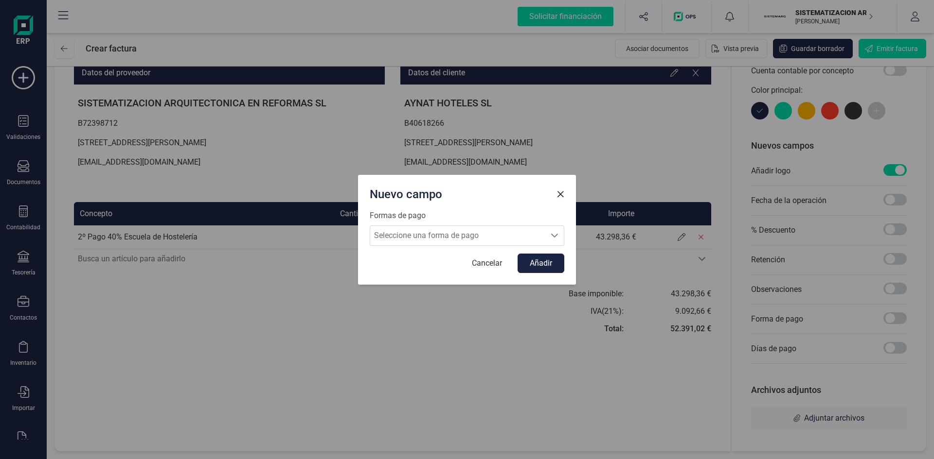
click at [900, 328] on div "Nuevo campo Formas de pago Seleccione una forma de pago Seleccione una forma de…" at bounding box center [467, 229] width 934 height 459
click at [887, 314] on div "Nuevo campo Formas de pago Seleccione una forma de pago Seleccione una forma de…" at bounding box center [467, 229] width 934 height 459
click at [549, 235] on div "Seleccione una forma de pago" at bounding box center [554, 235] width 18 height 19
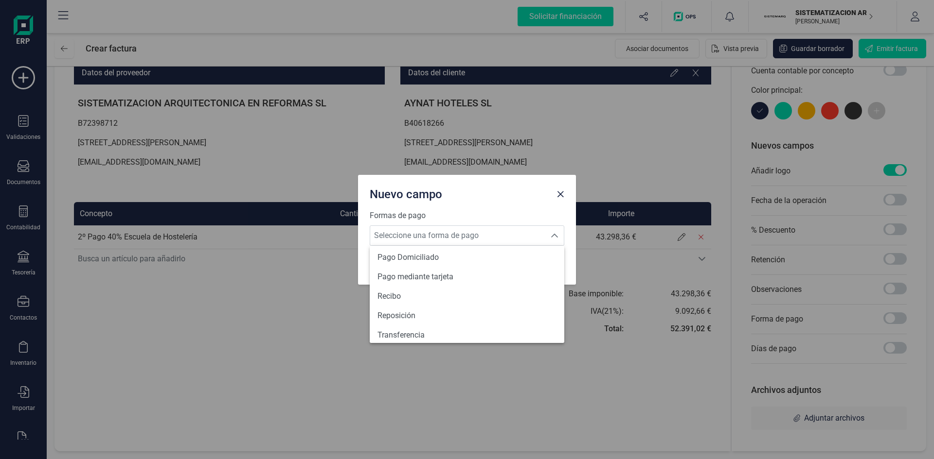
scroll to position [358, 0]
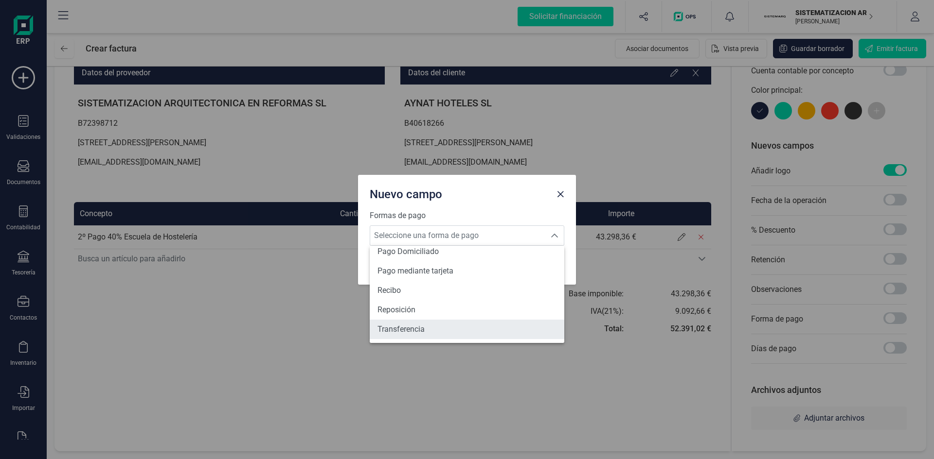
click at [443, 326] on li "Transferencia" at bounding box center [467, 329] width 194 height 19
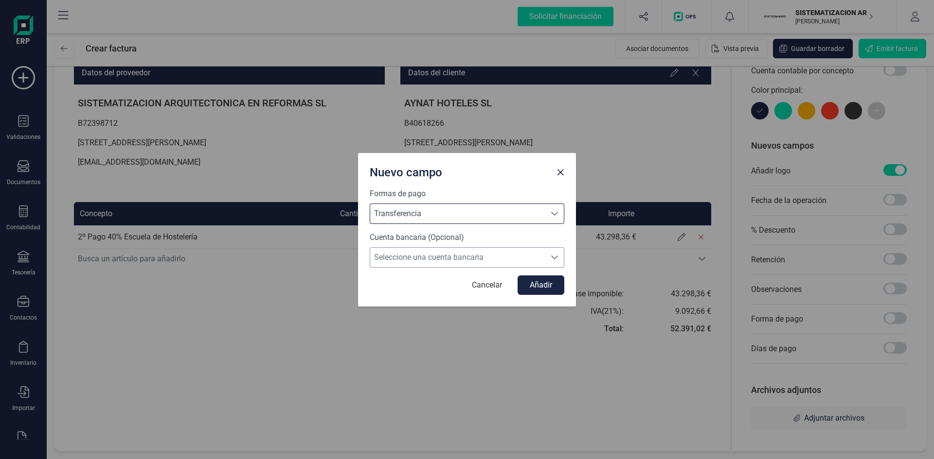
click at [467, 257] on span "Seleccione una cuenta bancaria" at bounding box center [457, 257] width 175 height 19
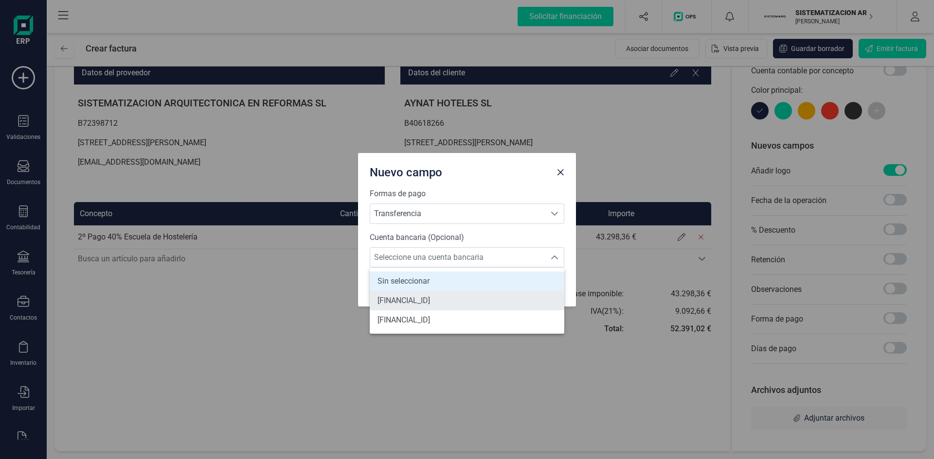
click at [457, 294] on li "ES7301280605600100043345" at bounding box center [467, 300] width 194 height 19
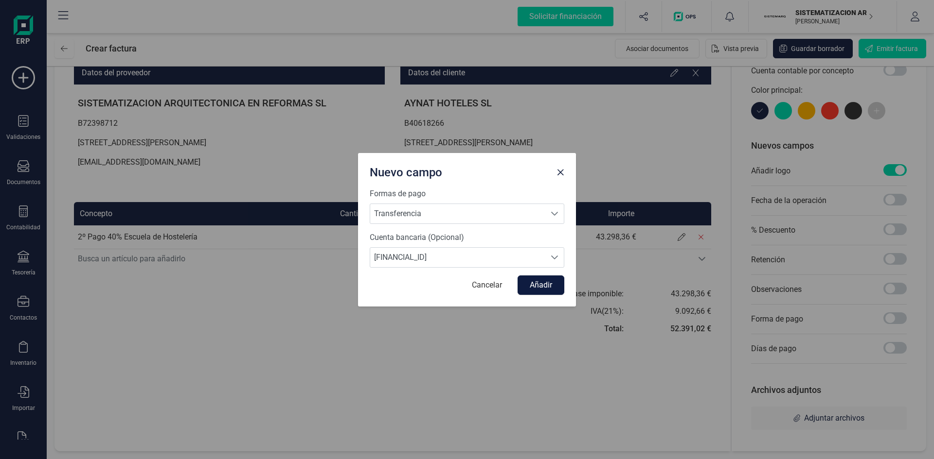
click at [538, 282] on button "Añadir" at bounding box center [540, 285] width 47 height 19
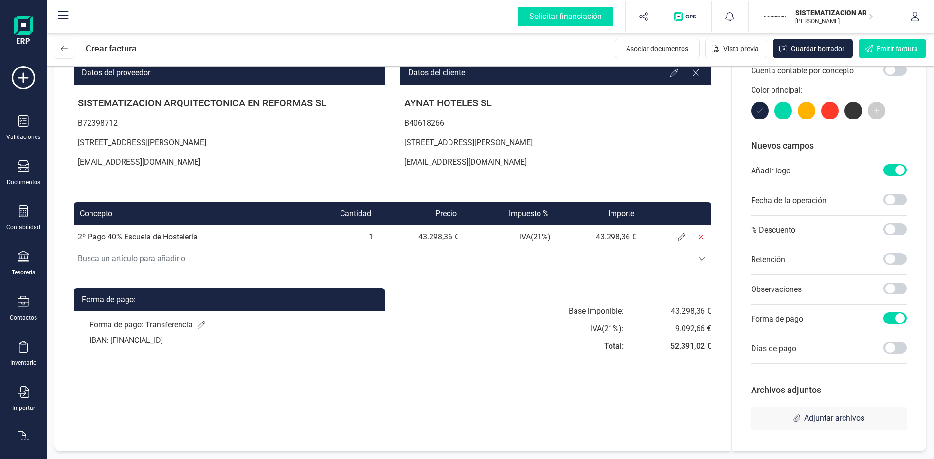
scroll to position [0, 0]
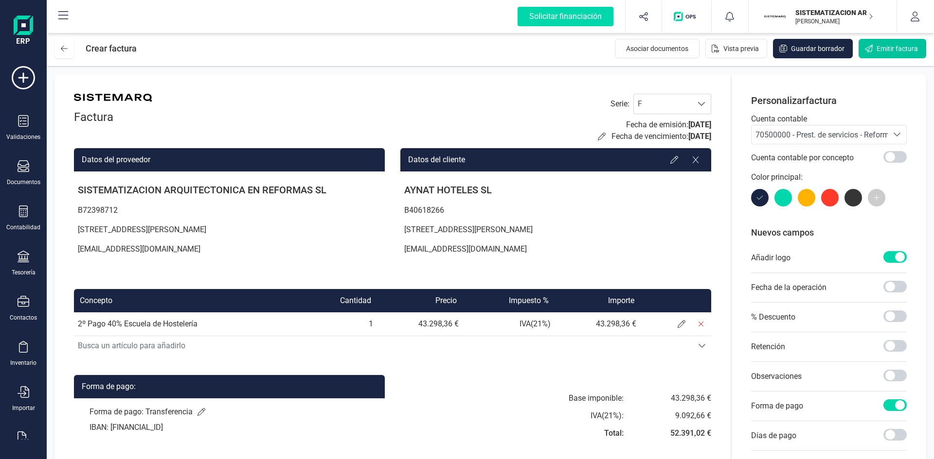
click at [888, 51] on span "Emitir factura" at bounding box center [896, 49] width 41 height 10
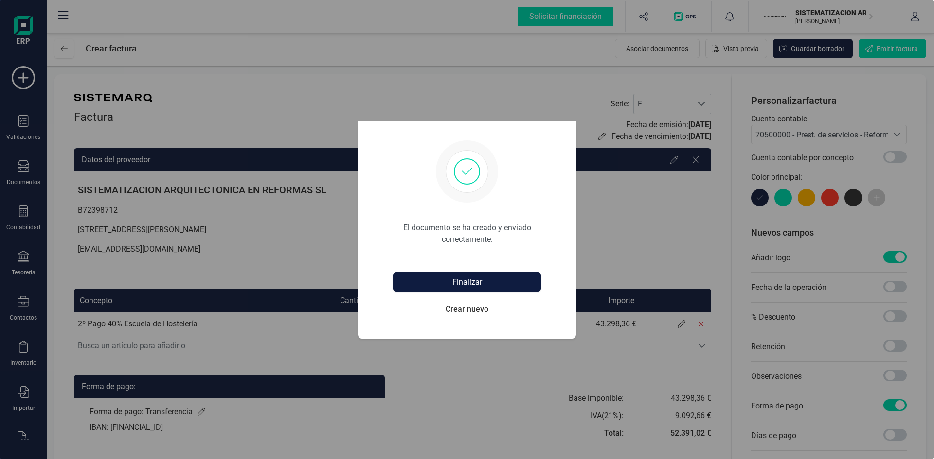
click at [479, 282] on button "Finalizar" at bounding box center [467, 282] width 148 height 19
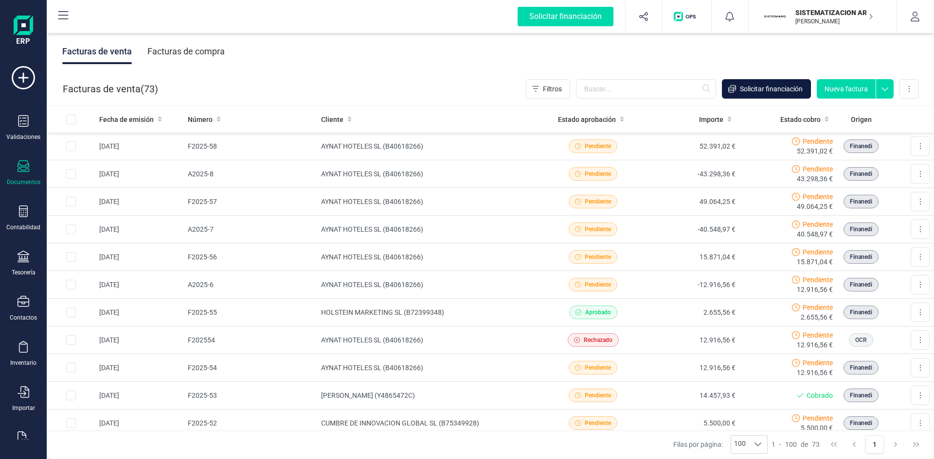
drag, startPoint x: 848, startPoint y: 83, endPoint x: 752, endPoint y: 89, distance: 96.5
drag, startPoint x: 752, startPoint y: 89, endPoint x: 216, endPoint y: 120, distance: 536.7
click at [217, 120] on icon at bounding box center [219, 119] width 4 height 5
click at [216, 120] on icon at bounding box center [218, 119] width 4 height 7
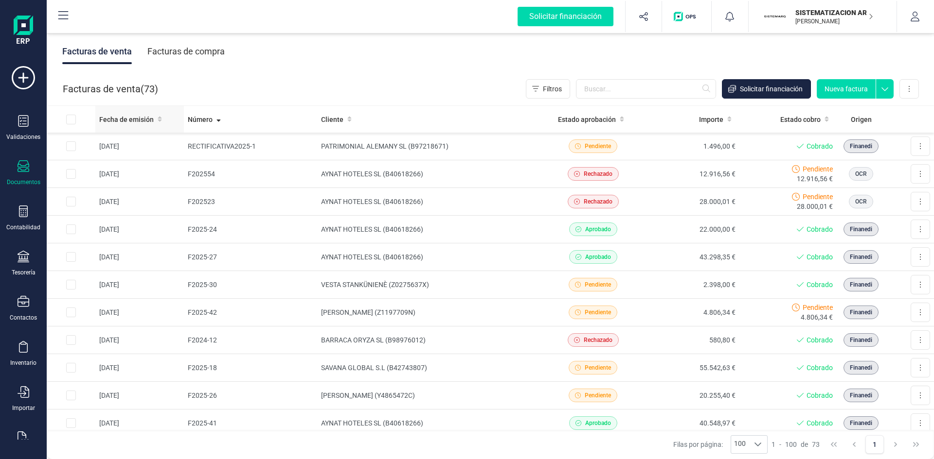
click at [161, 123] on div "Fecha de emisión" at bounding box center [139, 120] width 81 height 10
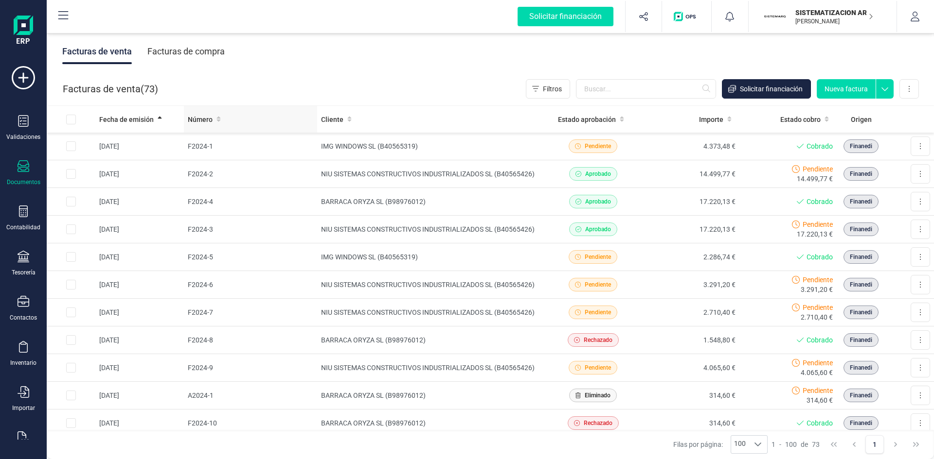
click at [220, 119] on div "Número" at bounding box center [250, 120] width 125 height 10
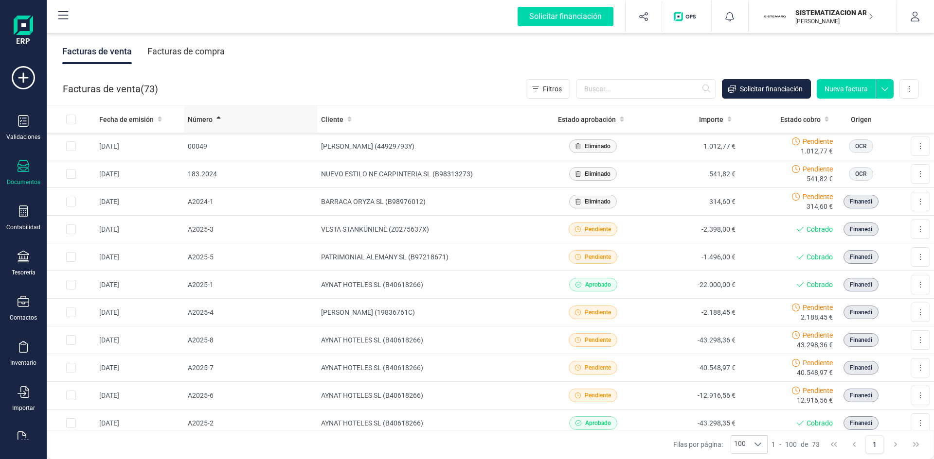
click at [217, 119] on icon at bounding box center [218, 119] width 4 height 7
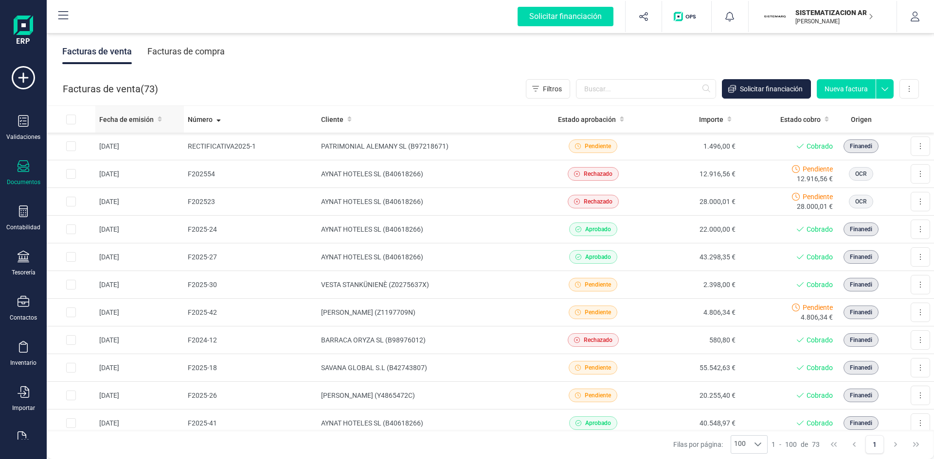
click at [158, 117] on icon at bounding box center [160, 119] width 4 height 7
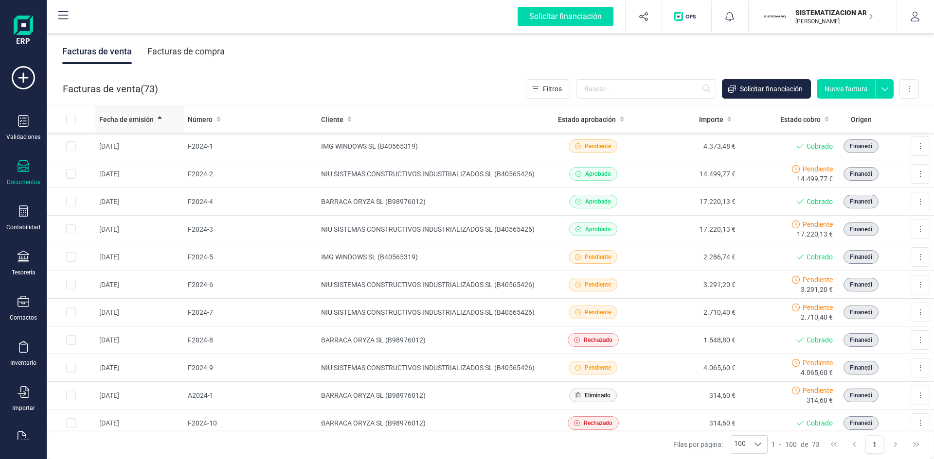
click at [162, 124] on div "Fecha de emisión" at bounding box center [139, 120] width 81 height 10
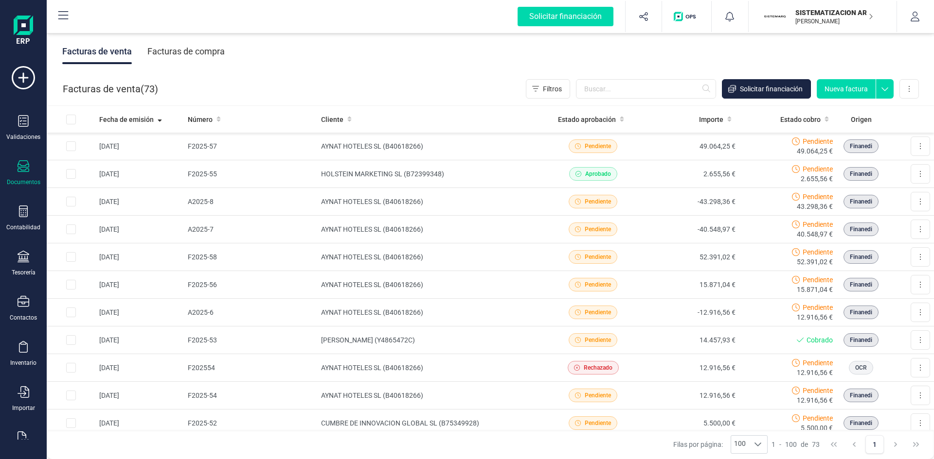
click at [852, 95] on button "Nueva factura" at bounding box center [845, 88] width 59 height 19
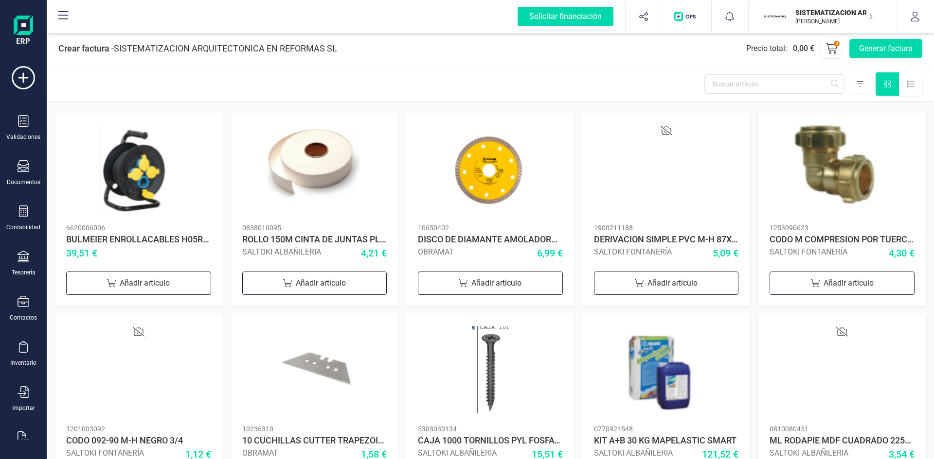
drag, startPoint x: 885, startPoint y: 53, endPoint x: 649, endPoint y: 90, distance: 238.9
click at [649, 90] on div at bounding box center [490, 84] width 887 height 35
click at [875, 44] on button "Generar factura" at bounding box center [885, 48] width 73 height 19
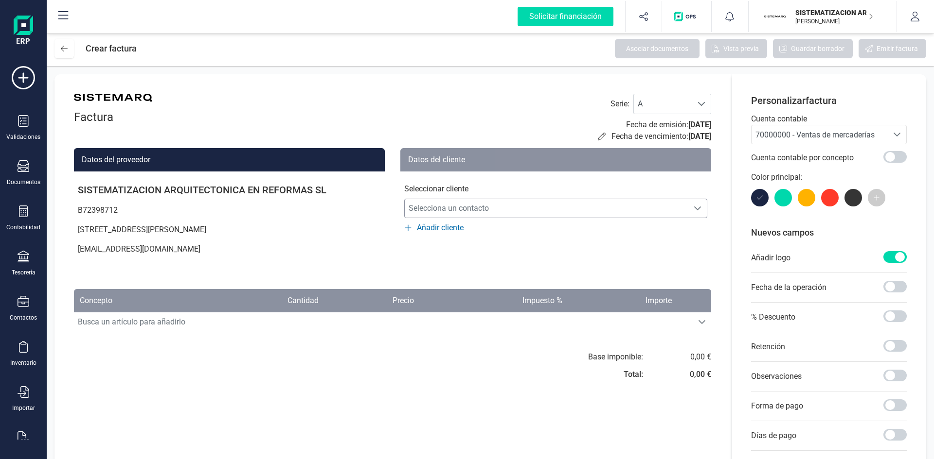
click at [567, 207] on span "Selecciona un contacto" at bounding box center [546, 208] width 283 height 19
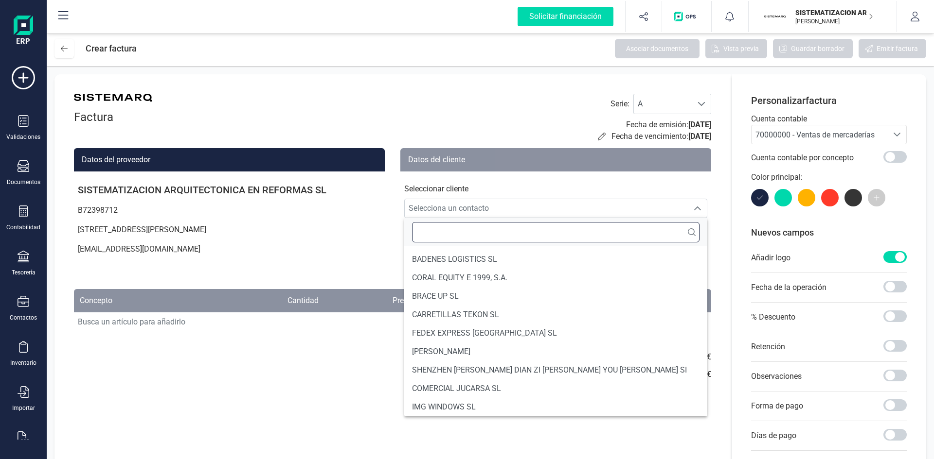
click at [509, 233] on input "text" at bounding box center [555, 232] width 287 height 20
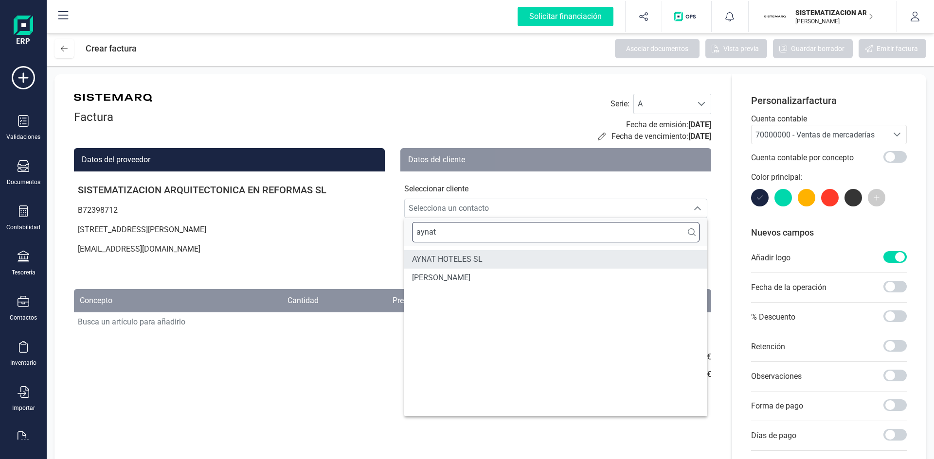
type input "aynat"
click at [496, 264] on li "AYNAT HOTELES SL" at bounding box center [555, 259] width 303 height 18
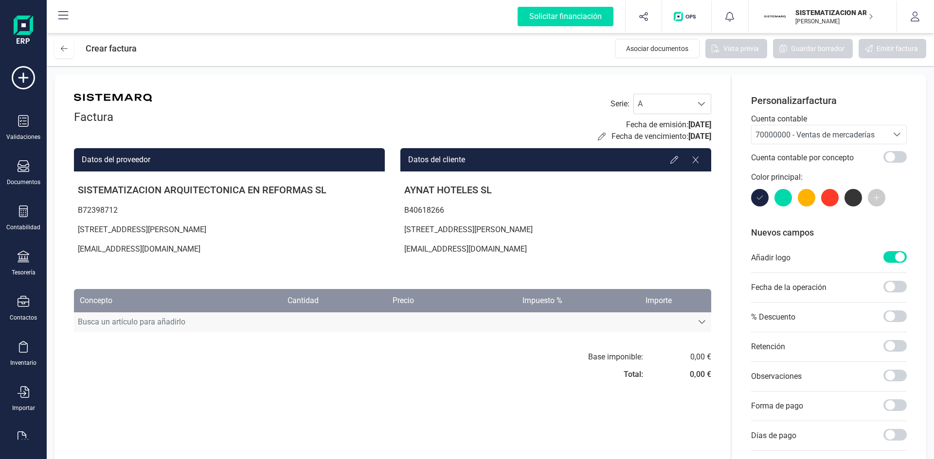
click at [287, 318] on span "Busca un artículo para añadirlo" at bounding box center [383, 322] width 618 height 19
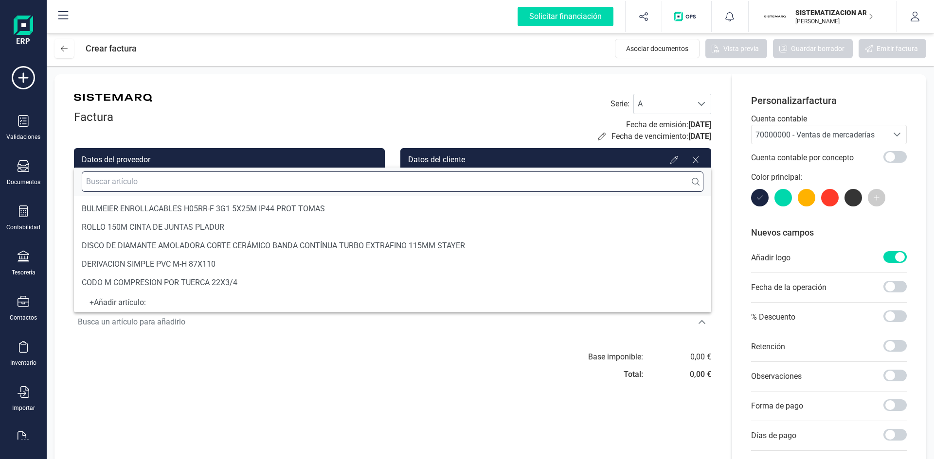
click at [320, 183] on input "text" at bounding box center [392, 182] width 621 height 20
paste input "2º Pago­ 40%­ Escuela de Hostelería"
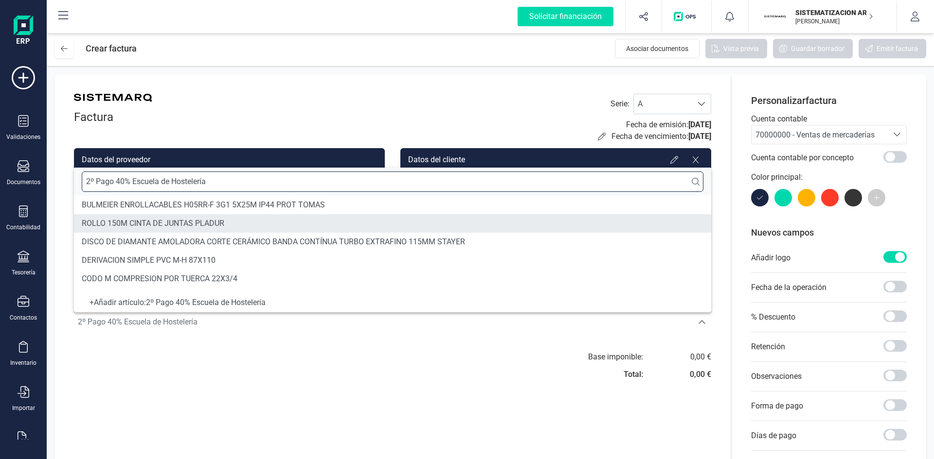
type input "2º Pago­ 40%­ Escuela de Hostelería"
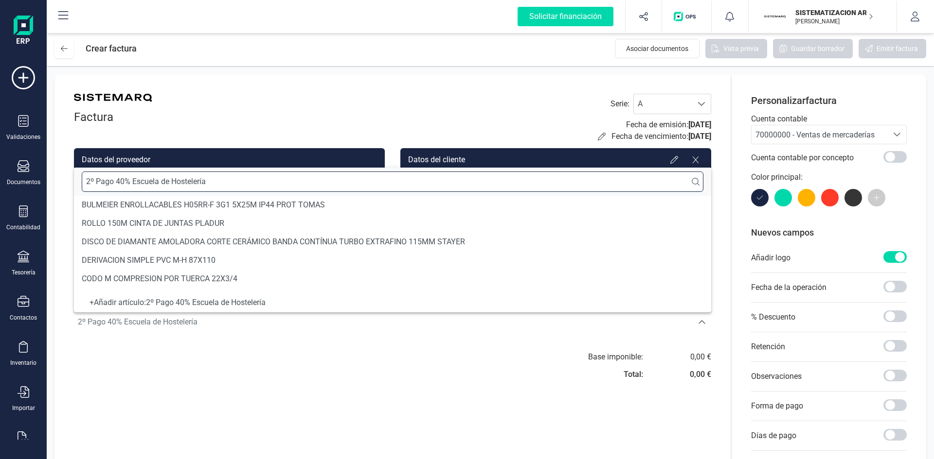
drag, startPoint x: 166, startPoint y: 188, endPoint x: 79, endPoint y: 189, distance: 86.6
click at [79, 189] on div "2º Pago­ 40%­ Escuela de Hostelería" at bounding box center [392, 182] width 637 height 28
click at [161, 185] on input "text" at bounding box center [392, 182] width 621 height 20
paste input "1º Pago­ 9,58 %­ Escuela de Hostelería"
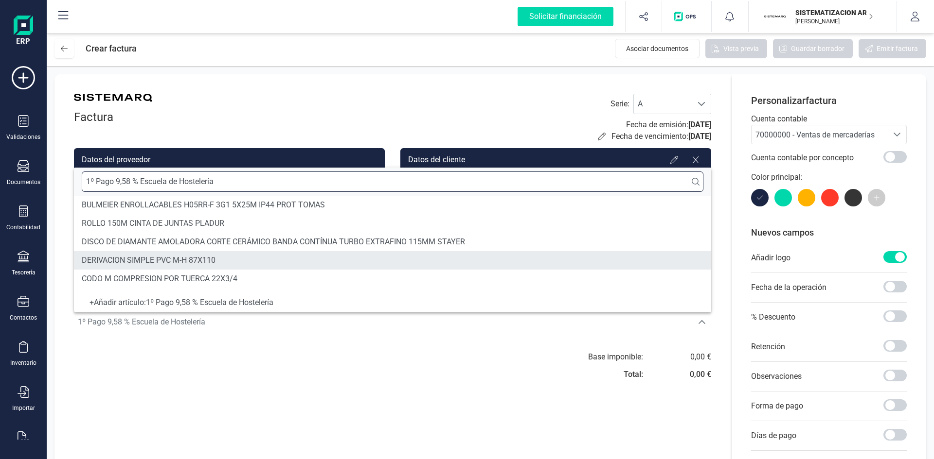
type input "1º Pago­ 9,58 %­ Escuela de Hostelería"
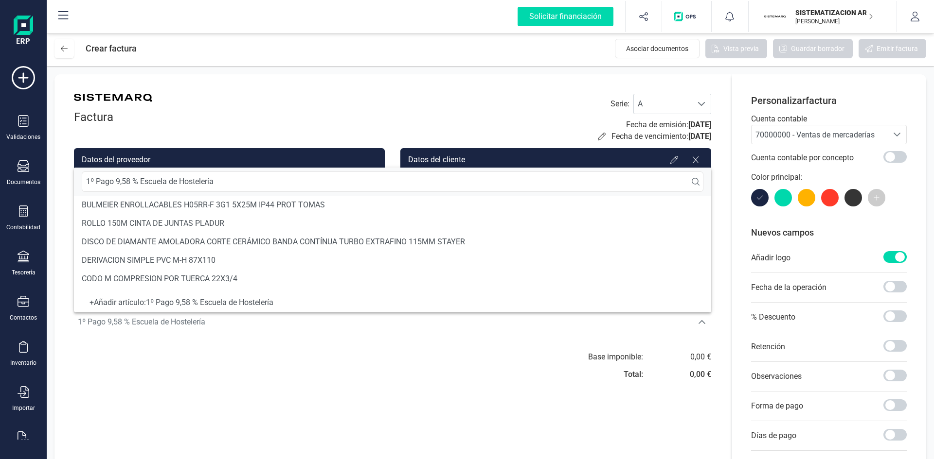
click at [186, 304] on div "+ Añadir artículo : 1º Pago­ 9,58 %­ Escuela de Hostelería" at bounding box center [392, 303] width 621 height 4
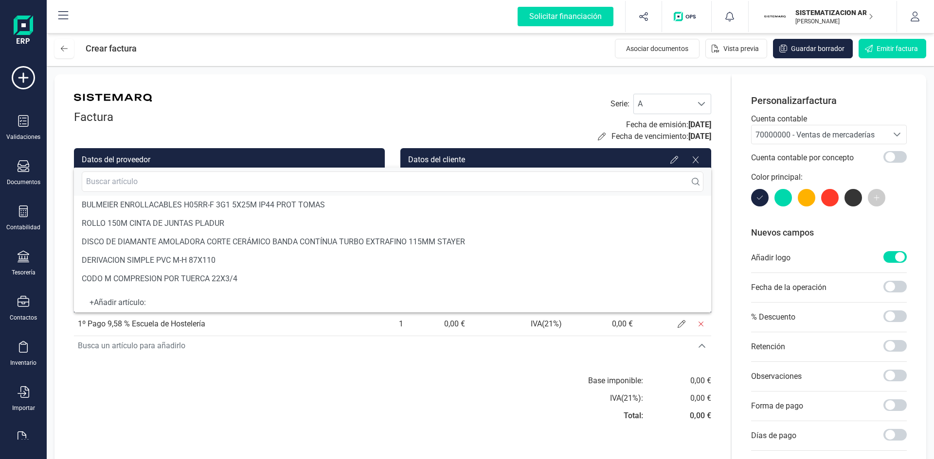
click at [333, 406] on div "Base imponible: IVA ( 21 %): Total: 0,00 € 0,00 € 0,00 €" at bounding box center [392, 401] width 637 height 53
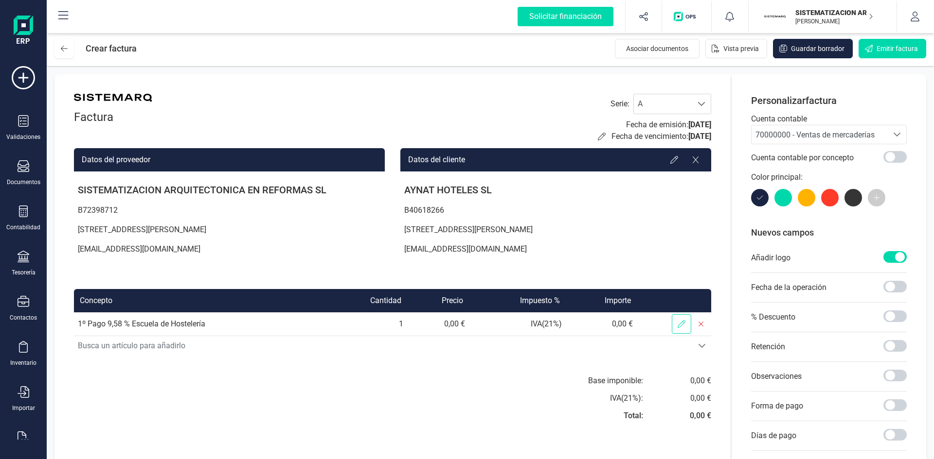
click at [677, 328] on span at bounding box center [680, 324] width 19 height 19
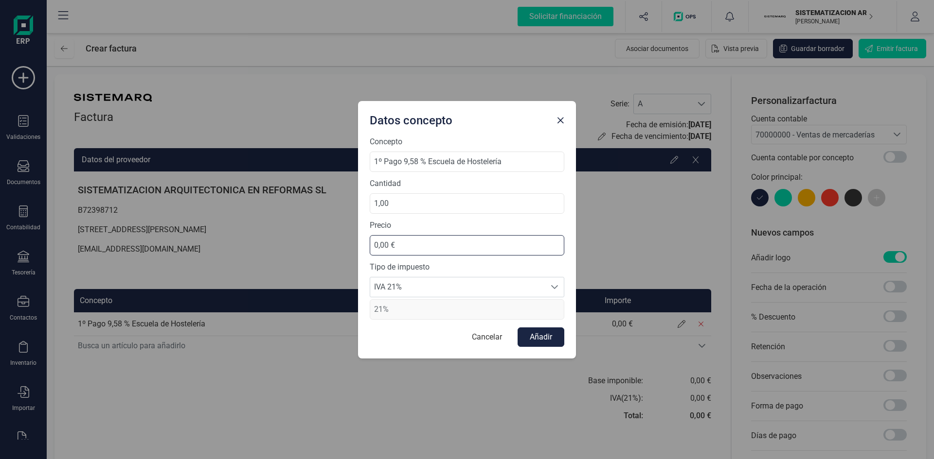
drag, startPoint x: 424, startPoint y: 251, endPoint x: 336, endPoint y: 243, distance: 88.4
click at [336, 243] on div "Datos concepto Concepto 1º Pago­ 9,58 %­ Escuela de Hostelería Cantidad 1,00 Pr…" at bounding box center [467, 229] width 934 height 459
click at [375, 247] on input "22.000,00 €" at bounding box center [467, 245] width 194 height 20
type input "-22.000,00 €"
click at [440, 279] on span "IVA 21%" at bounding box center [457, 287] width 175 height 19
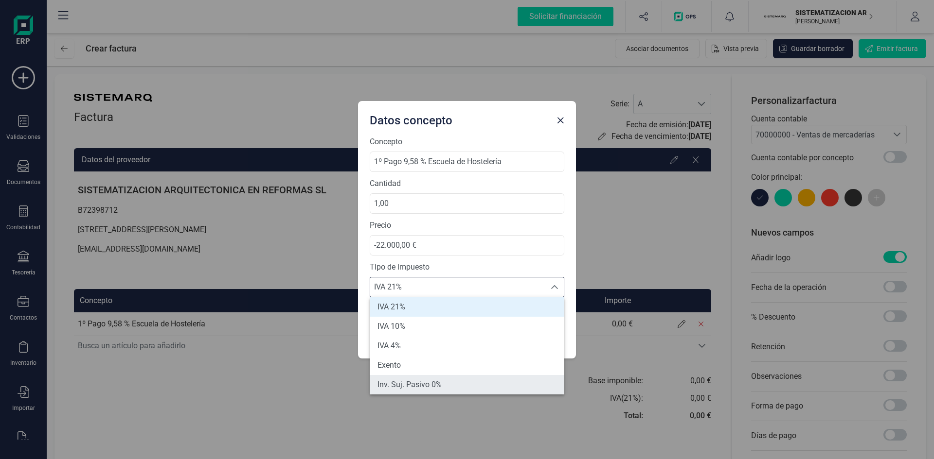
click at [434, 389] on span "Inv. Suj. Pasivo 0%" at bounding box center [409, 385] width 64 height 12
type input "0%"
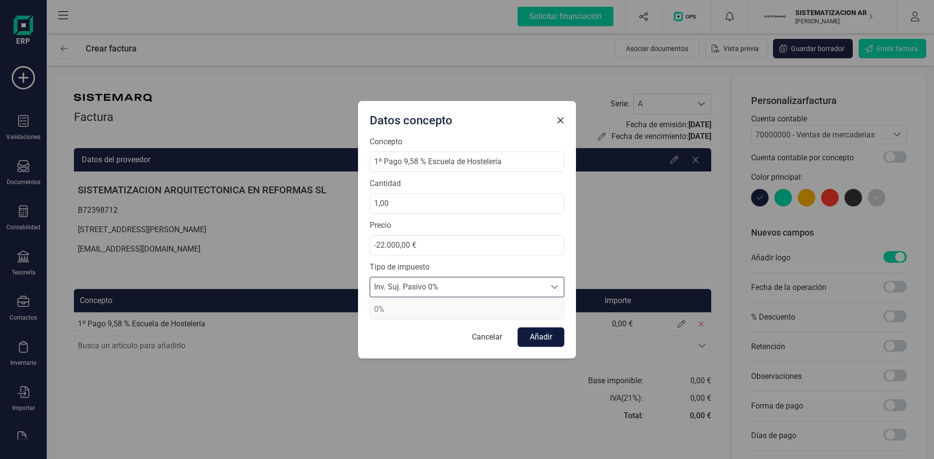
click at [544, 335] on button "Añadir" at bounding box center [540, 337] width 47 height 19
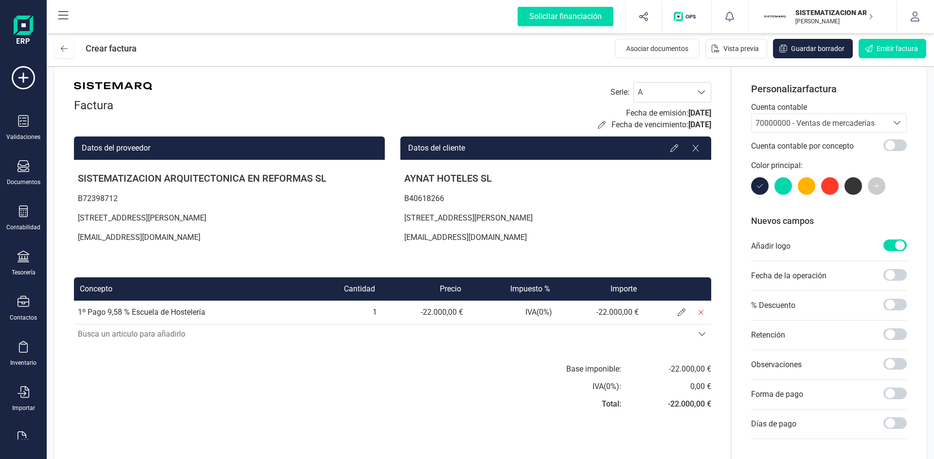
scroll to position [12, 0]
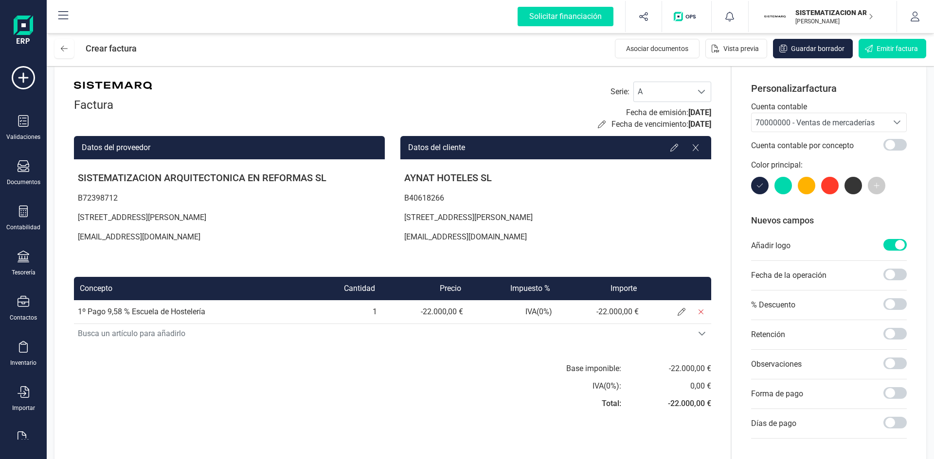
click at [859, 124] on span "70000000 - Ventas de mercaderías" at bounding box center [814, 122] width 119 height 9
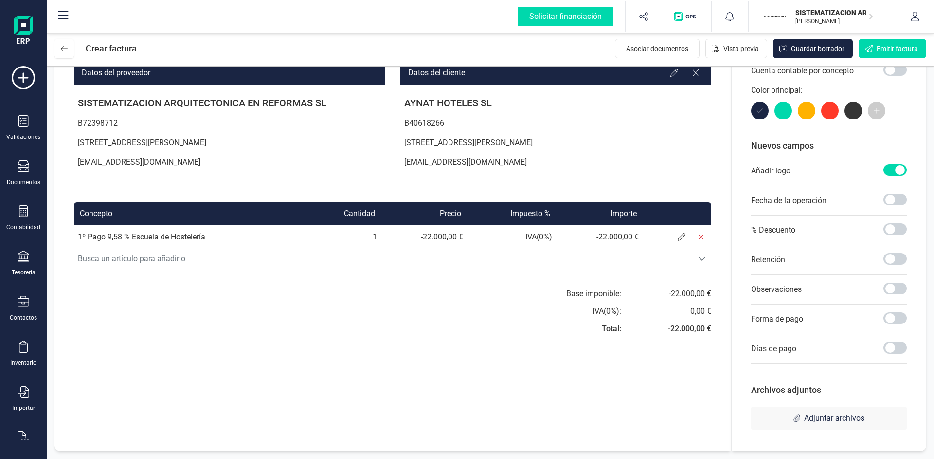
scroll to position [0, 0]
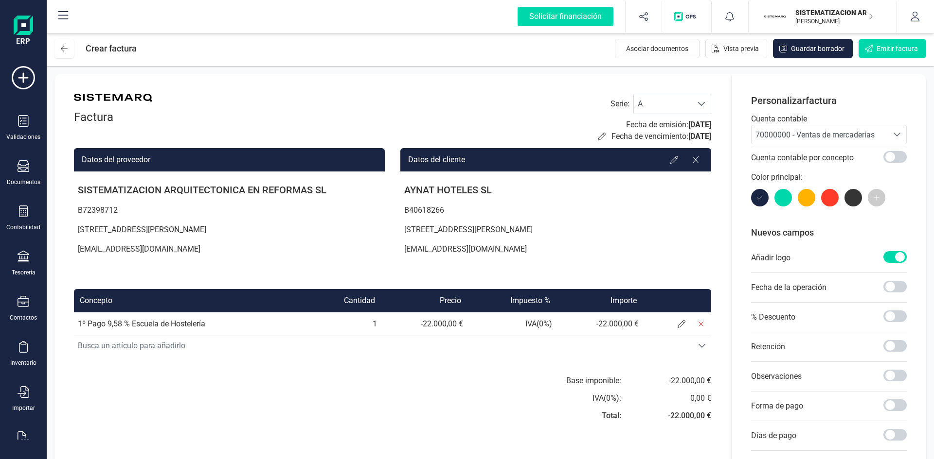
click at [832, 135] on span "70000000 - Ventas de mercaderías" at bounding box center [814, 134] width 119 height 9
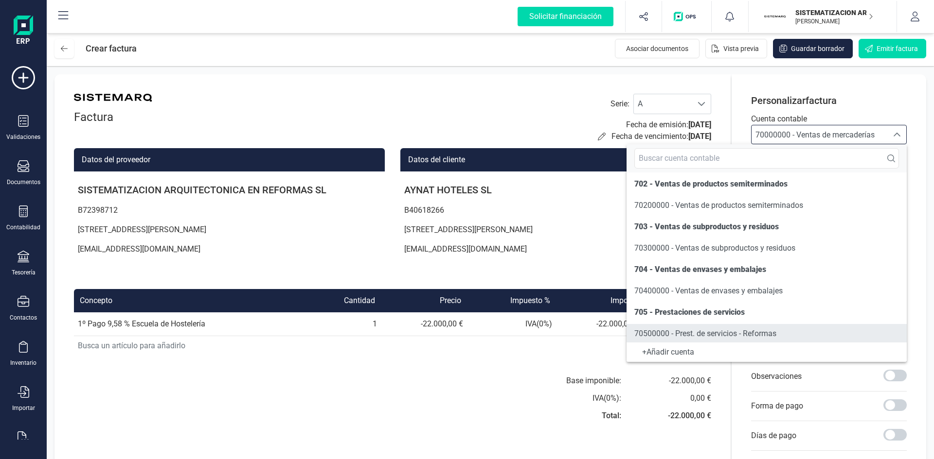
scroll to position [110, 0]
click at [715, 329] on span "70500000 - Prest. de servicios - Reformas" at bounding box center [705, 332] width 142 height 9
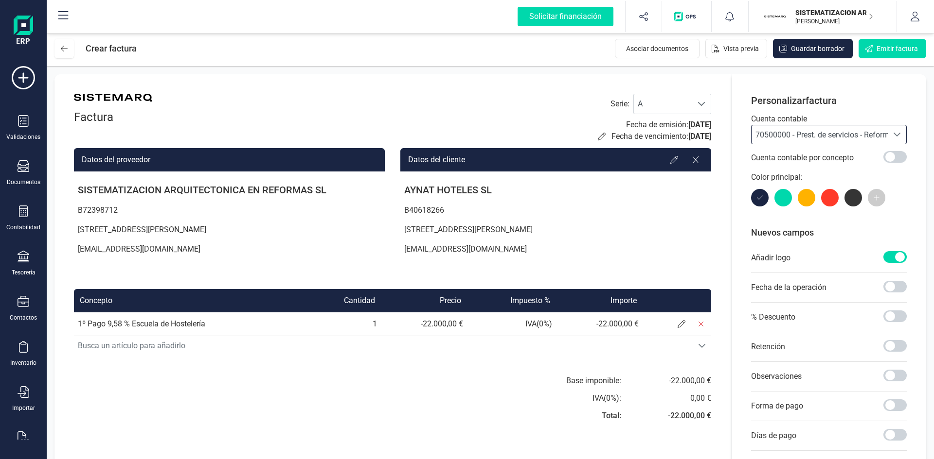
scroll to position [87, 0]
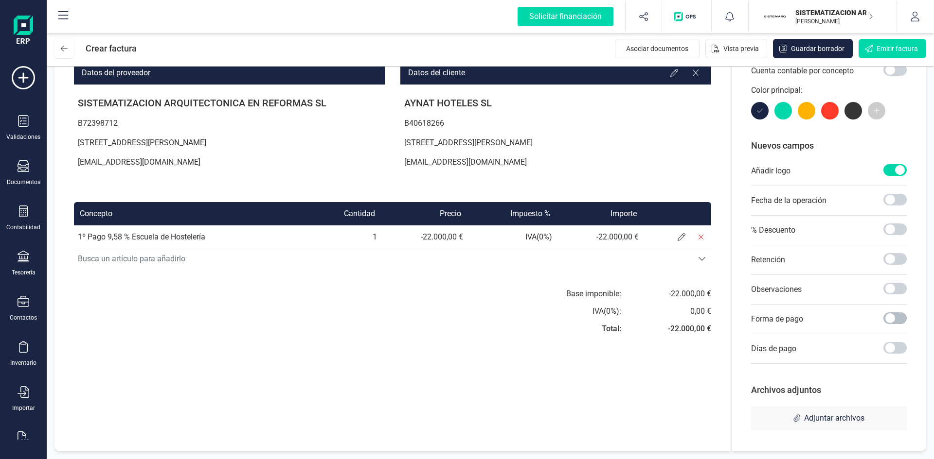
click at [891, 321] on span at bounding box center [894, 319] width 23 height 12
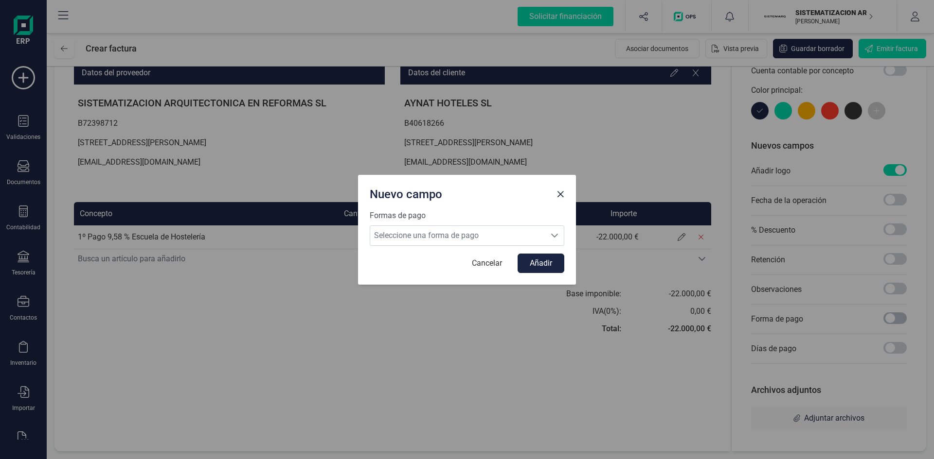
scroll to position [5, 3]
click at [555, 242] on div "Seleccione una forma de pago" at bounding box center [554, 235] width 18 height 19
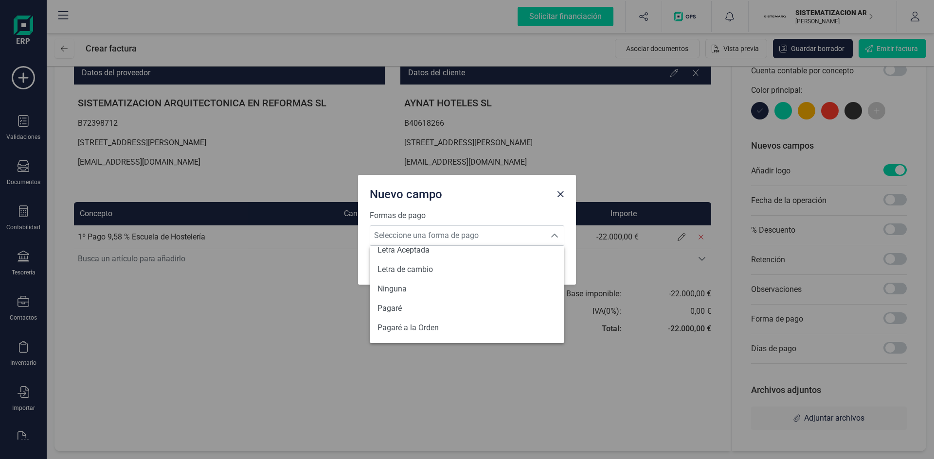
scroll to position [358, 0]
click at [468, 328] on li "Transferencia" at bounding box center [467, 329] width 194 height 19
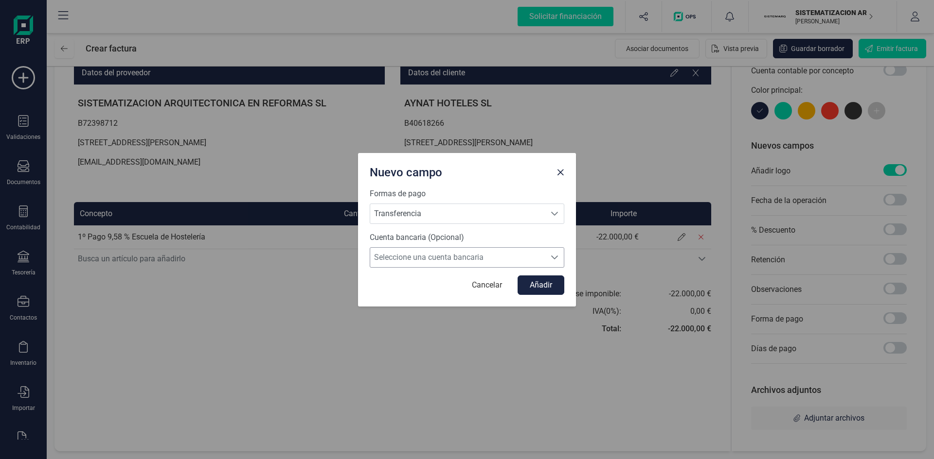
click at [478, 261] on span "Seleccione una cuenta bancaria" at bounding box center [457, 257] width 175 height 19
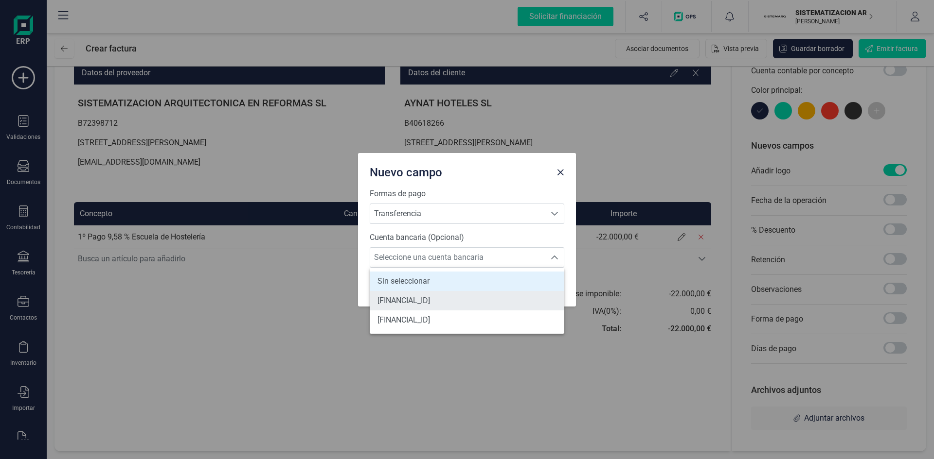
click at [450, 307] on li "ES7301280605600100043345" at bounding box center [467, 300] width 194 height 19
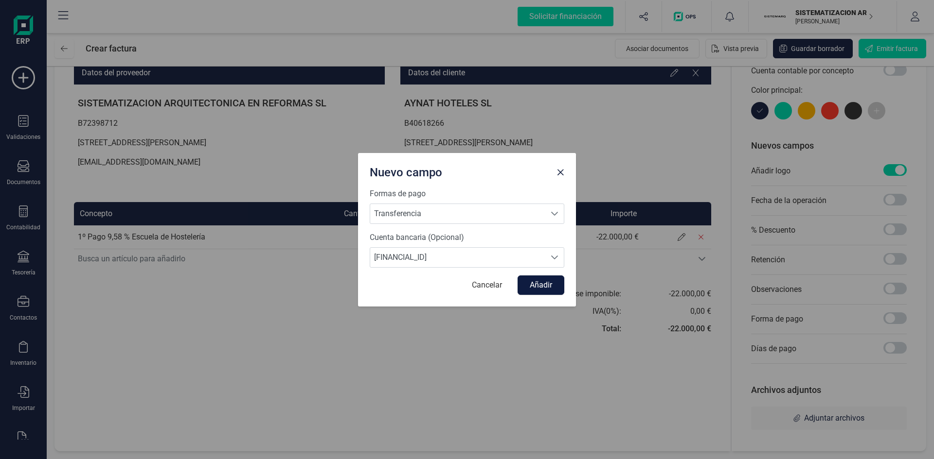
click at [540, 287] on button "Añadir" at bounding box center [540, 285] width 47 height 19
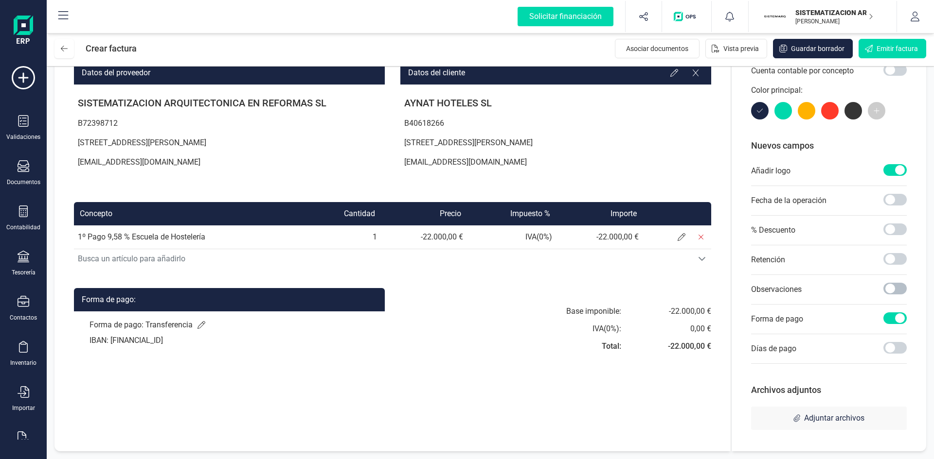
click at [890, 292] on span at bounding box center [894, 289] width 23 height 12
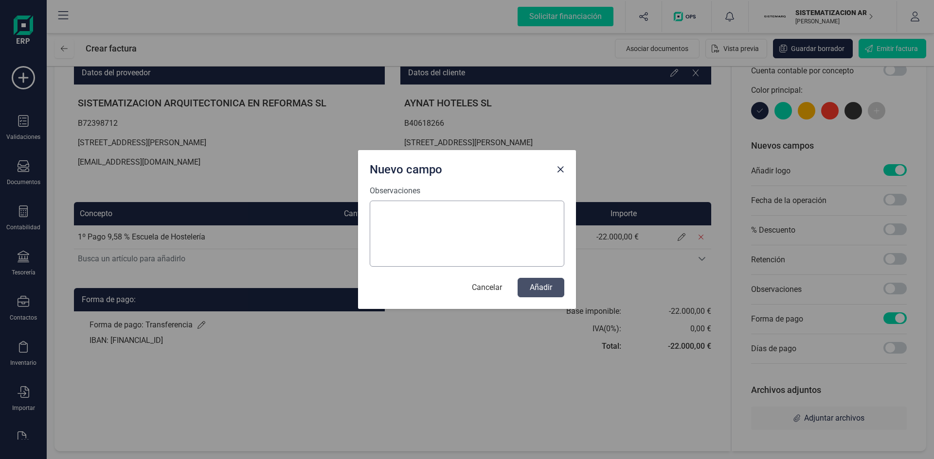
click at [423, 209] on textarea "Observaciones" at bounding box center [467, 234] width 194 height 66
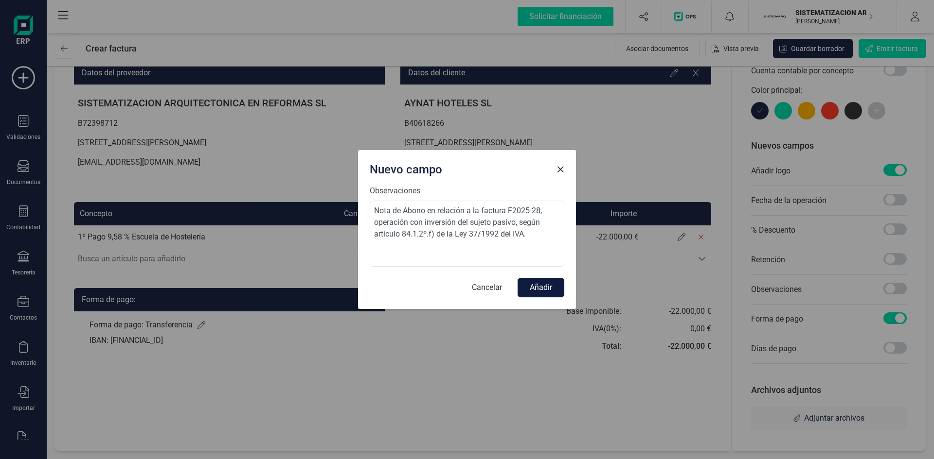
type textarea "Nota de Abono en relación a la factura F2025-28, operación con inversión del su…"
click at [541, 280] on button "Añadir" at bounding box center [540, 287] width 47 height 19
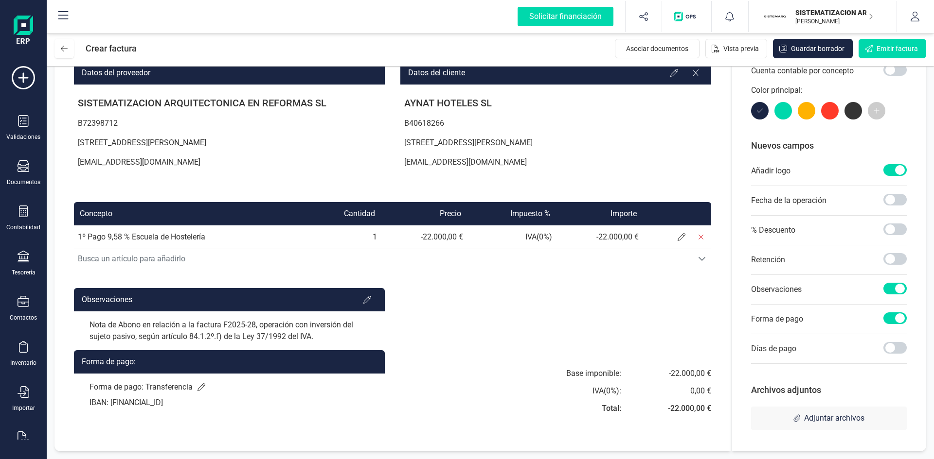
click at [349, 366] on div "Forma de pago:" at bounding box center [229, 362] width 311 height 23
click at [893, 322] on span at bounding box center [894, 319] width 23 height 12
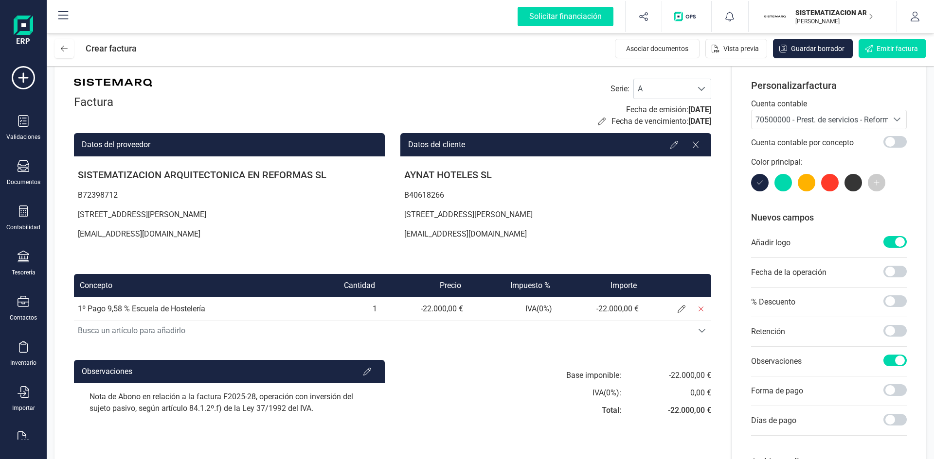
scroll to position [0, 0]
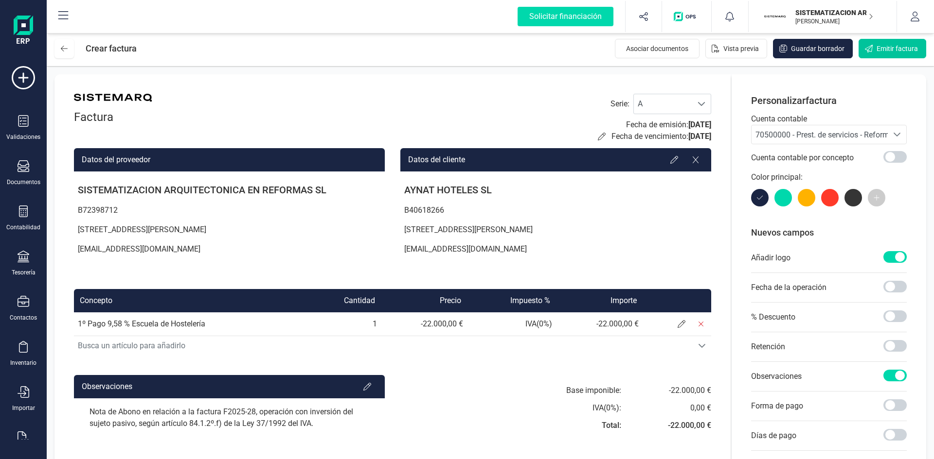
click at [888, 52] on span "Emitir factura" at bounding box center [896, 49] width 41 height 10
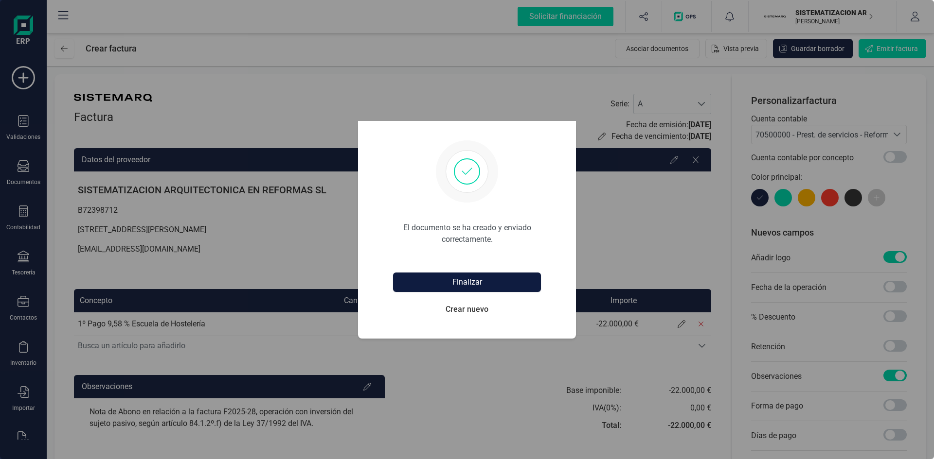
click at [490, 291] on button "Finalizar" at bounding box center [467, 282] width 148 height 19
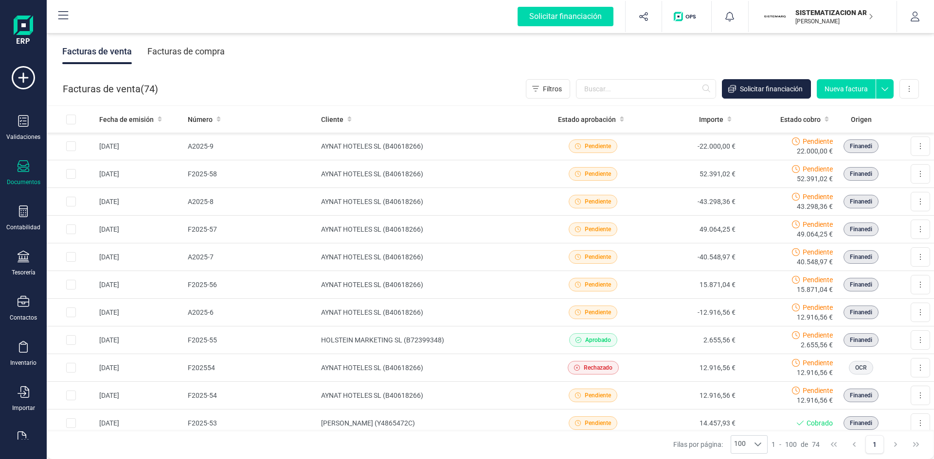
click at [841, 84] on button "Nueva factura" at bounding box center [845, 88] width 59 height 19
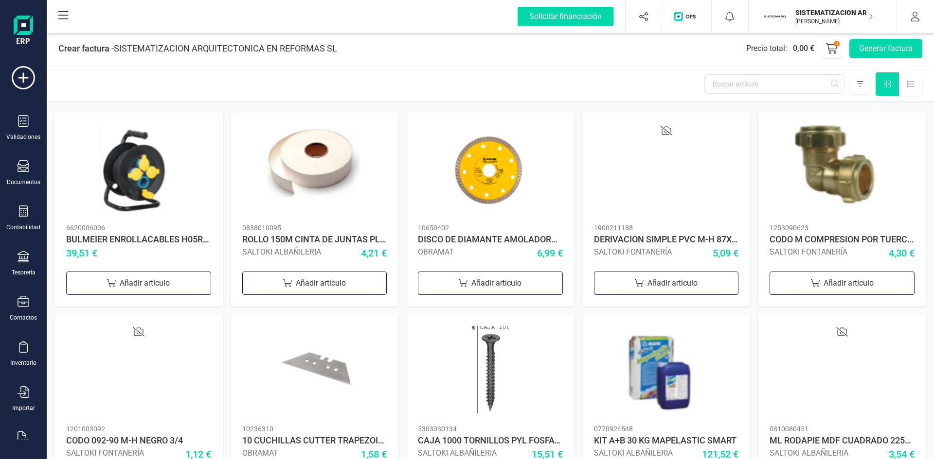
click at [899, 38] on div "Crear factura - SISTEMATIZACION ARQUITECTONICA EN REFORMAS SL Precio total : 0,…" at bounding box center [490, 48] width 887 height 35
click at [896, 44] on button "Generar factura" at bounding box center [885, 48] width 73 height 19
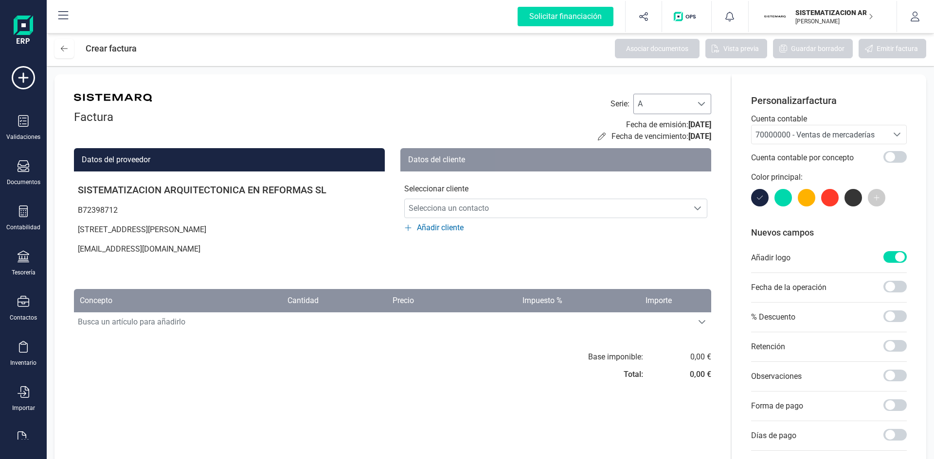
click at [692, 108] on div at bounding box center [701, 103] width 18 height 19
click at [663, 162] on li "F" at bounding box center [672, 158] width 78 height 19
click at [503, 217] on span "Selecciona un contacto" at bounding box center [546, 208] width 283 height 19
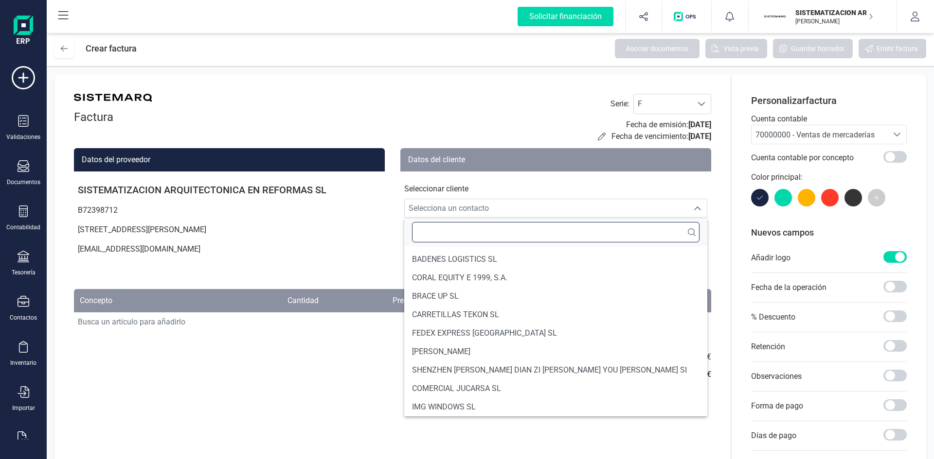
click at [489, 235] on input "text" at bounding box center [555, 232] width 287 height 20
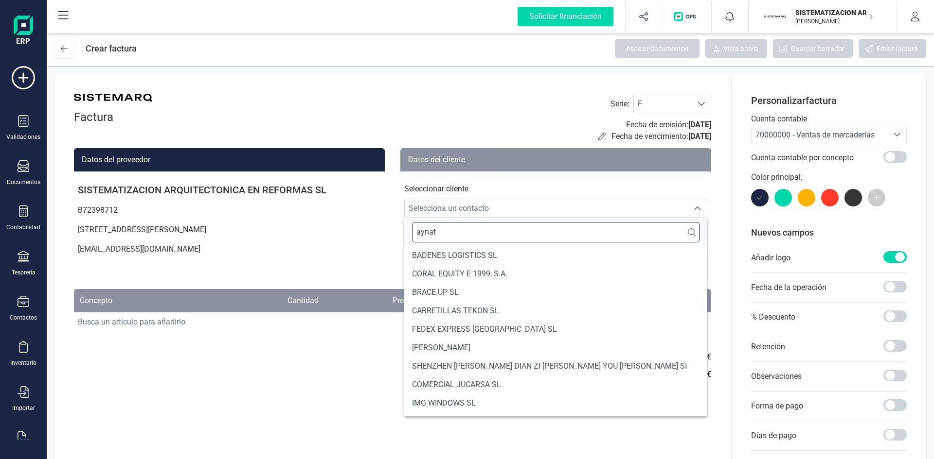
scroll to position [0, 0]
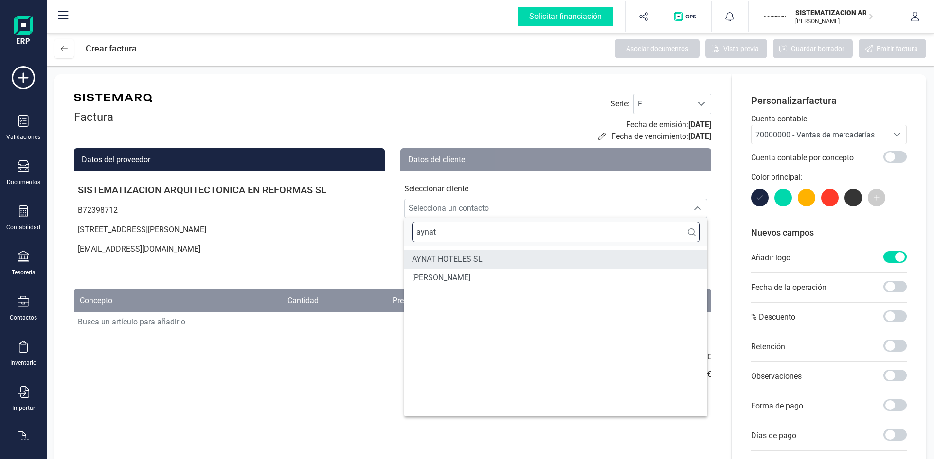
type input "aynat"
click at [487, 262] on li "AYNAT HOTELES SL" at bounding box center [555, 259] width 303 height 18
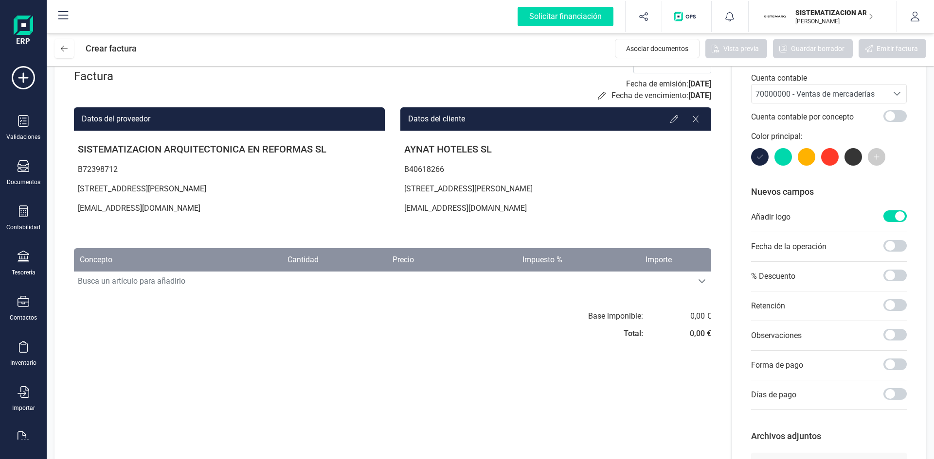
scroll to position [44, 0]
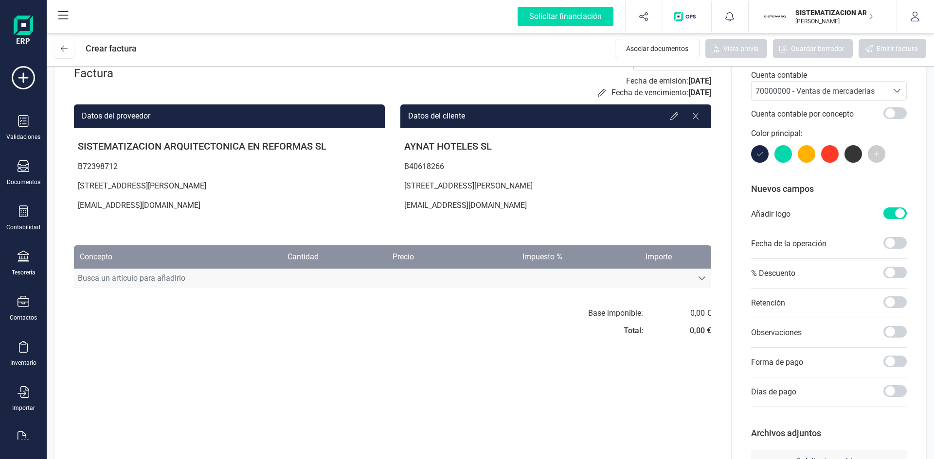
click at [379, 288] on span "Busca un artículo para añadirlo" at bounding box center [383, 278] width 618 height 19
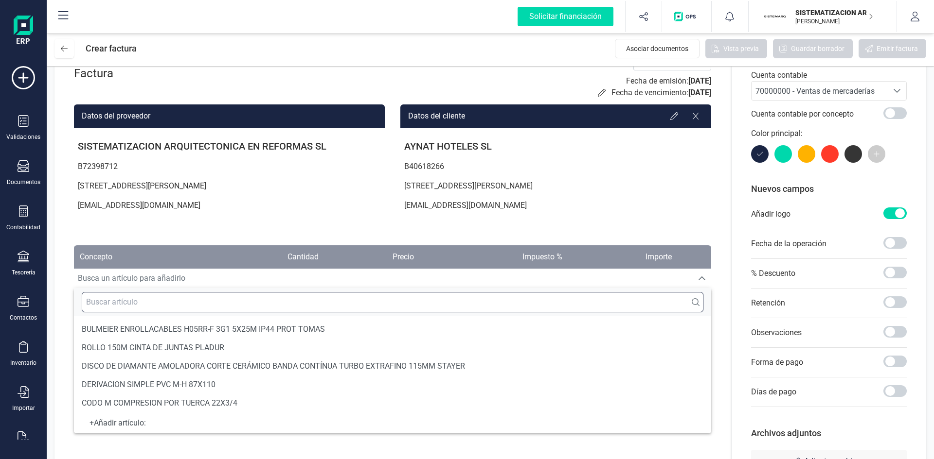
click at [325, 301] on input "text" at bounding box center [392, 302] width 621 height 20
paste input "1º Pago­ 9,58 %­ Escuela de Hostelería"
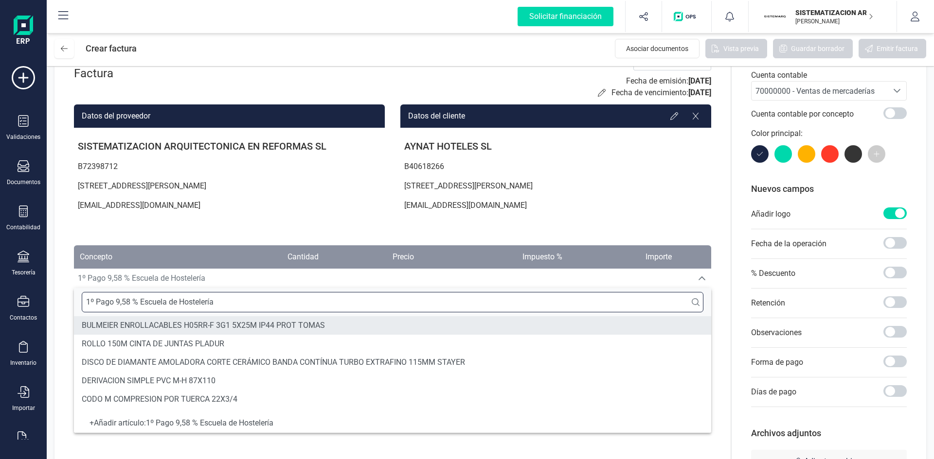
type input "1º Pago­ 9,58 %­ Escuela de Hostelería"
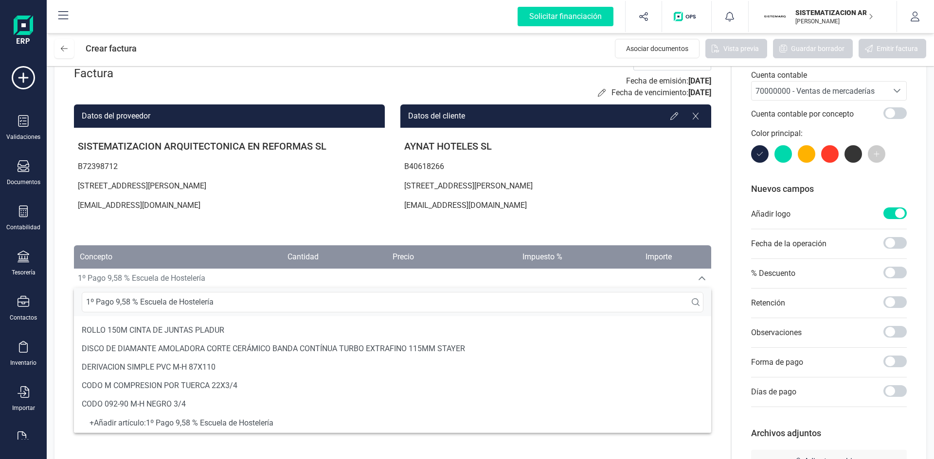
click at [244, 422] on div "+ Añadir artículo : 1º Pago­ 9,58 %­ Escuela de Hostelería" at bounding box center [392, 424] width 621 height 4
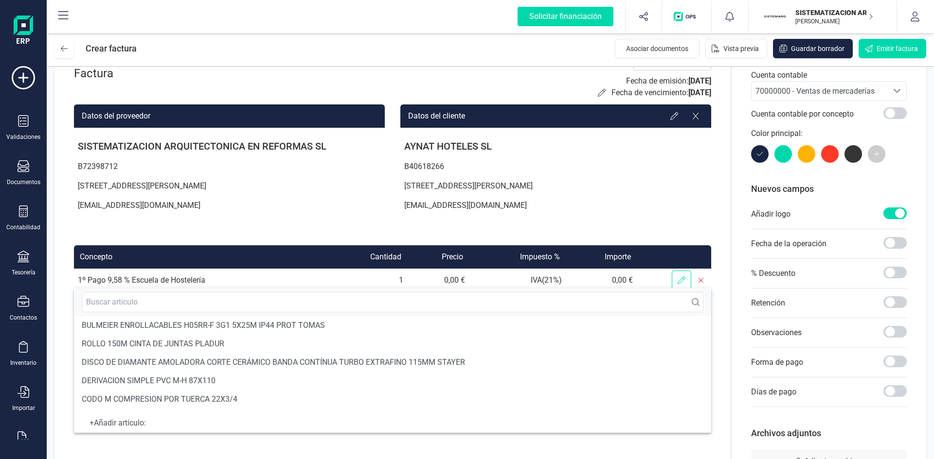
click at [686, 275] on span at bounding box center [680, 280] width 19 height 19
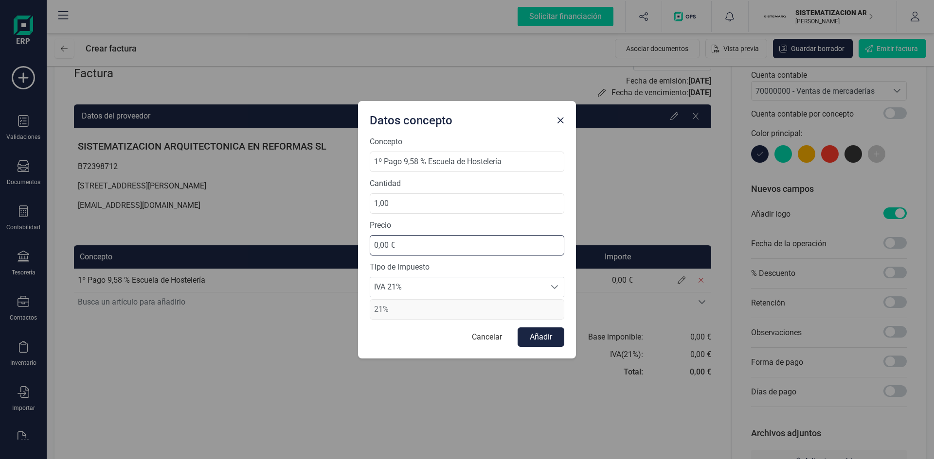
drag, startPoint x: 424, startPoint y: 248, endPoint x: 359, endPoint y: 255, distance: 65.0
click at [359, 255] on div "Concepto 1º Pago­ 9,58 %­ Escuela de Hostelería Cantidad 1,00 Precio 0,00 € Tip…" at bounding box center [467, 247] width 218 height 223
type input "22.000,00 €"
click at [546, 340] on button "Añadir" at bounding box center [540, 337] width 47 height 19
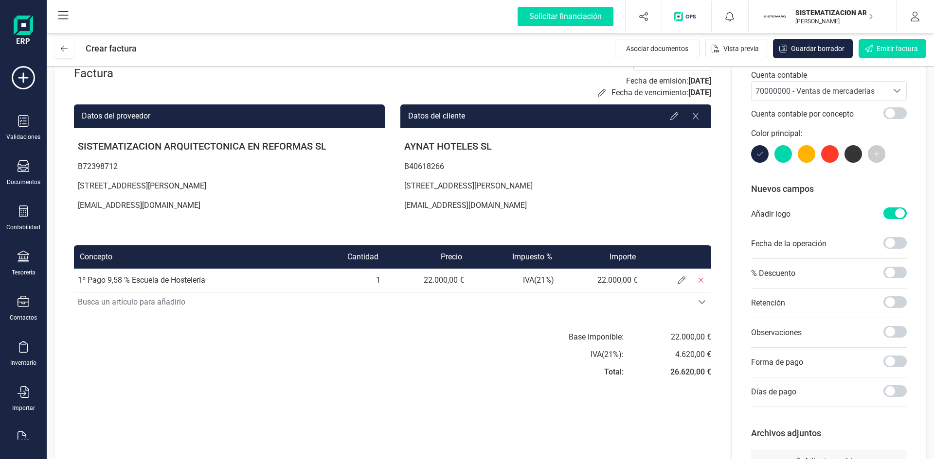
click at [858, 96] on div "70000000 - Ventas de mercaderías" at bounding box center [819, 92] width 128 height 12
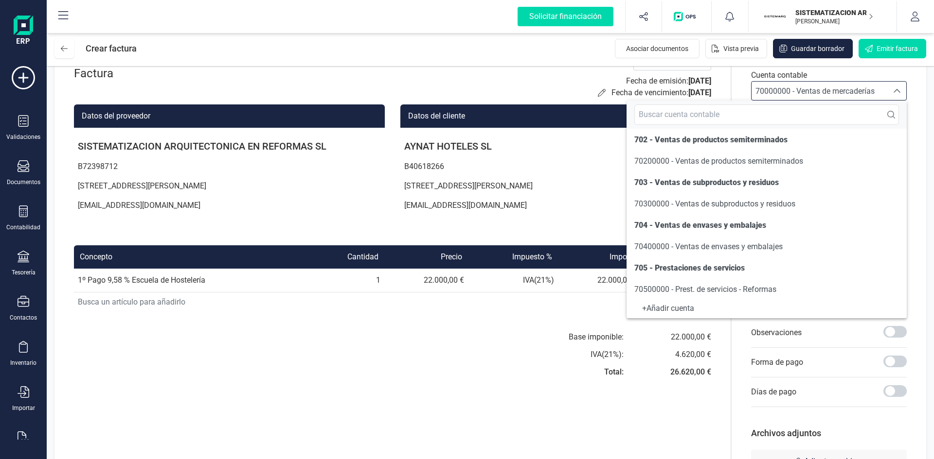
scroll to position [120, 0]
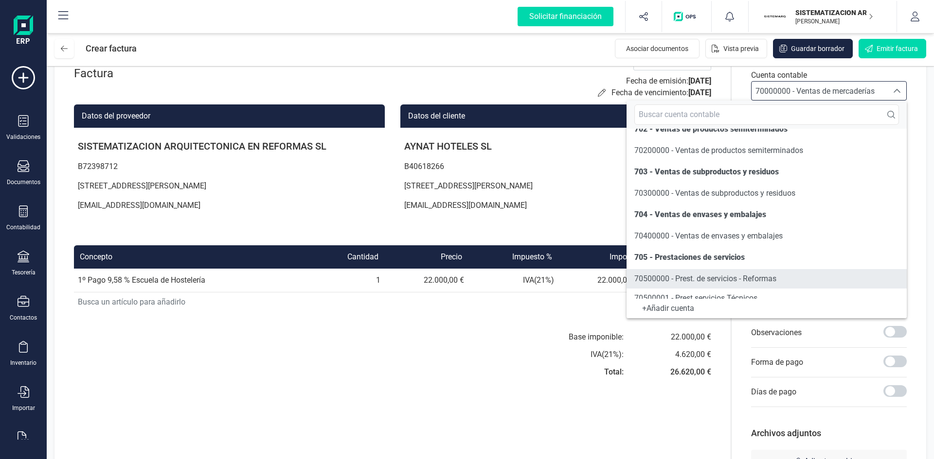
click at [724, 275] on span "70500000 - Prest. de servicios - Reformas" at bounding box center [705, 278] width 142 height 9
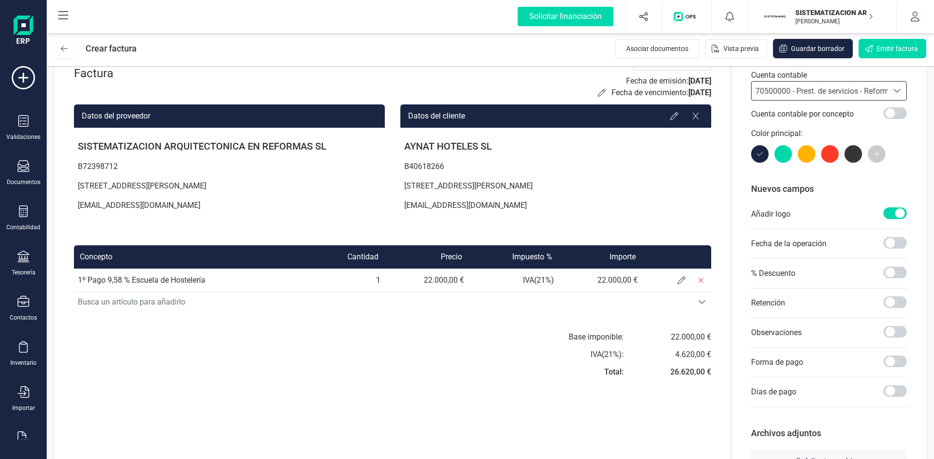
scroll to position [87, 0]
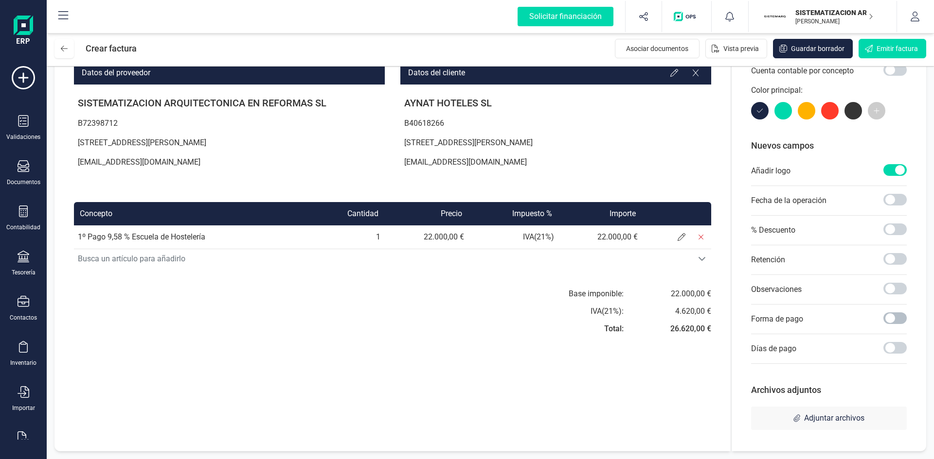
click at [890, 316] on span at bounding box center [894, 319] width 23 height 12
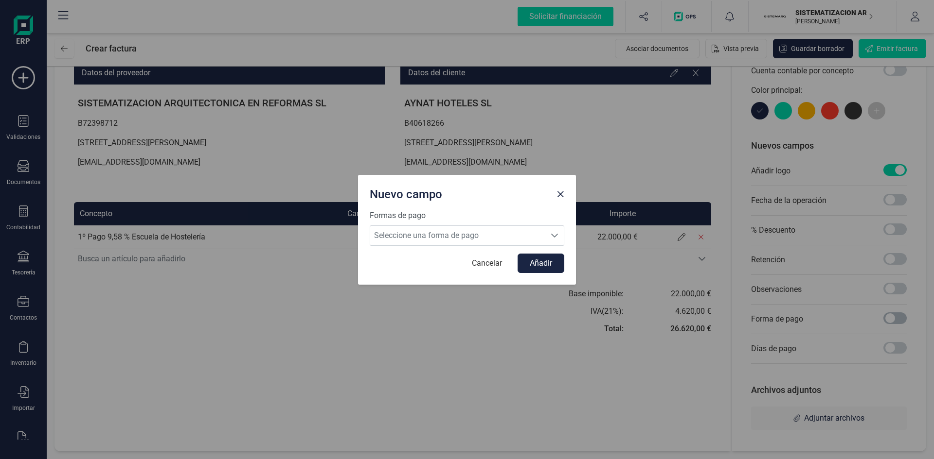
scroll to position [5, 3]
click at [560, 231] on div "Seleccione una forma de pago" at bounding box center [554, 235] width 18 height 19
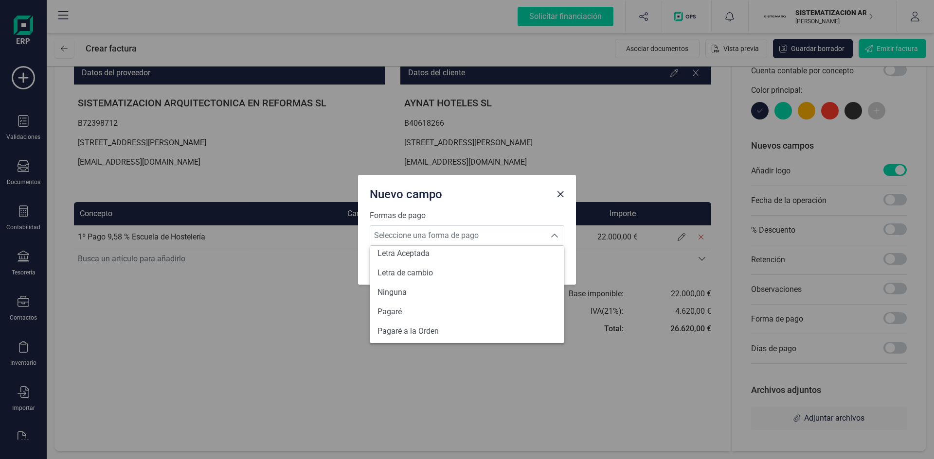
scroll to position [358, 0]
click at [470, 327] on li "Transferencia" at bounding box center [467, 329] width 194 height 19
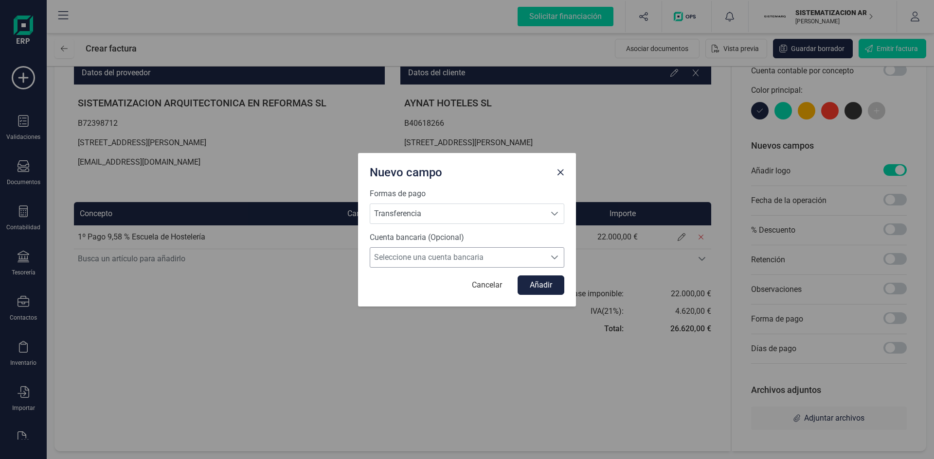
click at [501, 256] on span "Seleccione una cuenta bancaria" at bounding box center [457, 257] width 175 height 19
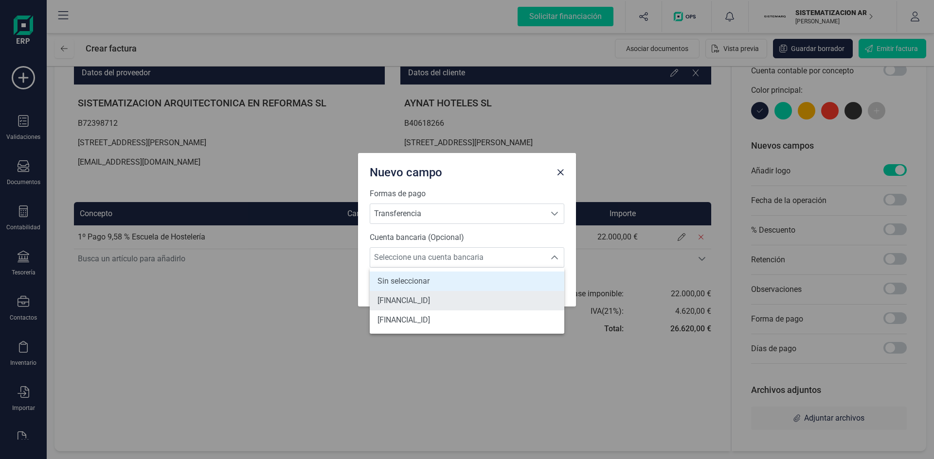
click at [430, 301] on span "ES7301280605600100043345" at bounding box center [403, 301] width 53 height 12
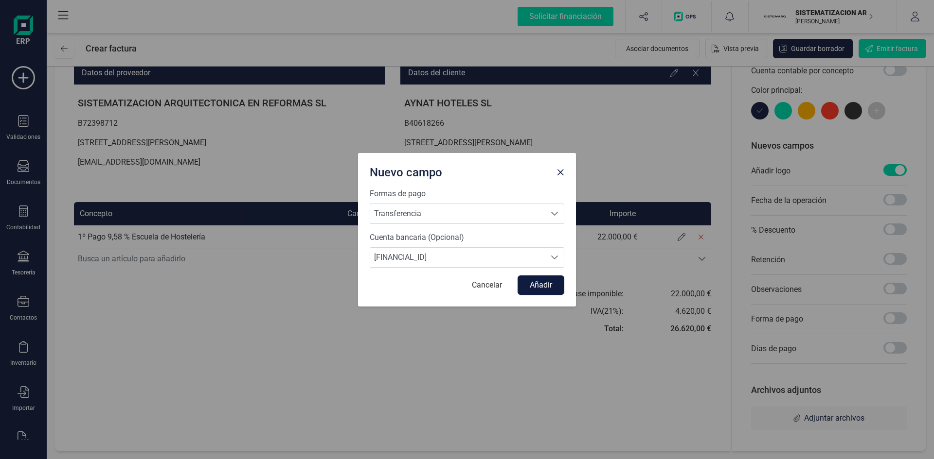
click at [553, 283] on button "Añadir" at bounding box center [540, 285] width 47 height 19
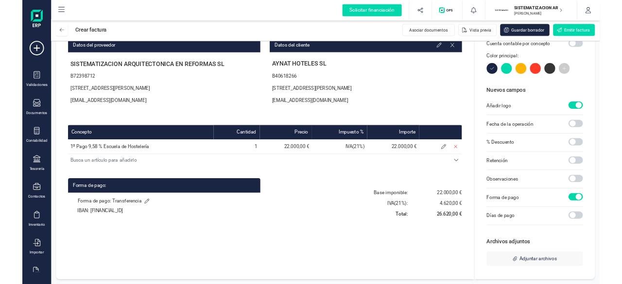
scroll to position [0, 0]
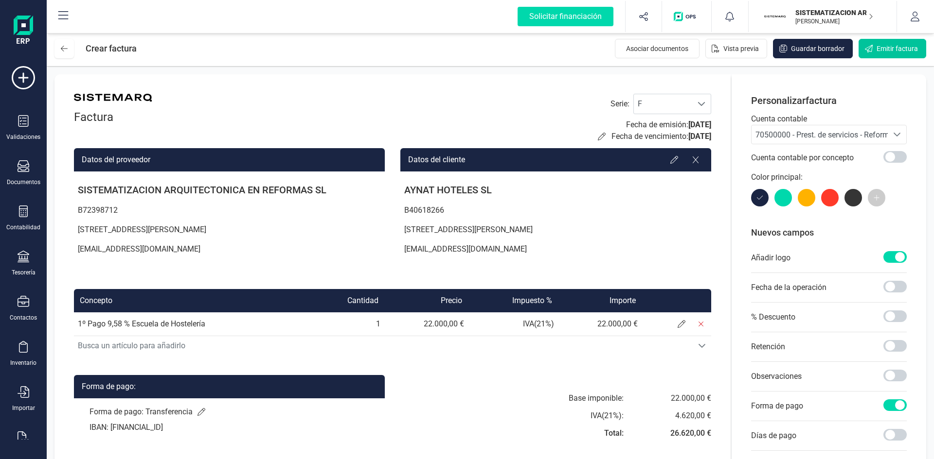
click at [876, 42] on button "Emitir factura" at bounding box center [892, 48] width 68 height 19
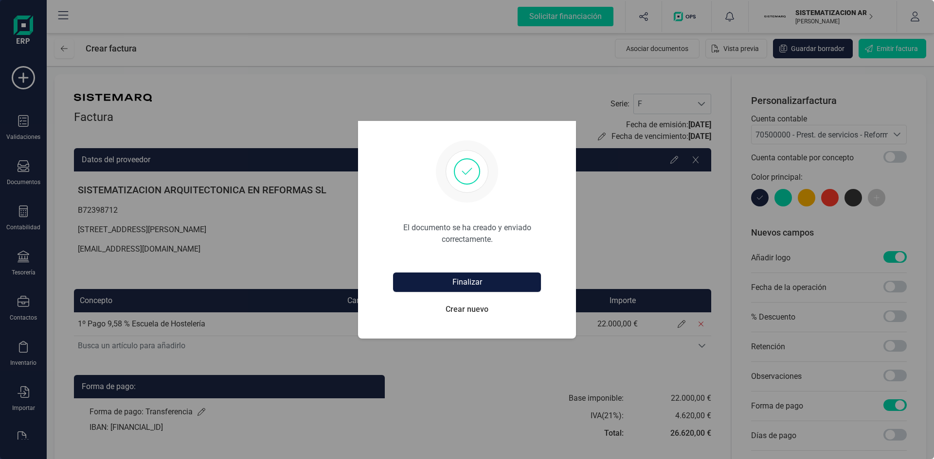
click at [476, 277] on button "Finalizar" at bounding box center [467, 282] width 148 height 19
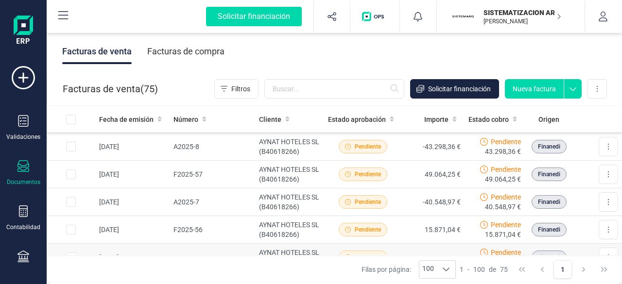
scroll to position [82, 0]
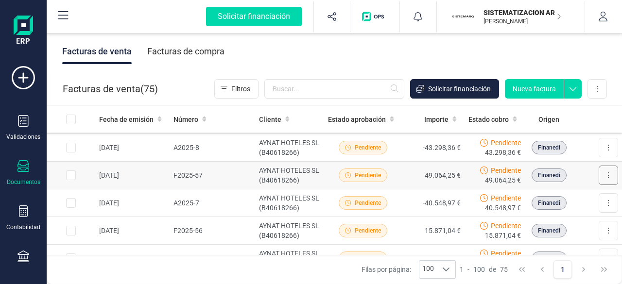
click at [599, 175] on button at bounding box center [608, 175] width 19 height 19
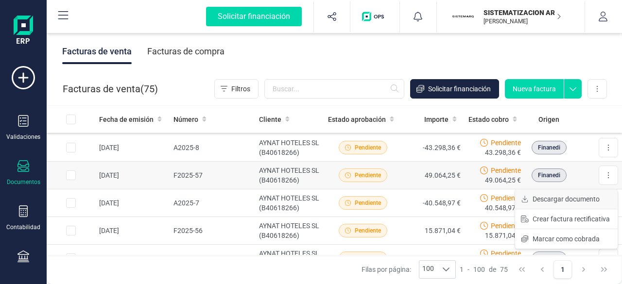
click at [552, 200] on span "Descargar documento" at bounding box center [566, 199] width 67 height 10
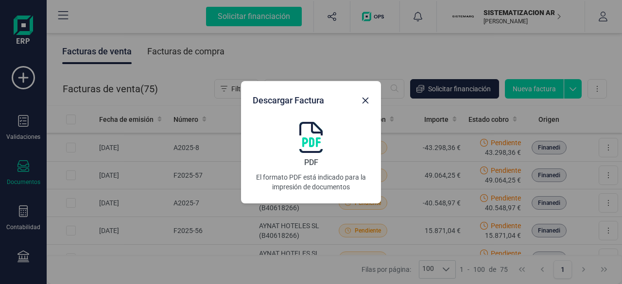
click at [317, 138] on img at bounding box center [311, 137] width 23 height 31
click at [365, 103] on icon "button" at bounding box center [366, 101] width 8 height 8
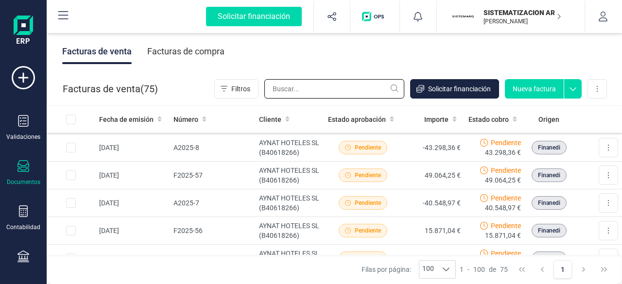
click at [367, 96] on input "text" at bounding box center [335, 88] width 140 height 19
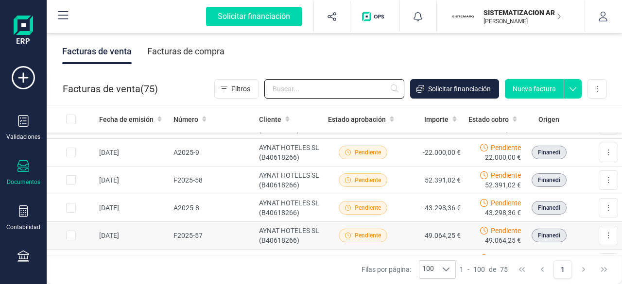
scroll to position [20, 0]
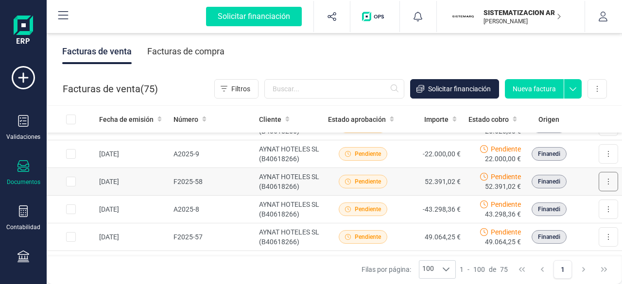
click at [607, 183] on button at bounding box center [608, 181] width 19 height 19
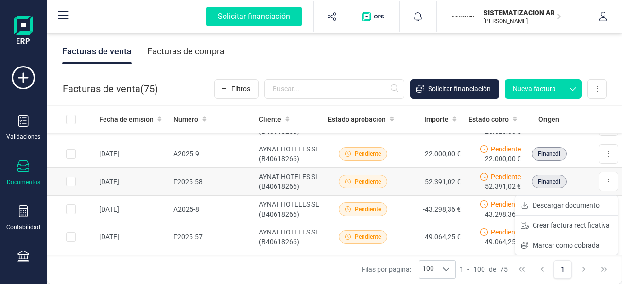
click at [539, 210] on button "Descargar documento" at bounding box center [566, 205] width 103 height 19
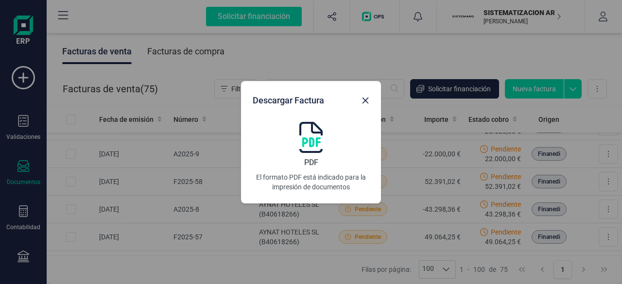
click at [319, 137] on img at bounding box center [311, 137] width 23 height 31
click at [491, 59] on div "Descargar Factura PDF El formato PDF está indicado para la impresión de documen…" at bounding box center [311, 142] width 622 height 284
click at [370, 99] on button "button" at bounding box center [366, 101] width 16 height 16
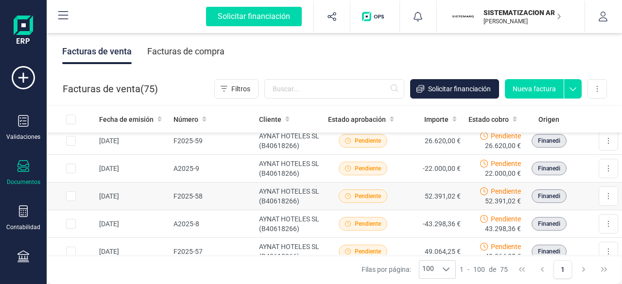
scroll to position [0, 0]
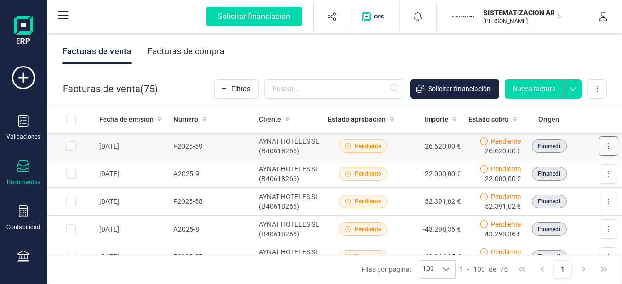
click at [602, 147] on button at bounding box center [608, 146] width 19 height 19
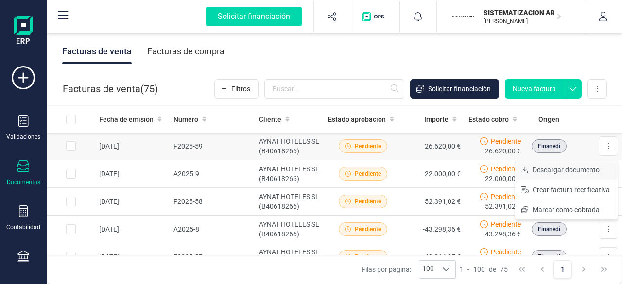
click at [556, 162] on button "Descargar documento" at bounding box center [566, 169] width 103 height 19
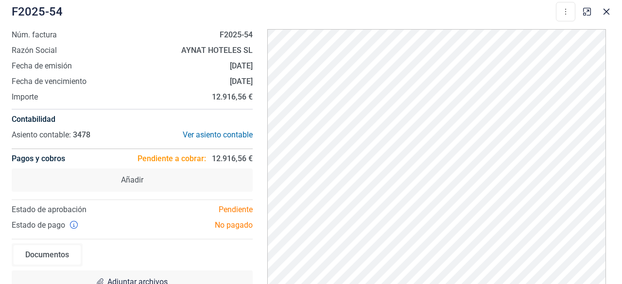
scroll to position [19, 0]
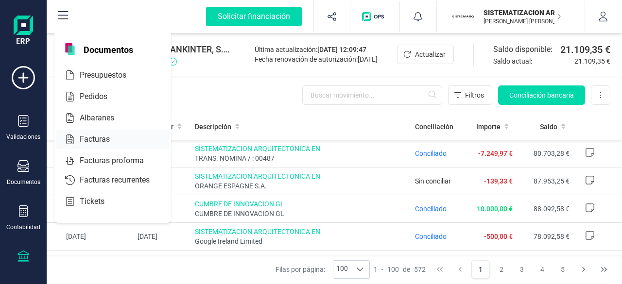
click at [101, 141] on span "Facturas" at bounding box center [102, 140] width 52 height 12
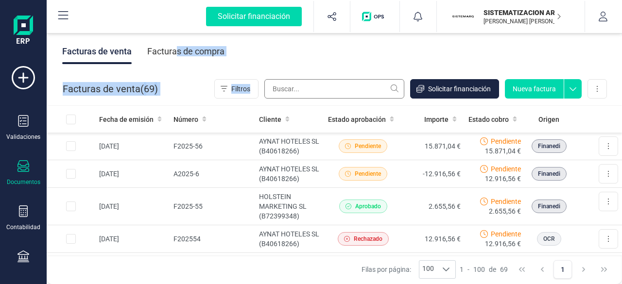
drag, startPoint x: 175, startPoint y: 56, endPoint x: 274, endPoint y: 86, distance: 103.4
click at [274, 86] on div "Facturas de venta Facturas de compra Facturas de venta ( 69 ) Filtros Solicitar…" at bounding box center [335, 157] width 576 height 253
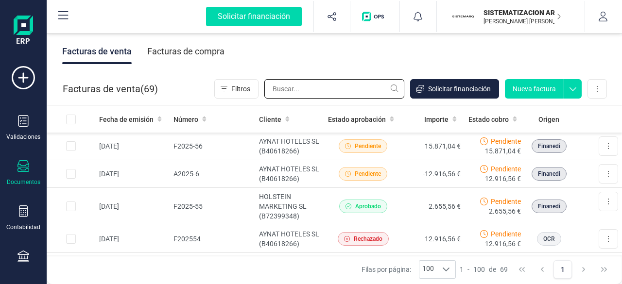
click at [276, 87] on input "text" at bounding box center [335, 88] width 140 height 19
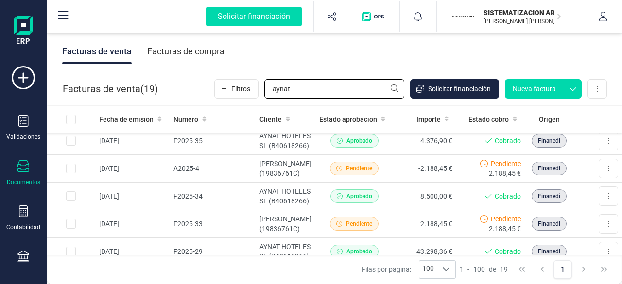
scroll to position [171, 0]
type input "aynat"
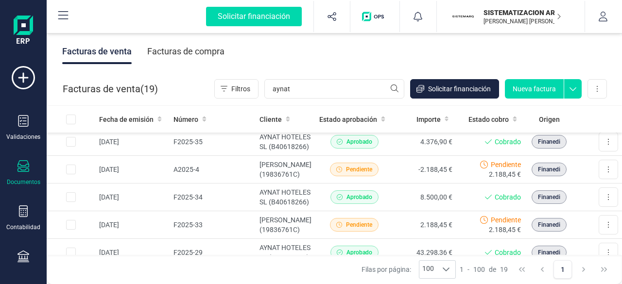
click at [291, 128] on td "AYNAT HOTELES SL (B40618266)" at bounding box center [286, 115] width 60 height 28
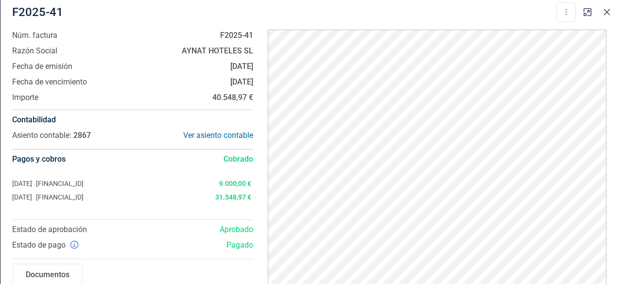
drag, startPoint x: 303, startPoint y: 0, endPoint x: 609, endPoint y: 15, distance: 306.2
click at [609, 15] on icon "button" at bounding box center [607, 12] width 6 height 6
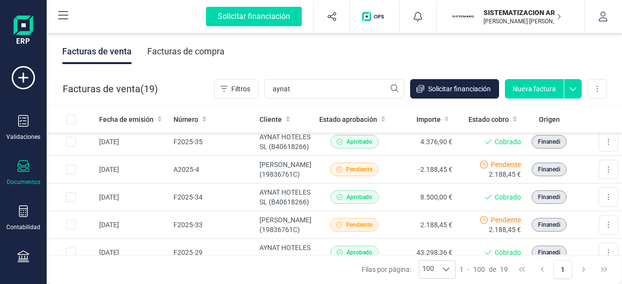
click at [609, 15] on button "button" at bounding box center [603, 16] width 36 height 31
drag, startPoint x: 609, startPoint y: 15, endPoint x: 555, endPoint y: 4, distance: 54.9
click at [609, 15] on button "button" at bounding box center [603, 16] width 36 height 31
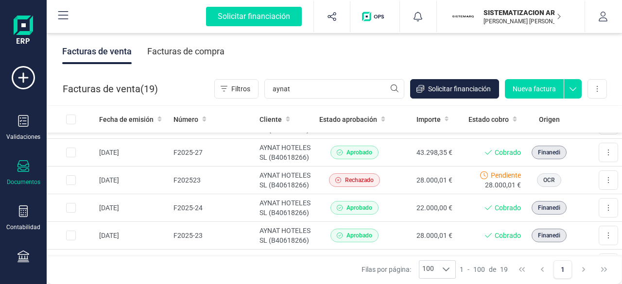
scroll to position [381, 0]
click at [279, 56] on td "AYNAT HOTELES SL (B40618266)" at bounding box center [286, 43] width 60 height 28
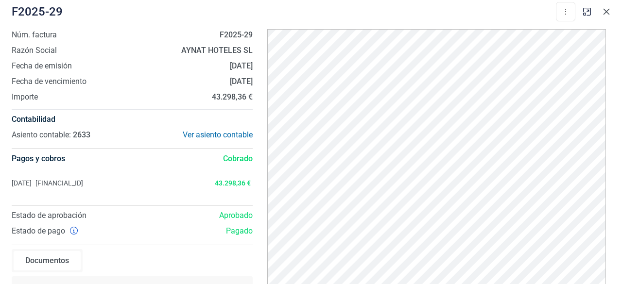
click at [605, 14] on icon "button" at bounding box center [607, 12] width 8 height 8
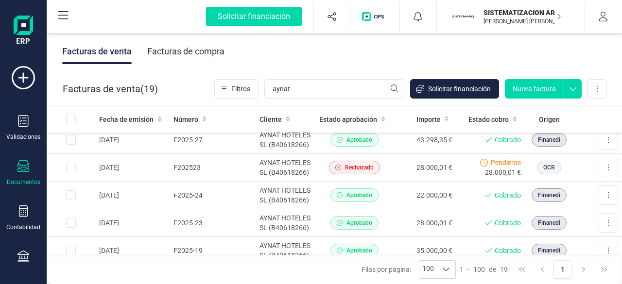
scroll to position [394, 0]
click at [267, 71] on td "AYNAT HOTELES SL (B40618266)" at bounding box center [286, 58] width 60 height 28
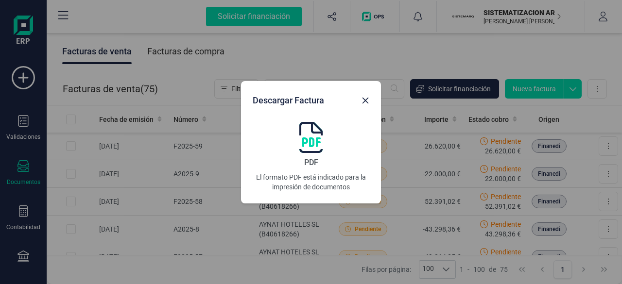
click at [306, 135] on img at bounding box center [311, 137] width 23 height 31
click at [361, 104] on button "button" at bounding box center [366, 101] width 16 height 16
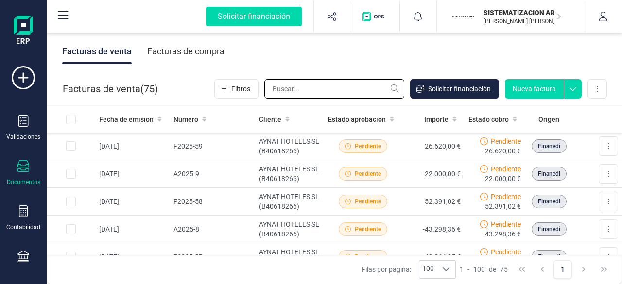
click at [330, 96] on input "text" at bounding box center [335, 88] width 140 height 19
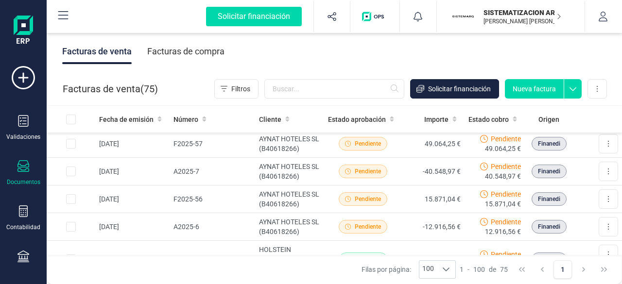
scroll to position [114, 0]
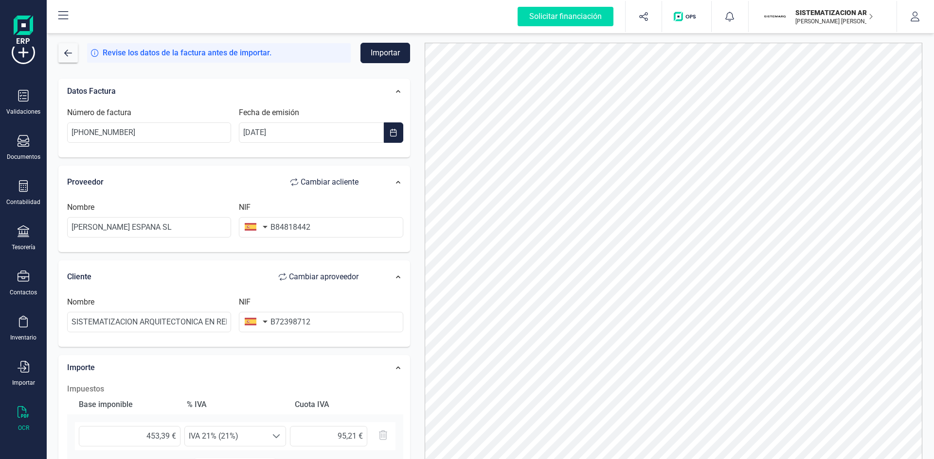
click at [381, 64] on form "Revise los datos de la factura antes de importar. Importar Datos Factura Número…" at bounding box center [234, 275] width 352 height 465
click at [381, 58] on button "Importar" at bounding box center [385, 53] width 50 height 20
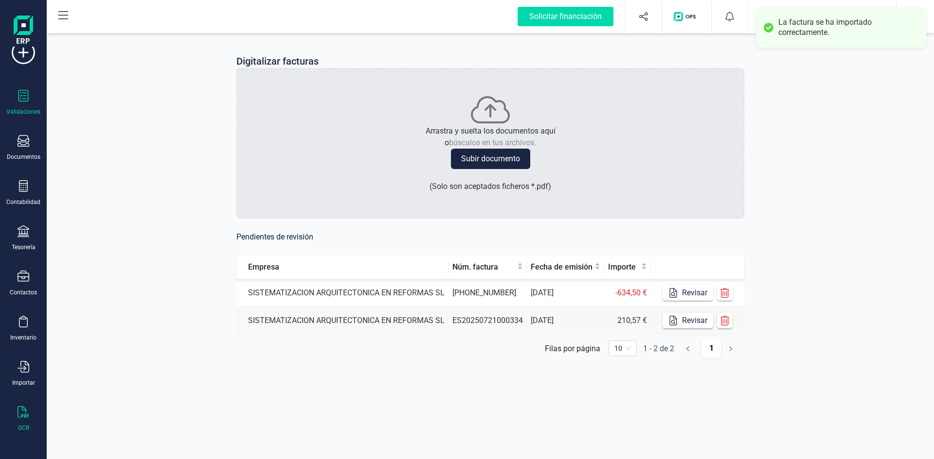
click at [24, 94] on icon at bounding box center [24, 96] width 12 height 12
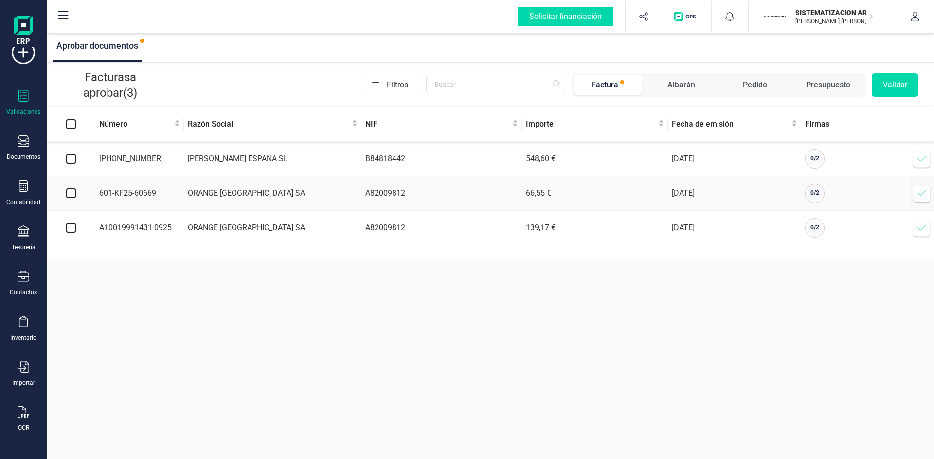
click at [258, 169] on td "LEROY MERLIN ESPANA SL" at bounding box center [272, 159] width 177 height 35
click at [228, 155] on td "LEROY MERLIN ESPANA SL" at bounding box center [272, 159] width 177 height 35
click at [80, 161] on td at bounding box center [71, 159] width 49 height 35
click at [74, 160] on input "checkbox" at bounding box center [71, 159] width 10 height 10
checkbox input "true"
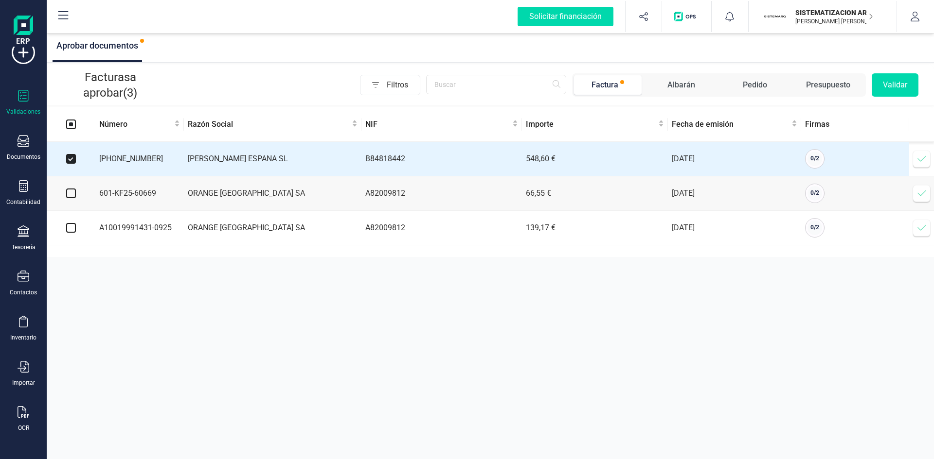
click at [71, 188] on td at bounding box center [71, 194] width 49 height 35
click at [71, 193] on input "checkbox" at bounding box center [71, 194] width 10 height 10
checkbox input "true"
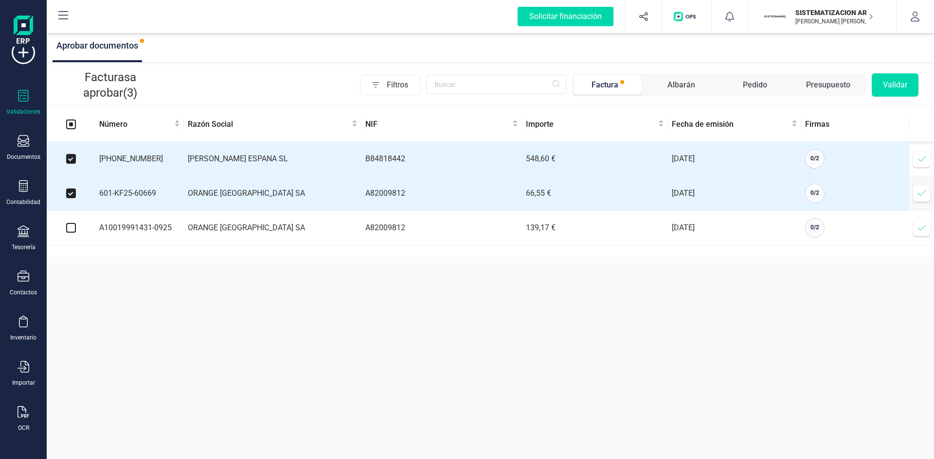
click at [69, 233] on input "checkbox" at bounding box center [71, 228] width 10 height 10
checkbox input "true"
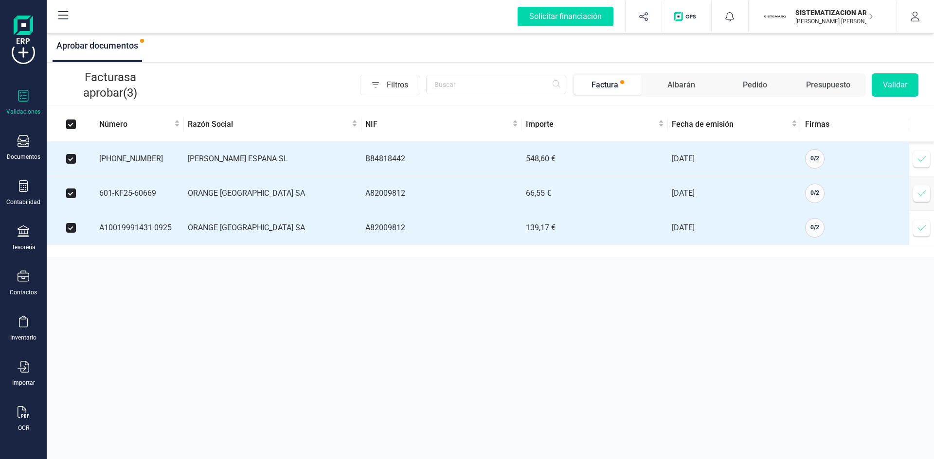
click at [888, 91] on button "Validar" at bounding box center [894, 84] width 47 height 23
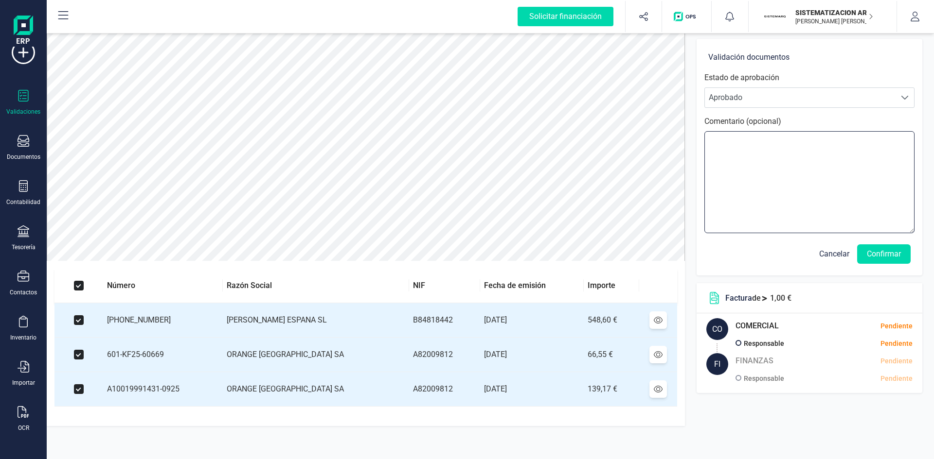
click at [738, 143] on textarea at bounding box center [809, 182] width 210 height 102
type textarea "Mestre Medina"
click at [869, 248] on button "Confirmar" at bounding box center [883, 254] width 53 height 19
click at [879, 254] on button "Confirmar" at bounding box center [883, 254] width 53 height 19
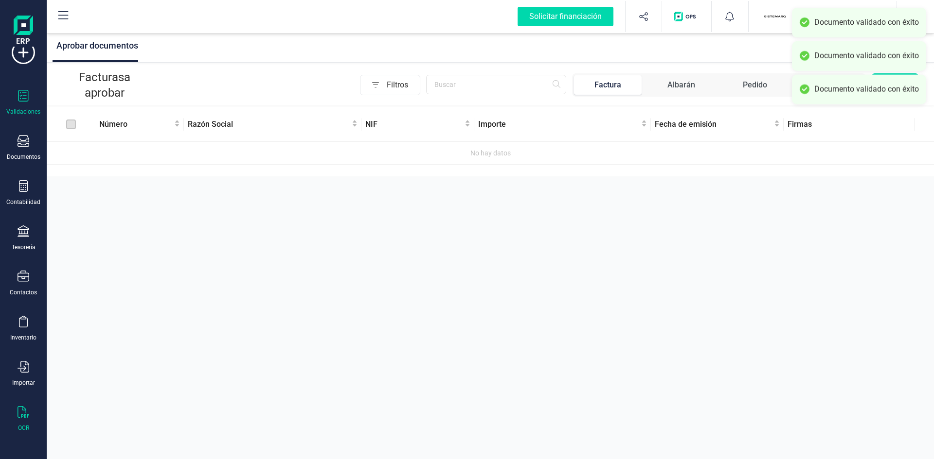
click at [24, 418] on div at bounding box center [24, 413] width 12 height 14
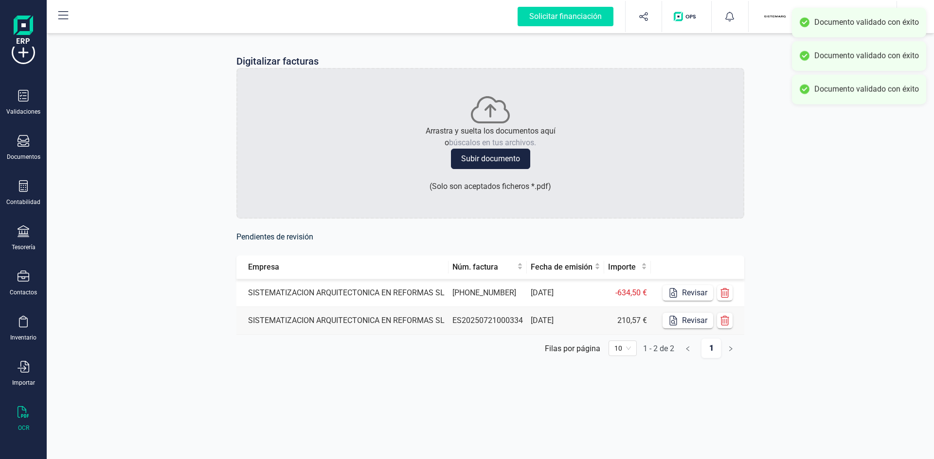
click at [392, 280] on td "SISTEMATIZACION ARQUITECTONICA EN REFORMAS SL" at bounding box center [342, 294] width 212 height 28
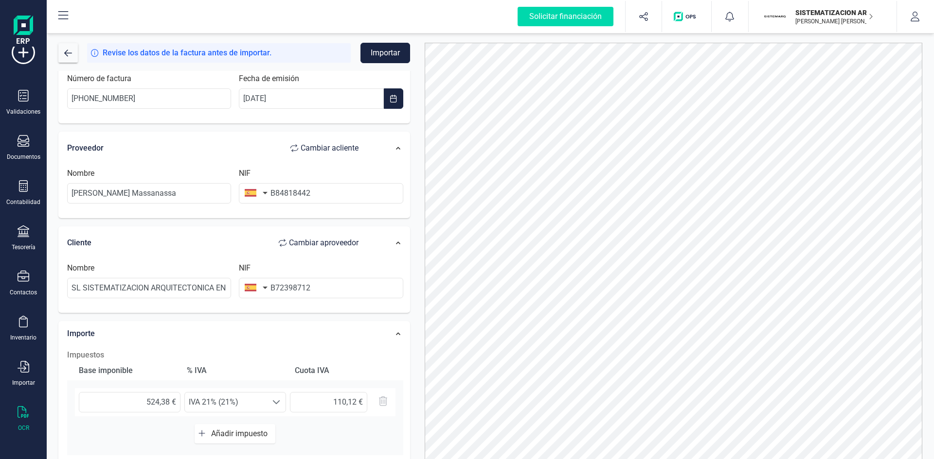
scroll to position [35, 0]
drag, startPoint x: 192, startPoint y: 194, endPoint x: 0, endPoint y: 214, distance: 192.6
click at [0, 214] on div "Solicitar financiación Validaciones Documentos Documentos Presupuestos Pedidos …" at bounding box center [467, 229] width 934 height 459
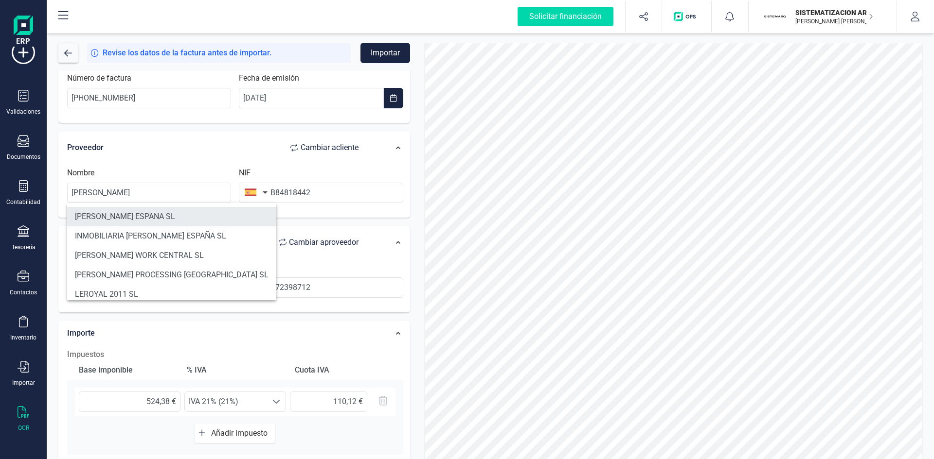
click at [79, 217] on li "LEROY MERLIN ESPANA SL" at bounding box center [171, 216] width 209 height 19
type input "LEROY MERLIN ESPANA SL"
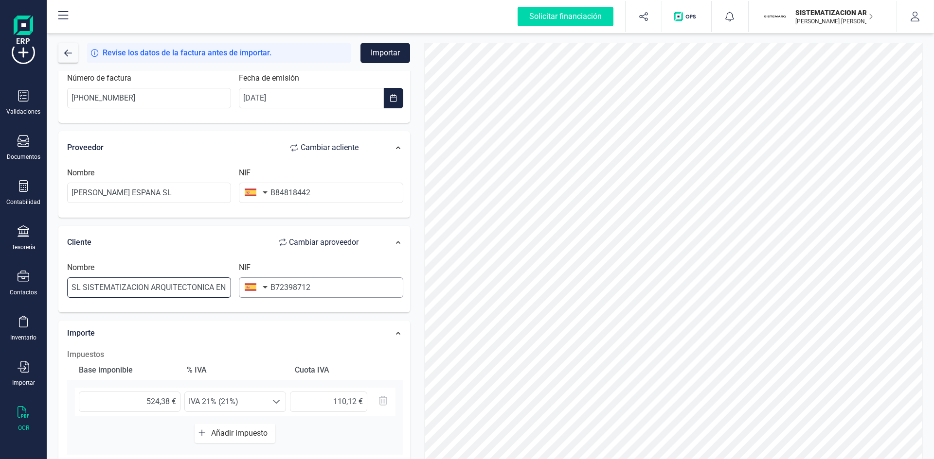
scroll to position [0, 42]
drag, startPoint x: 73, startPoint y: 285, endPoint x: 285, endPoint y: 279, distance: 212.6
click at [285, 279] on div "Nombre SL SISTEMATIZACION ARQUITECTONICA EN REFORMAS NIF B72398712" at bounding box center [235, 284] width 344 height 44
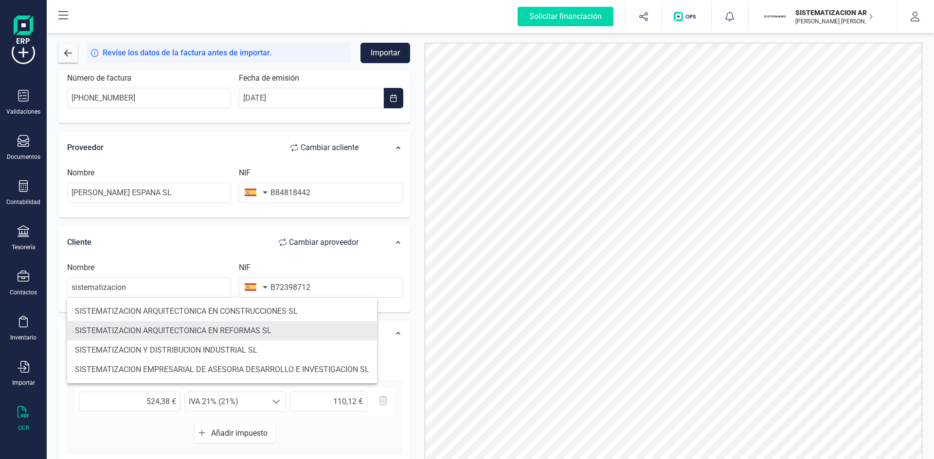
click at [241, 327] on li "SISTEMATIZACION ARQUITECTONICA EN REFORMAS SL" at bounding box center [222, 330] width 310 height 19
type input "SISTEMATIZACION ARQUITECTONICA EN REFORMAS SL"
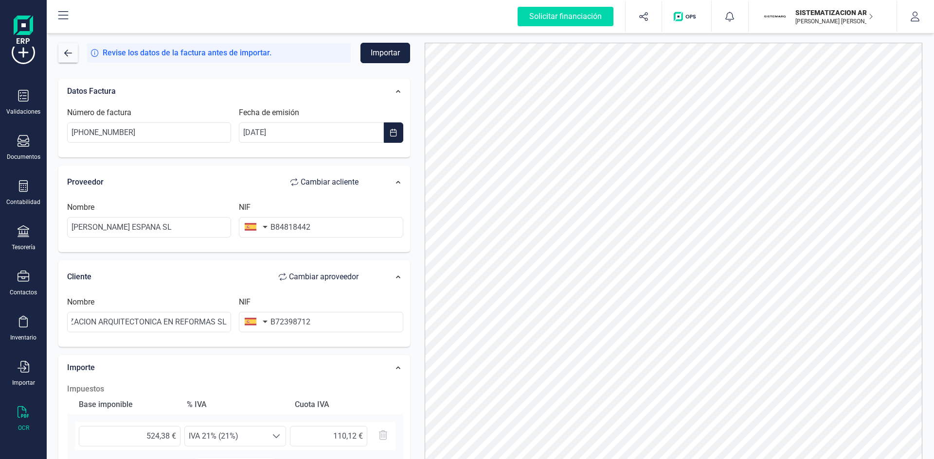
click at [385, 52] on button "Importar" at bounding box center [385, 53] width 50 height 20
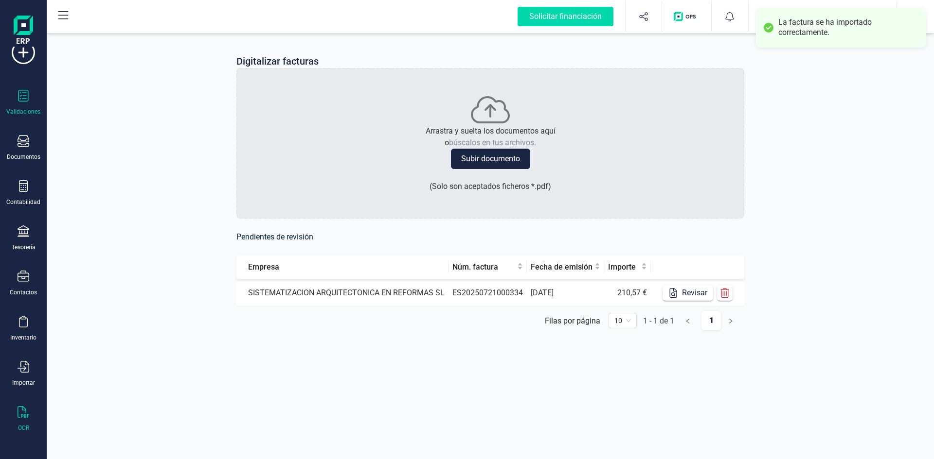
click at [21, 103] on div at bounding box center [24, 97] width 12 height 14
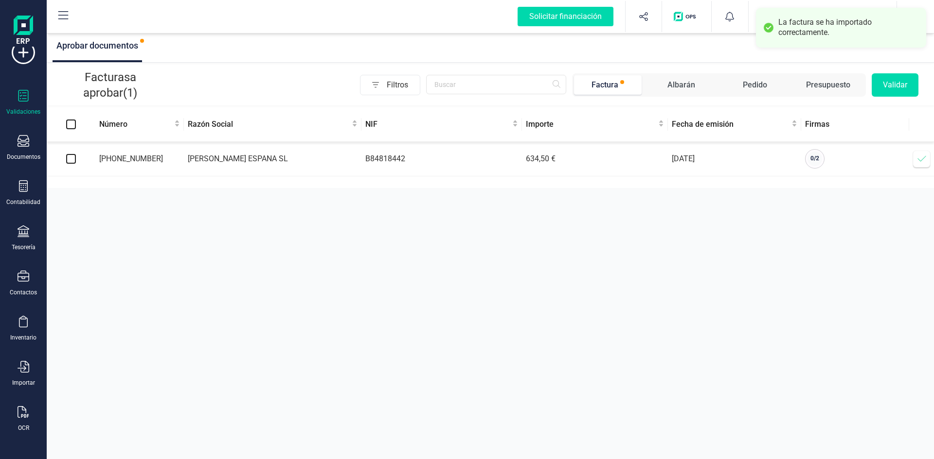
click at [223, 156] on td "LEROY MERLIN ESPANA SL" at bounding box center [272, 159] width 177 height 35
click at [77, 165] on td at bounding box center [71, 159] width 49 height 35
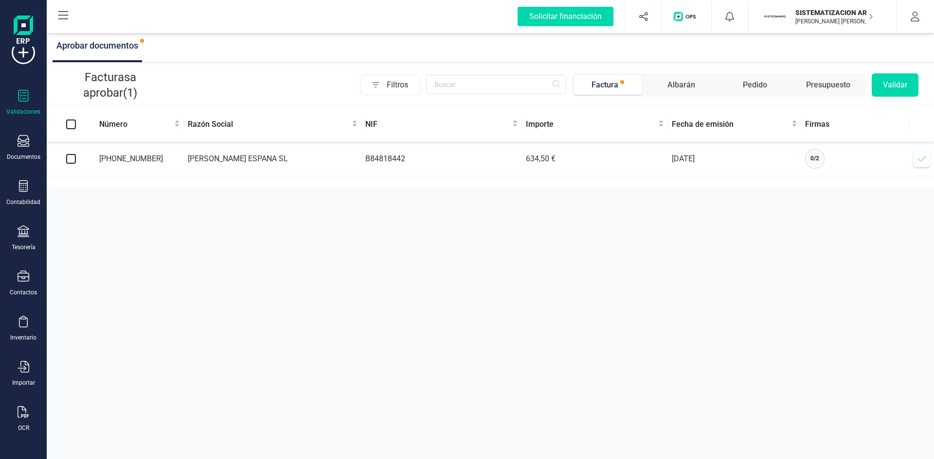
click at [73, 162] on input "checkbox" at bounding box center [71, 159] width 10 height 10
checkbox input "true"
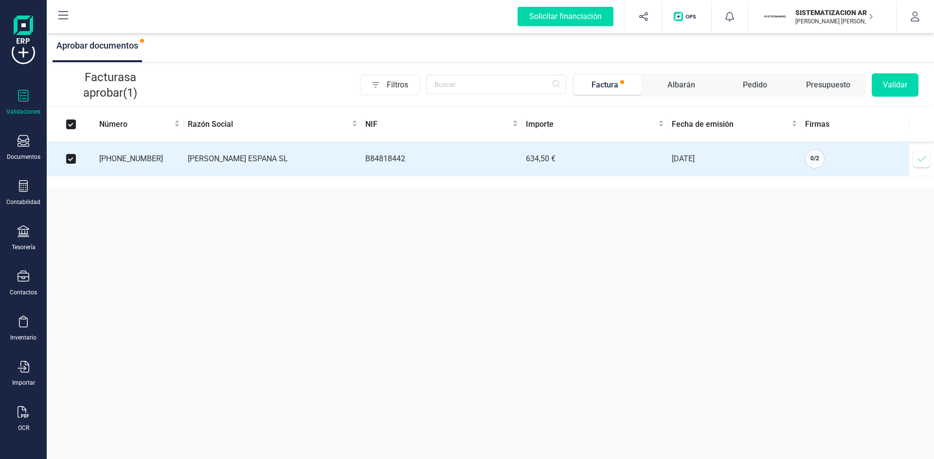
click at [902, 86] on button "Validar" at bounding box center [894, 84] width 47 height 23
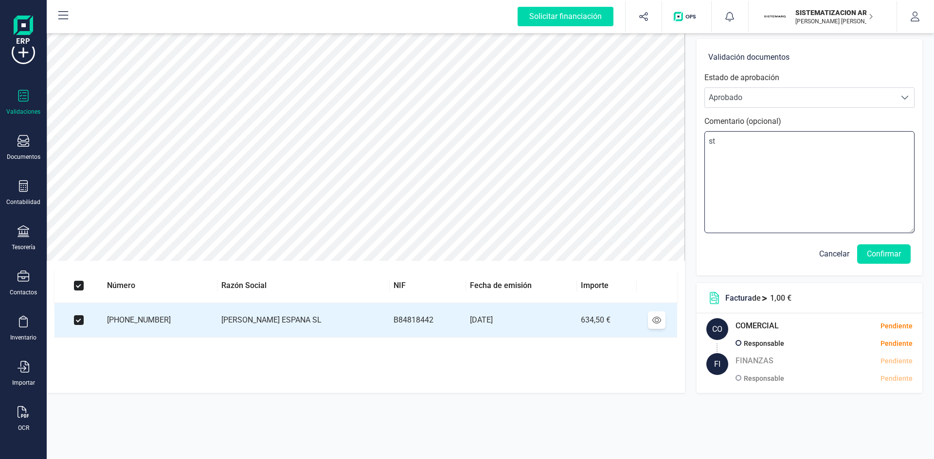
type textarea "s"
click at [772, 143] on textarea at bounding box center [809, 182] width 210 height 102
type textarea "Mestre Medina"
click at [877, 246] on button "Confirmar" at bounding box center [883, 254] width 53 height 19
click at [875, 252] on button "Confirmar" at bounding box center [883, 254] width 53 height 19
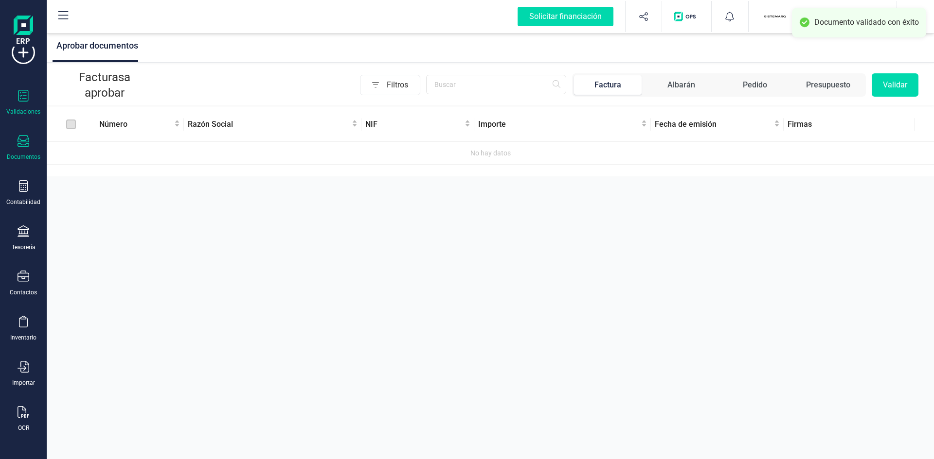
click at [21, 149] on div "Documentos" at bounding box center [23, 148] width 39 height 26
click at [264, 255] on div "Aprobar documentos Facturas a aprobar Filtros Factura Albarán Pedido Presupuest…" at bounding box center [490, 229] width 887 height 459
click at [30, 141] on div "Documentos" at bounding box center [23, 148] width 39 height 26
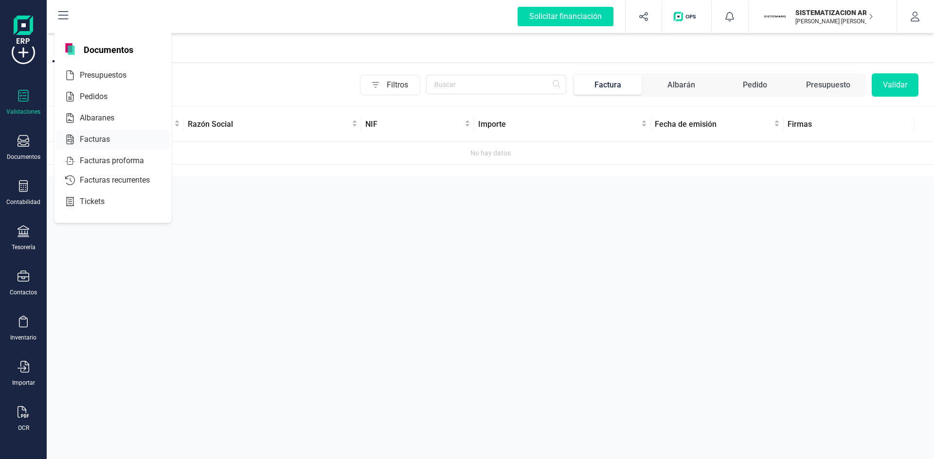
click at [88, 138] on span "Facturas" at bounding box center [102, 140] width 52 height 12
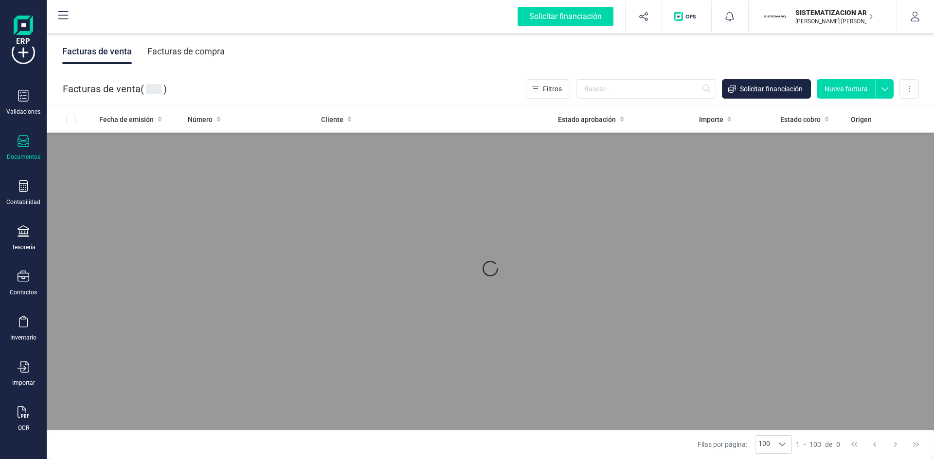
click at [216, 51] on div "Facturas de compra" at bounding box center [185, 51] width 77 height 25
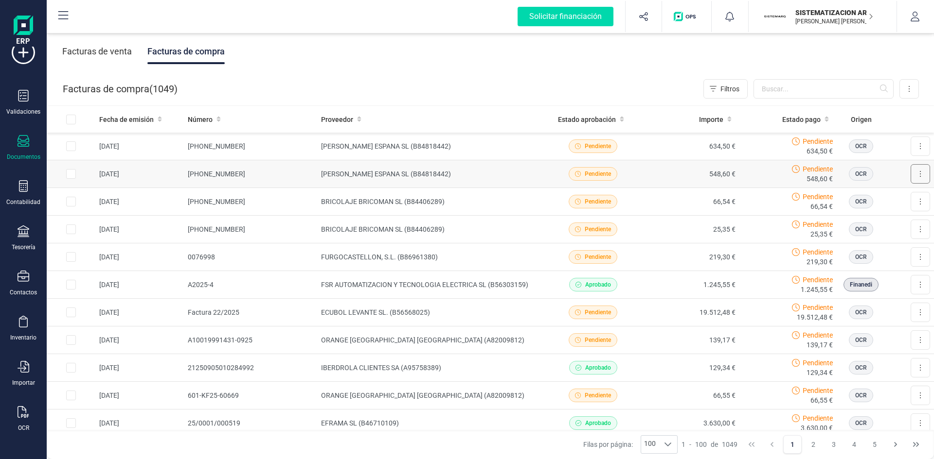
click at [910, 175] on button at bounding box center [919, 173] width 19 height 19
click at [757, 177] on div "Pendiente 548,60 €" at bounding box center [787, 173] width 89 height 19
click at [661, 177] on td "548,60 €" at bounding box center [690, 174] width 98 height 28
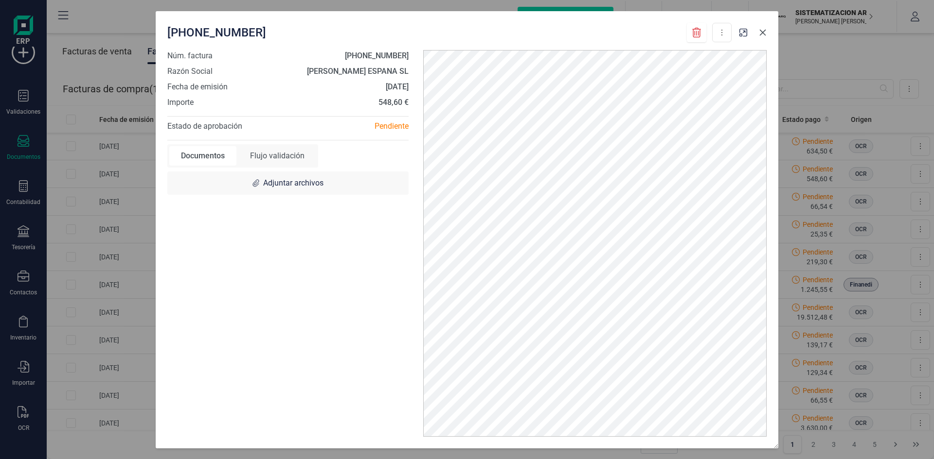
click at [761, 32] on icon "button" at bounding box center [763, 33] width 8 height 8
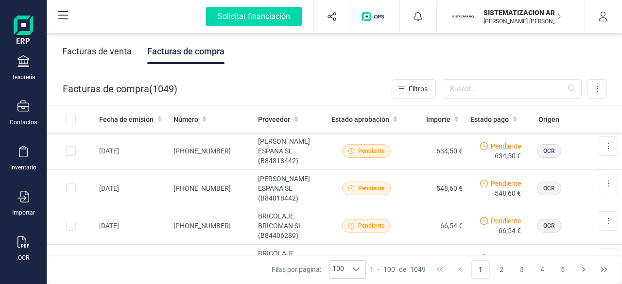
scroll to position [195, 0]
click at [24, 119] on div "Contactos" at bounding box center [23, 123] width 27 height 8
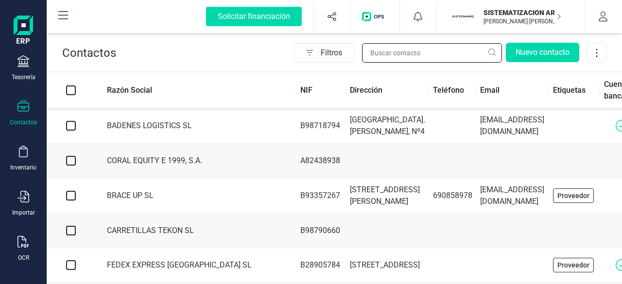
click at [398, 56] on input "text" at bounding box center [432, 52] width 140 height 19
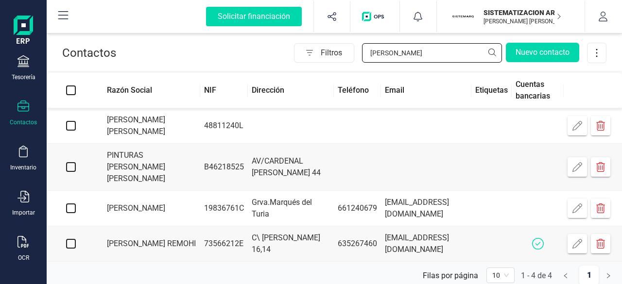
type input "antonio"
click at [271, 192] on td "Grva.Marqués del Turia" at bounding box center [291, 208] width 87 height 35
